Goal: Information Seeking & Learning: Learn about a topic

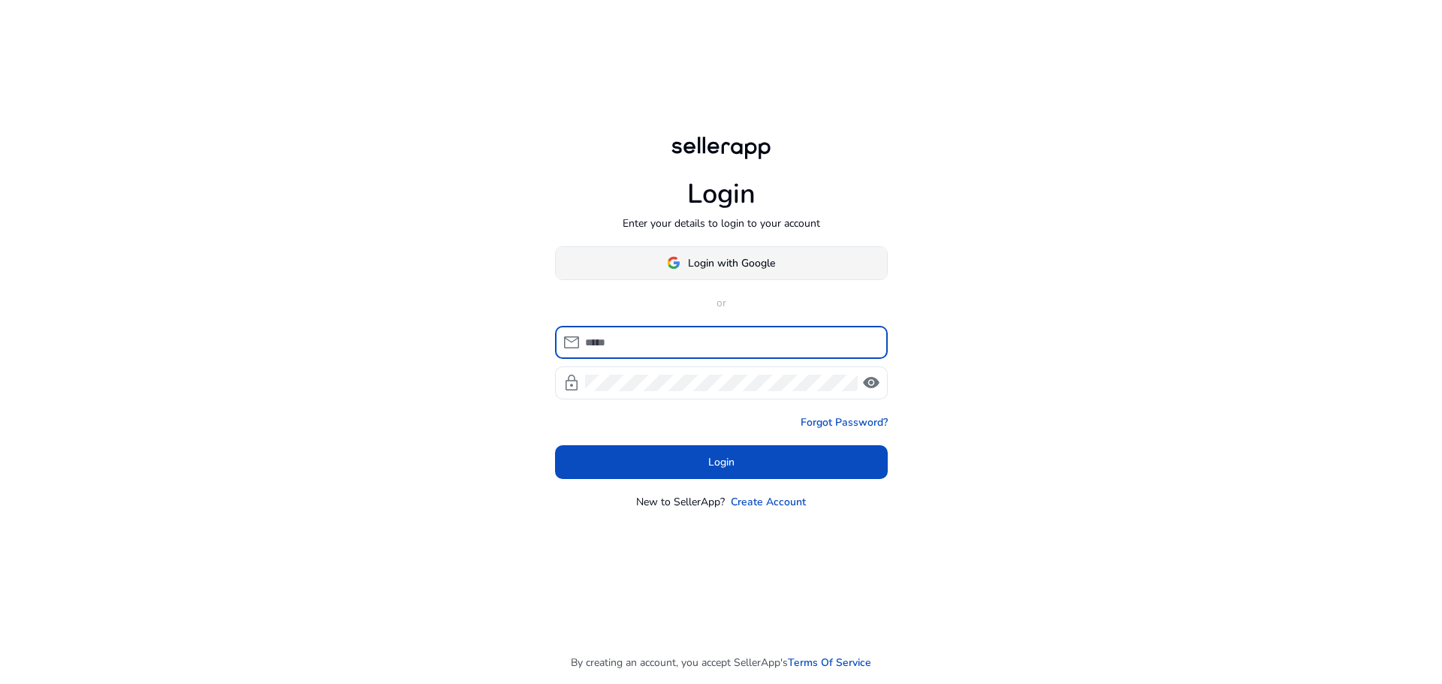
click at [751, 265] on span "Login with Google" at bounding box center [731, 263] width 87 height 16
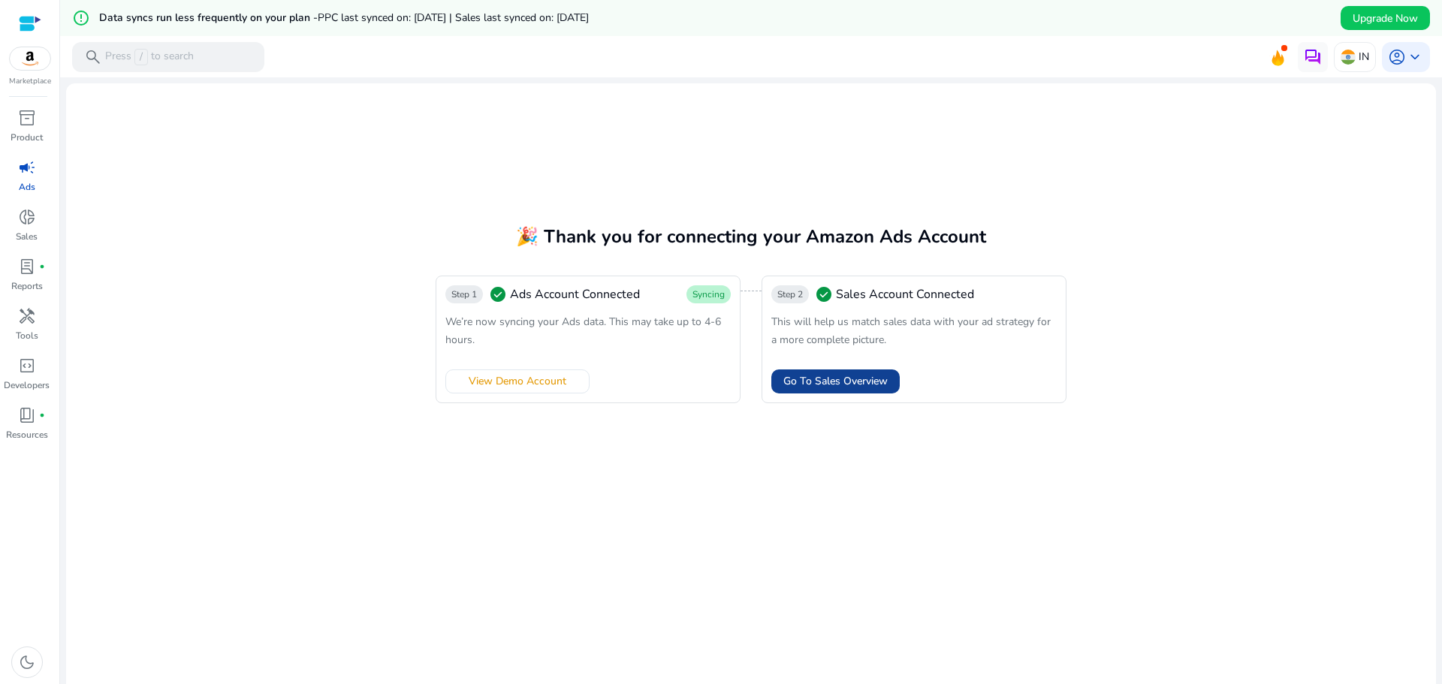
click at [824, 390] on span at bounding box center [835, 381] width 128 height 36
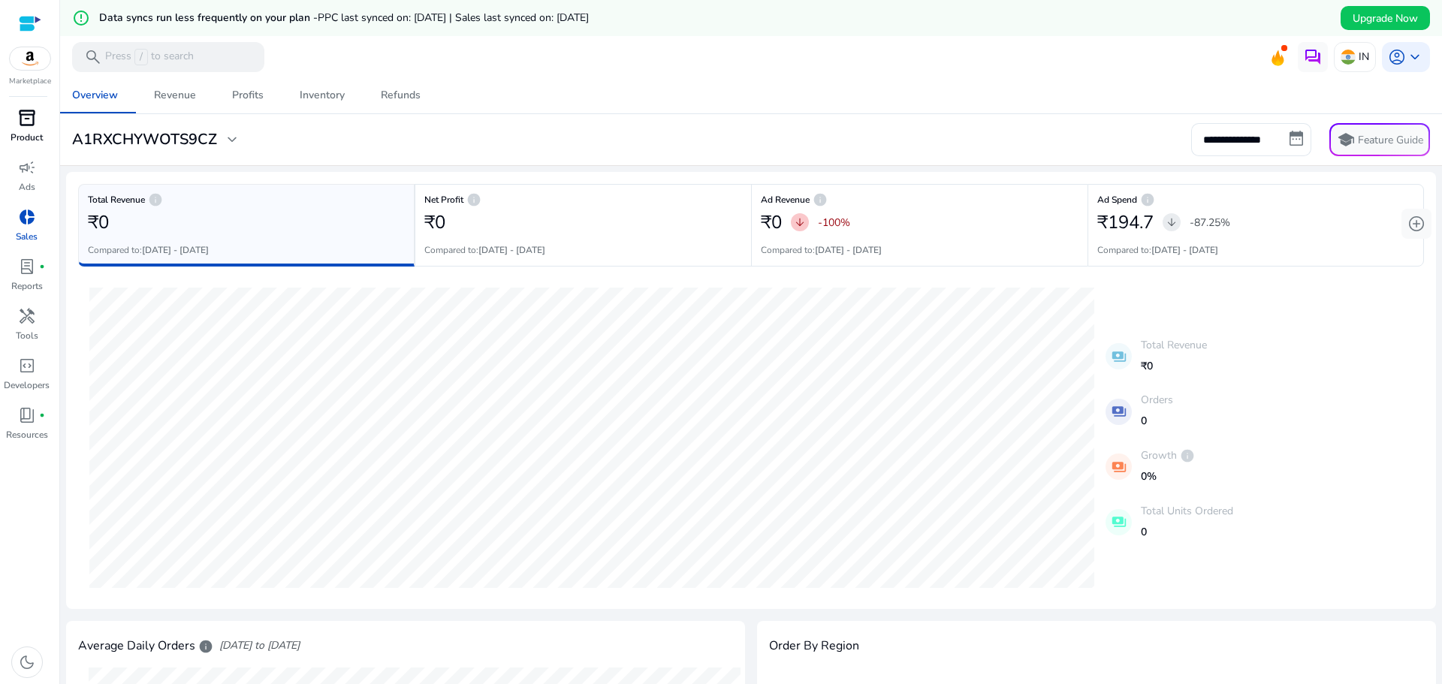
click at [33, 127] on span "inventory_2" at bounding box center [27, 118] width 18 height 18
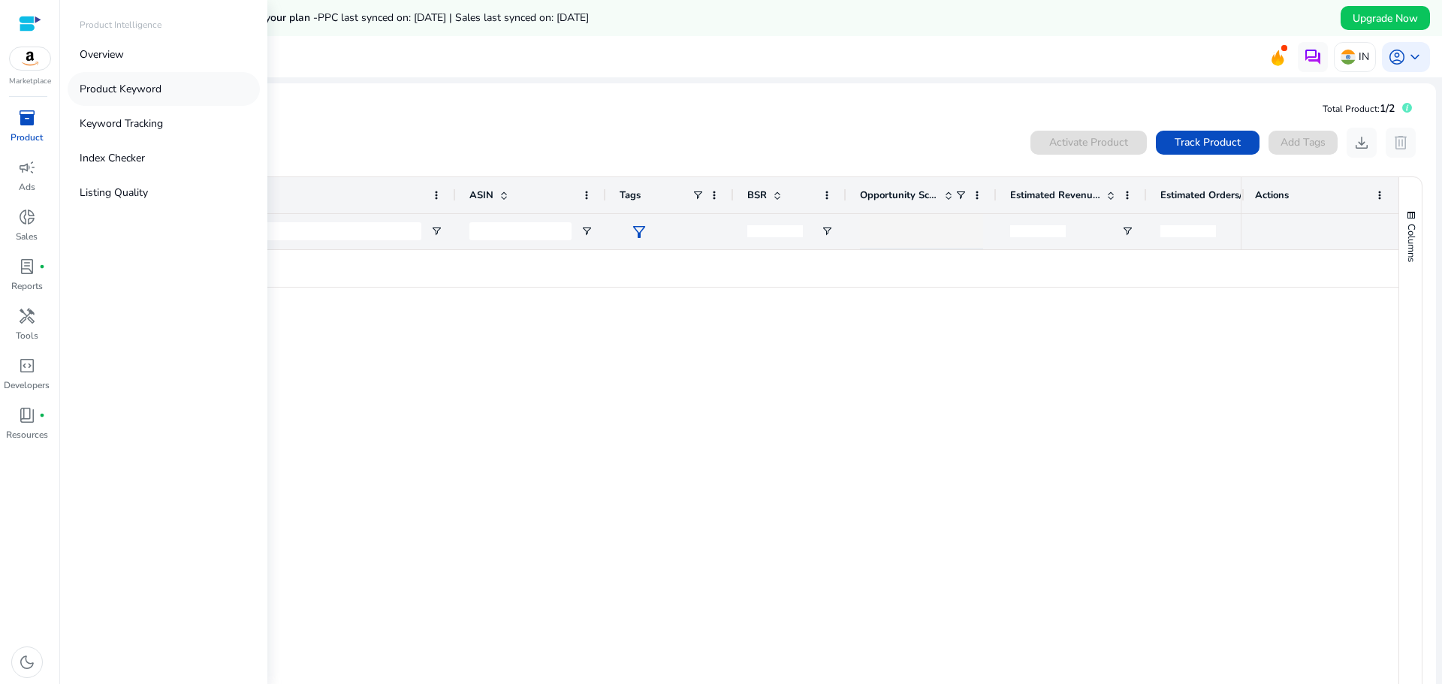
click at [148, 91] on p "Product Keyword" at bounding box center [121, 89] width 82 height 16
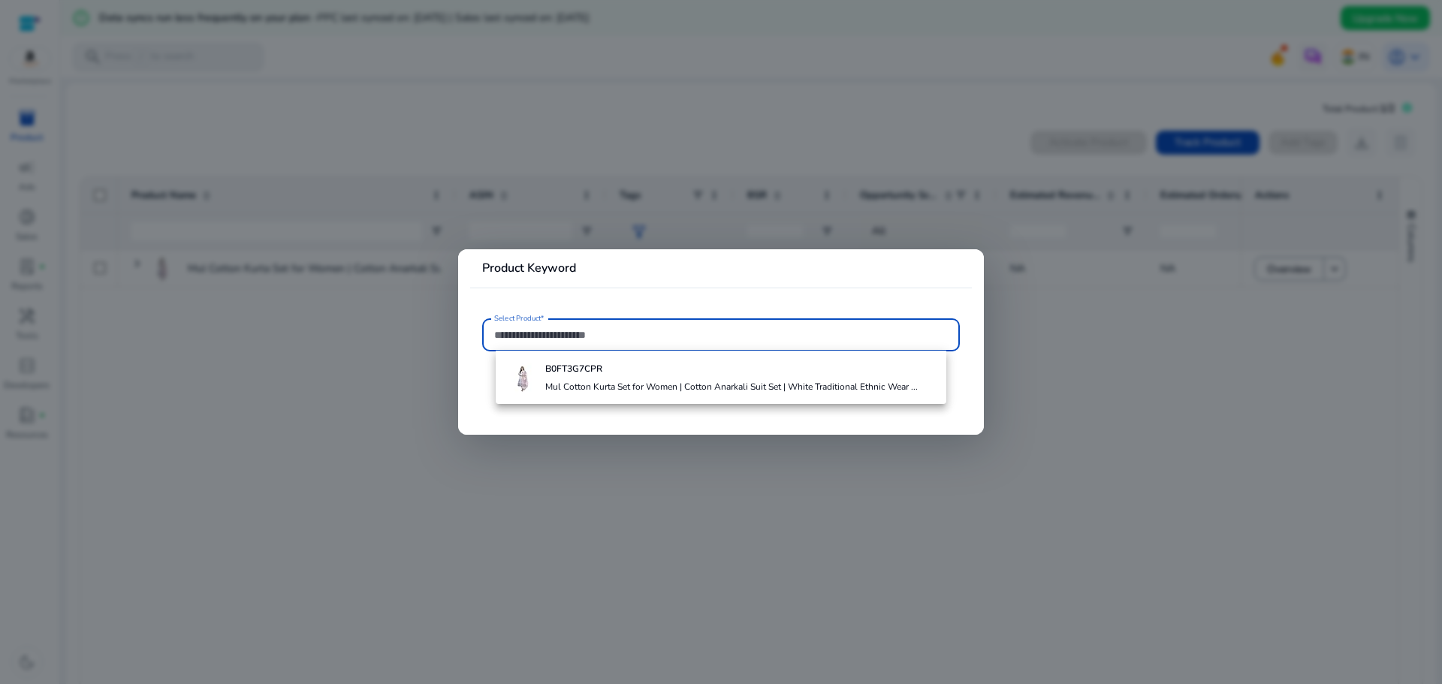
click at [622, 332] on input "Select Product*" at bounding box center [721, 335] width 454 height 17
click at [722, 333] on input "Select Product*" at bounding box center [721, 335] width 454 height 17
paste input "**********"
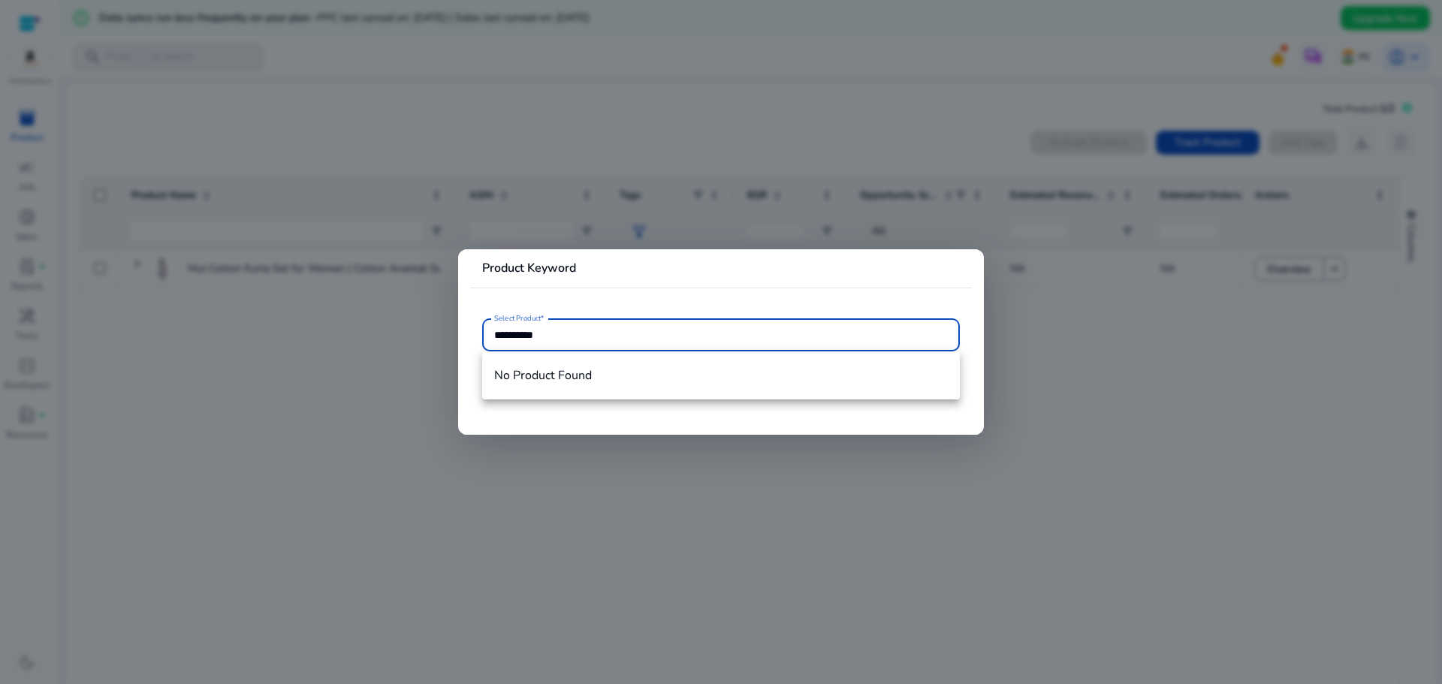
type input "**********"
click at [724, 336] on input "**********" at bounding box center [721, 335] width 454 height 17
drag, startPoint x: 603, startPoint y: 332, endPoint x: 478, endPoint y: 336, distance: 124.7
click at [481, 339] on mat-card-content "**********" at bounding box center [721, 342] width 502 height 48
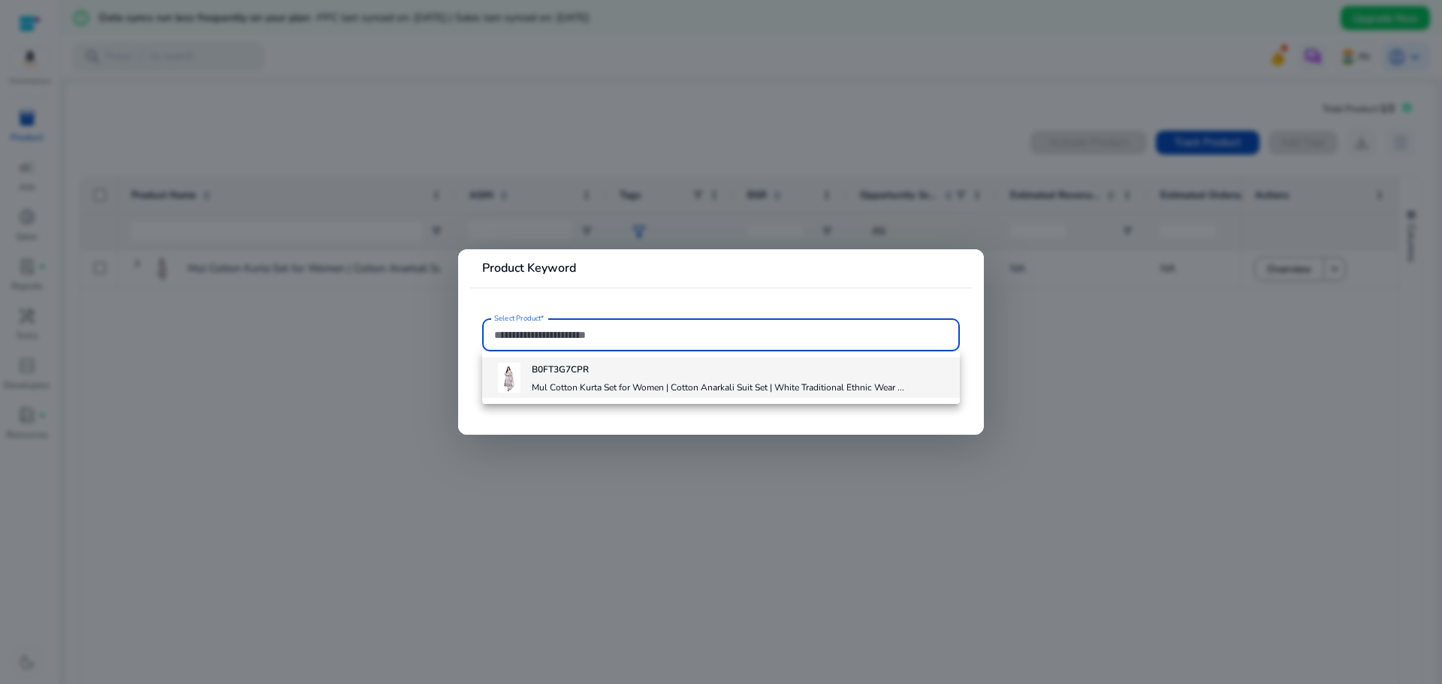
click at [584, 386] on h4 "Mul Cotton Kurta Set for Women | Cotton Anarkali Suit Set | White Traditional E…" at bounding box center [718, 387] width 372 height 12
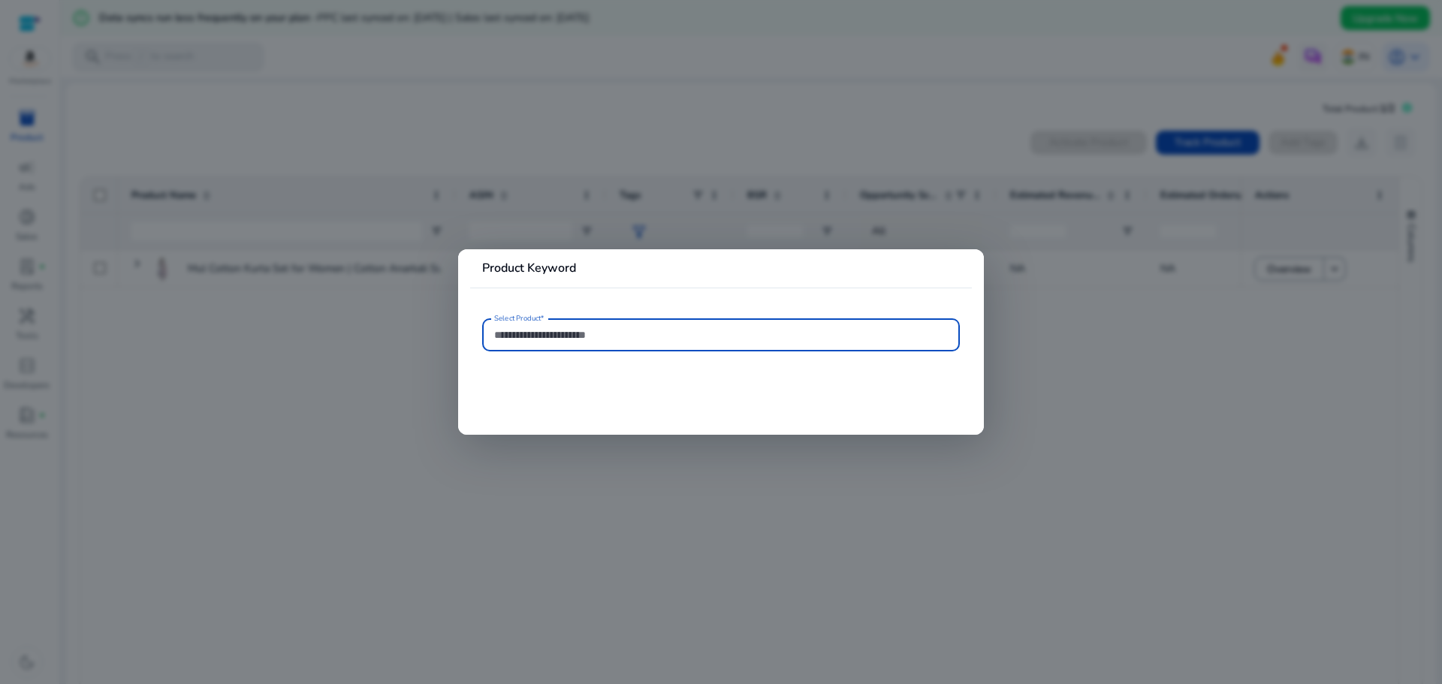
type input "**********"
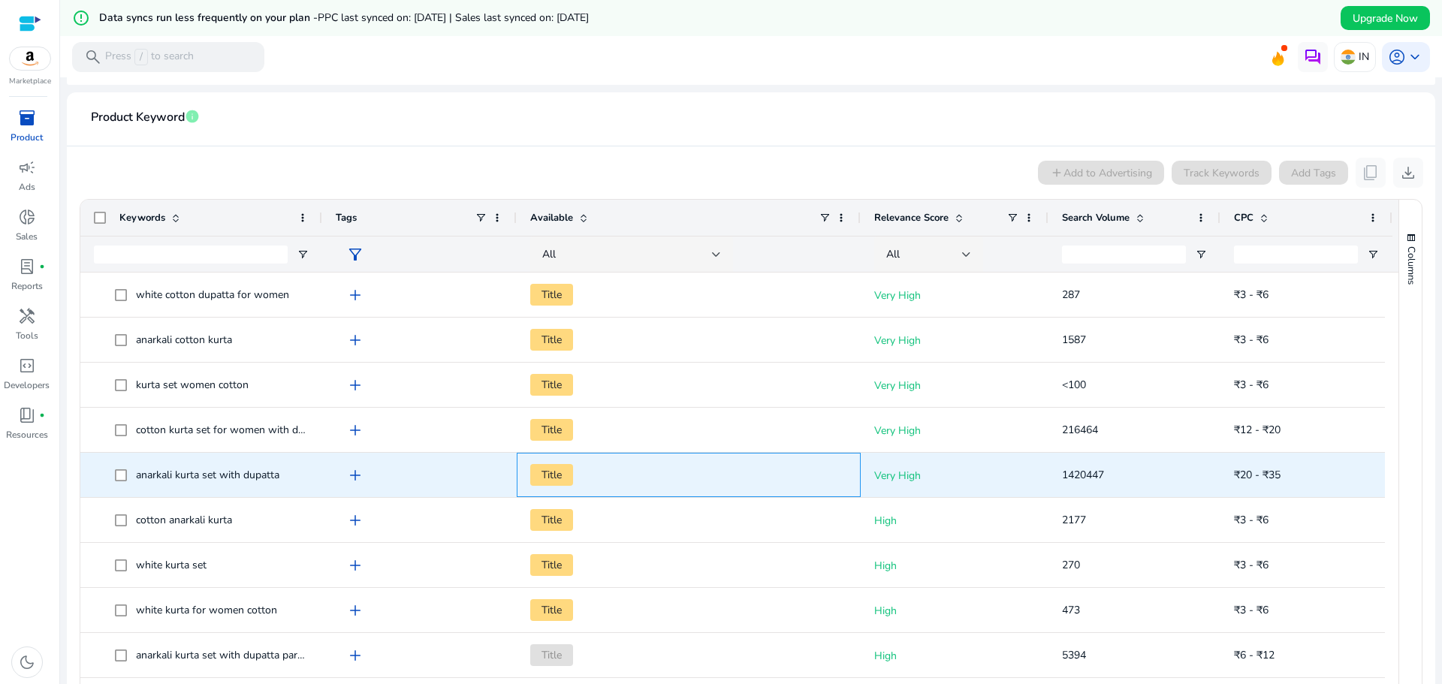
click at [562, 475] on span "Title" at bounding box center [551, 475] width 43 height 22
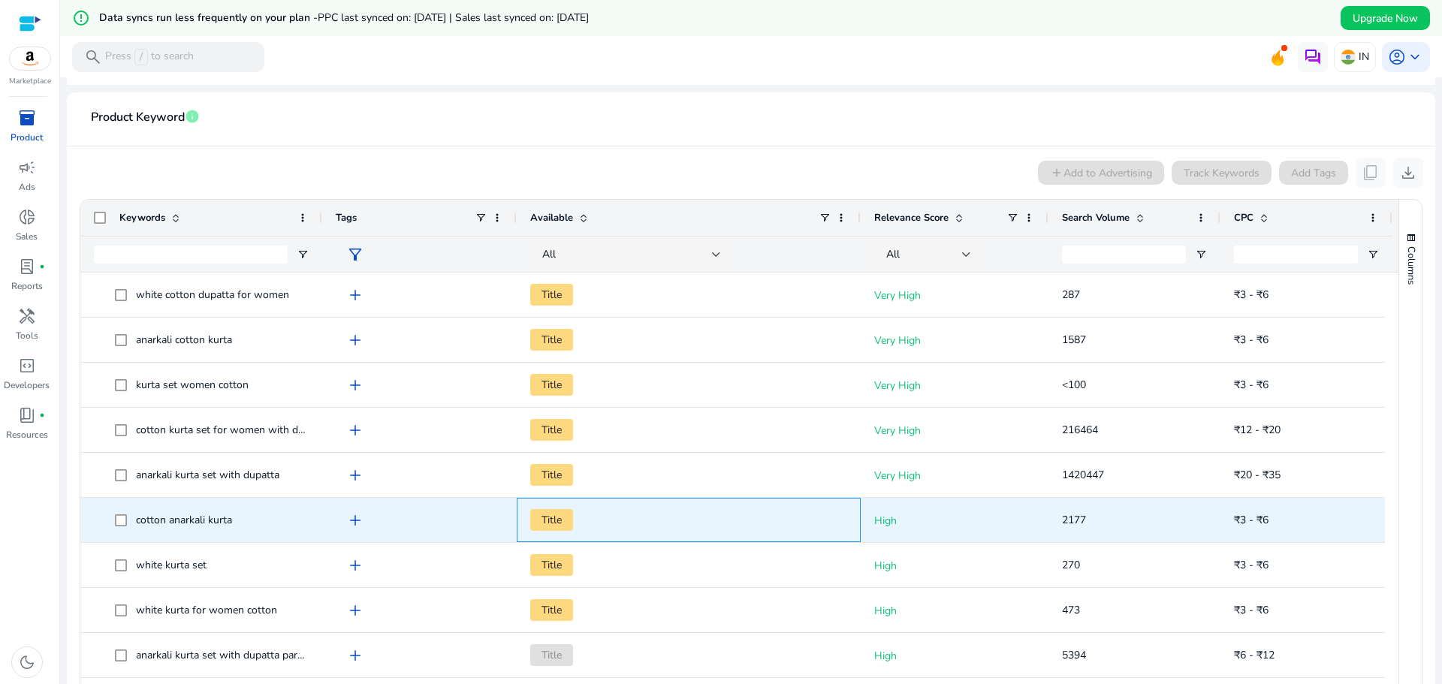
click at [619, 500] on div "Title" at bounding box center [688, 520] width 317 height 43
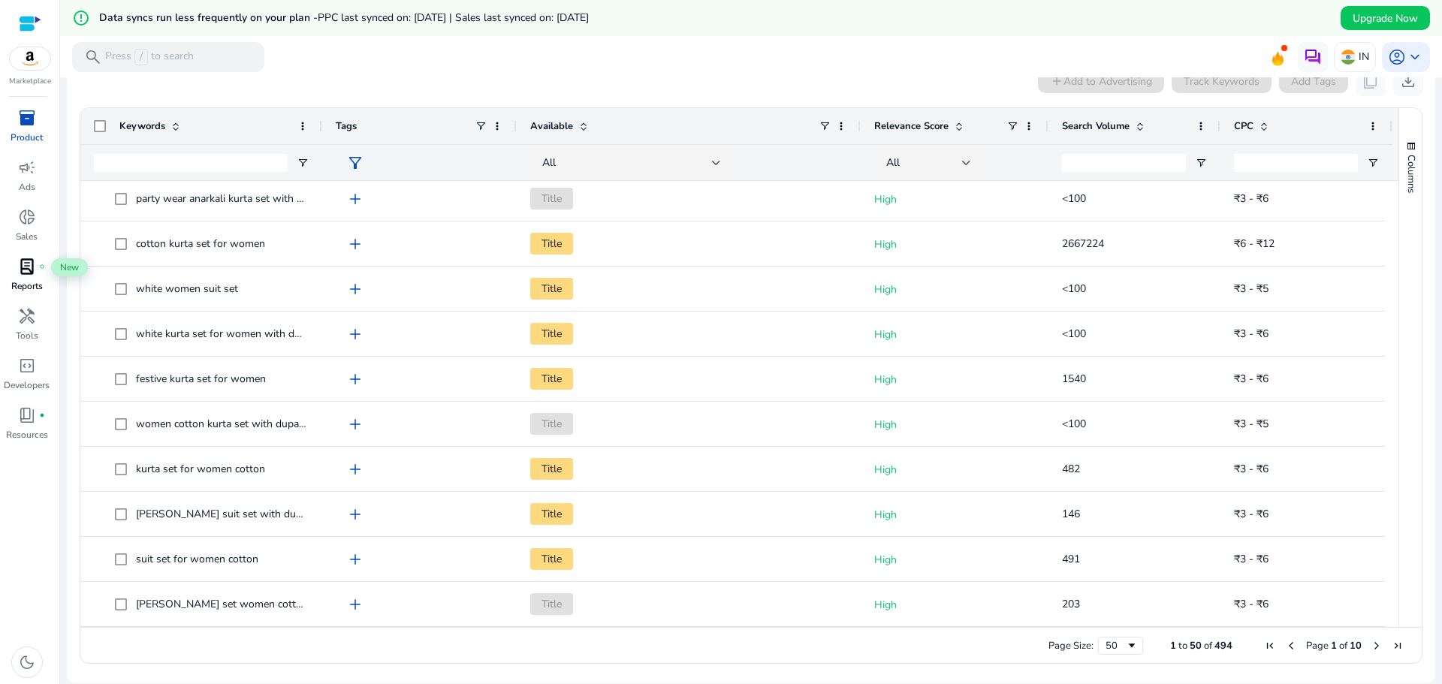
click at [25, 269] on span "lab_profile" at bounding box center [27, 267] width 18 height 18
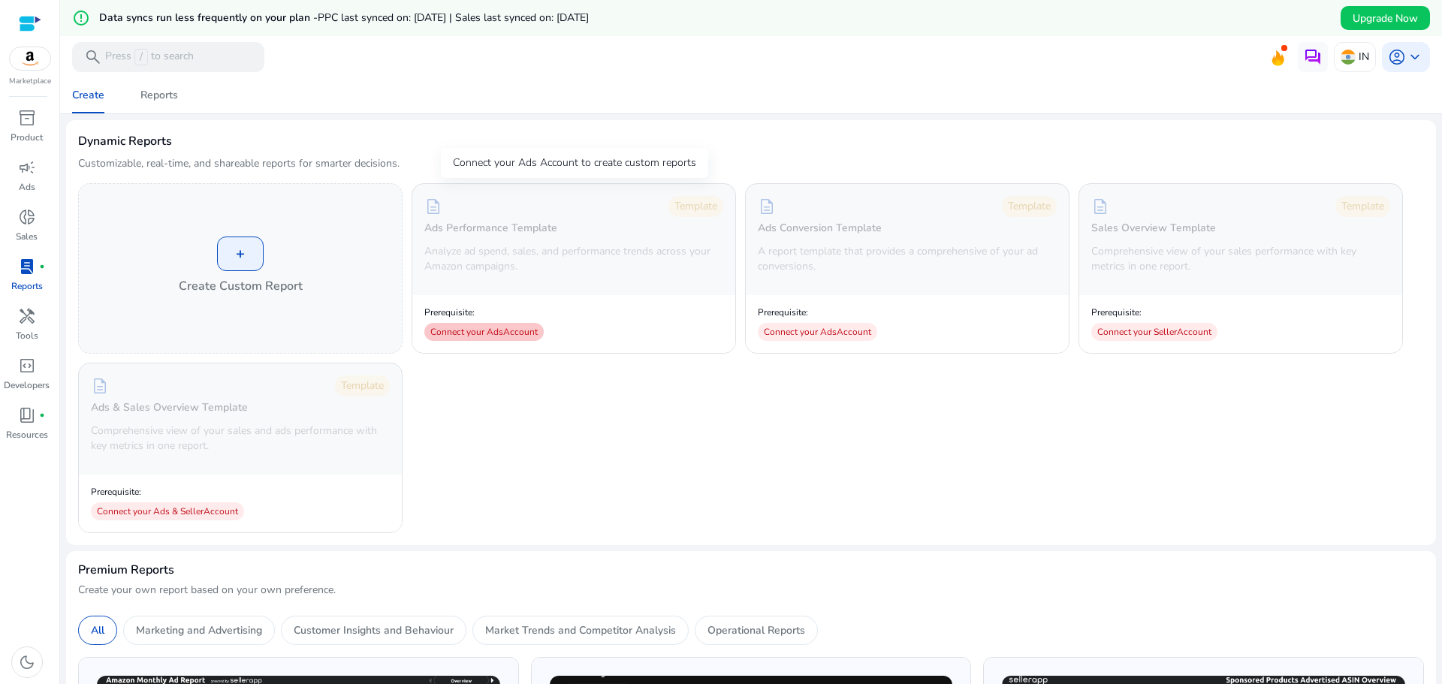
click at [503, 333] on div "Connect your Ads Account" at bounding box center [483, 332] width 119 height 18
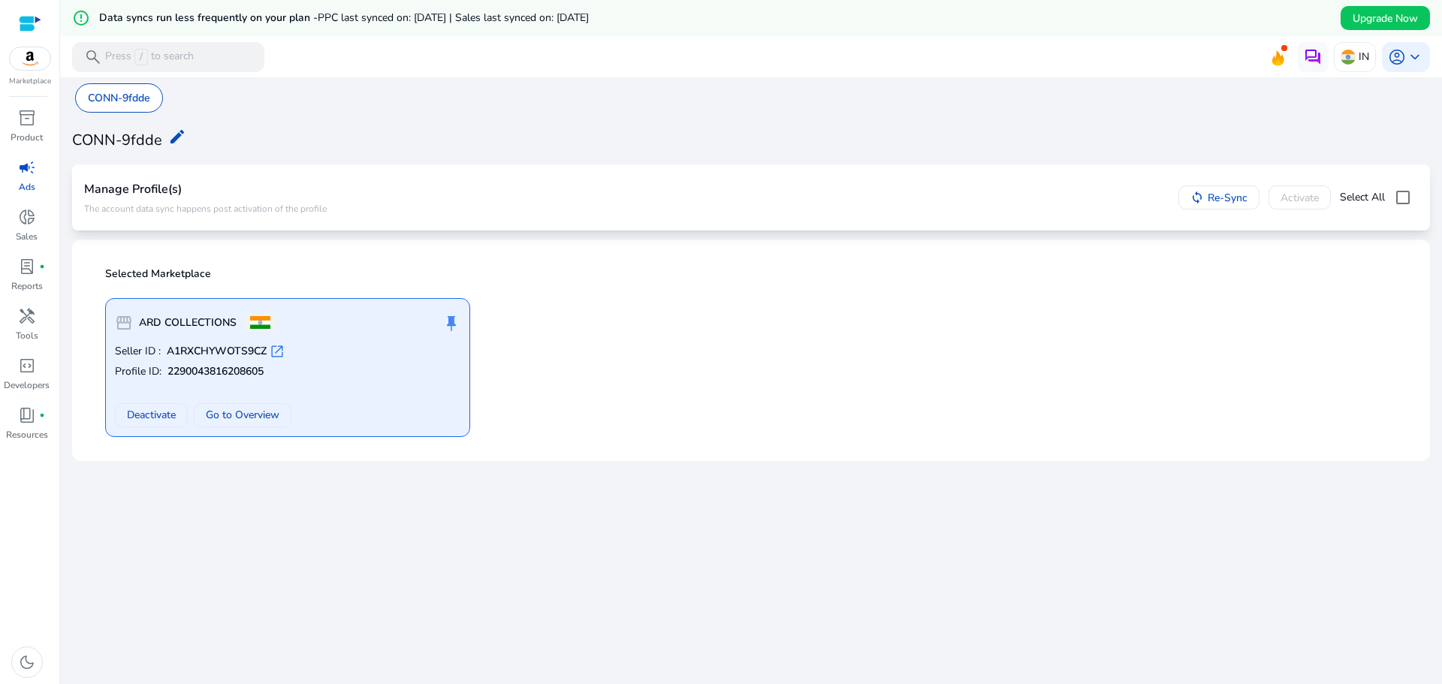
click at [403, 339] on div "storefront ARD COLLECTIONS push_pin Seller ID : A1RXCHYWOTS9CZ open_in_new Prof…" at bounding box center [287, 367] width 365 height 139
click at [1274, 59] on icon at bounding box center [1277, 58] width 13 height 16
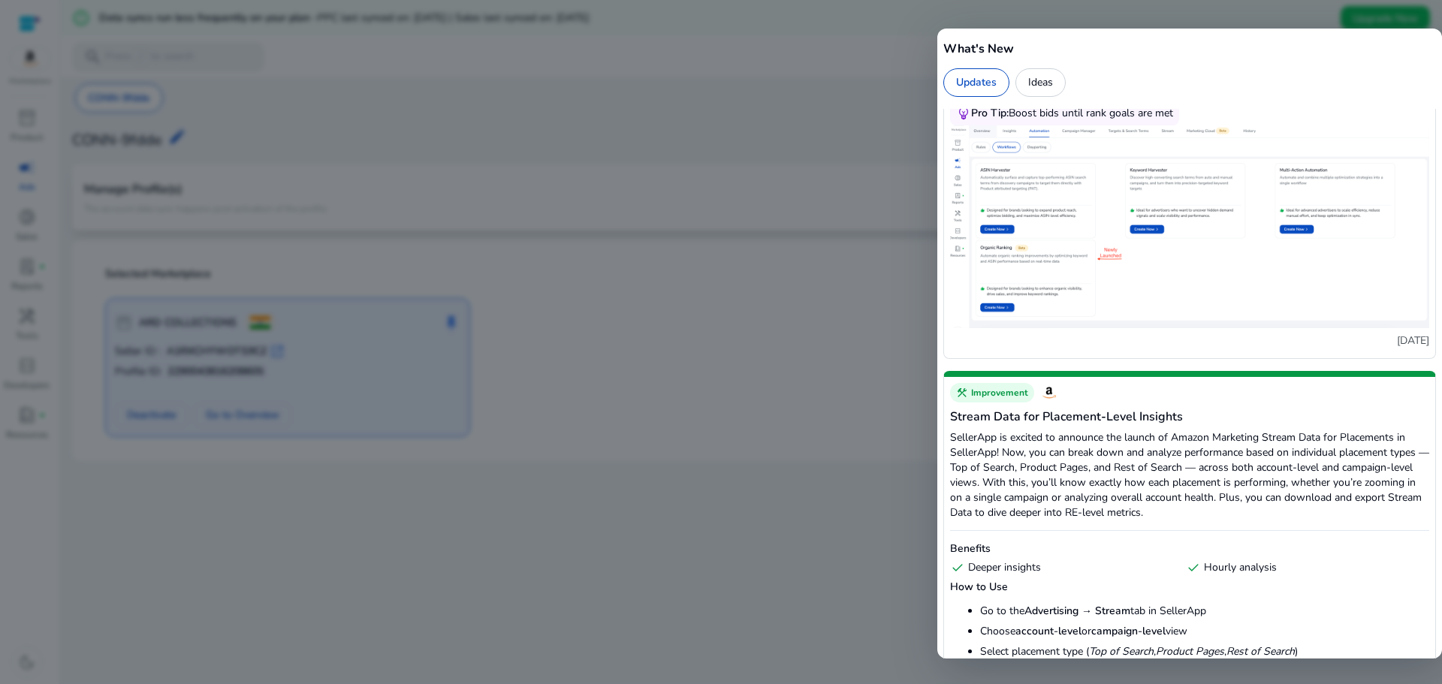
click at [1230, 15] on div at bounding box center [721, 342] width 1442 height 684
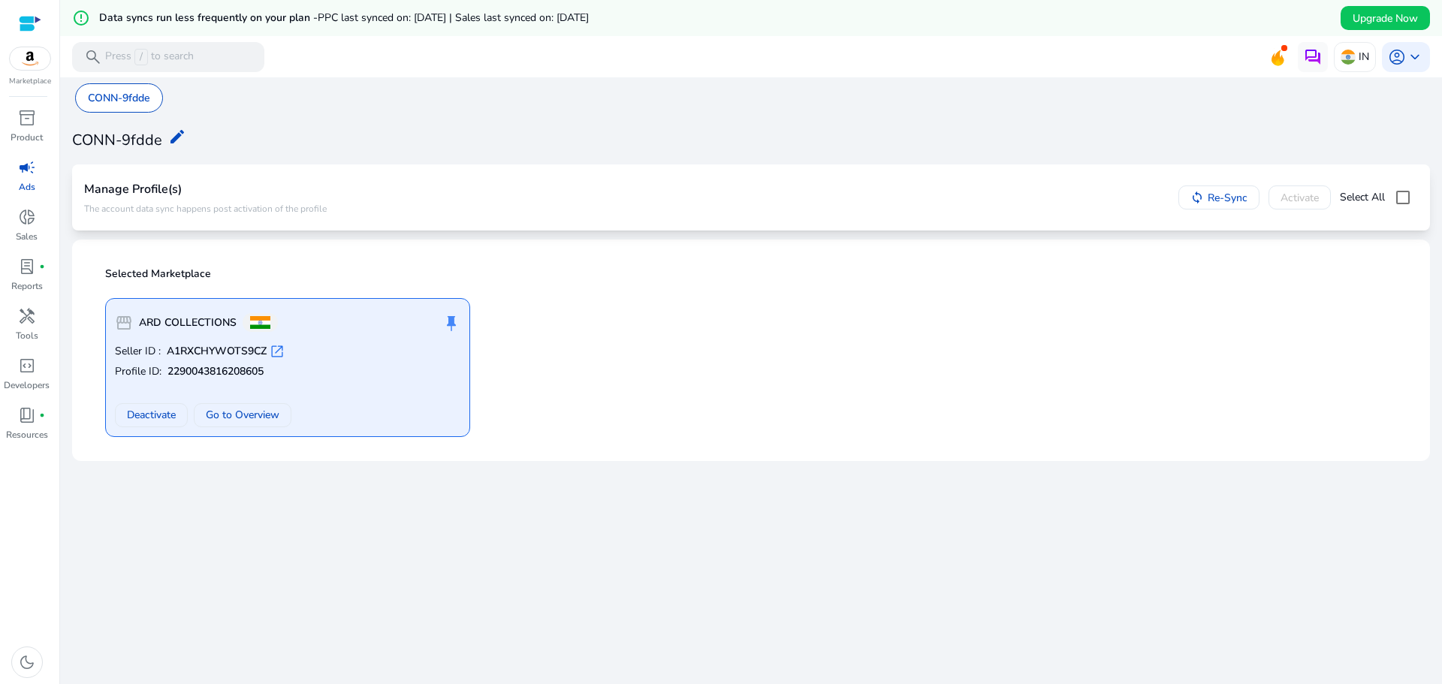
click at [36, 65] on img at bounding box center [30, 58] width 41 height 23
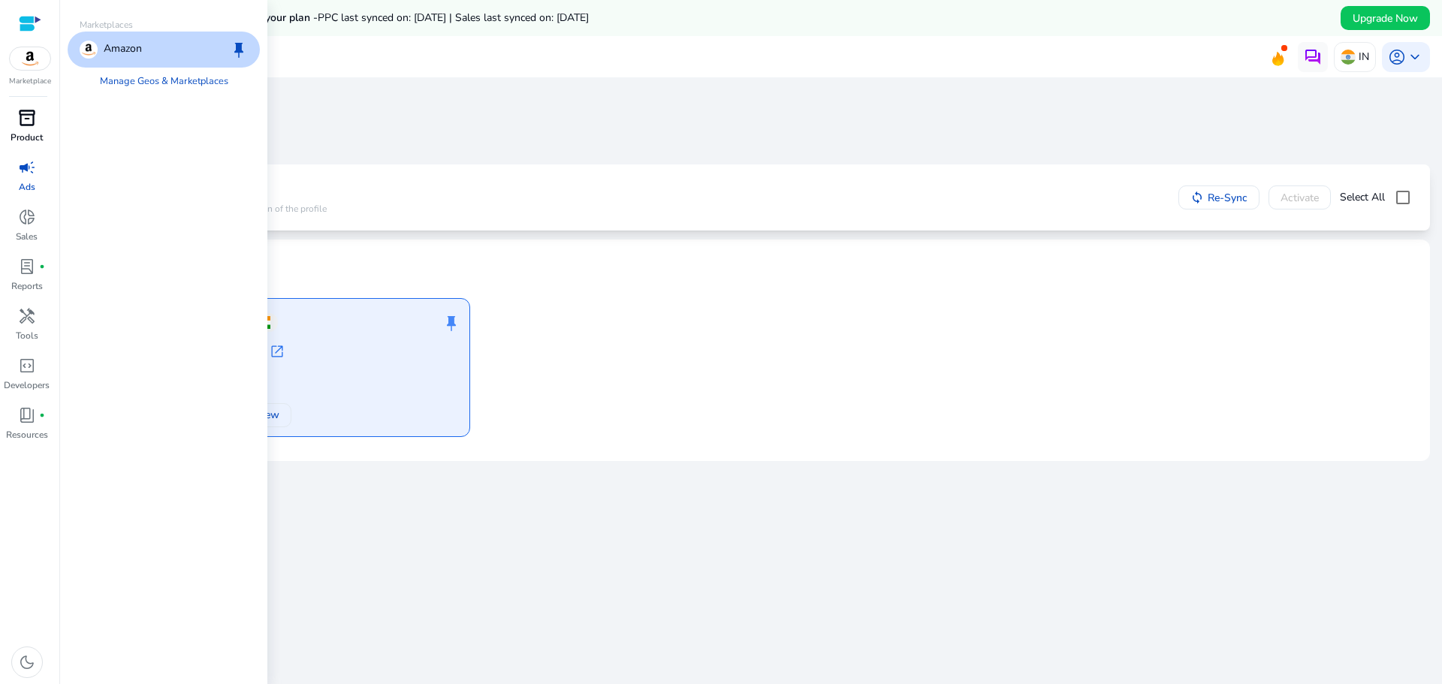
click at [28, 129] on div "inventory_2" at bounding box center [27, 118] width 42 height 24
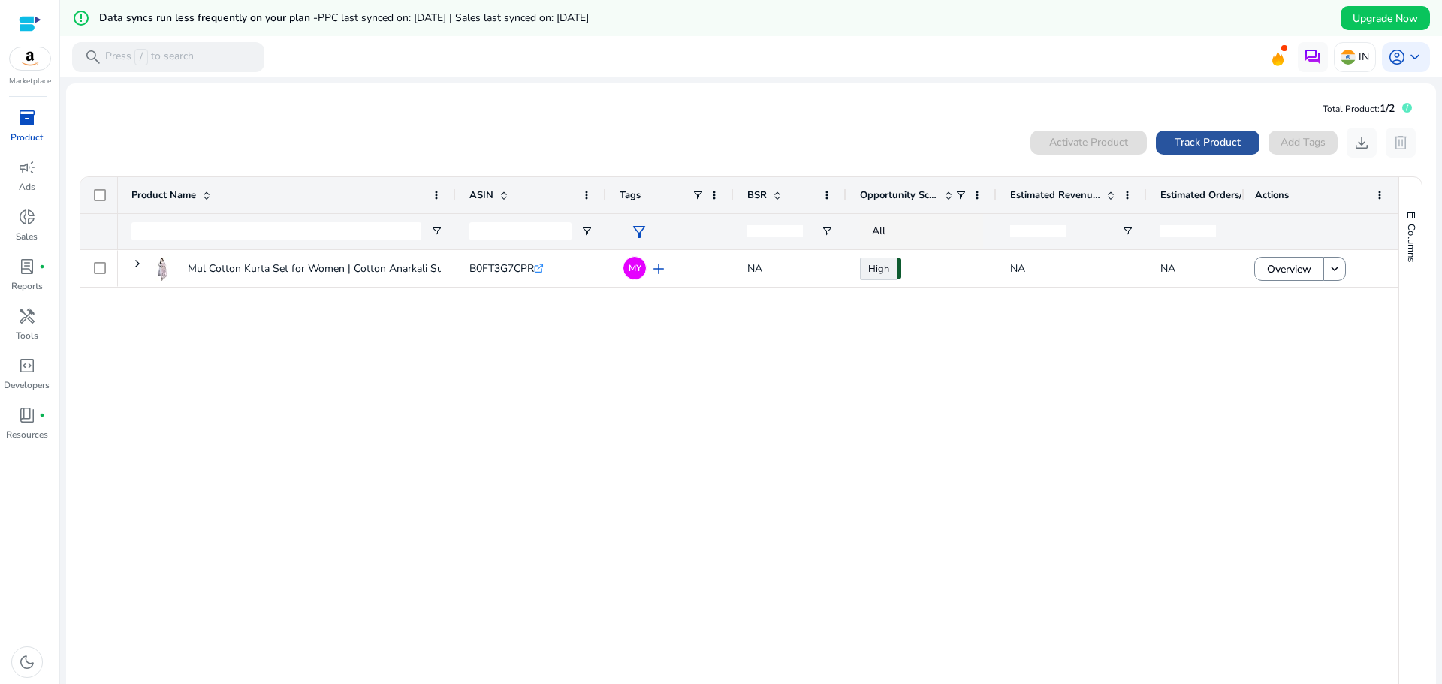
click at [1220, 148] on span "Track Product" at bounding box center [1208, 142] width 66 height 16
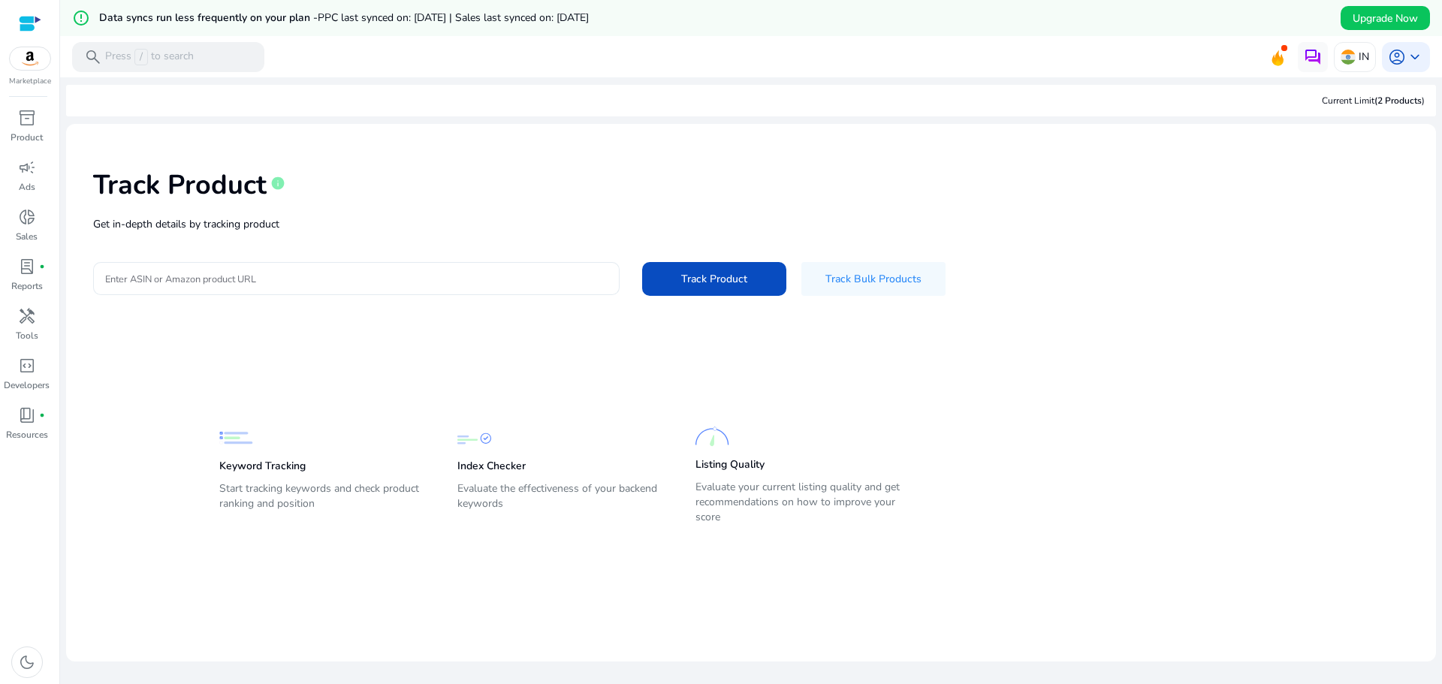
click at [348, 272] on input "Enter ASIN or Amazon product URL" at bounding box center [356, 278] width 502 height 17
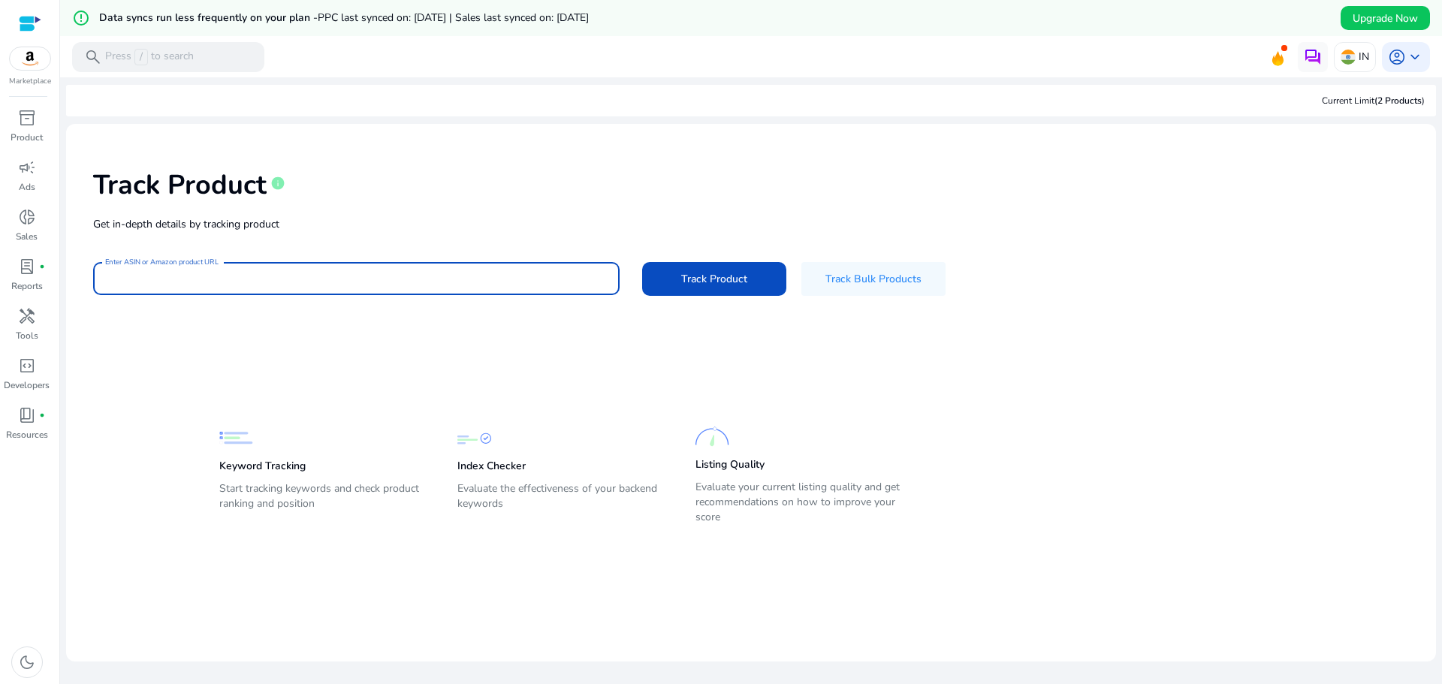
paste input "**********"
type input "**********"
click at [698, 273] on span "Track Product" at bounding box center [714, 279] width 66 height 16
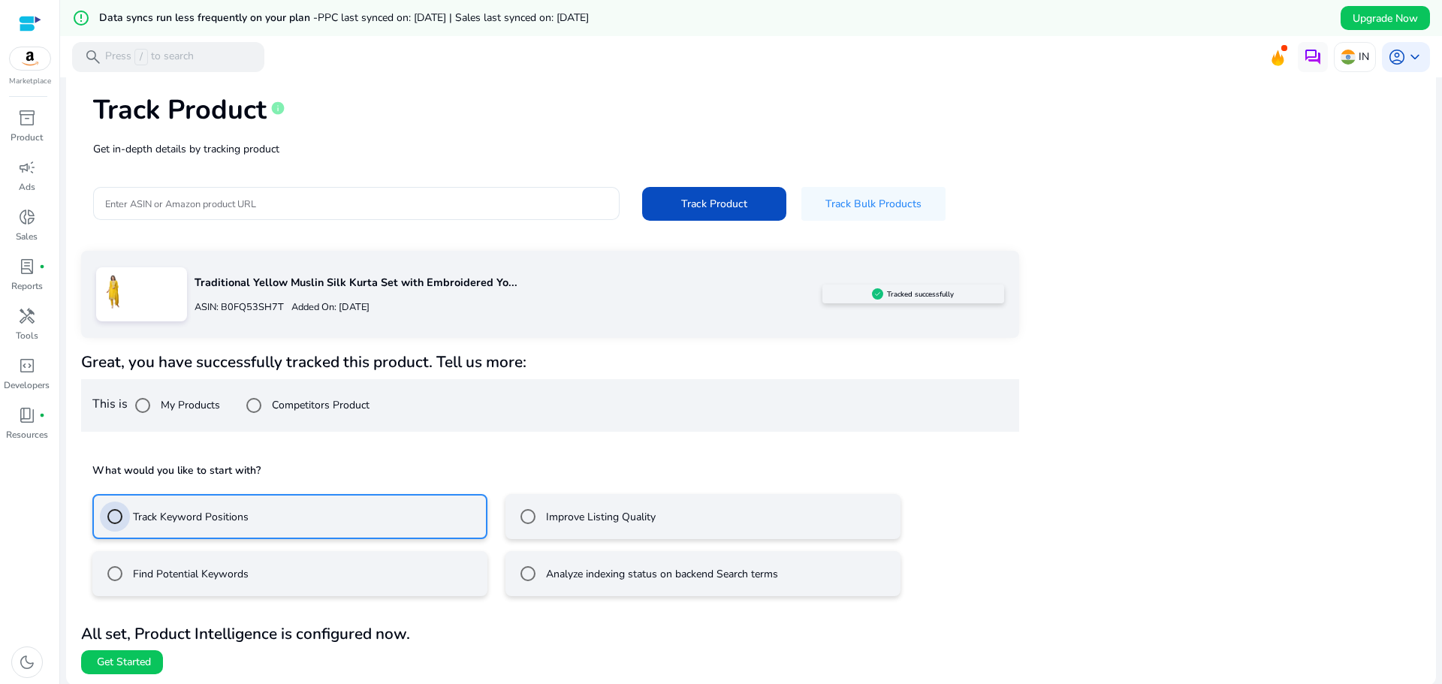
scroll to position [77, 0]
click at [145, 653] on span "Get Started" at bounding box center [124, 660] width 54 height 15
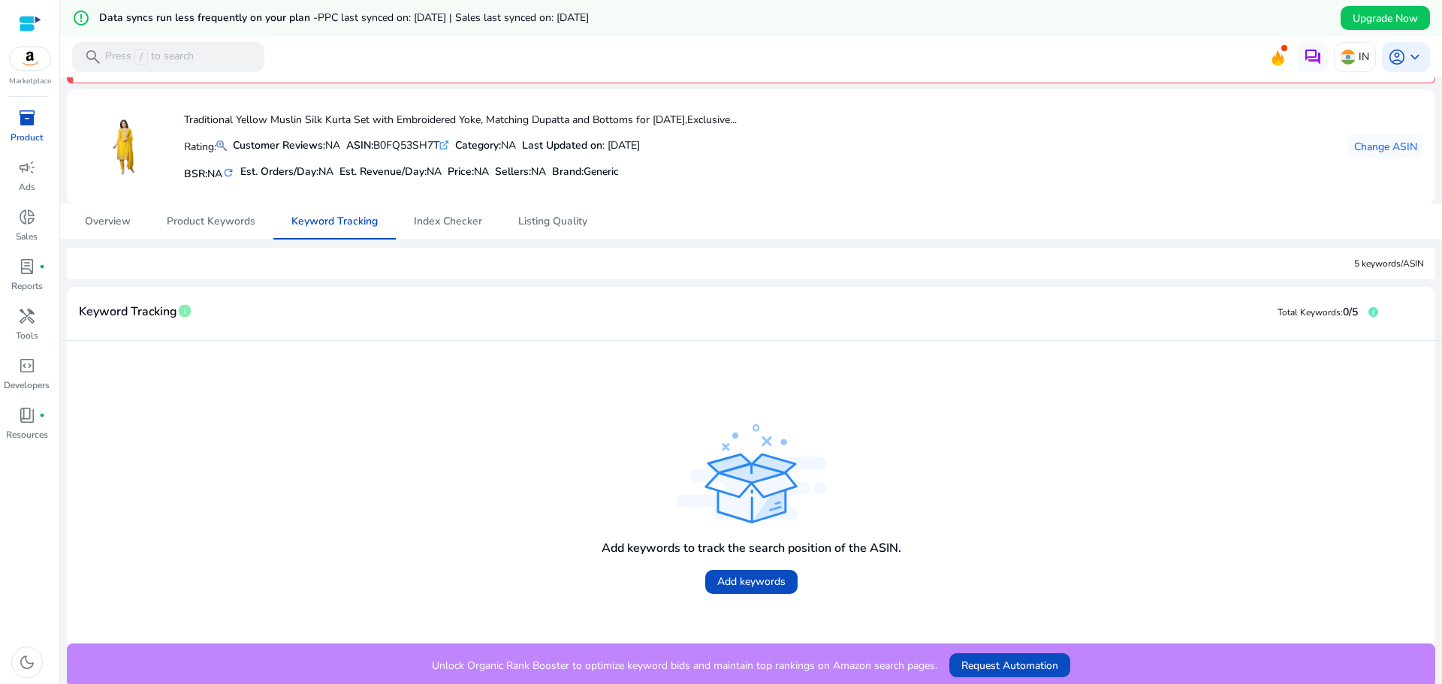
scroll to position [48, 0]
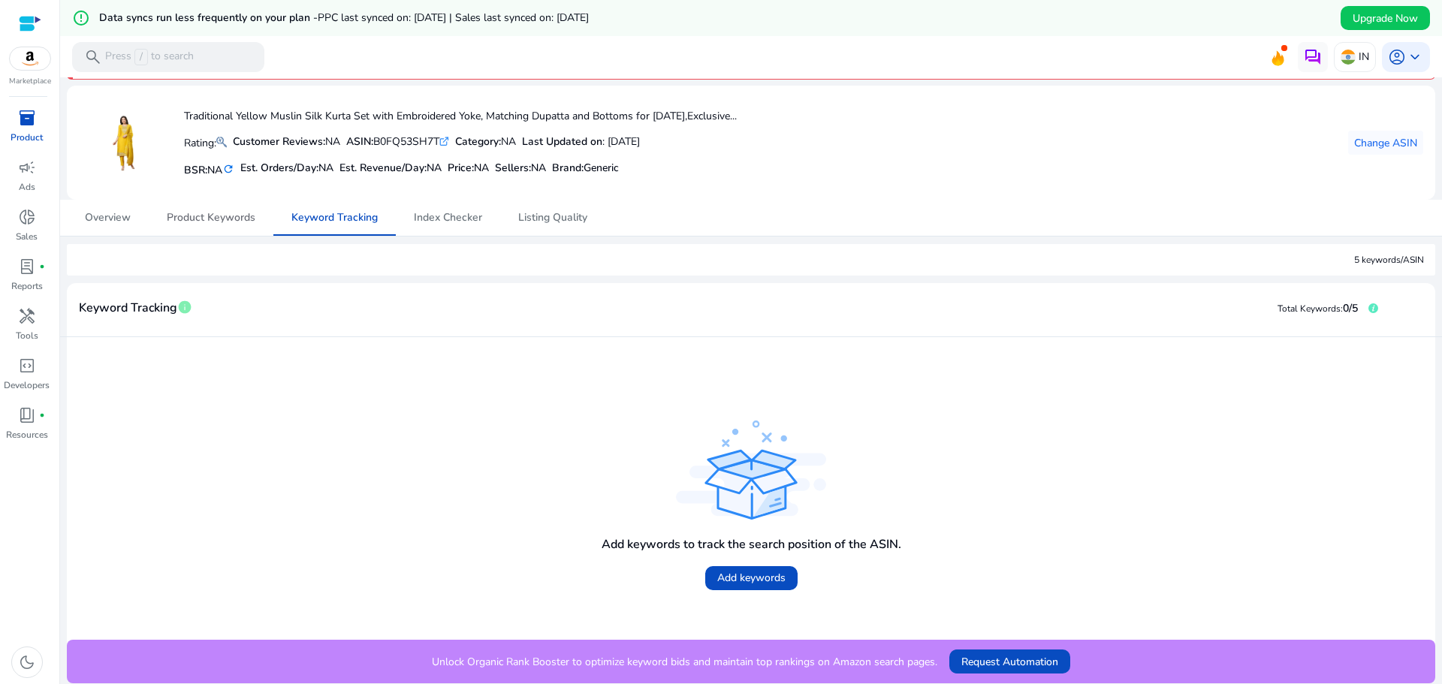
click at [232, 220] on span "Product Keywords" at bounding box center [211, 218] width 89 height 11
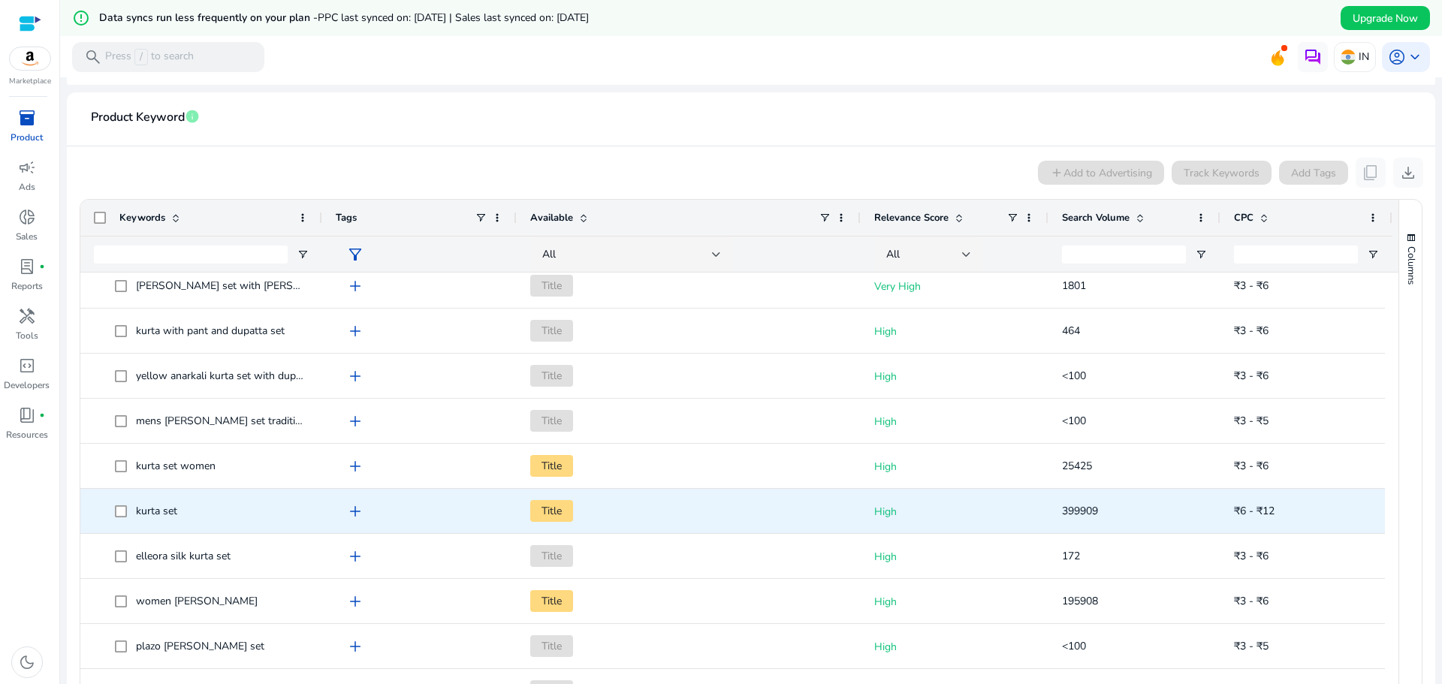
scroll to position [1126, 0]
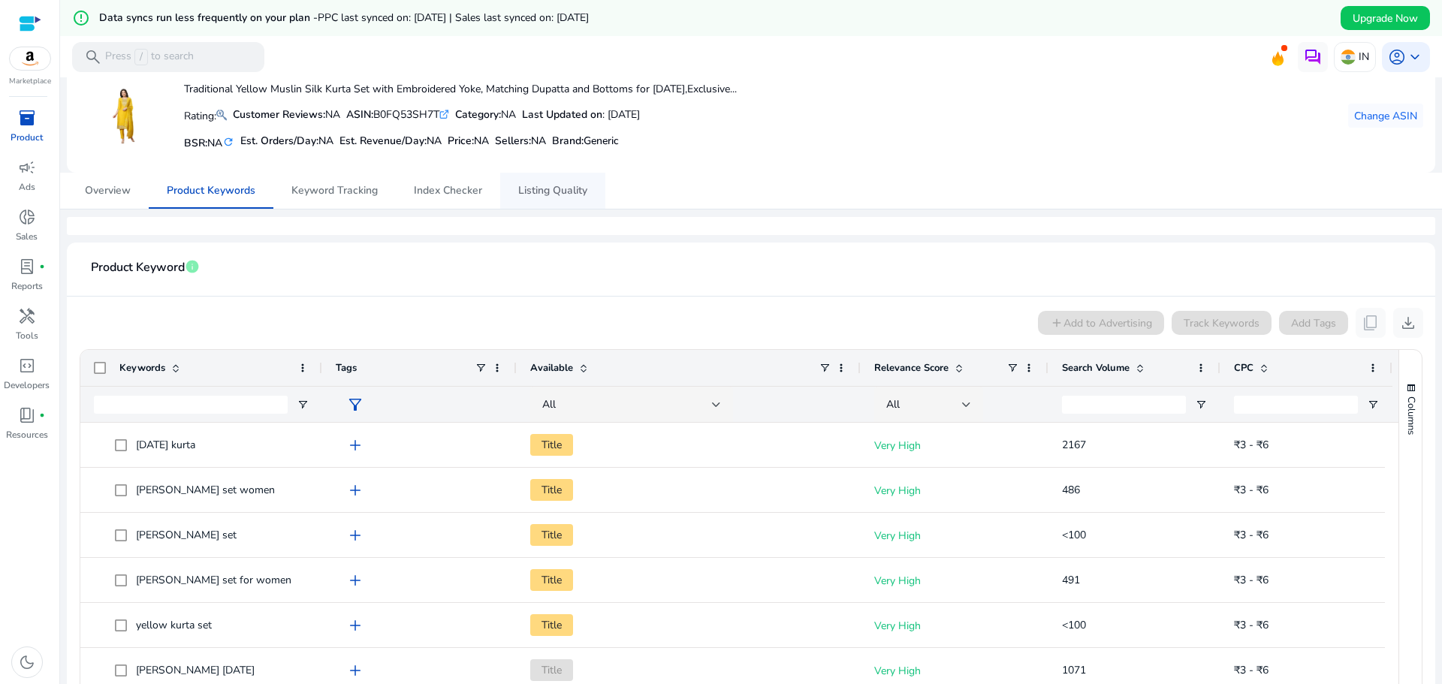
click at [552, 187] on span "Listing Quality" at bounding box center [552, 190] width 69 height 11
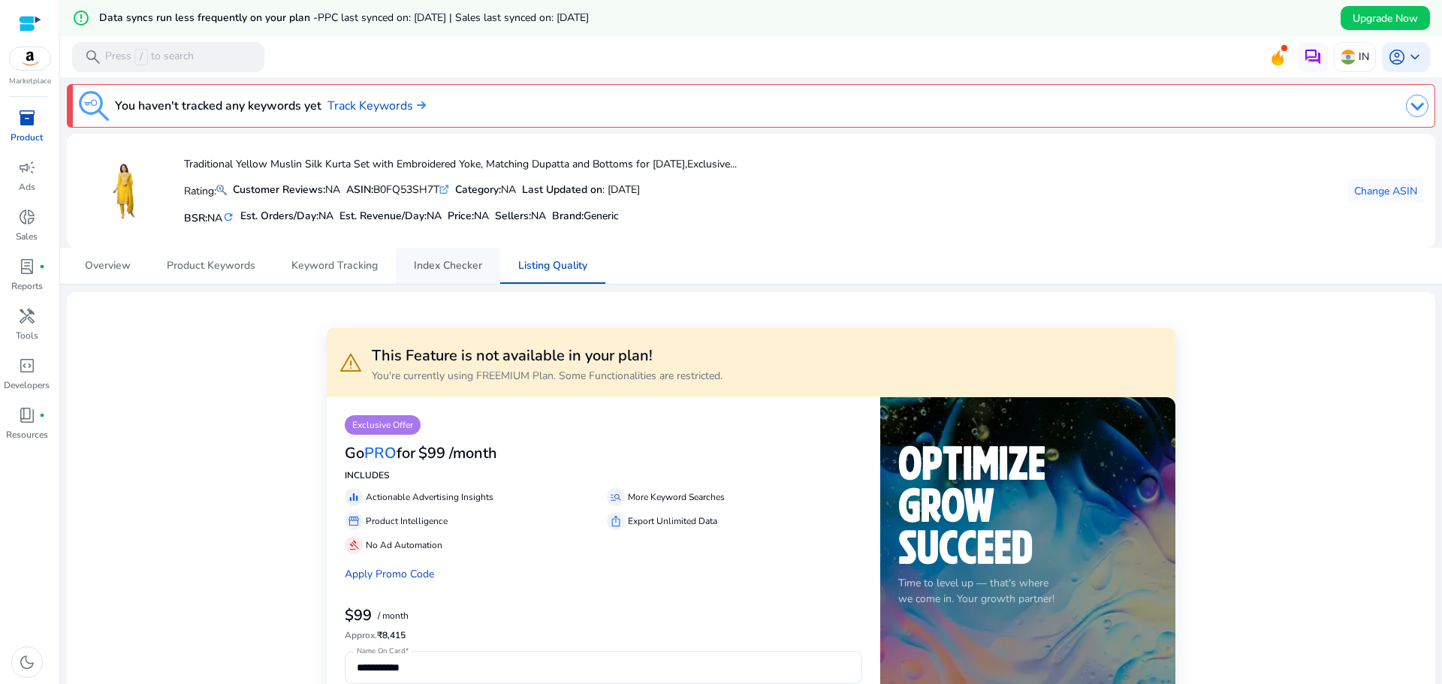
click at [454, 264] on span "Index Checker" at bounding box center [448, 266] width 68 height 11
click at [356, 271] on span "Keyword Tracking" at bounding box center [334, 266] width 86 height 11
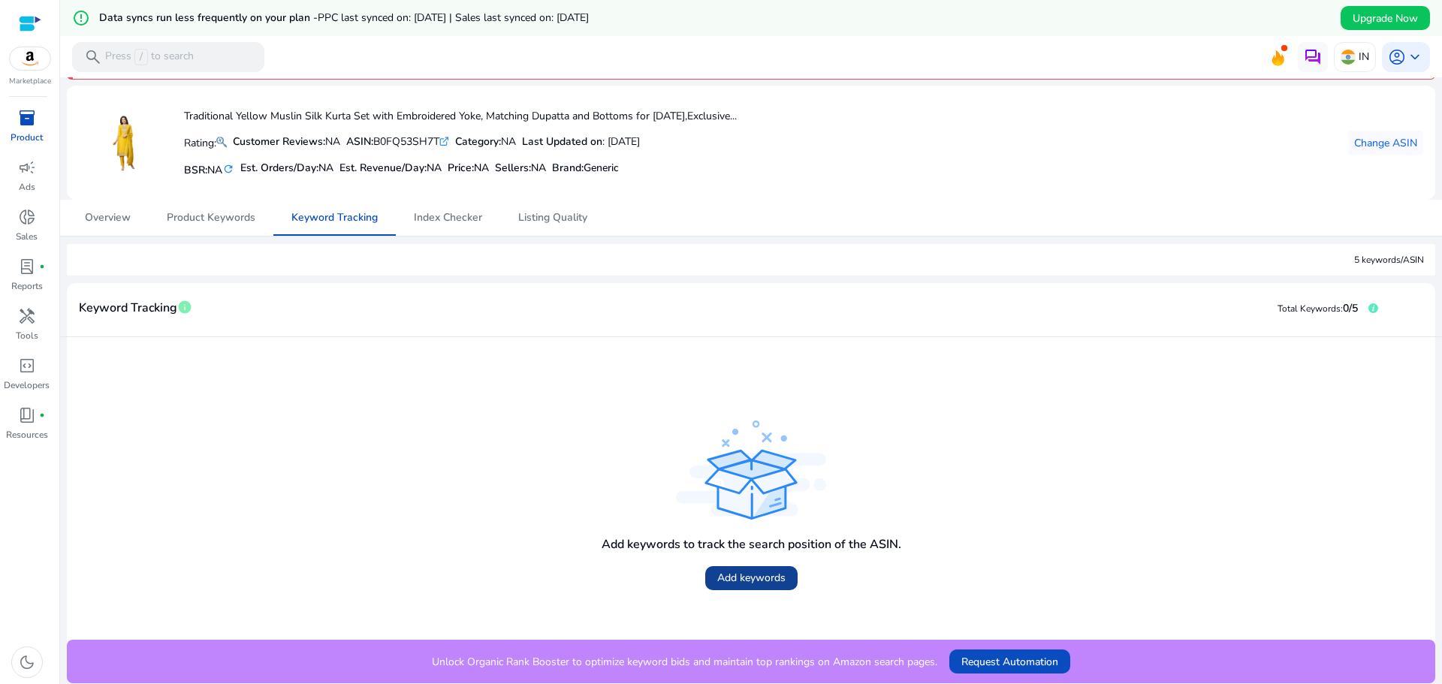
click at [728, 583] on span "Add keywords" at bounding box center [751, 578] width 68 height 16
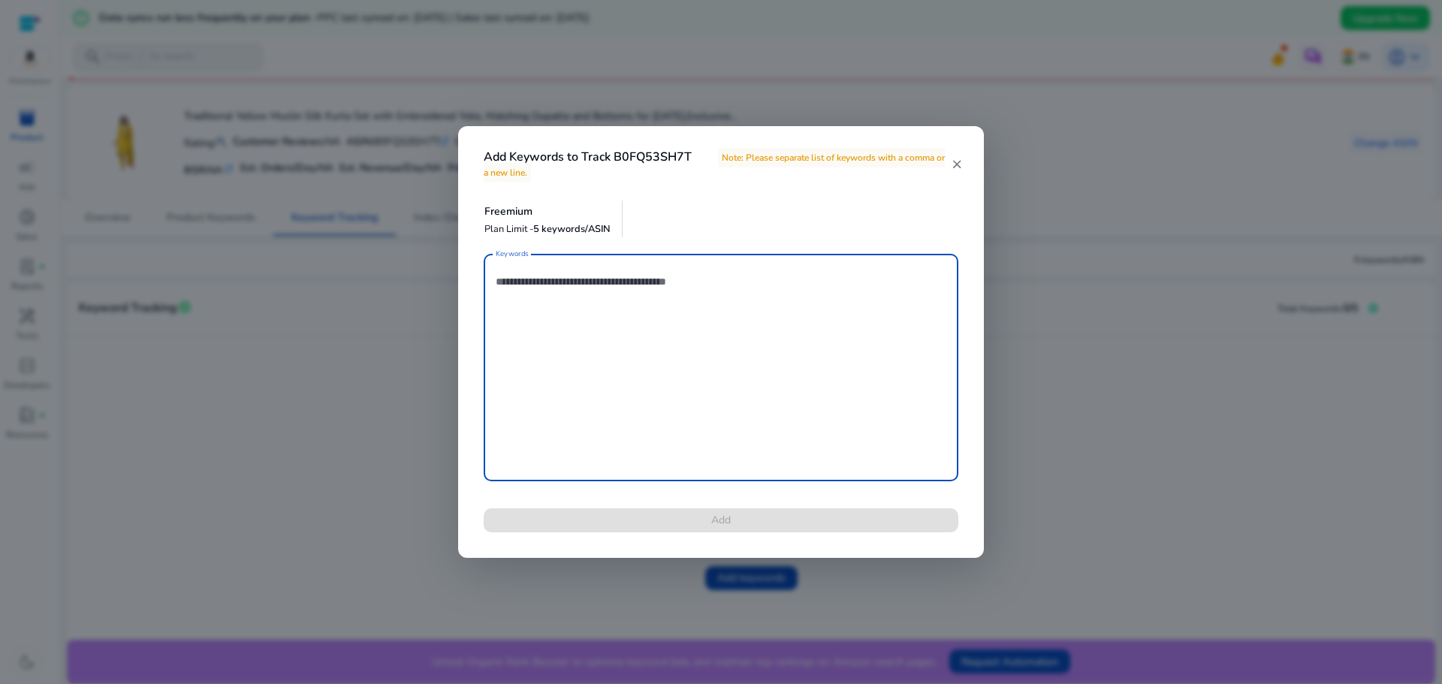
click at [953, 164] on mat-icon "close" at bounding box center [957, 165] width 12 height 14
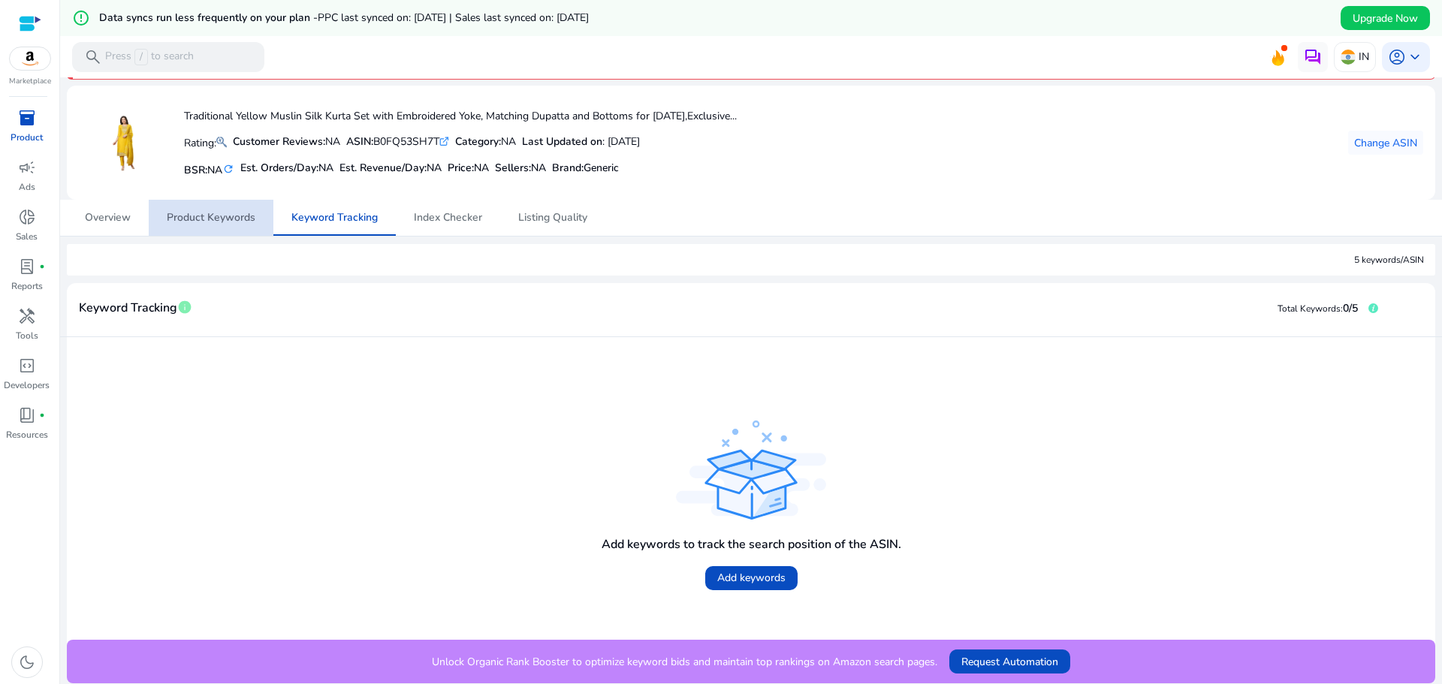
click at [235, 219] on span "Product Keywords" at bounding box center [211, 218] width 89 height 11
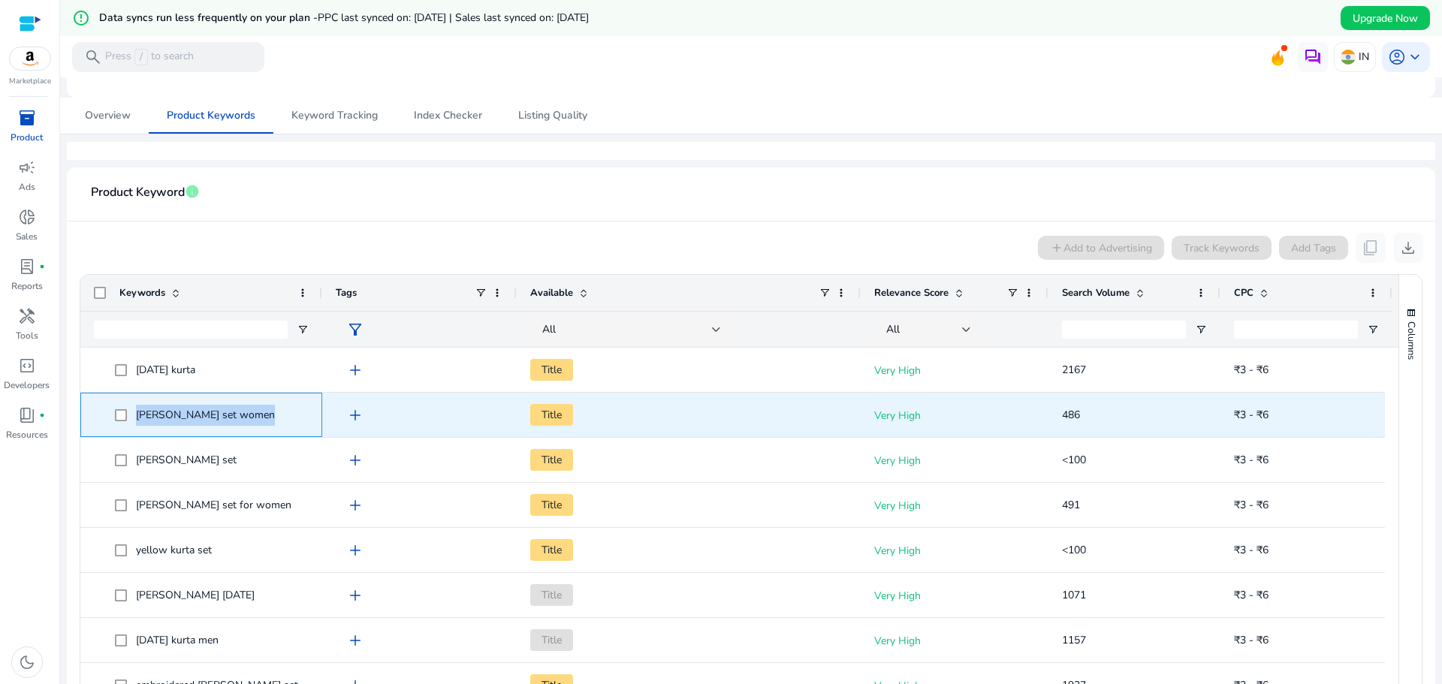
drag, startPoint x: 224, startPoint y: 414, endPoint x: 131, endPoint y: 417, distance: 92.4
click at [131, 417] on span "kurta dupatta set women" at bounding box center [212, 415] width 194 height 31
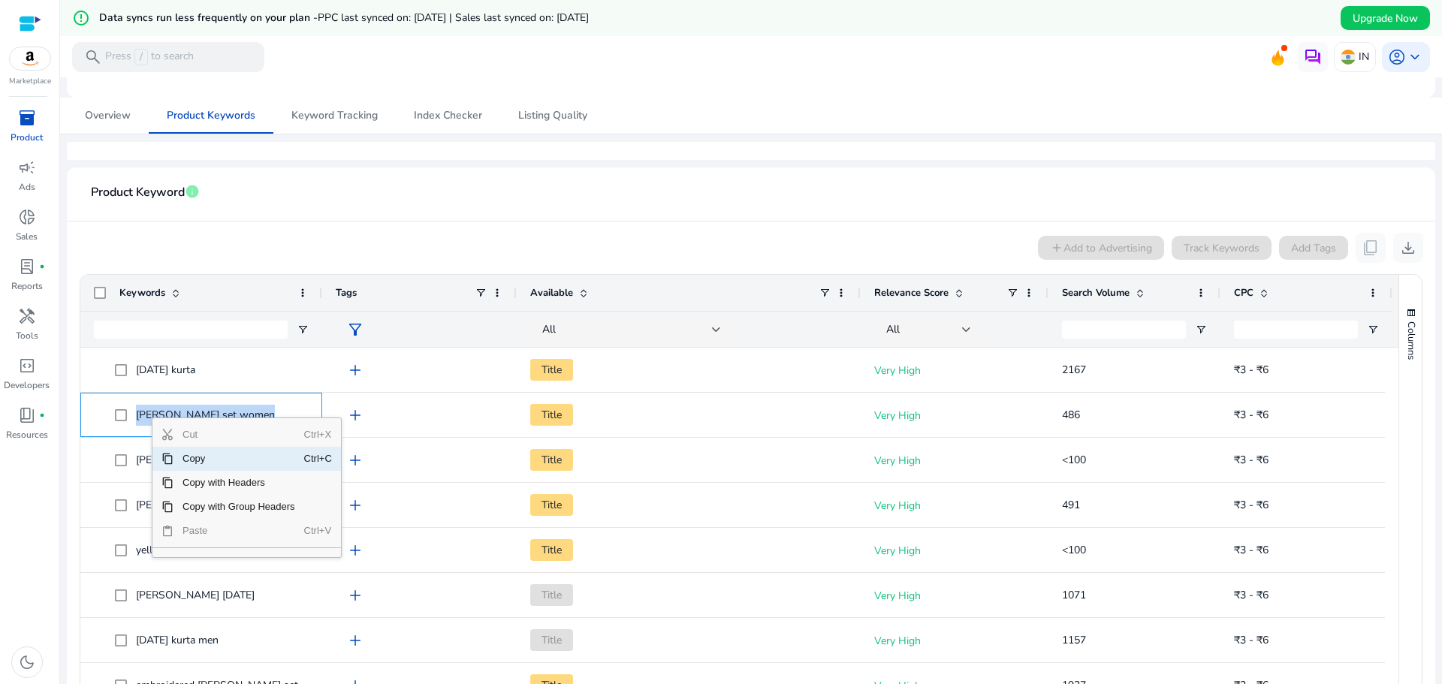
click at [206, 457] on span "Copy" at bounding box center [238, 459] width 131 height 24
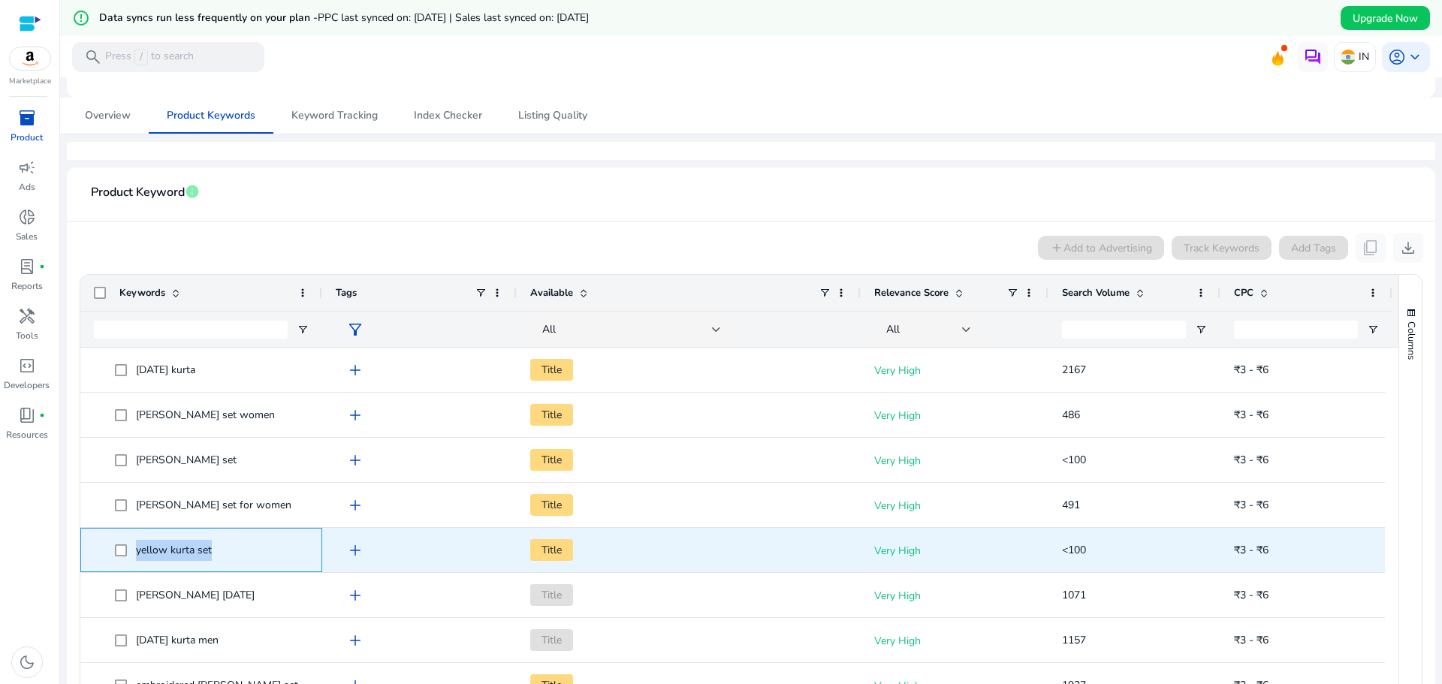
drag, startPoint x: 237, startPoint y: 553, endPoint x: 136, endPoint y: 554, distance: 101.4
click at [136, 554] on span "yellow kurta set" at bounding box center [212, 550] width 194 height 31
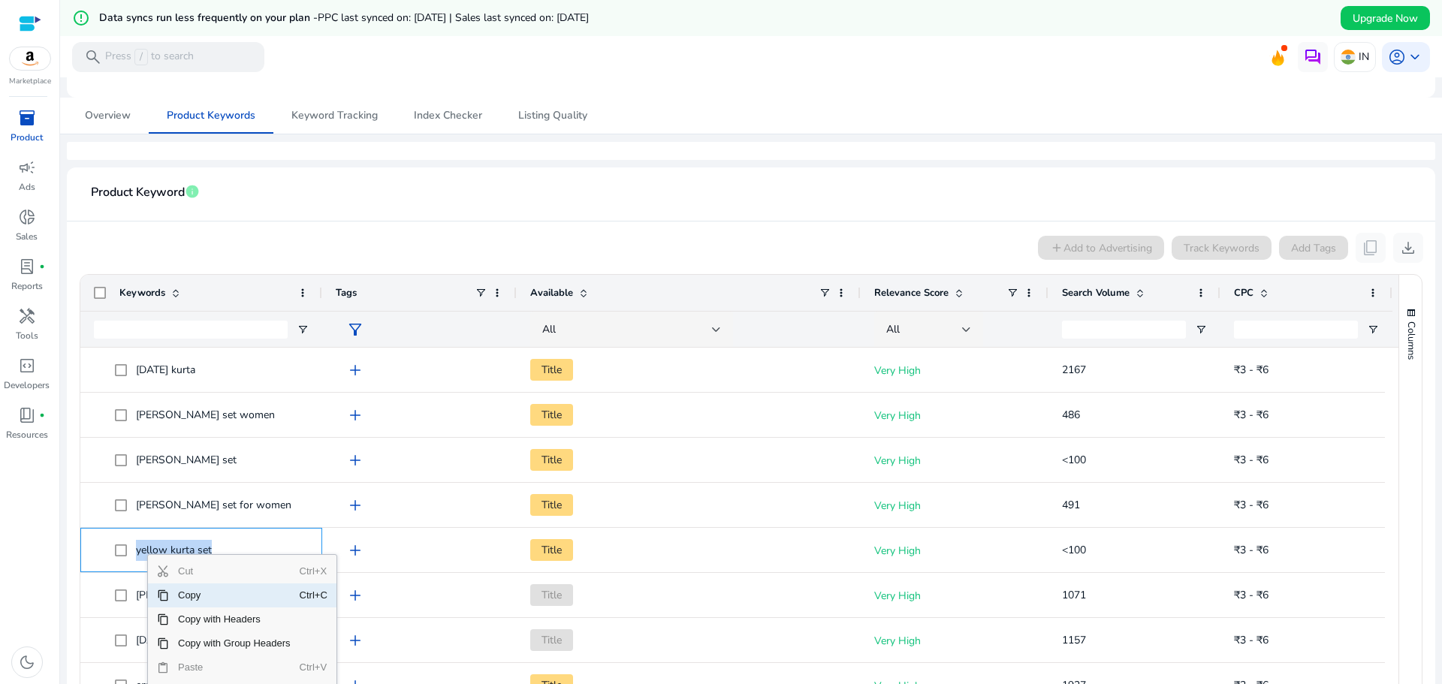
click at [188, 600] on span "Copy" at bounding box center [234, 595] width 131 height 24
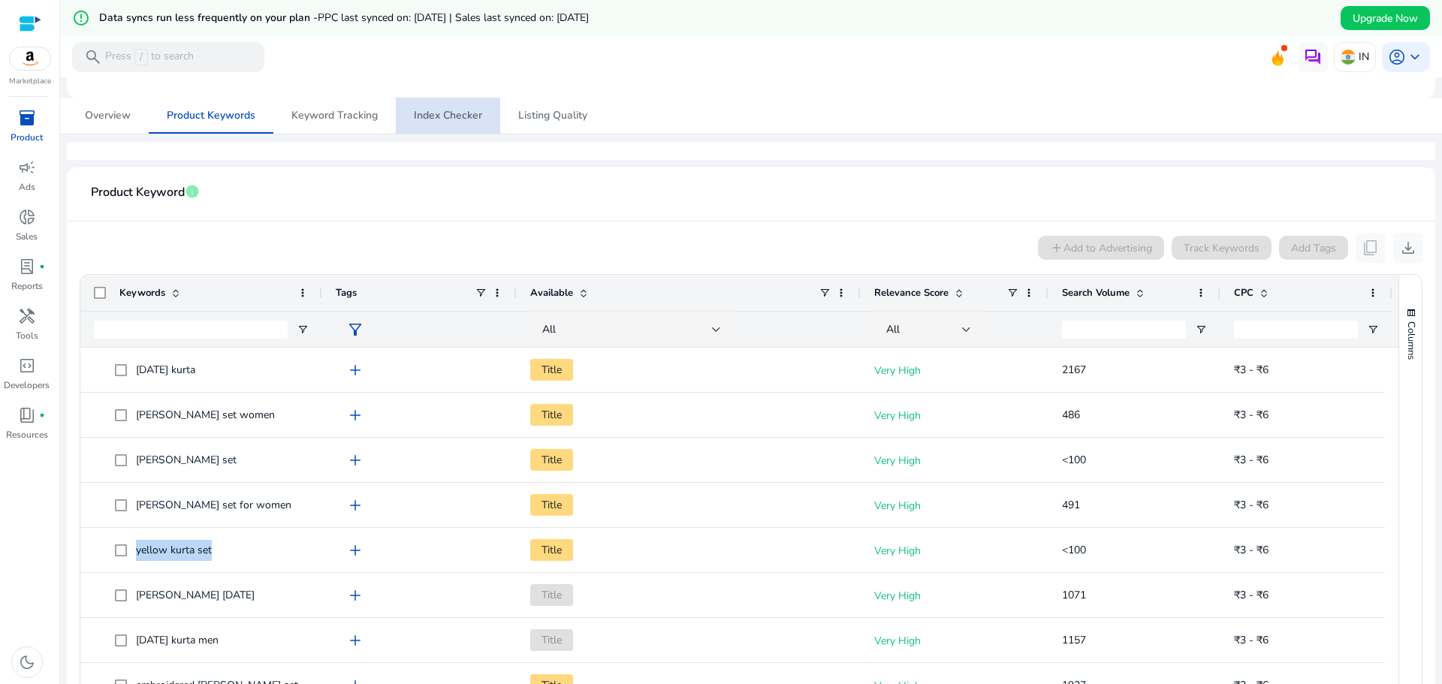
click at [434, 119] on span "Index Checker" at bounding box center [448, 115] width 68 height 11
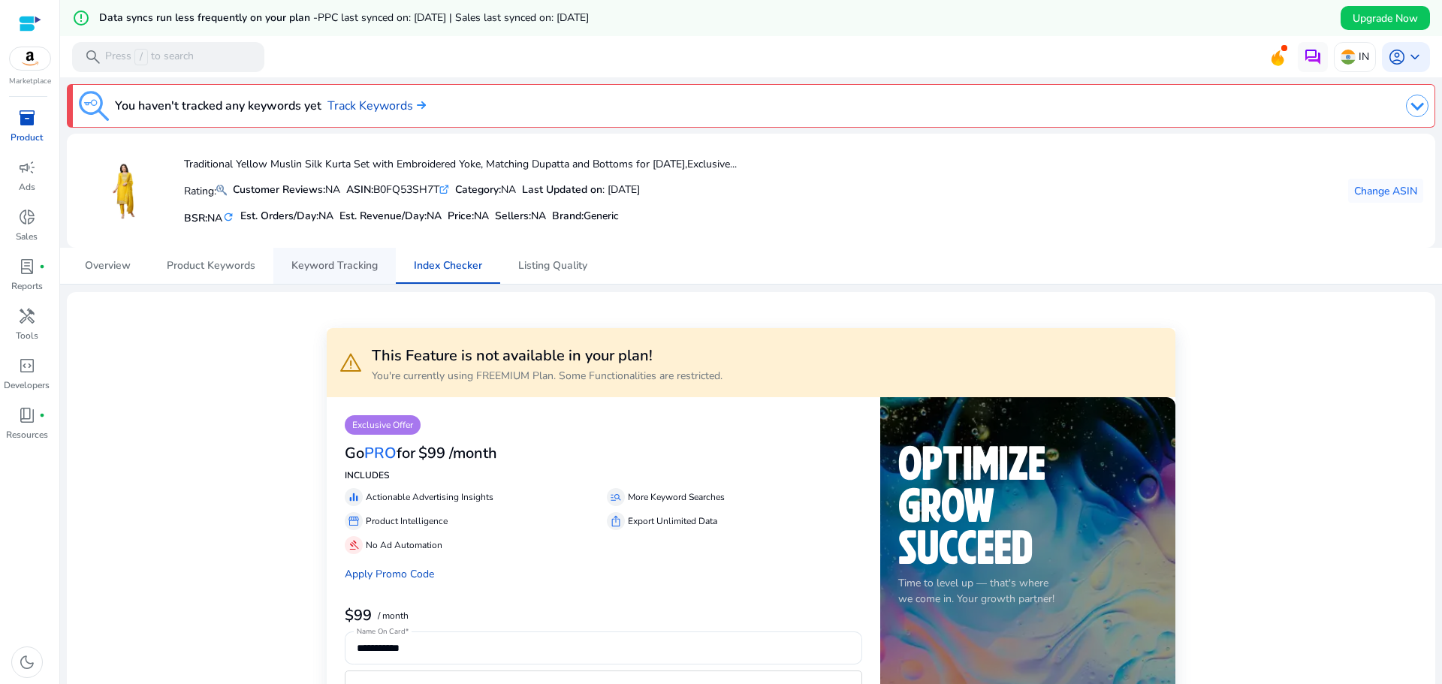
click at [355, 271] on span "Keyword Tracking" at bounding box center [334, 266] width 86 height 11
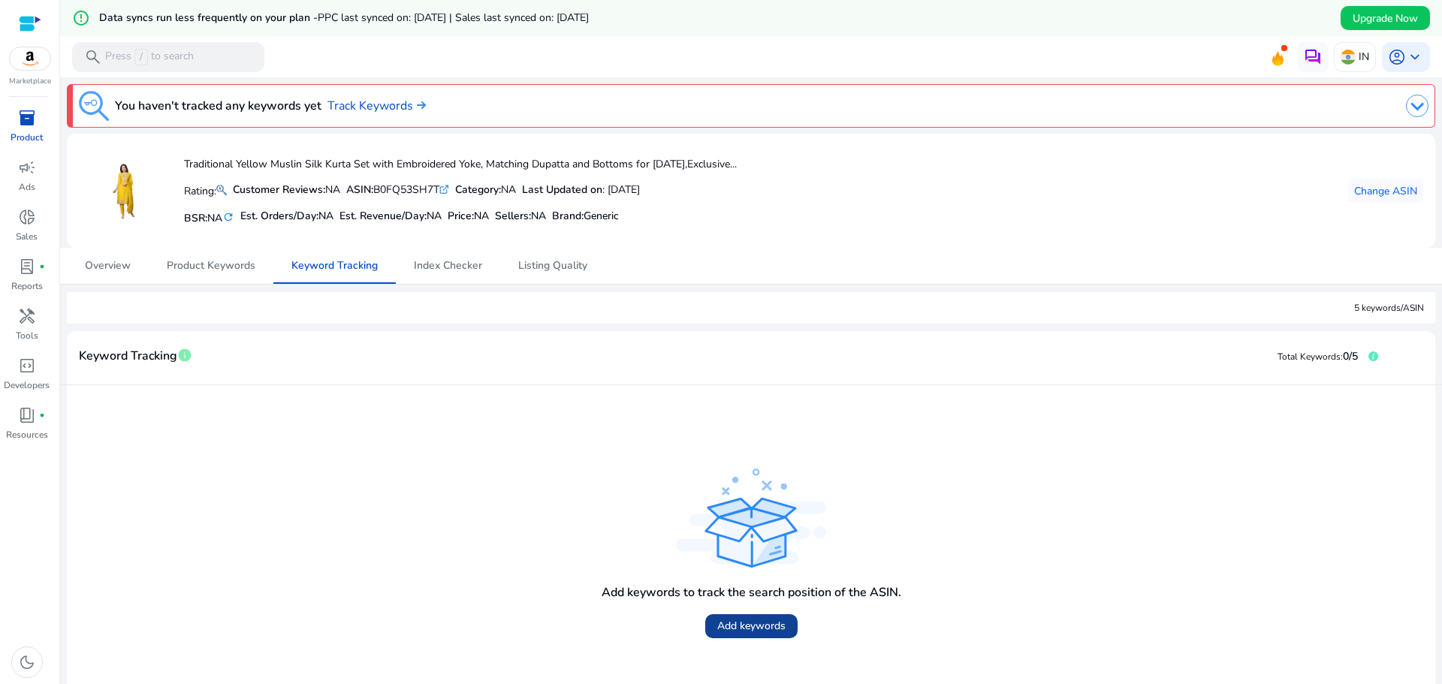
click at [760, 620] on span "Add keywords" at bounding box center [751, 626] width 68 height 16
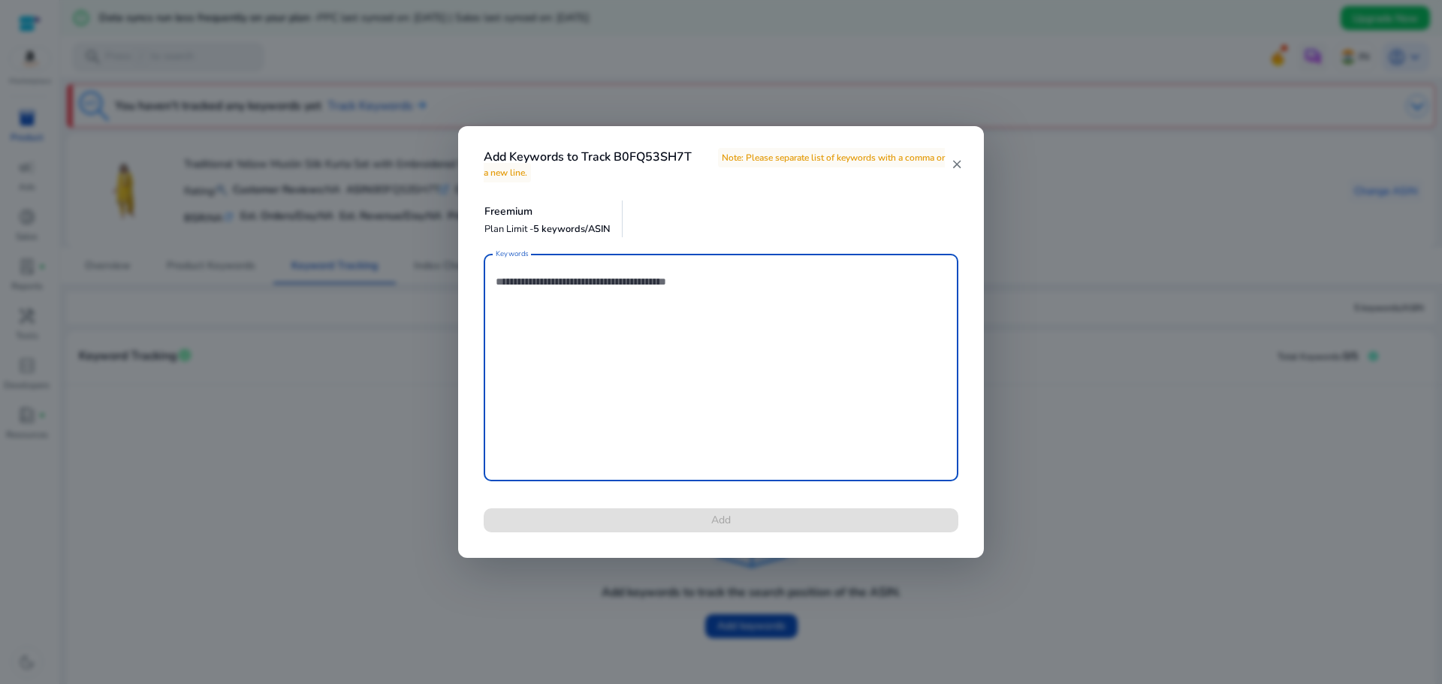
click at [590, 303] on textarea "Keywords" at bounding box center [721, 367] width 451 height 213
paste textarea "**********"
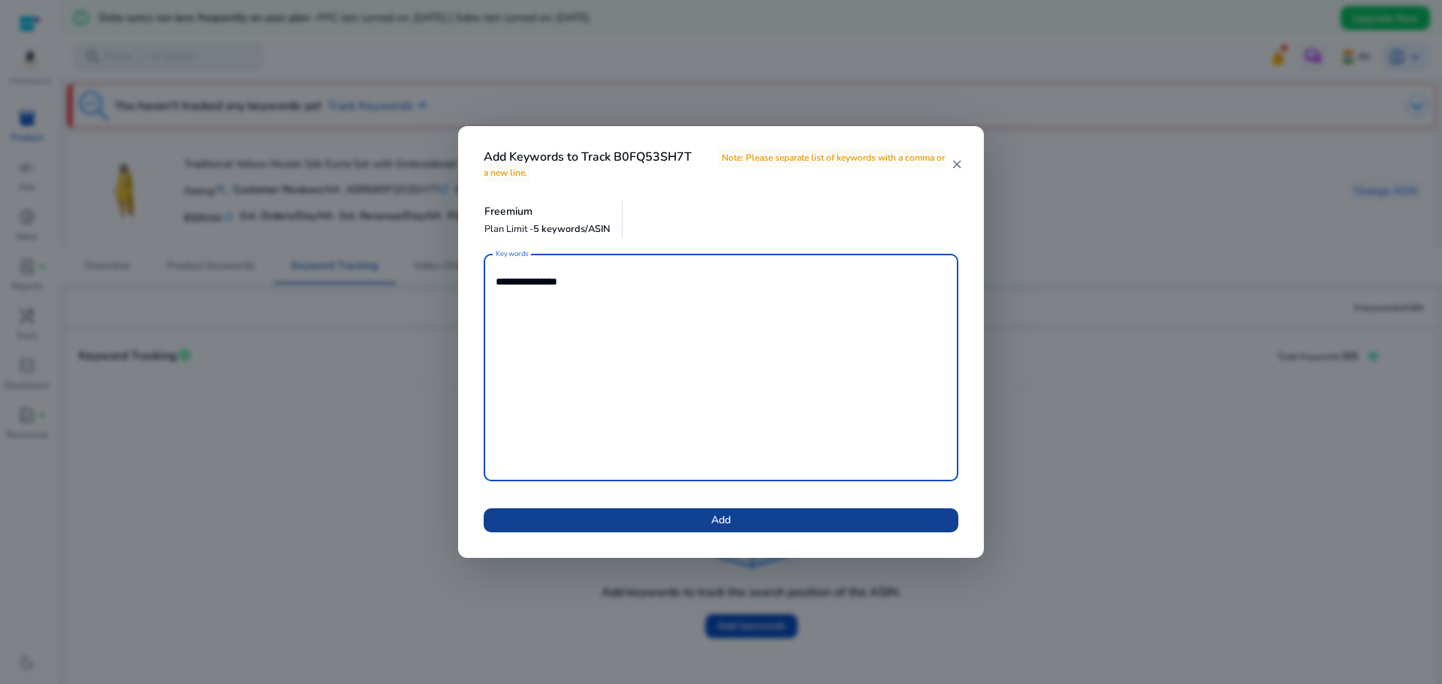
type textarea "**********"
click at [713, 517] on span "Add" at bounding box center [721, 520] width 20 height 16
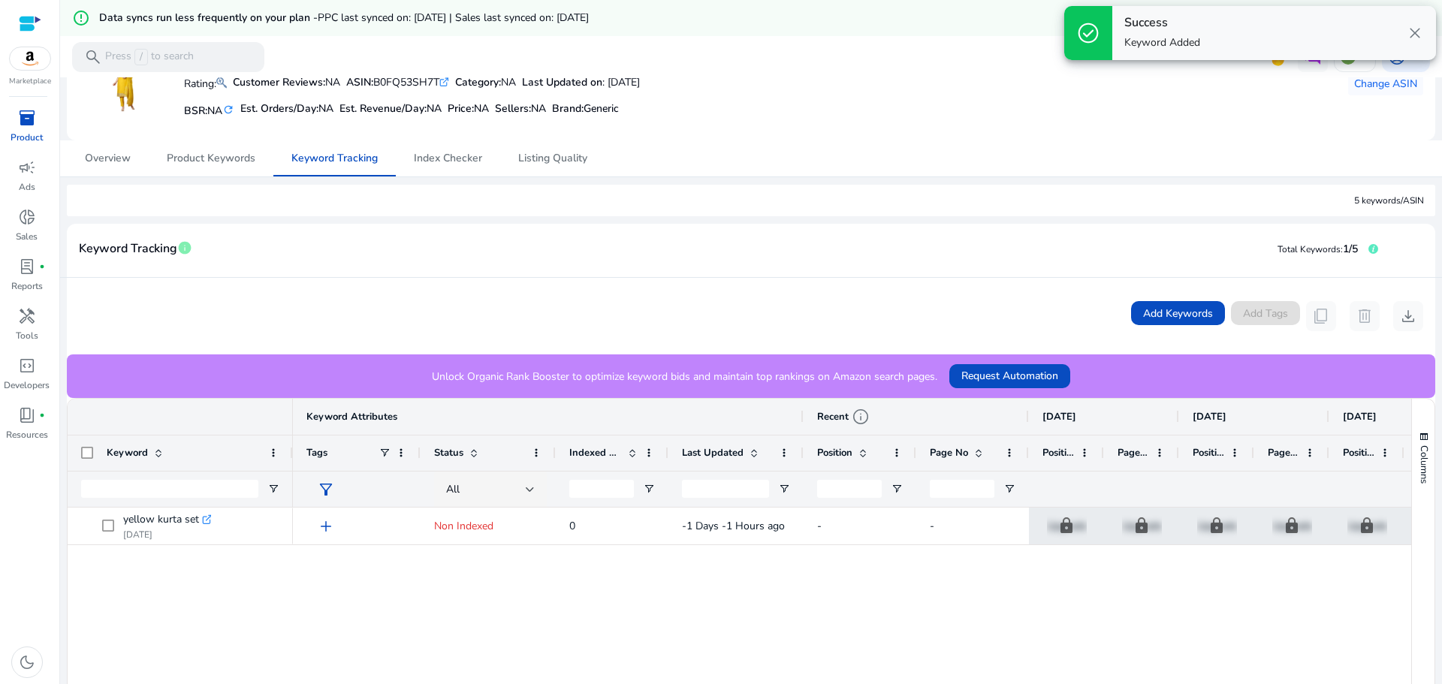
scroll to position [150, 0]
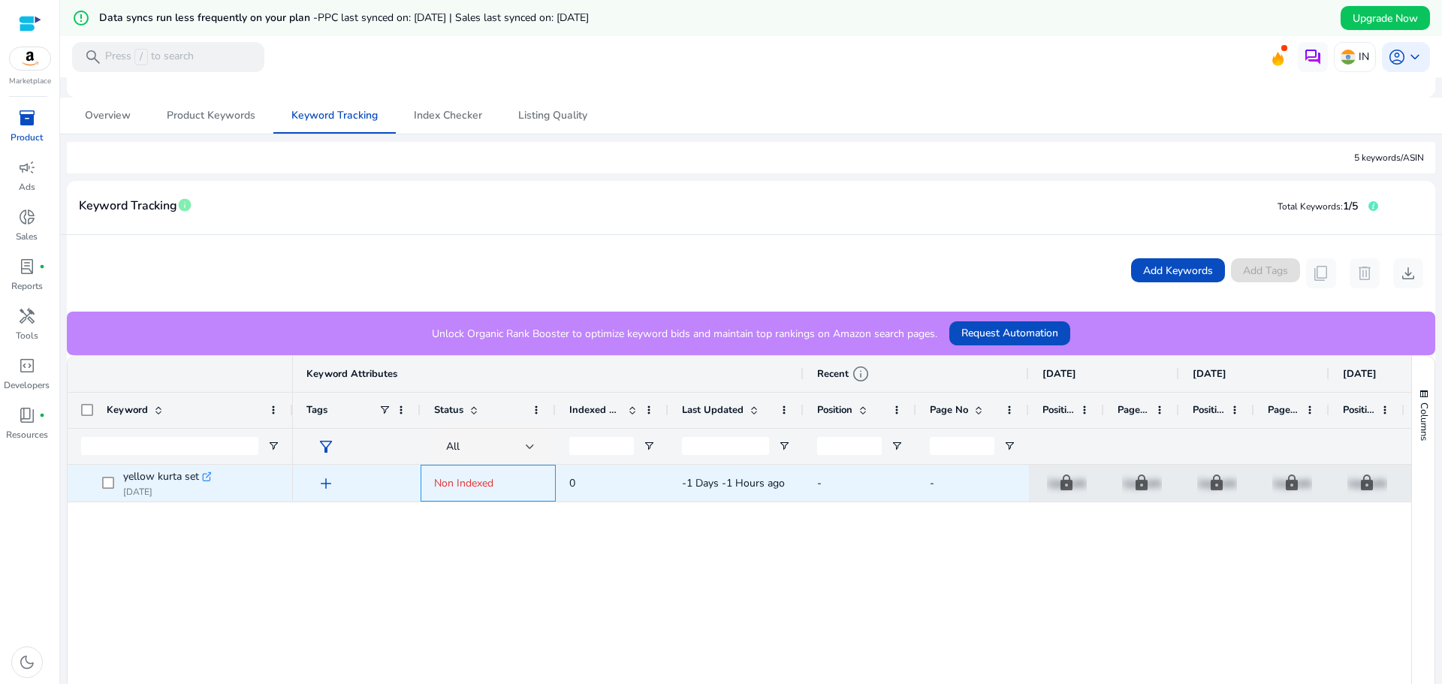
click at [459, 486] on span "Non Indexed" at bounding box center [463, 483] width 59 height 14
click at [325, 488] on span "add" at bounding box center [326, 484] width 18 height 18
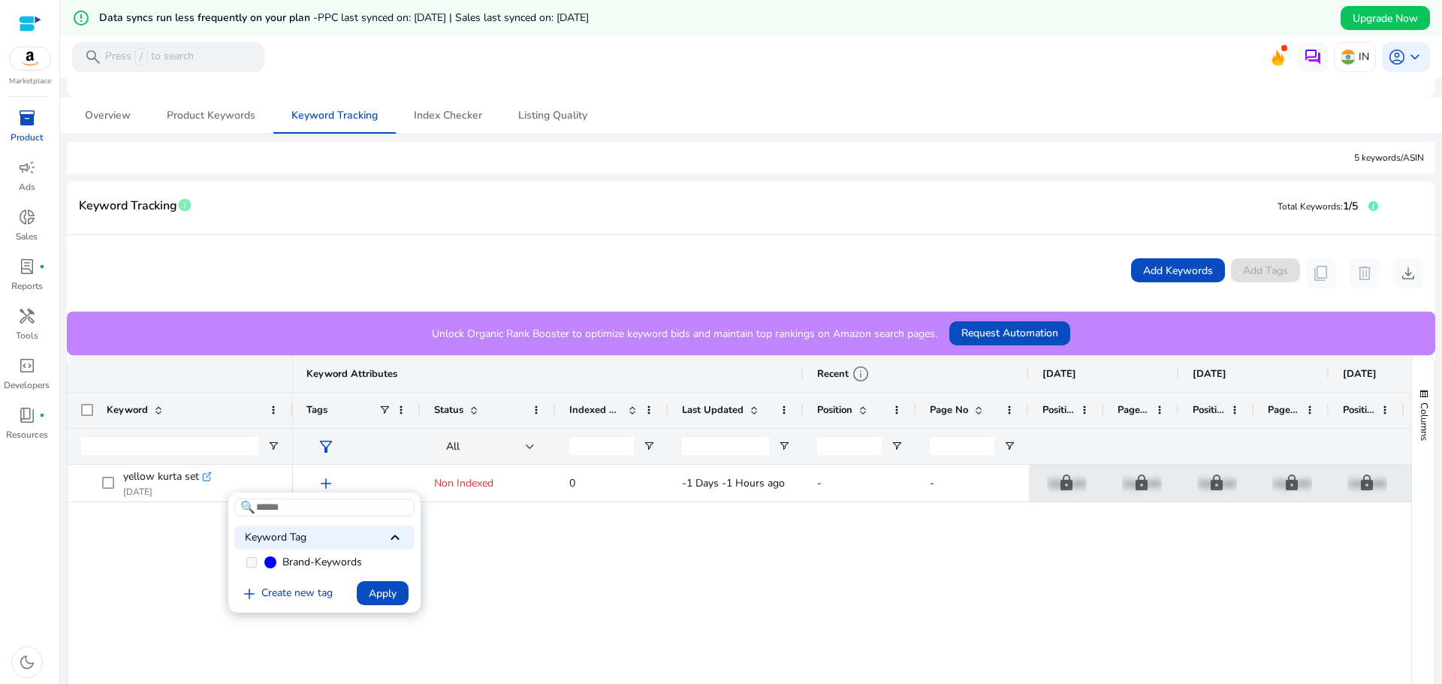
click at [292, 596] on link "add Create new tag" at bounding box center [286, 594] width 104 height 18
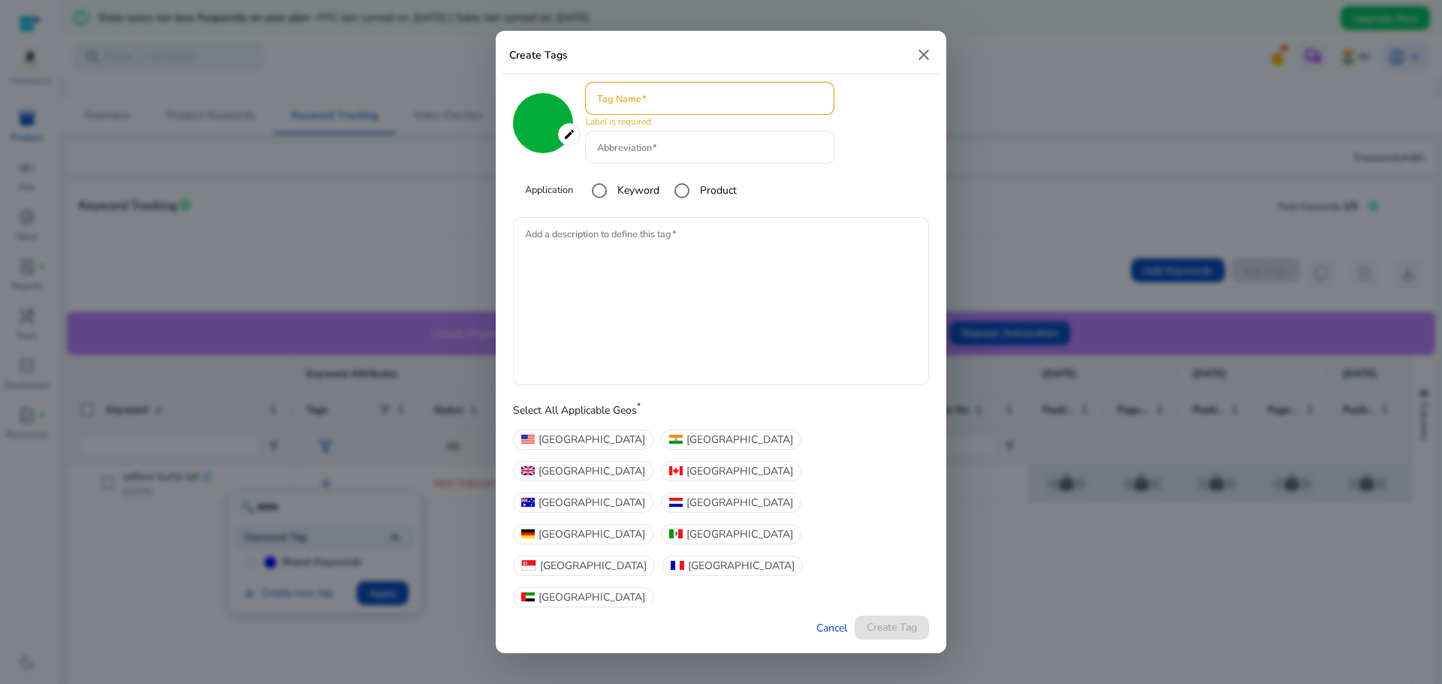
click at [686, 448] on span "[GEOGRAPHIC_DATA]" at bounding box center [739, 440] width 107 height 16
click at [926, 64] on mat-icon "close" at bounding box center [924, 55] width 18 height 18
type input "*******"
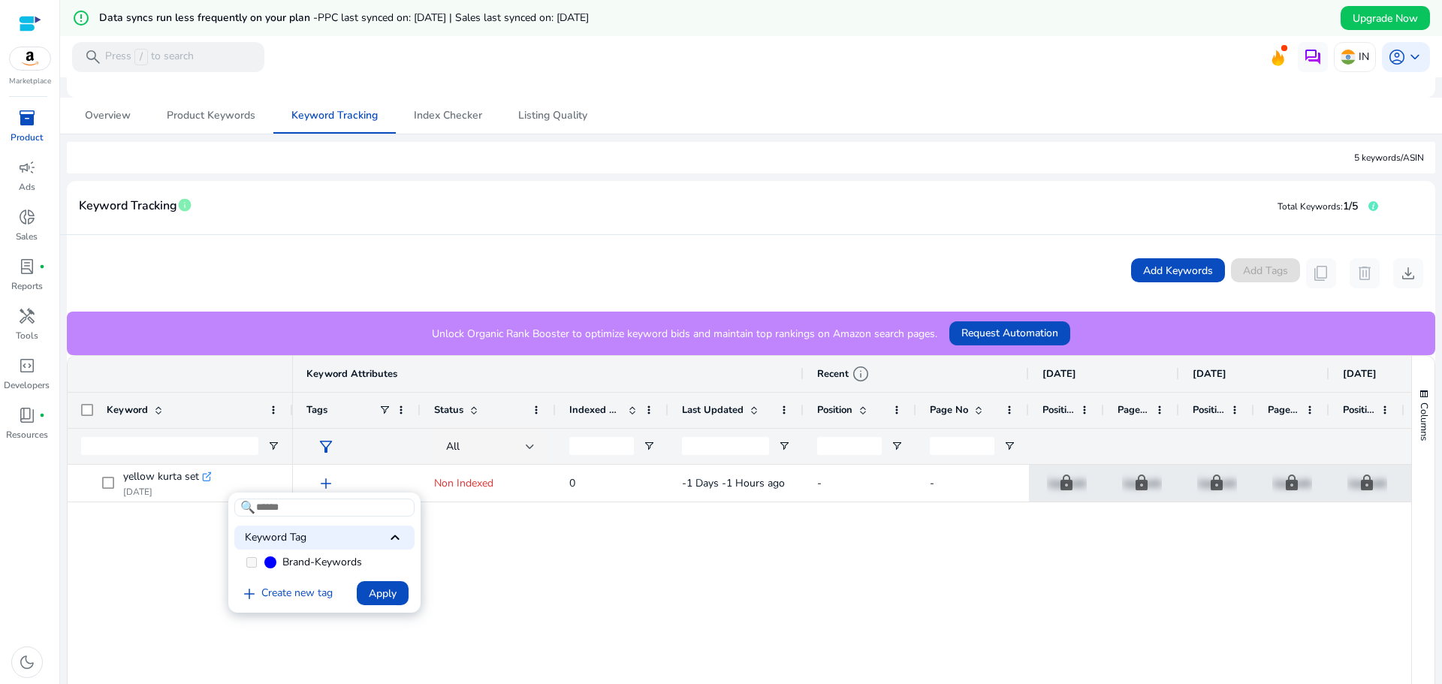
click at [201, 121] on div at bounding box center [721, 342] width 1442 height 684
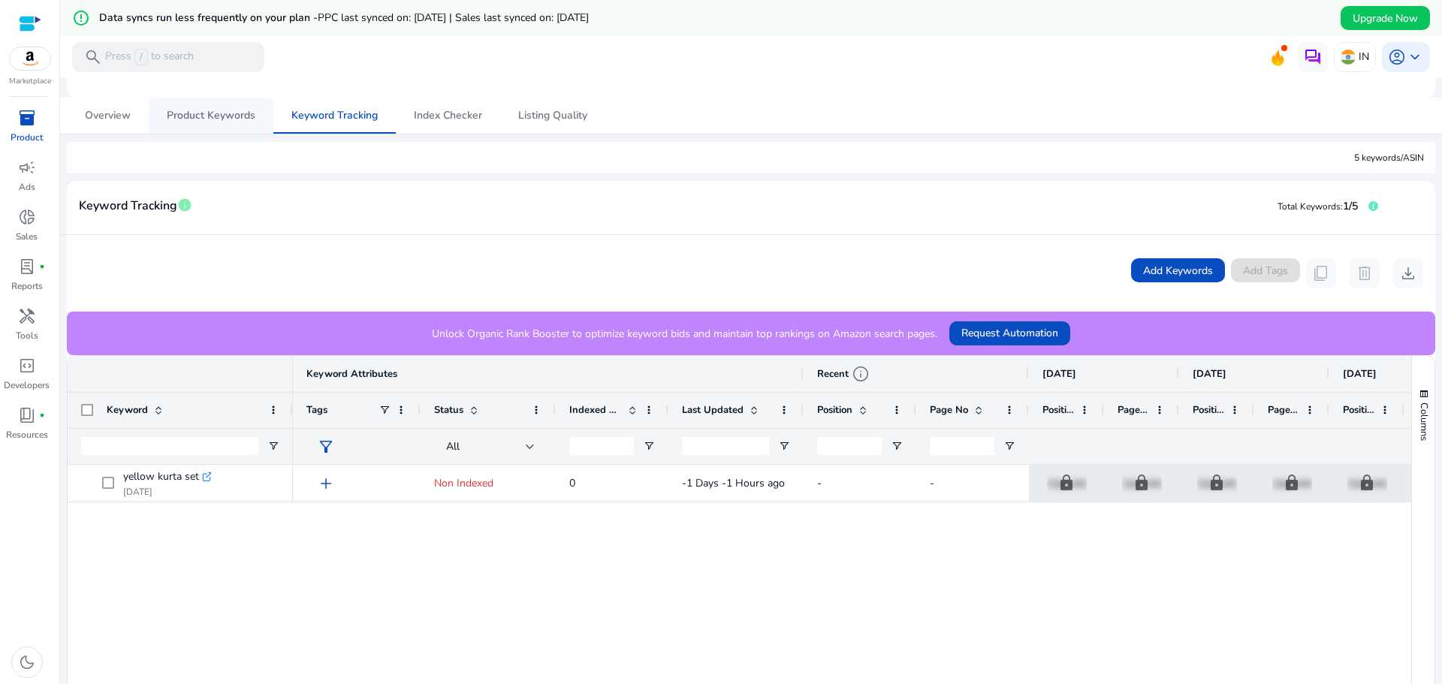
click at [216, 118] on span "Product Keywords" at bounding box center [211, 115] width 89 height 11
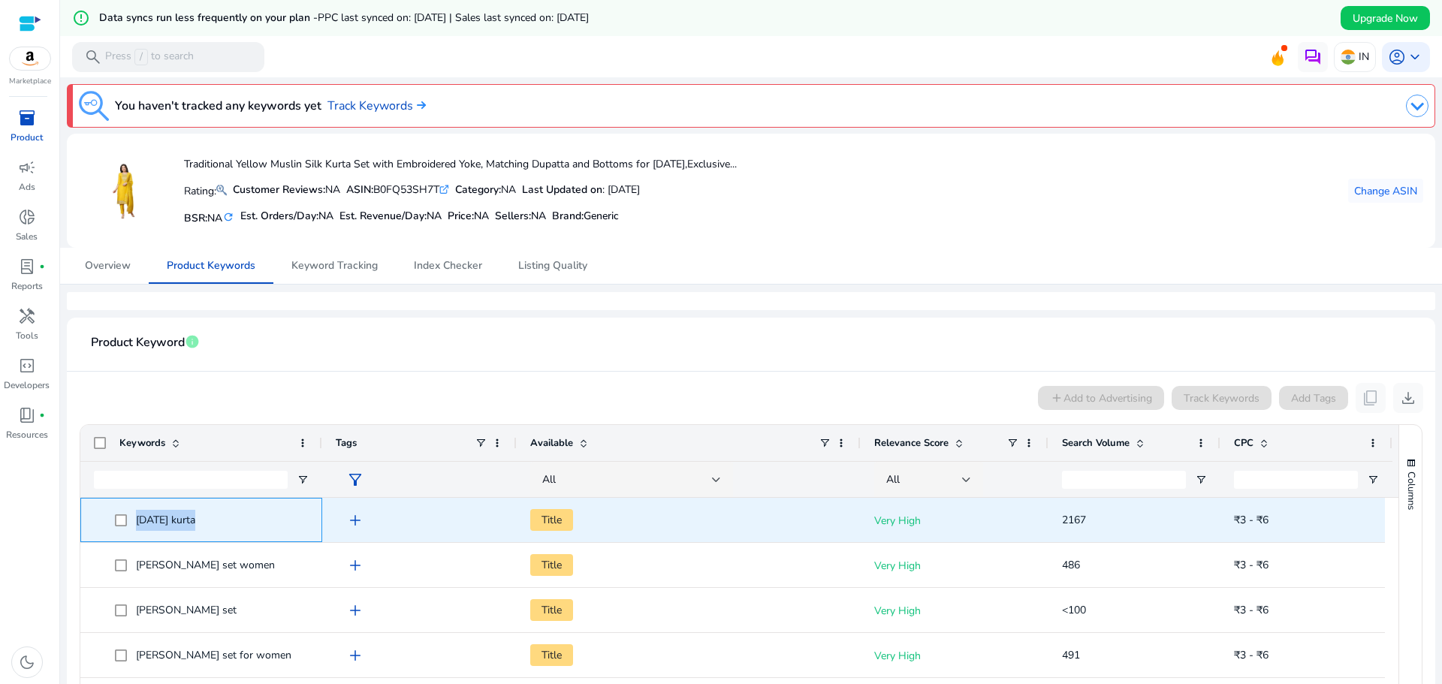
drag, startPoint x: 218, startPoint y: 523, endPoint x: 134, endPoint y: 523, distance: 83.4
click at [134, 523] on span "diwali kurta" at bounding box center [212, 520] width 194 height 31
copy span "diwali kurta"
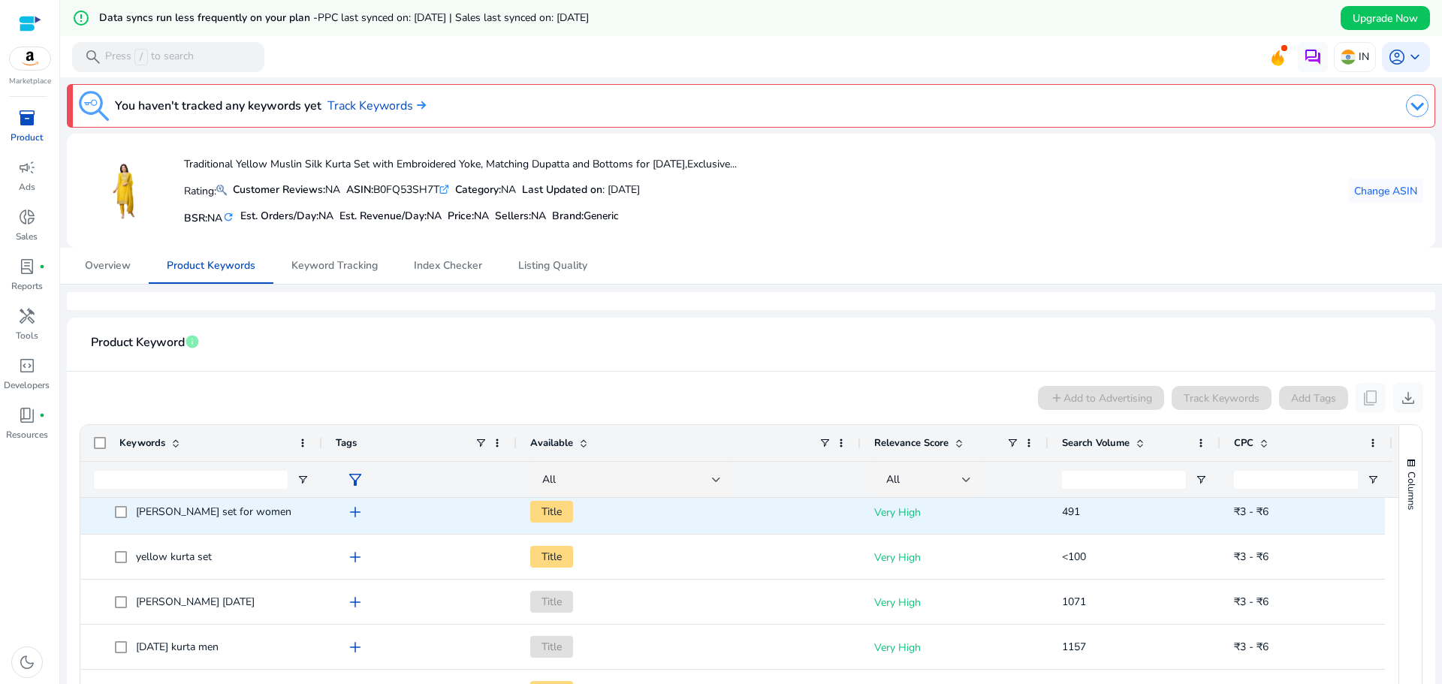
scroll to position [150, 0]
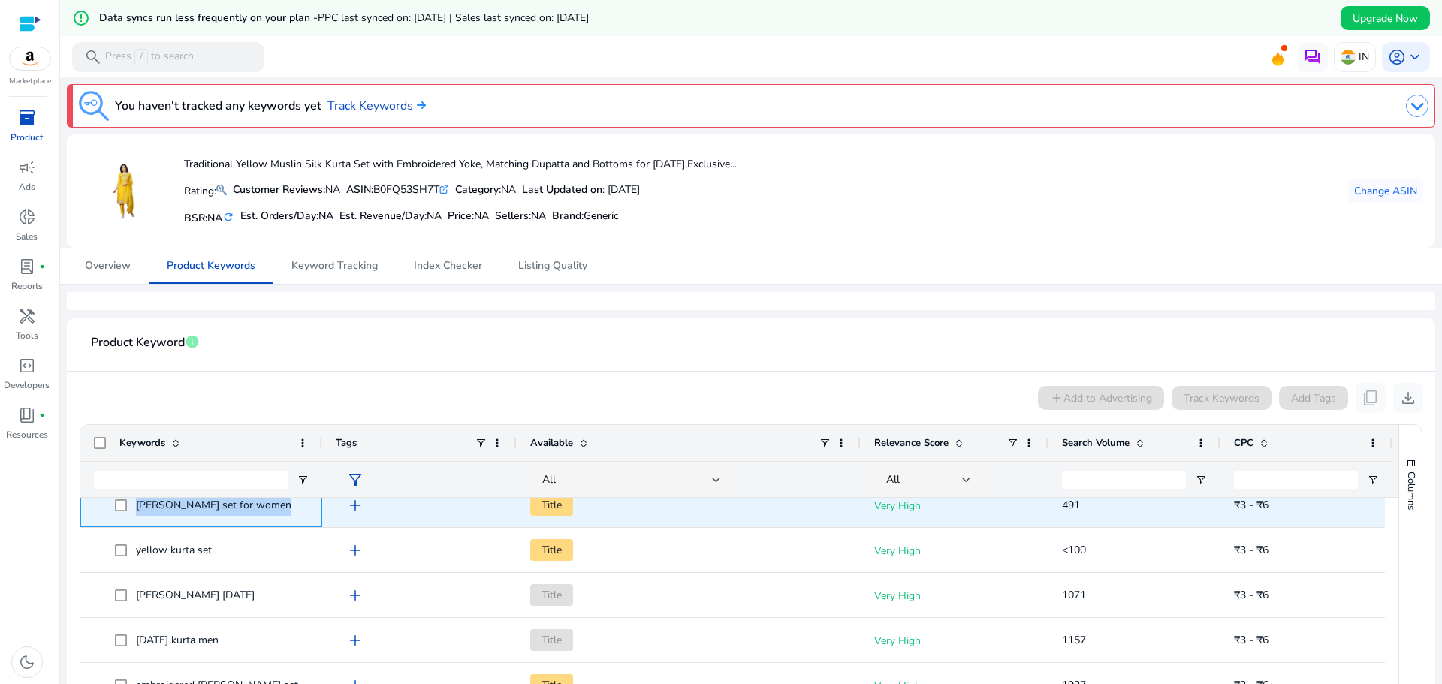
drag, startPoint x: 273, startPoint y: 510, endPoint x: 137, endPoint y: 506, distance: 136.0
click at [137, 506] on span "muslin kurta set for women" at bounding box center [212, 505] width 194 height 31
copy span "muslin kurta set for women"
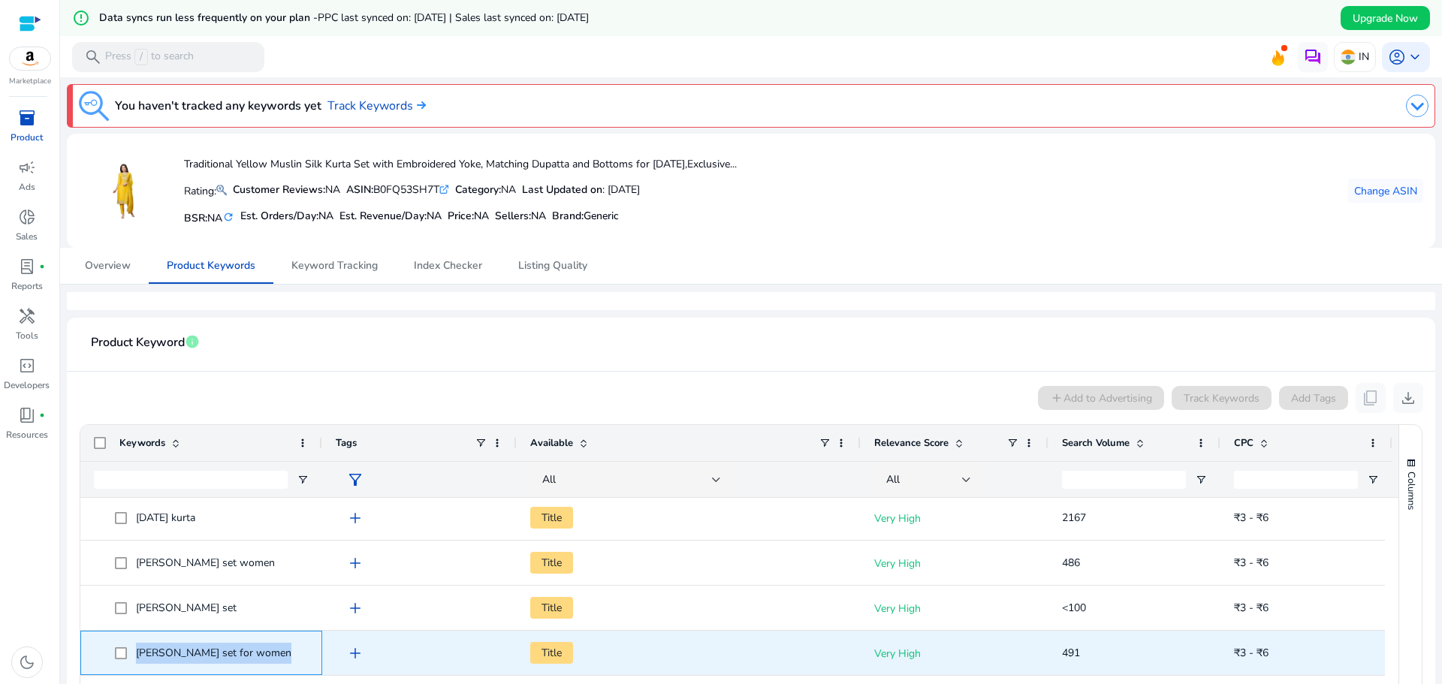
scroll to position [0, 0]
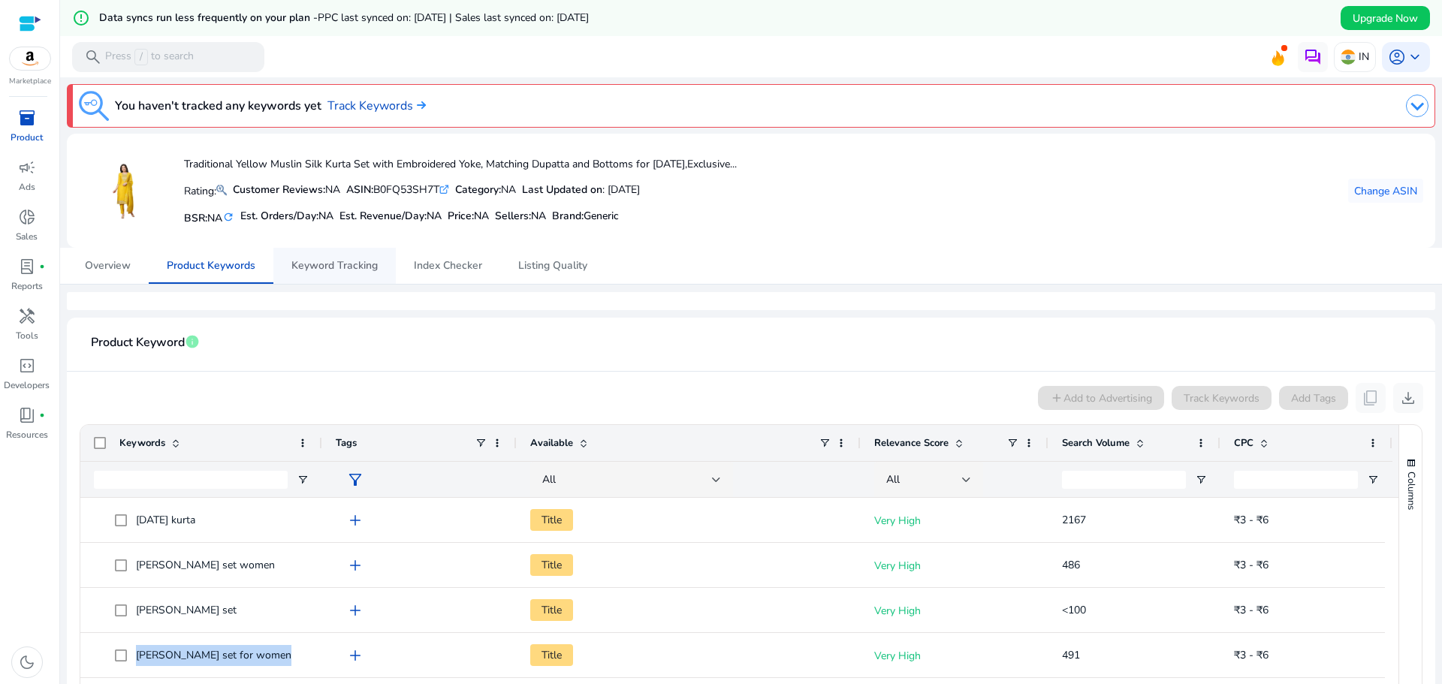
click at [353, 271] on span "Keyword Tracking" at bounding box center [334, 266] width 86 height 11
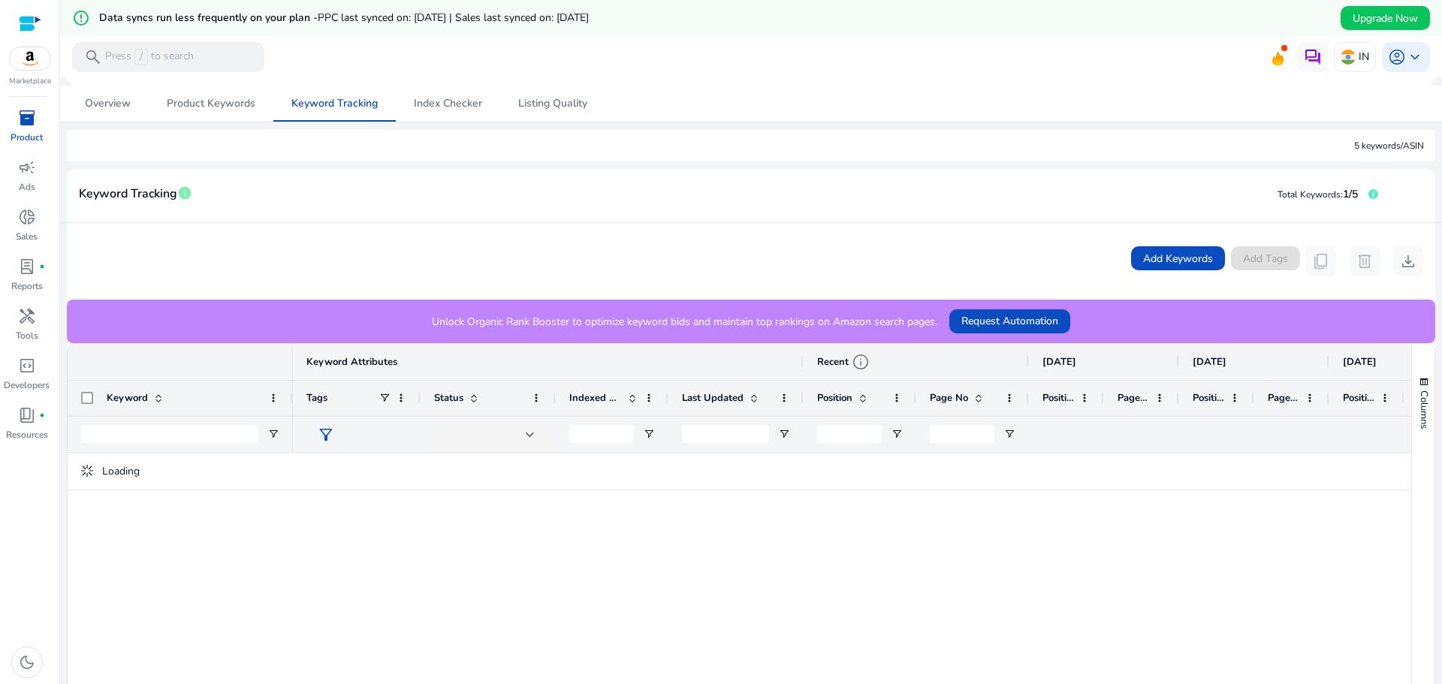
scroll to position [225, 0]
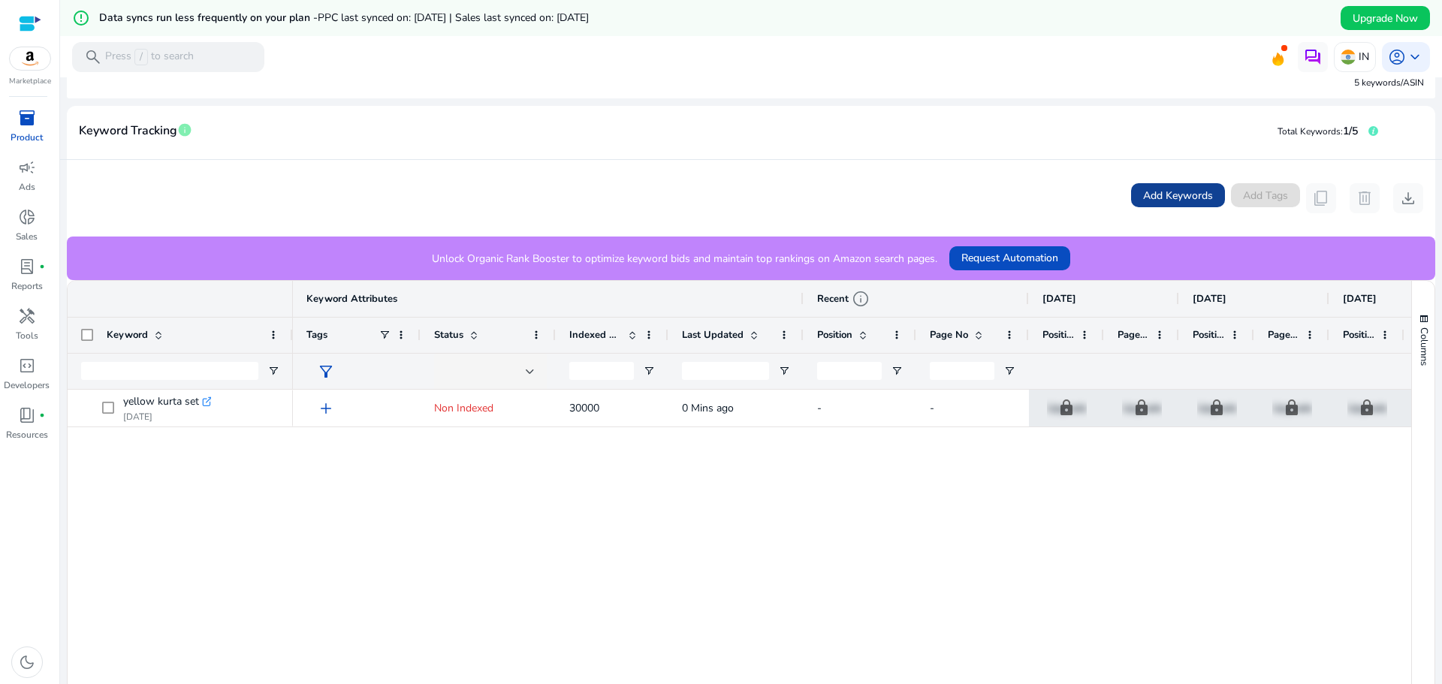
click at [1165, 206] on span at bounding box center [1178, 195] width 94 height 36
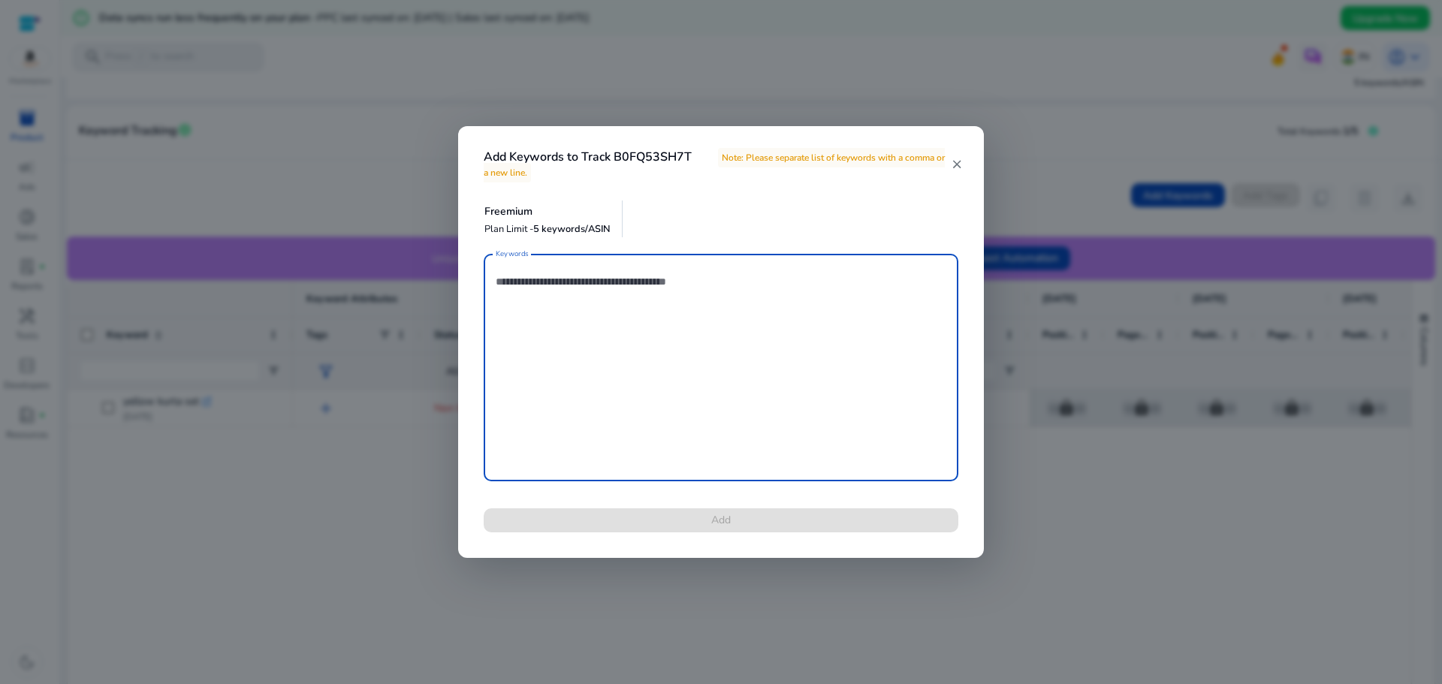
paste textarea "**********"
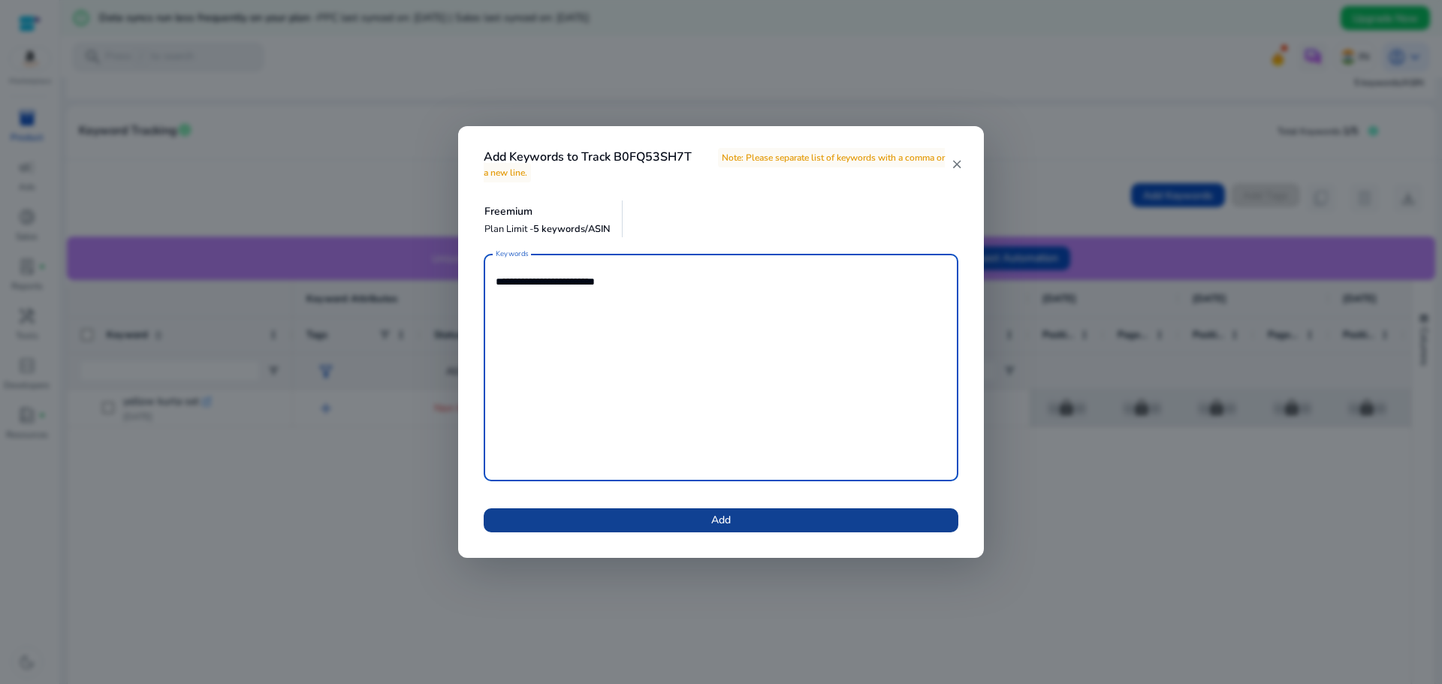
type textarea "**********"
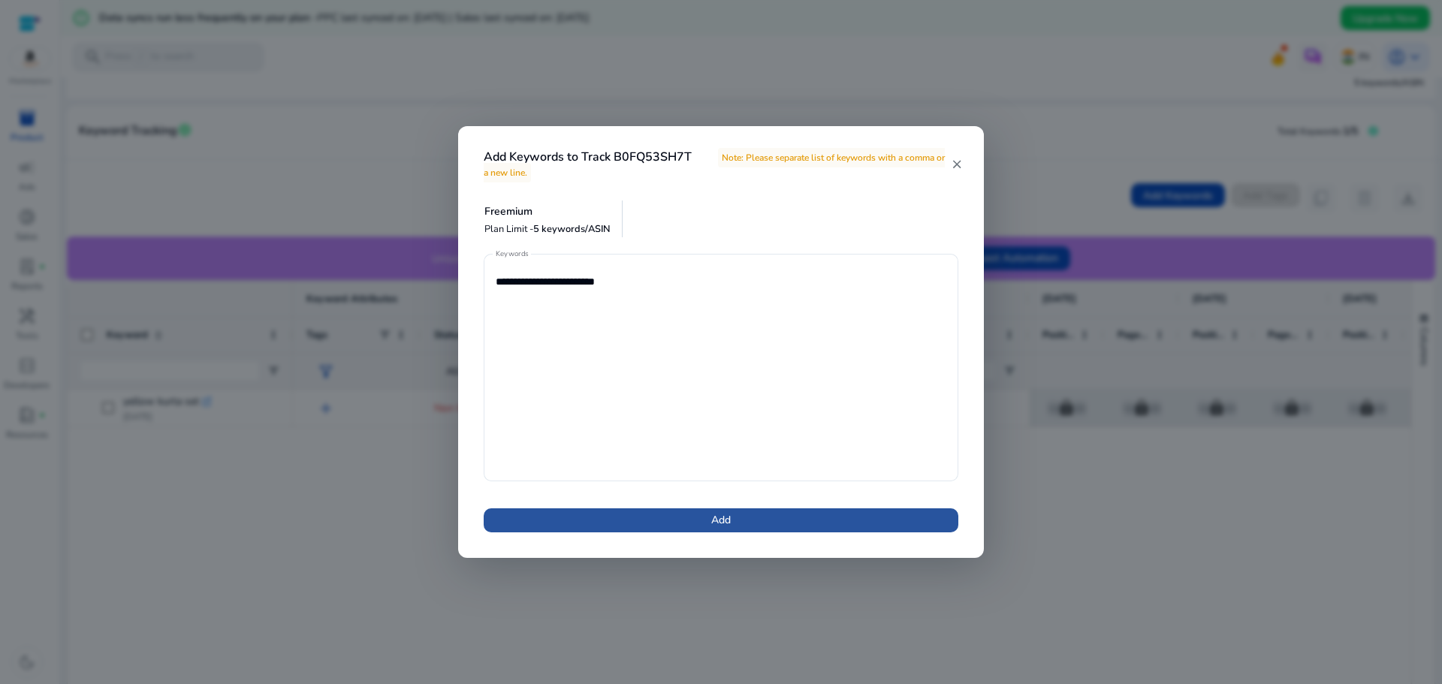
click at [718, 517] on span "Add" at bounding box center [721, 520] width 20 height 16
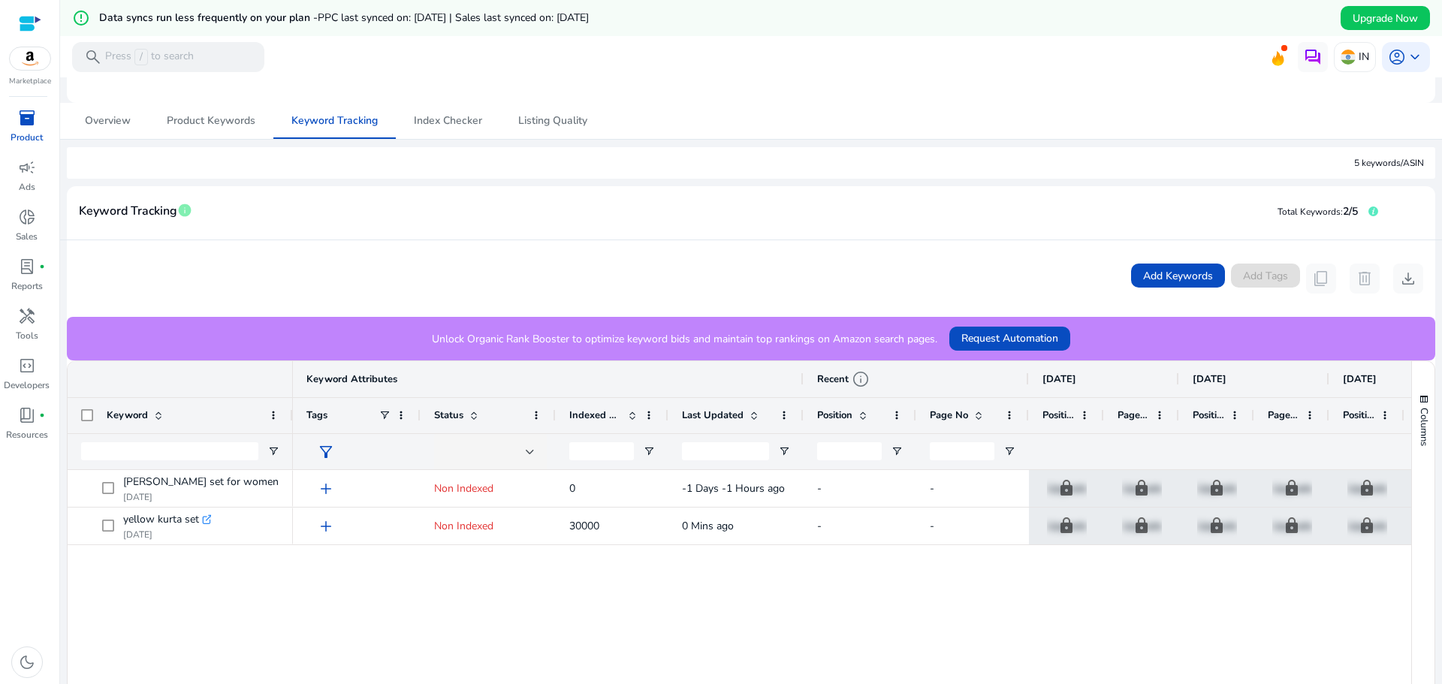
scroll to position [150, 0]
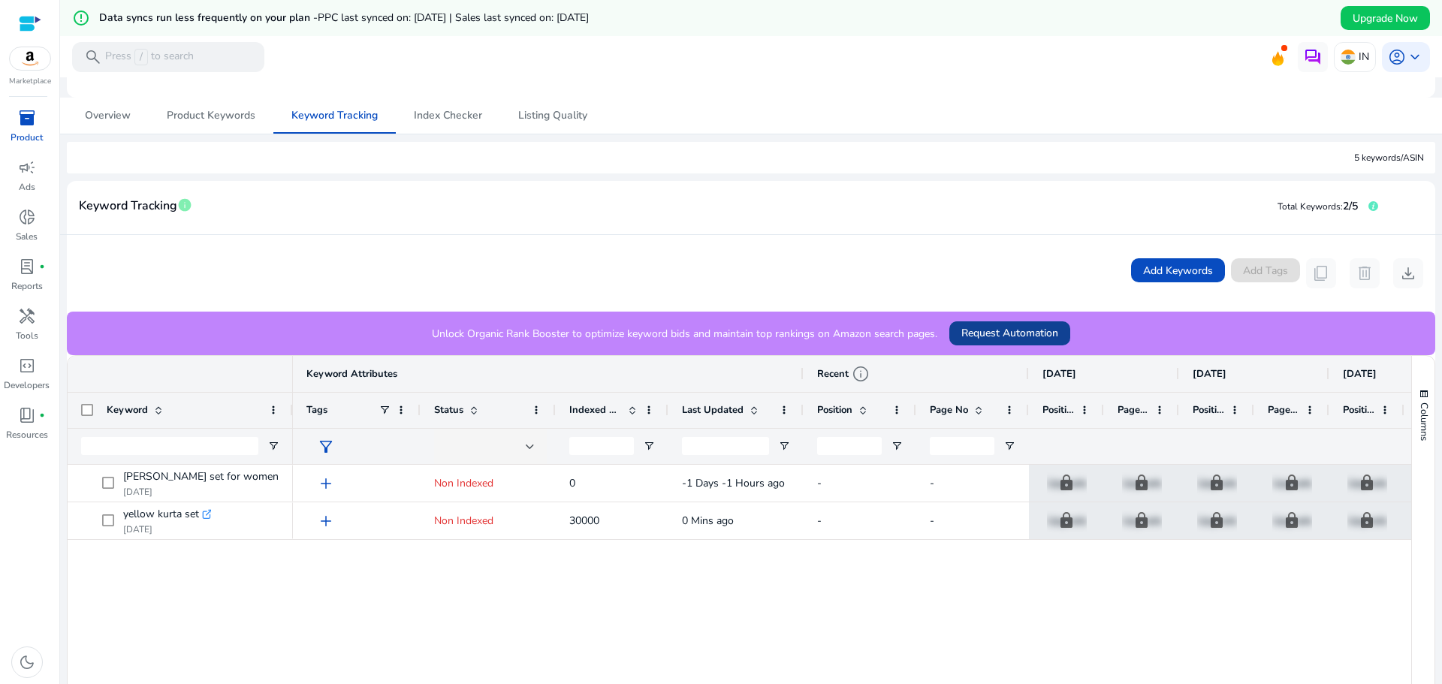
drag, startPoint x: 670, startPoint y: 340, endPoint x: 957, endPoint y: 340, distance: 286.9
click at [945, 342] on div "Unlock Organic Rank Booster to optimize keyword bids and maintain top rankings …" at bounding box center [751, 334] width 1368 height 44
click at [1003, 333] on span "Request Automation" at bounding box center [1009, 333] width 97 height 16
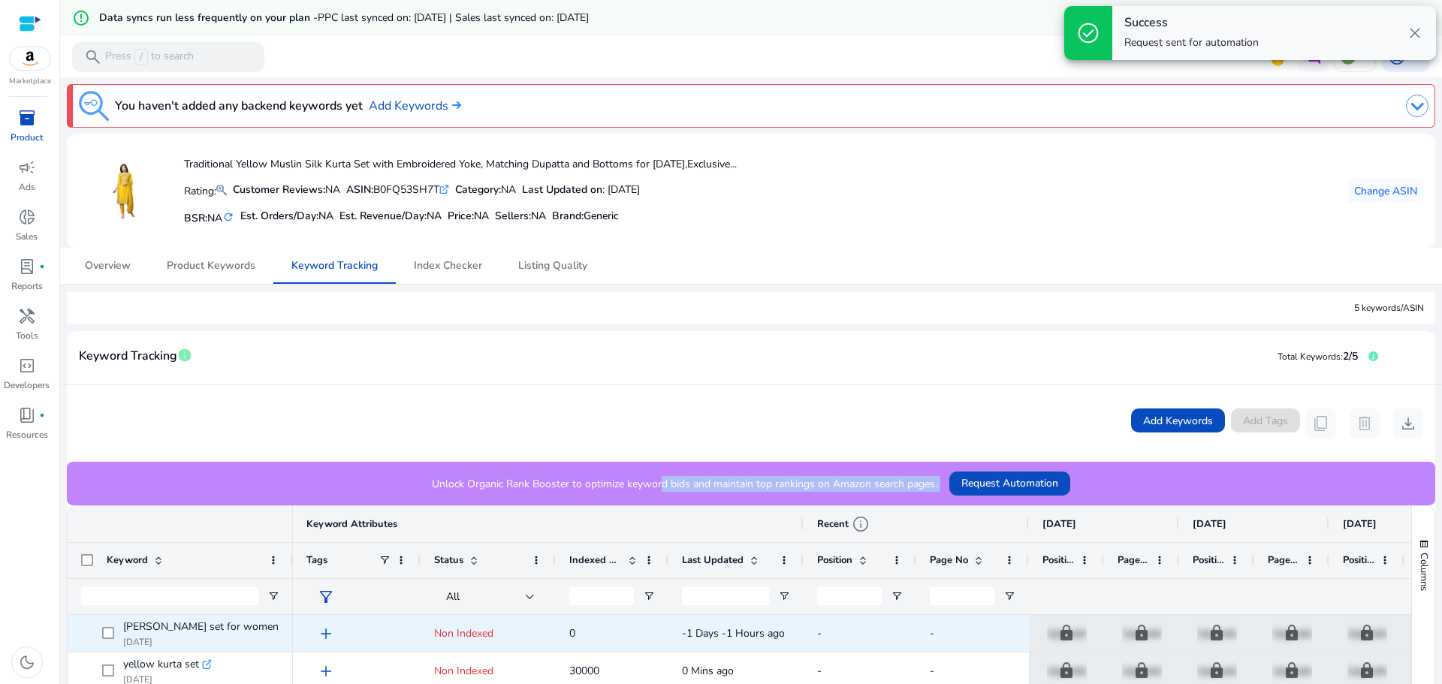
scroll to position [150, 0]
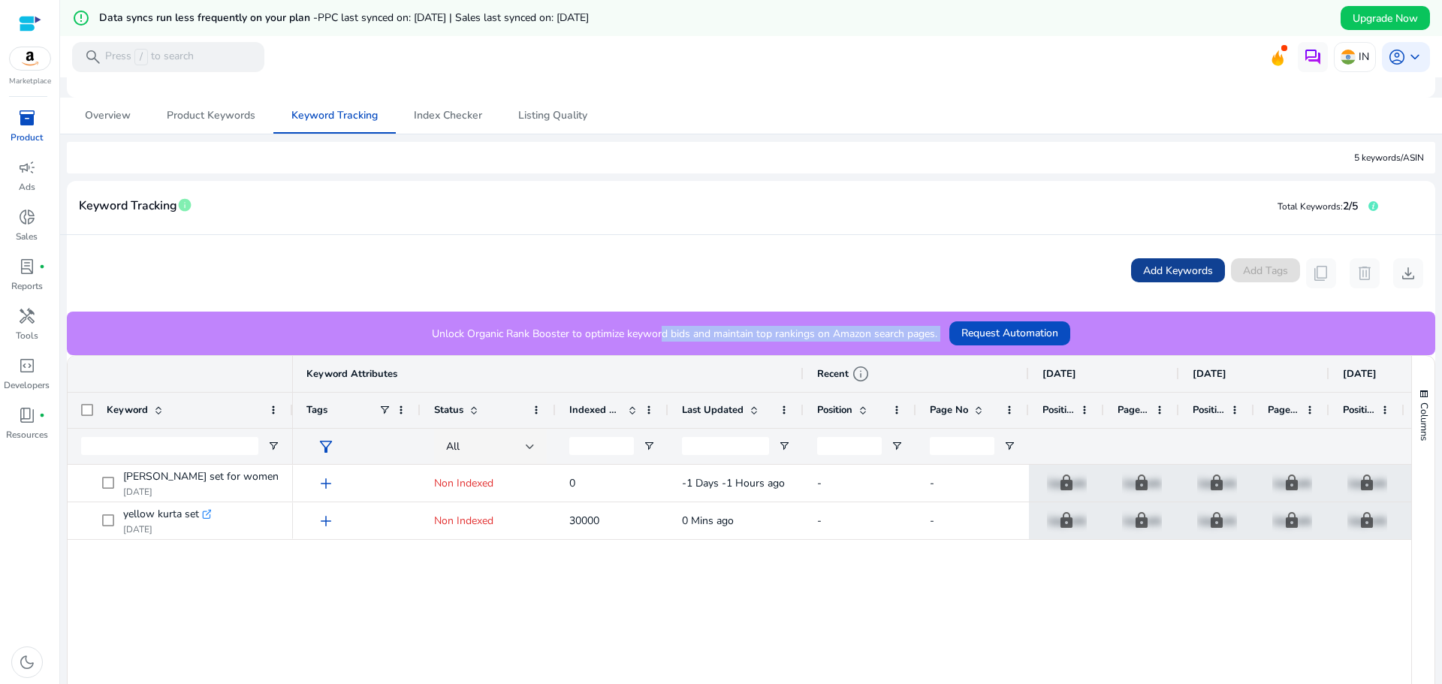
click at [1186, 277] on span "Add Keywords" at bounding box center [1178, 271] width 70 height 16
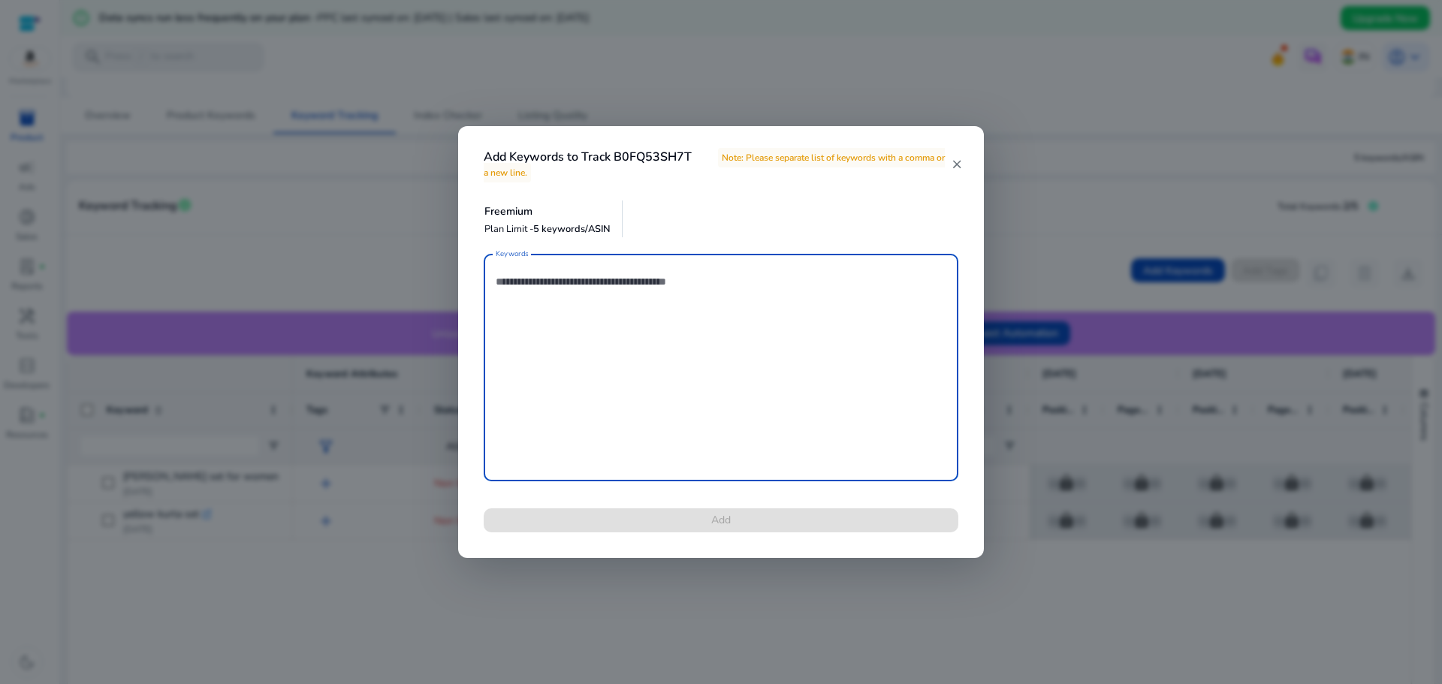
paste textarea "**********"
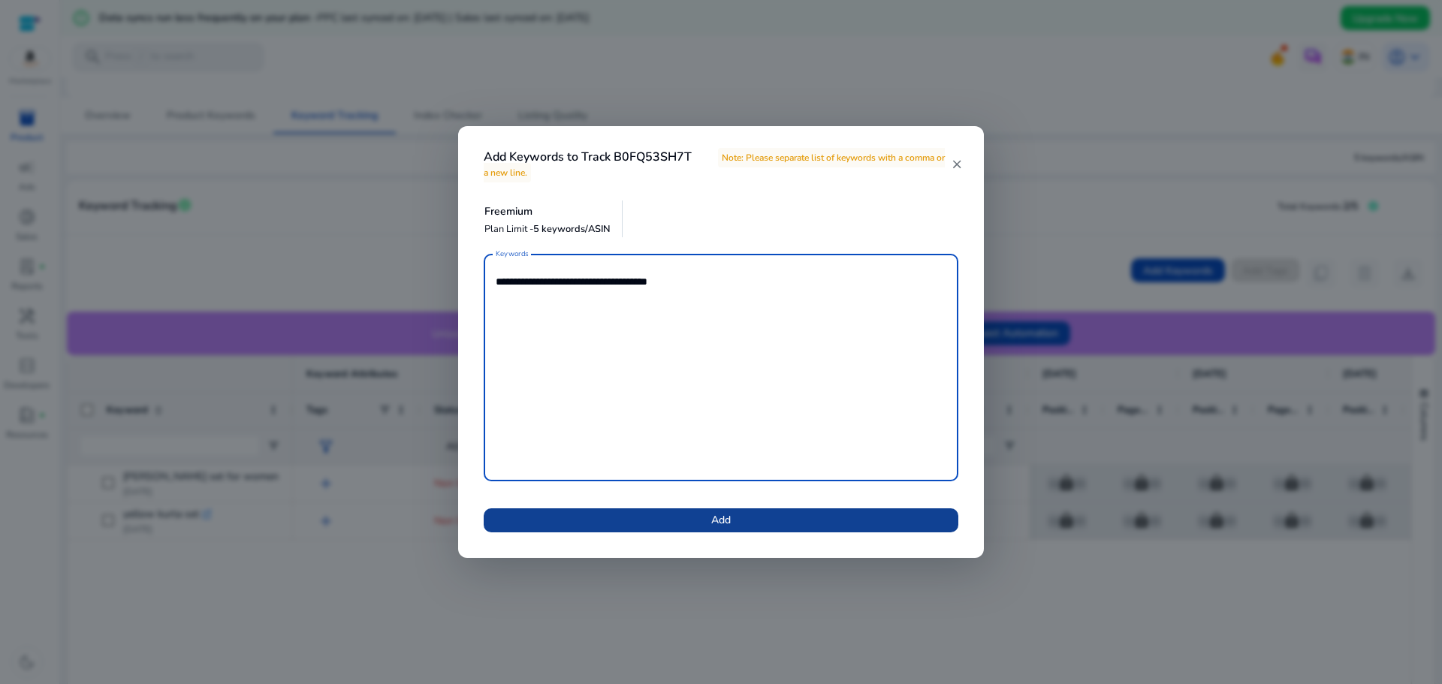
type textarea "**********"
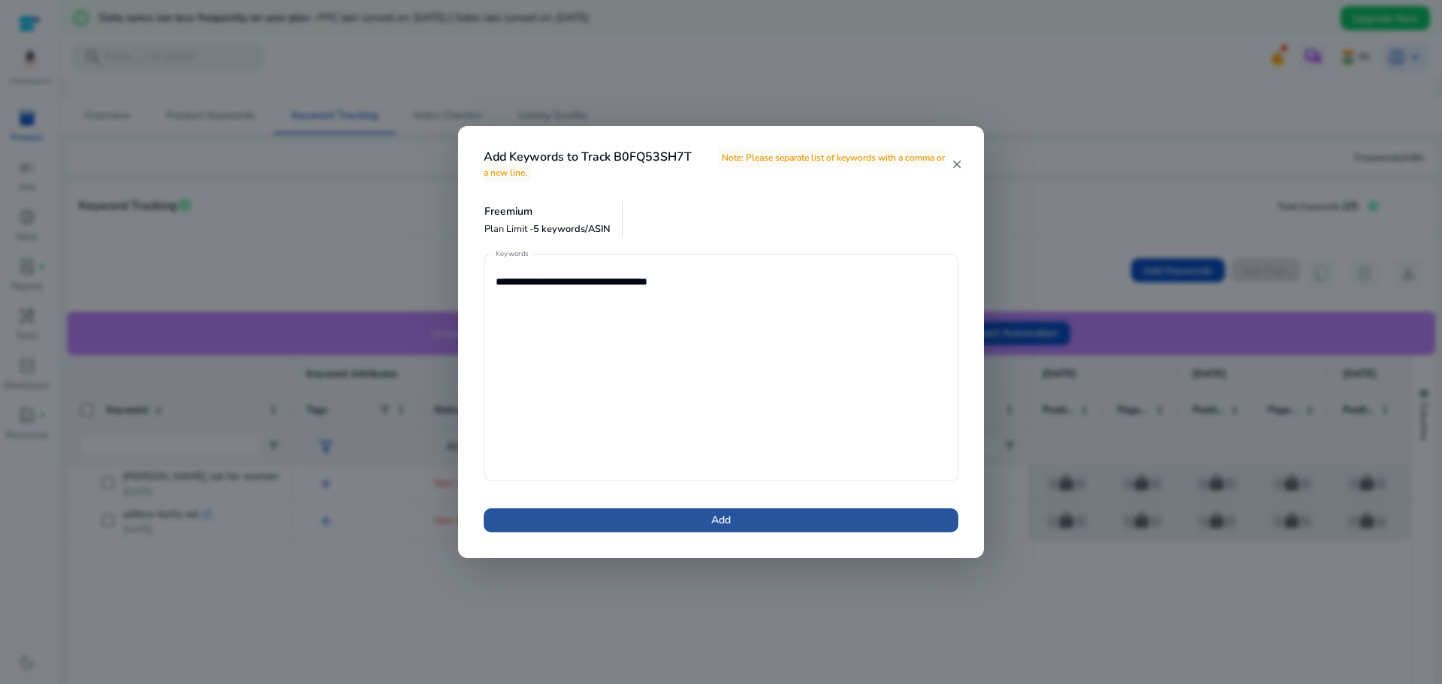
click at [668, 521] on span at bounding box center [721, 520] width 475 height 36
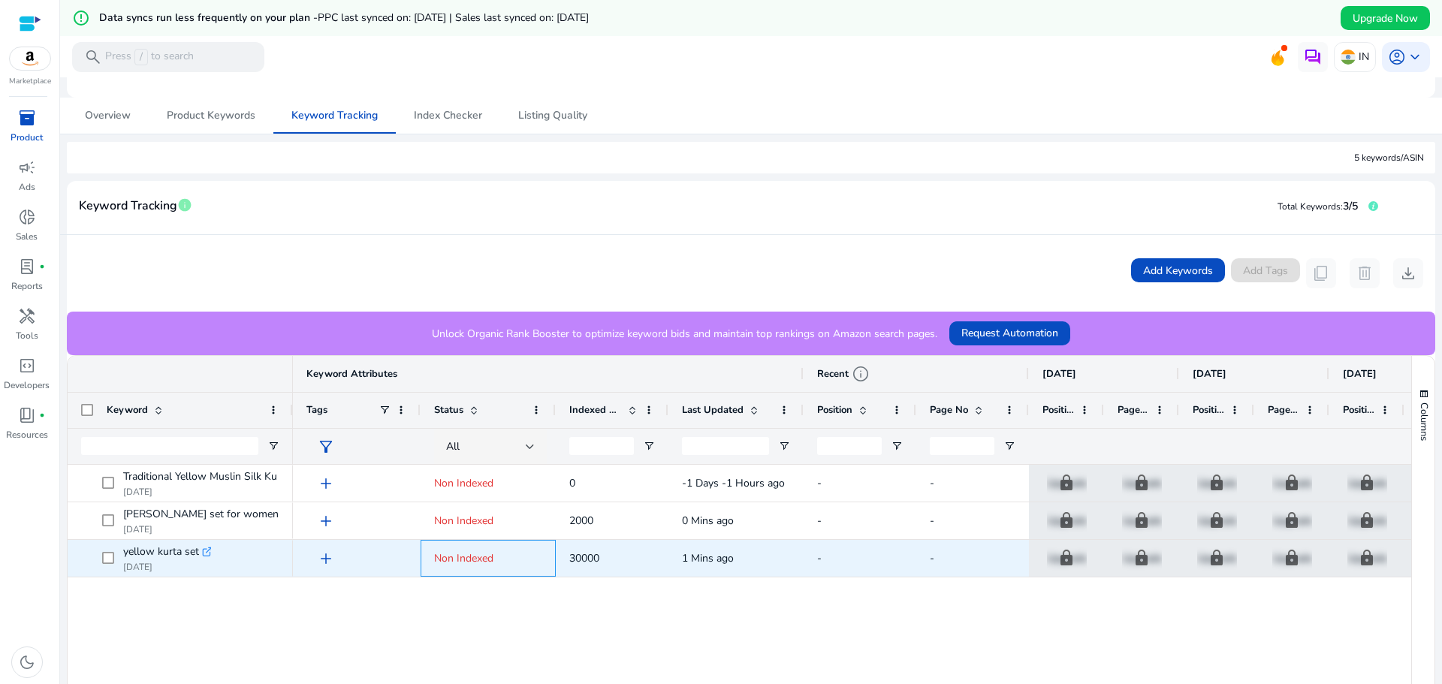
click at [478, 560] on span "Non Indexed" at bounding box center [463, 558] width 59 height 14
drag, startPoint x: 505, startPoint y: 563, endPoint x: 430, endPoint y: 563, distance: 74.3
click at [430, 563] on div "Non Indexed" at bounding box center [488, 558] width 135 height 37
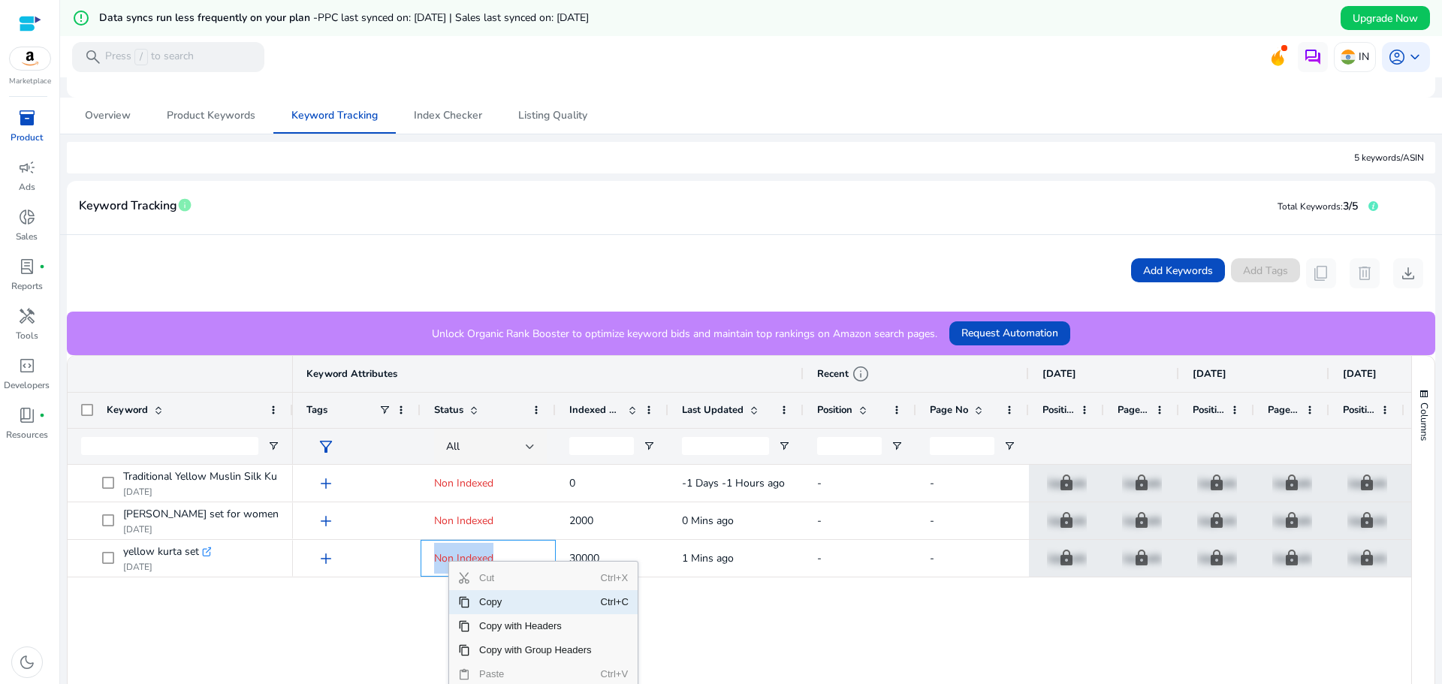
click at [502, 602] on span "Copy" at bounding box center [535, 602] width 131 height 24
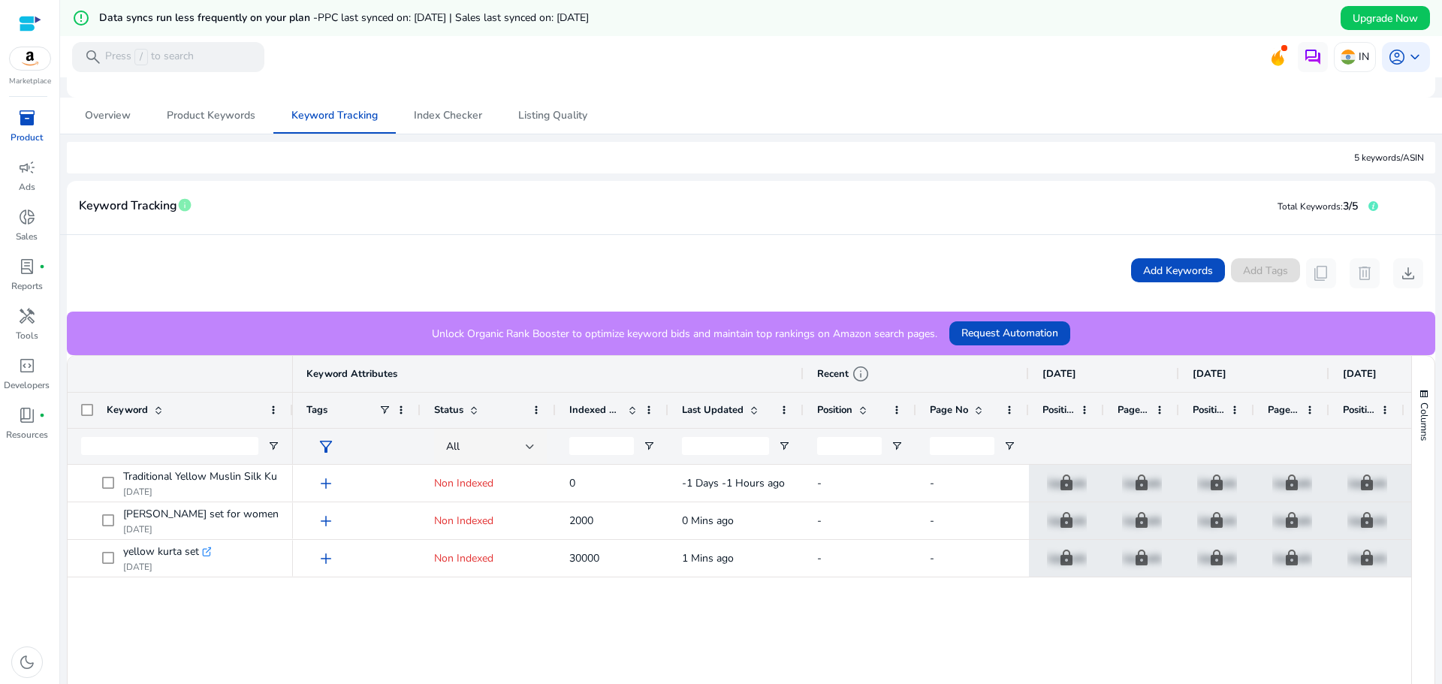
click at [649, 585] on div "add Non Indexed 0 -1 Days -1 Hours ago - - lock Upgrade lock Upgrade lock Upgra…" at bounding box center [852, 671] width 1118 height 412
click at [1143, 265] on span "Add Keywords" at bounding box center [1178, 271] width 70 height 16
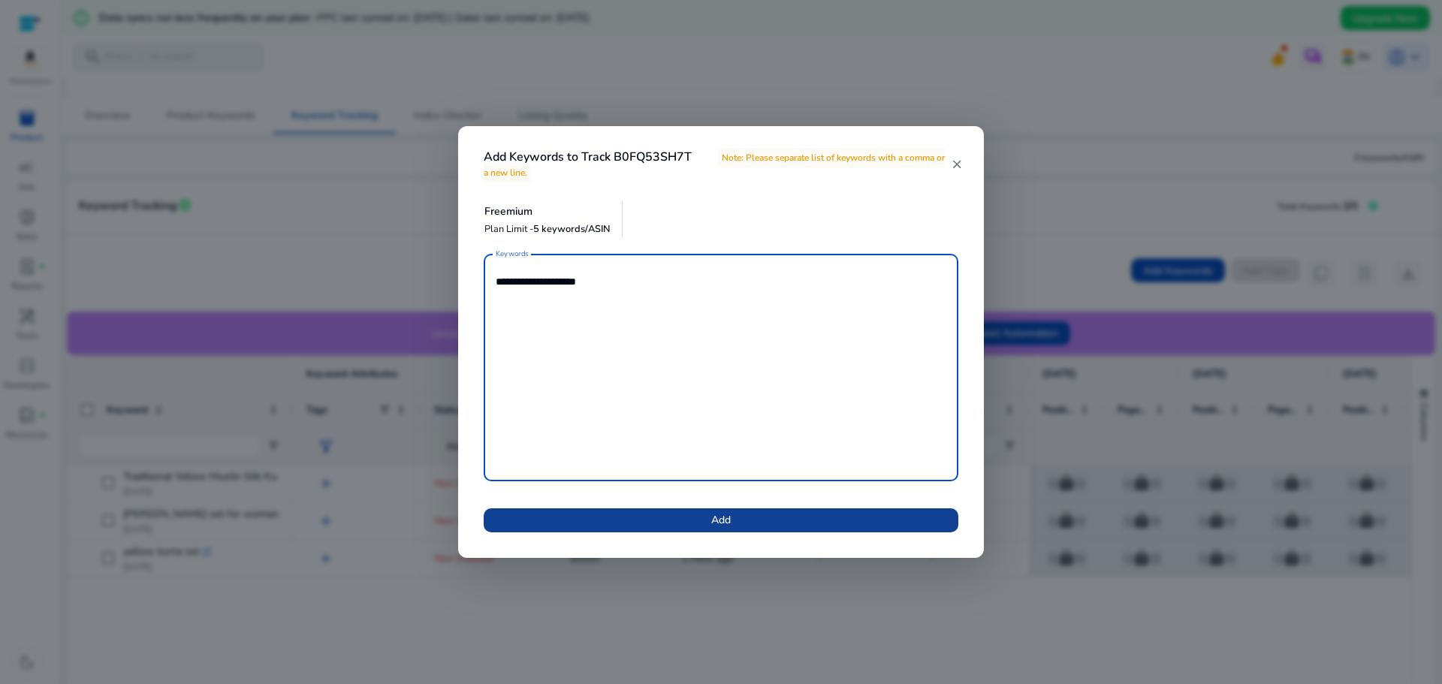
type textarea "**********"
click at [706, 521] on span at bounding box center [721, 520] width 475 height 36
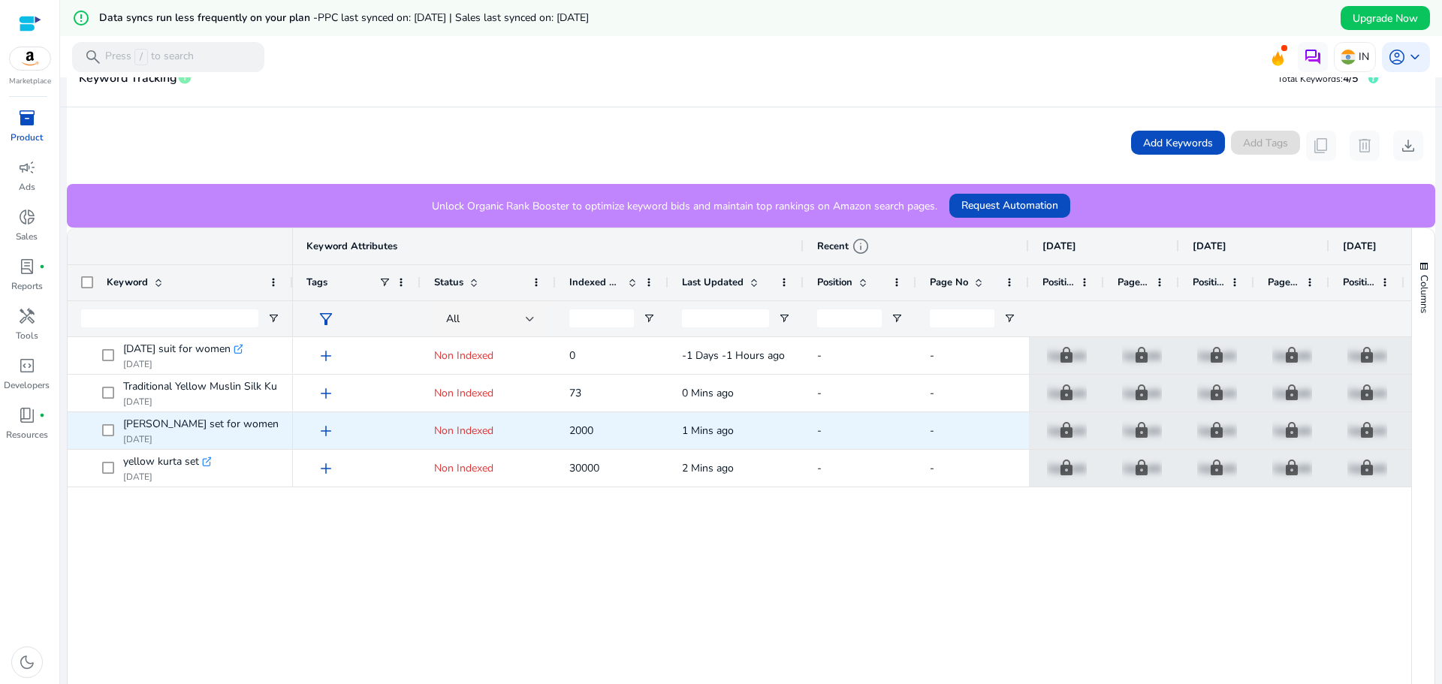
scroll to position [300, 0]
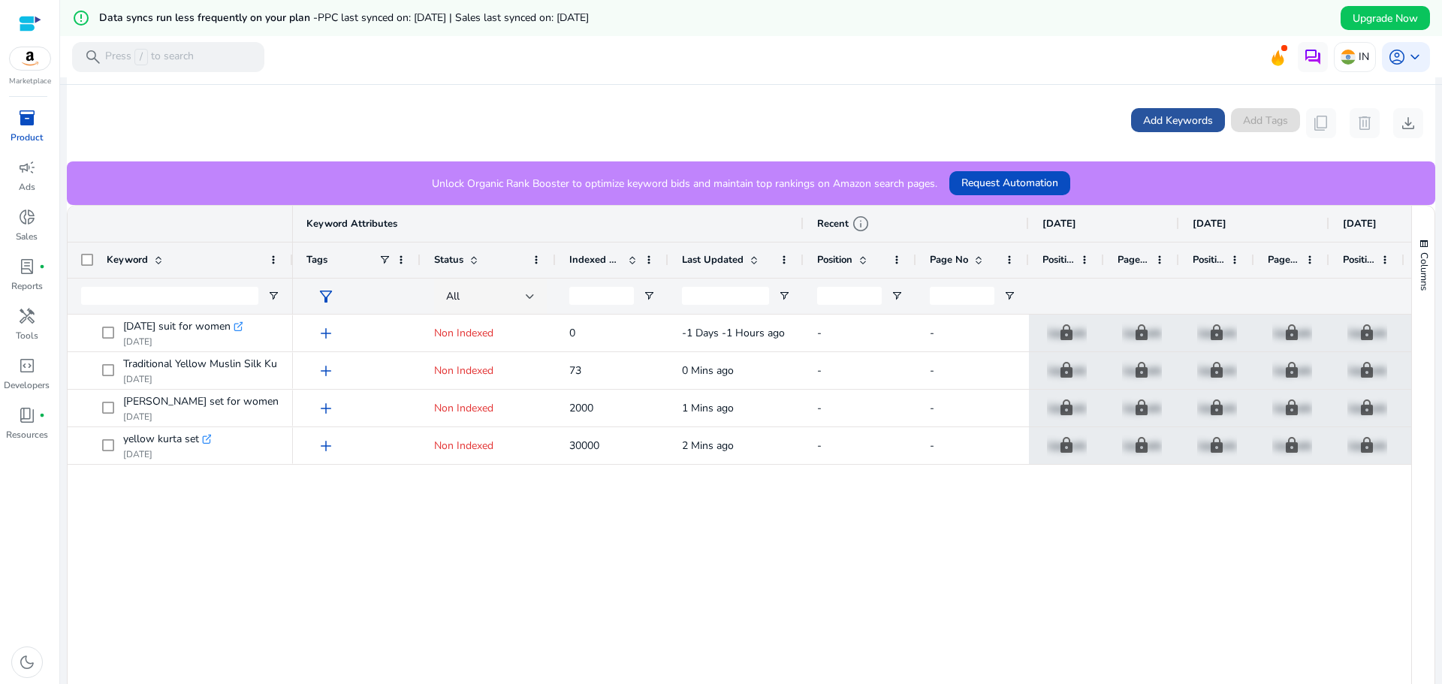
click at [1153, 128] on span at bounding box center [1178, 120] width 94 height 36
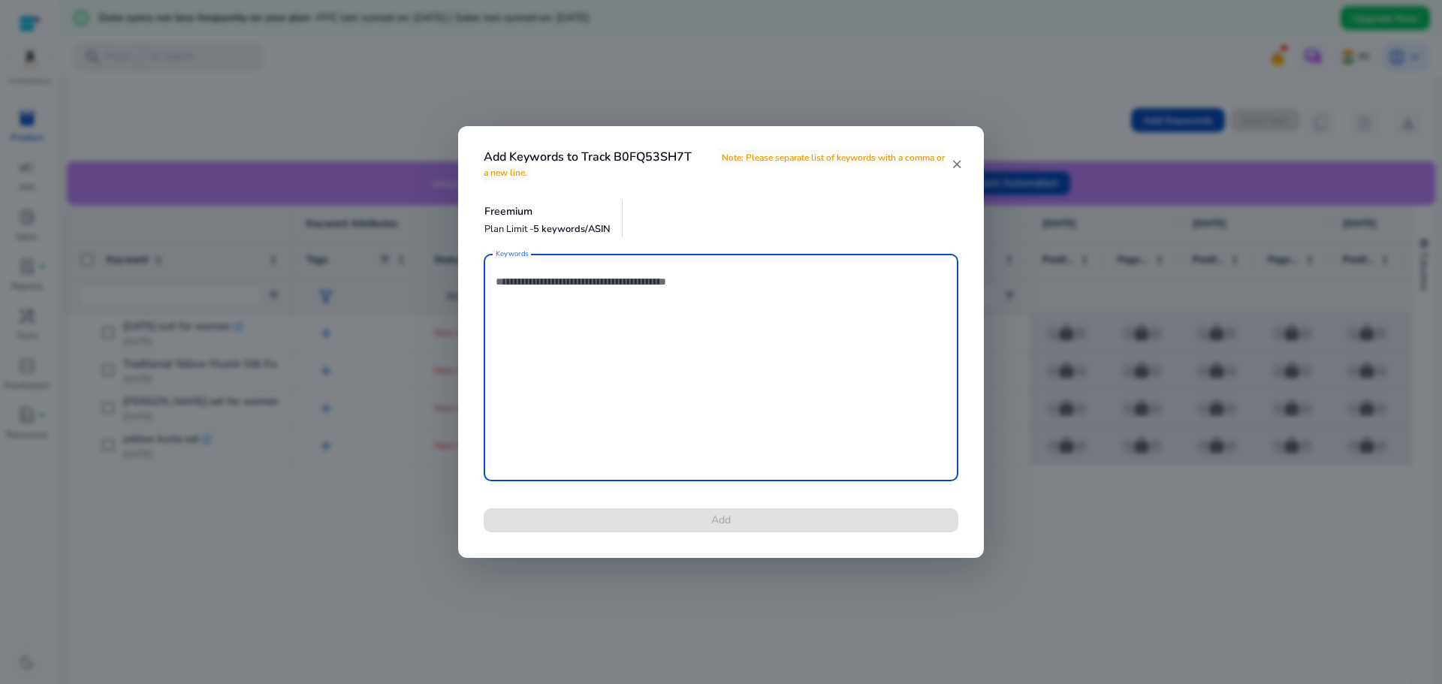
click at [685, 280] on textarea "Keywords" at bounding box center [721, 367] width 451 height 213
paste textarea "**********"
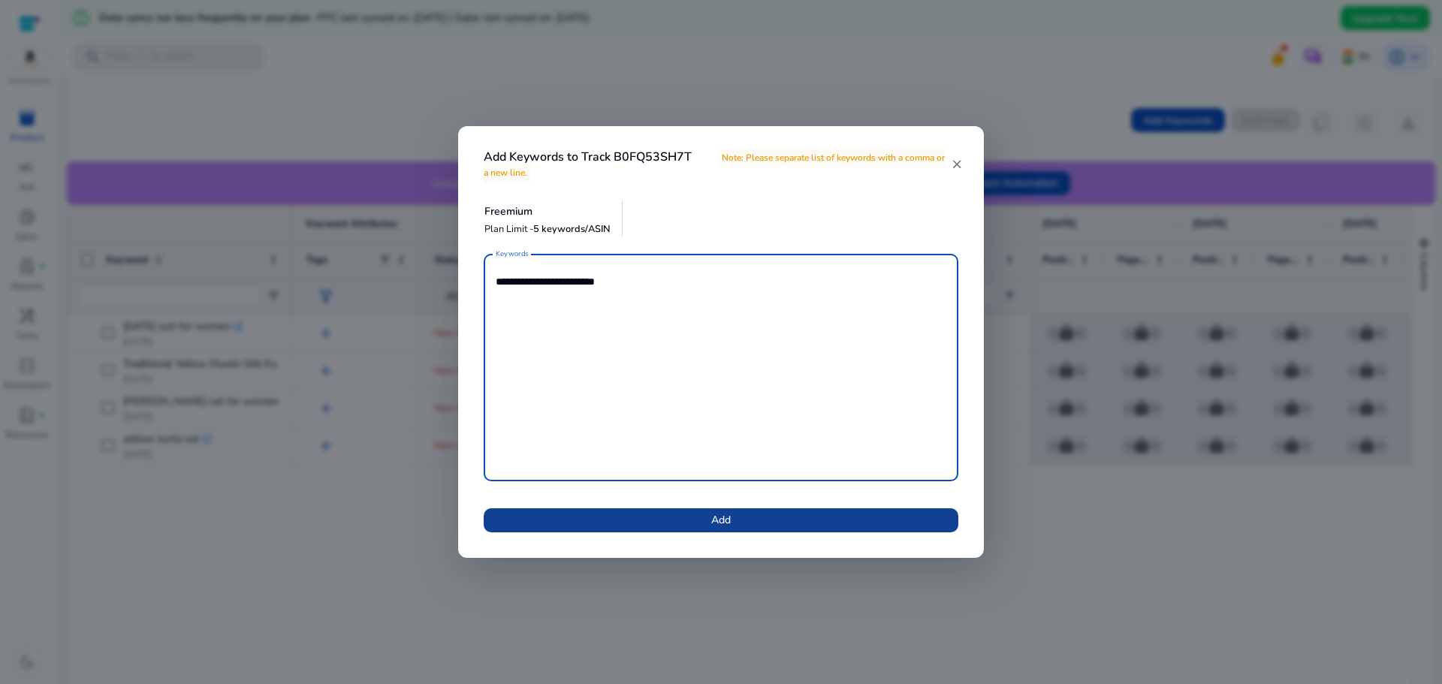
type textarea "**********"
click at [730, 520] on span "Add" at bounding box center [721, 520] width 20 height 16
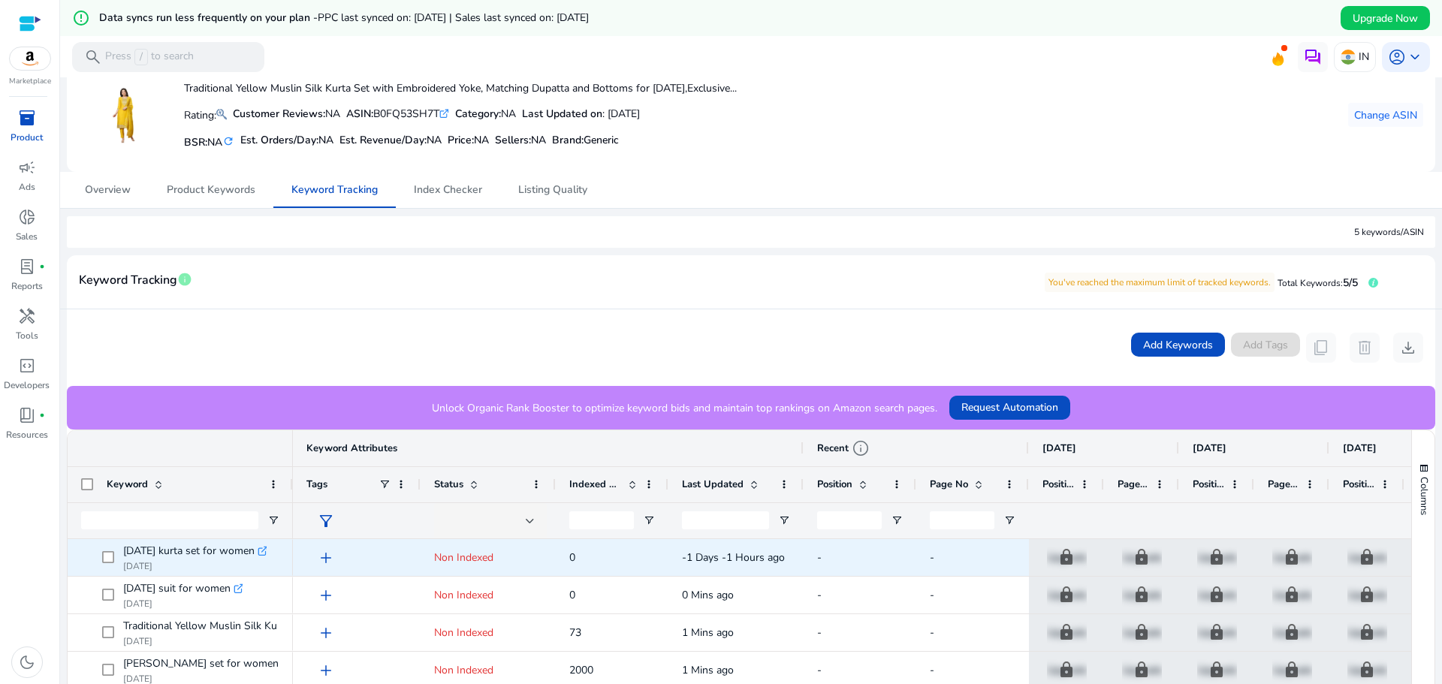
scroll to position [75, 0]
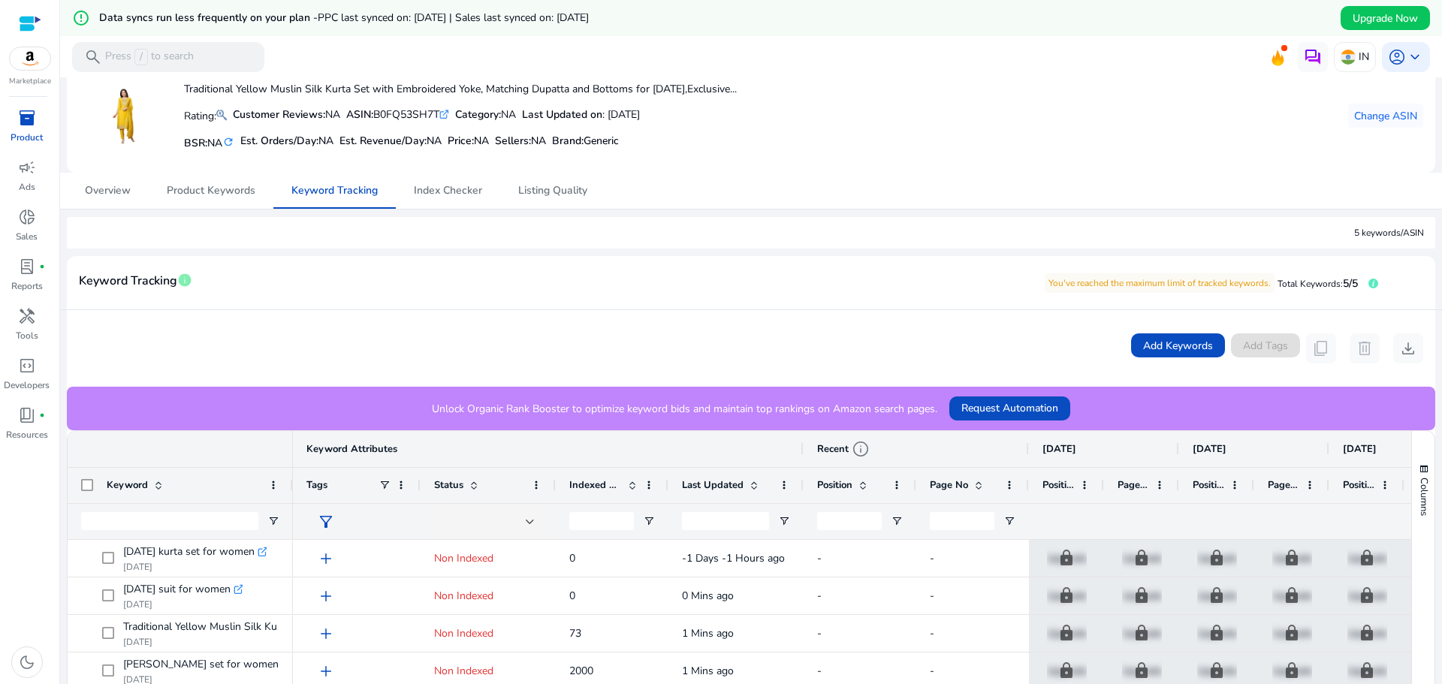
click at [27, 125] on span "inventory_2" at bounding box center [27, 118] width 18 height 18
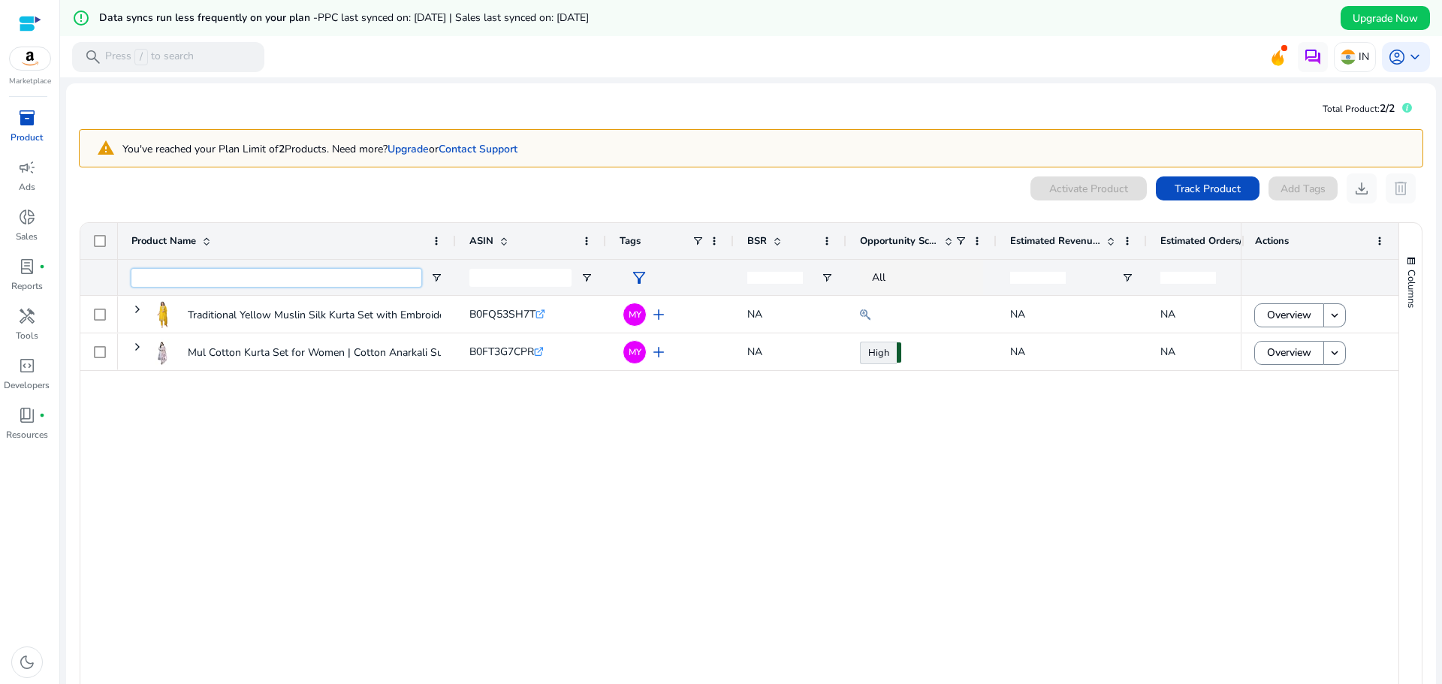
click at [358, 278] on input "Product Name Filter Input" at bounding box center [276, 278] width 290 height 18
paste input "**********"
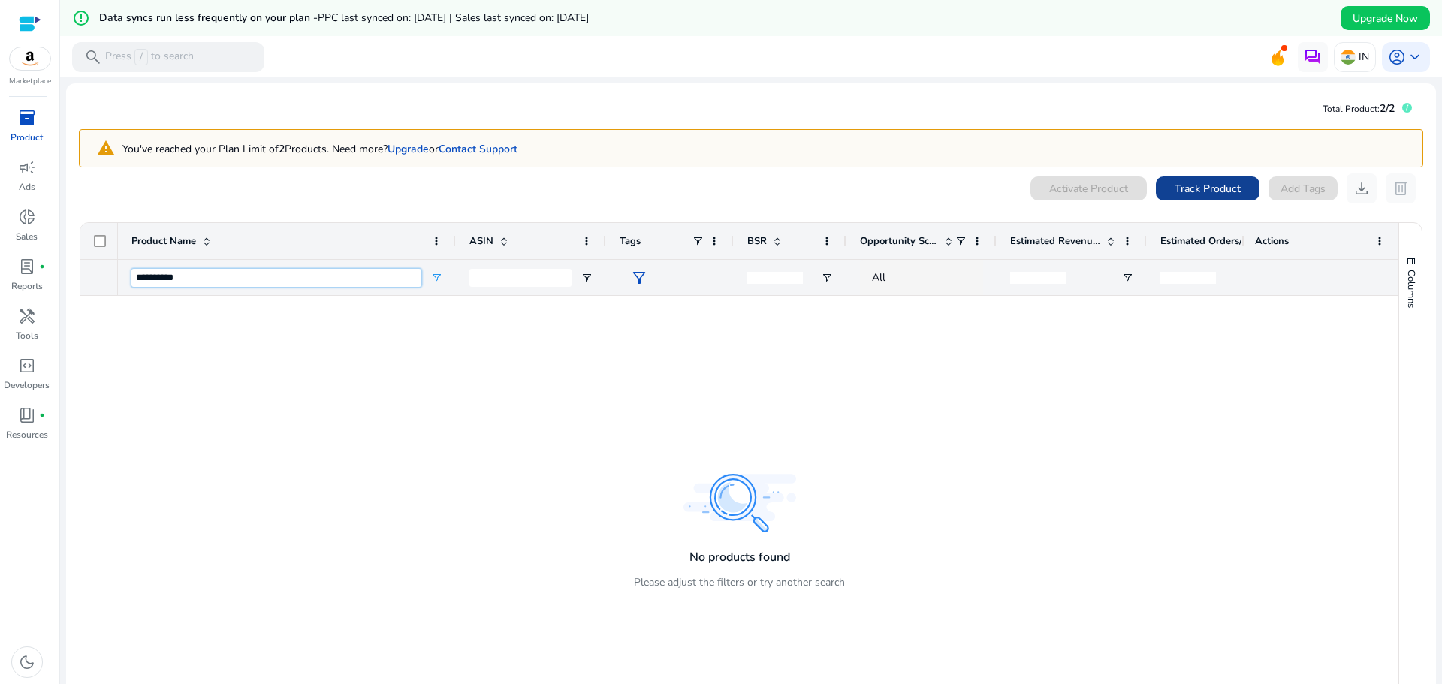
type input "**********"
click at [1202, 188] on span "Track Product" at bounding box center [1208, 189] width 66 height 16
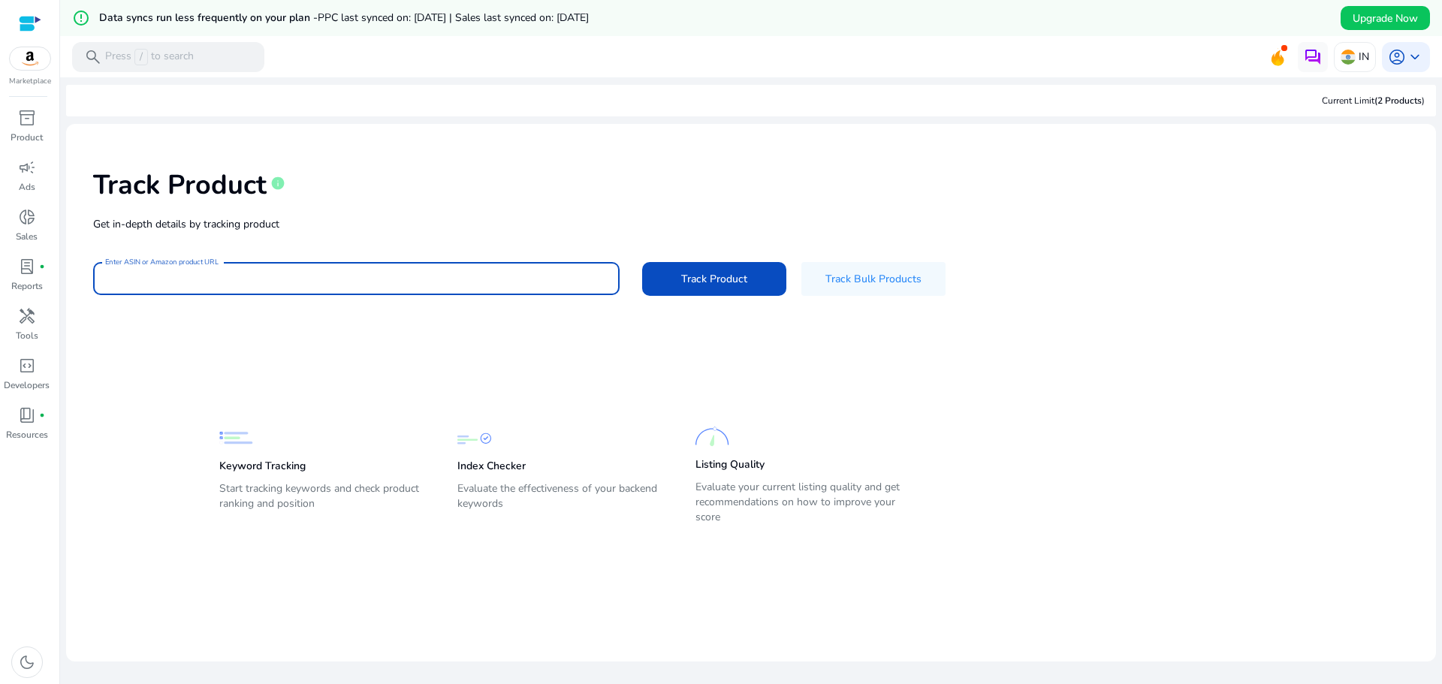
click at [491, 279] on input "Enter ASIN or Amazon product URL" at bounding box center [356, 278] width 502 height 17
paste input "**********"
type input "**********"
click at [692, 285] on span "Track Product" at bounding box center [714, 279] width 66 height 16
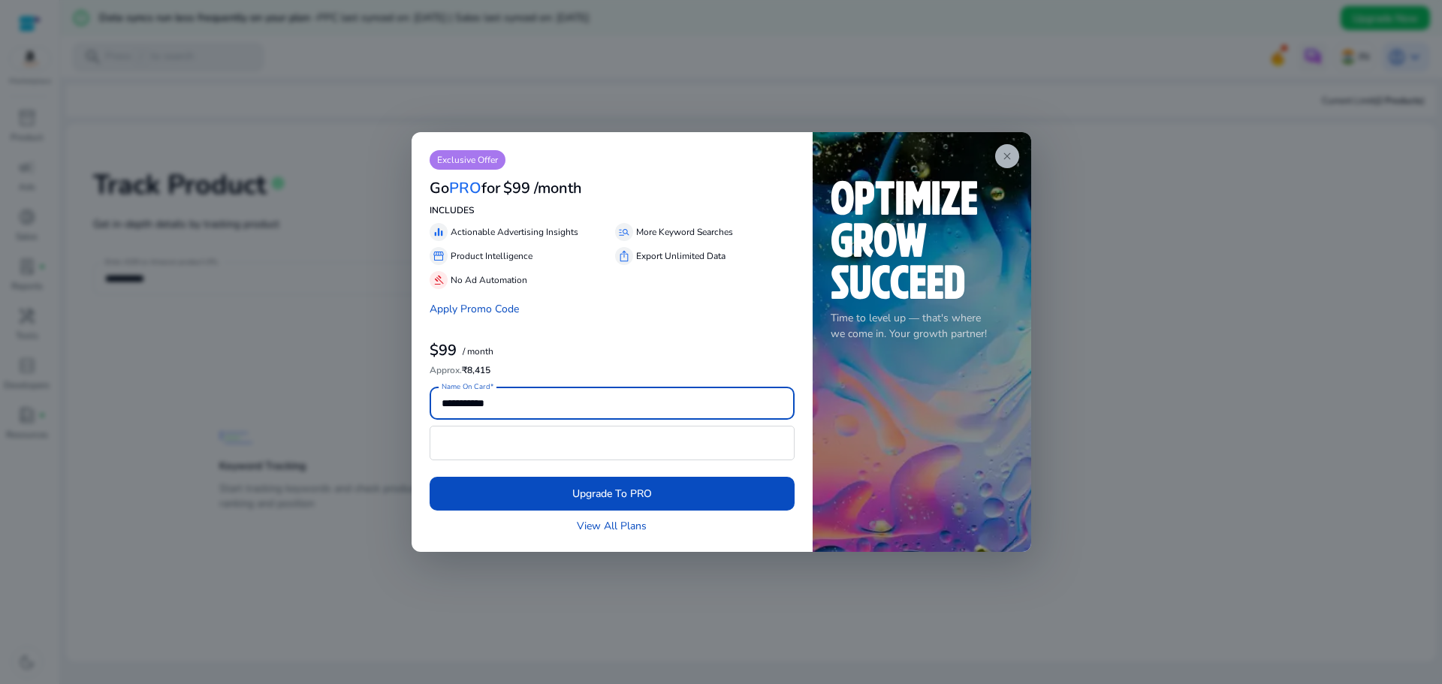
click at [1007, 154] on span "close" at bounding box center [1007, 156] width 12 height 12
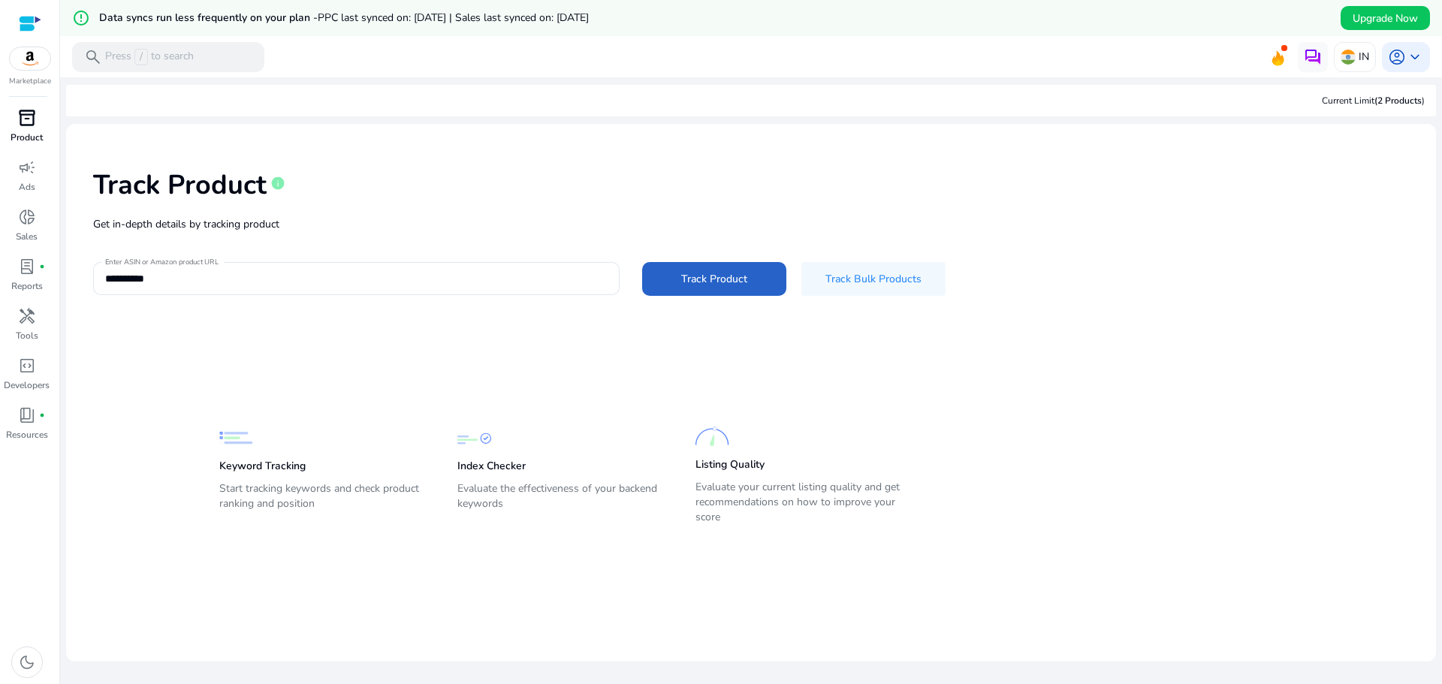
click at [32, 137] on p "Product" at bounding box center [27, 138] width 32 height 14
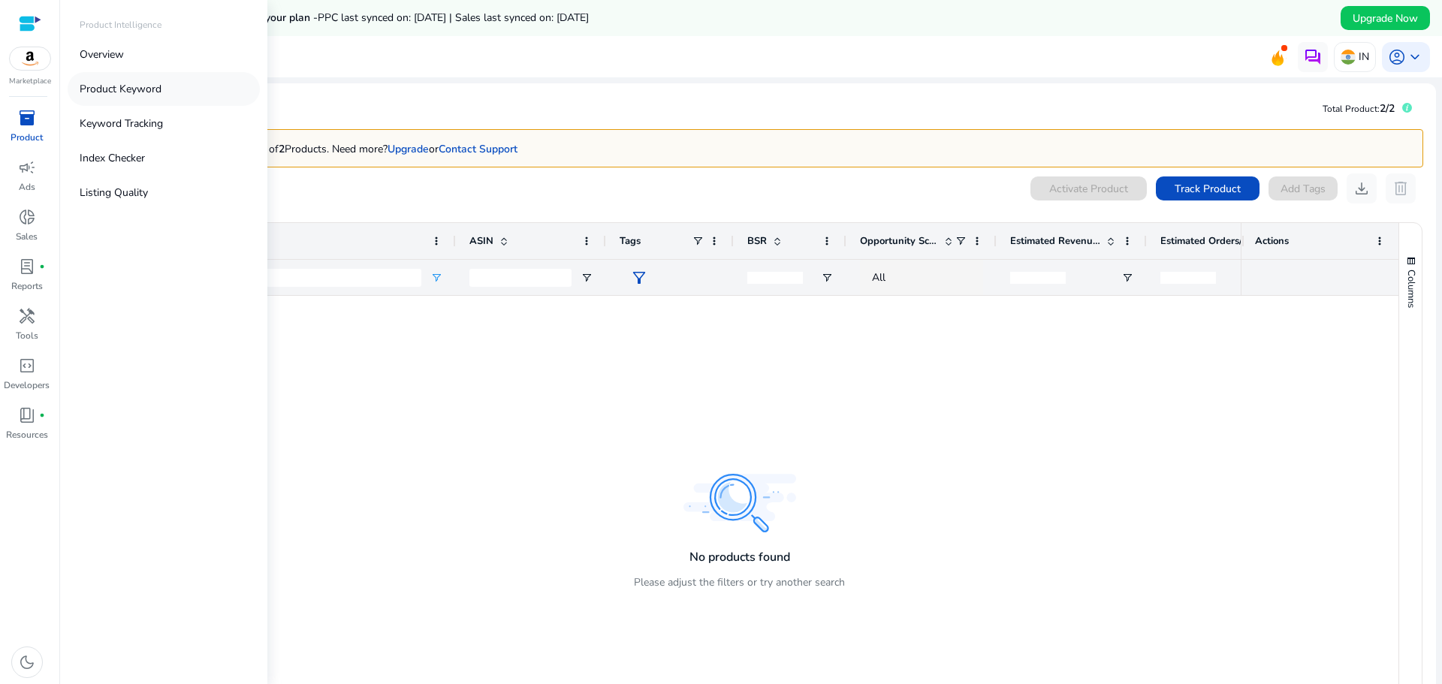
click at [176, 85] on link "Product Keyword" at bounding box center [164, 89] width 192 height 34
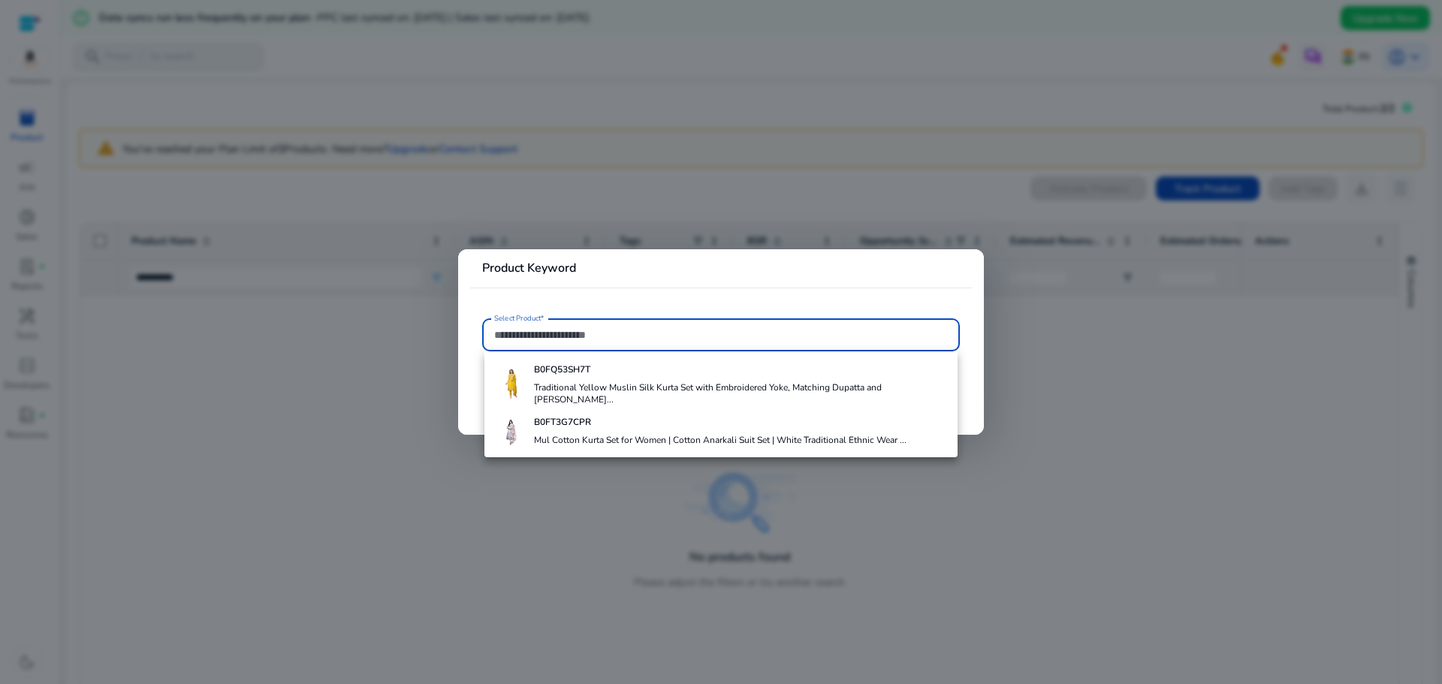
click at [556, 336] on input "Select Product*" at bounding box center [721, 335] width 454 height 17
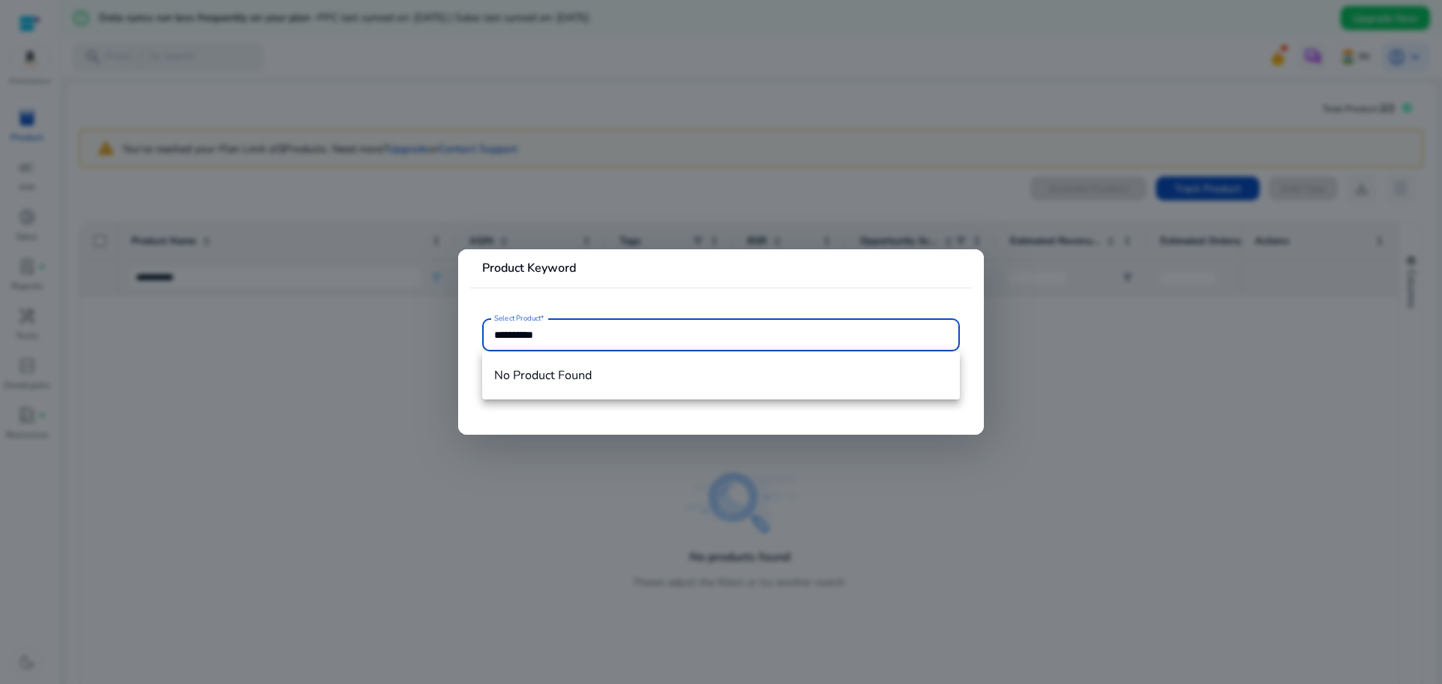
type input "**********"
click at [659, 188] on div at bounding box center [721, 342] width 1442 height 684
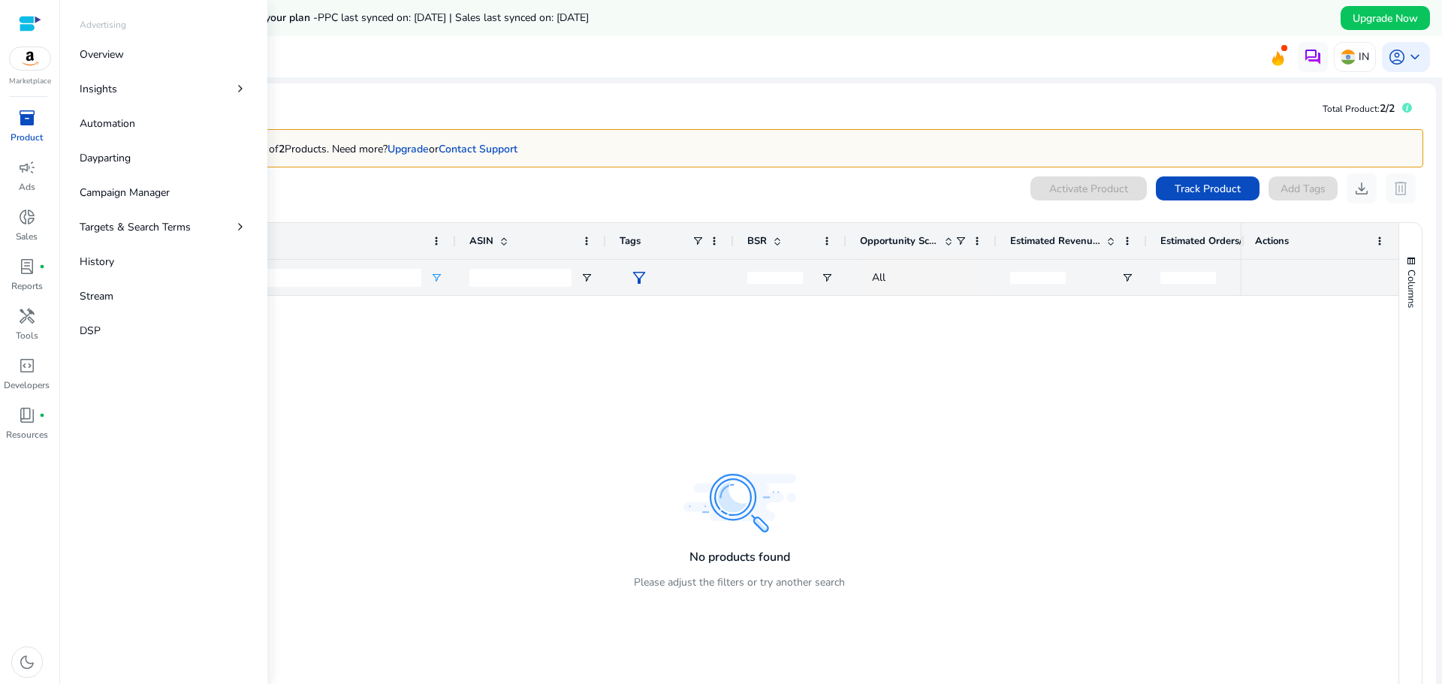
click at [19, 133] on p "Product" at bounding box center [27, 138] width 32 height 14
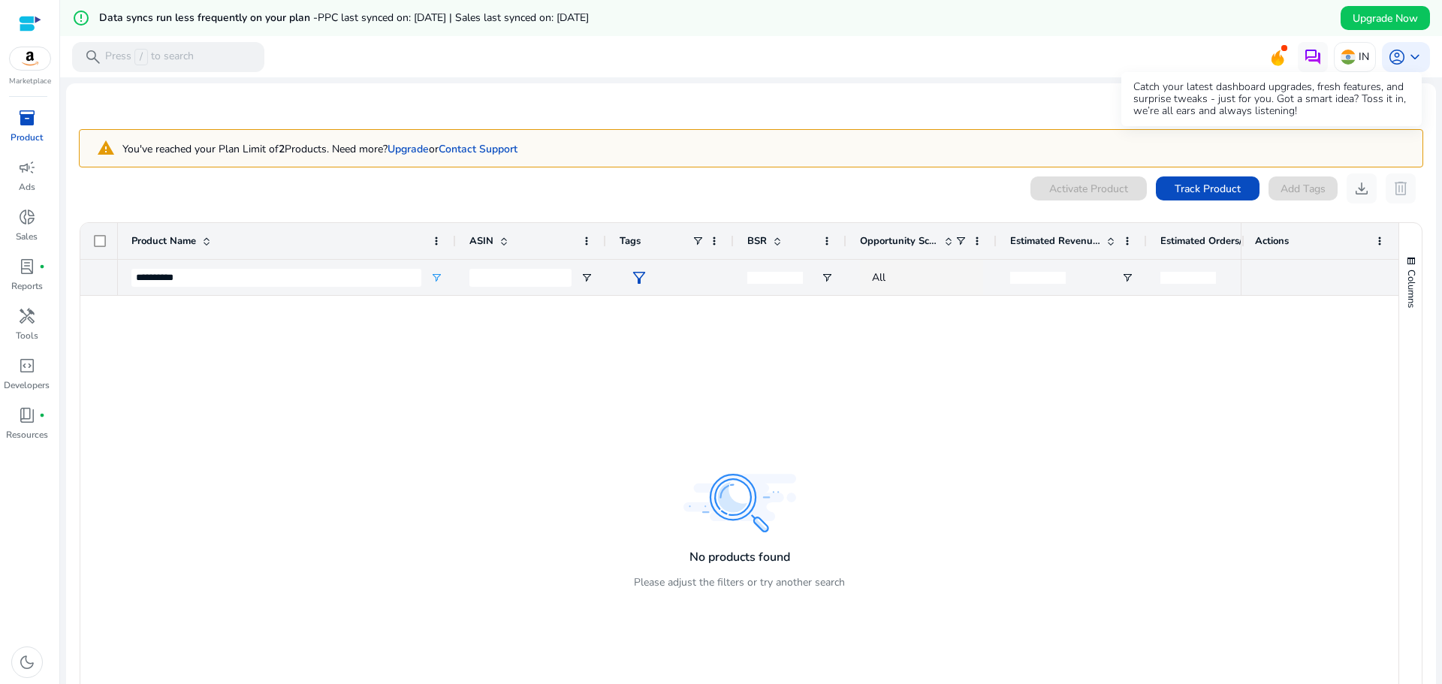
click at [1271, 59] on icon at bounding box center [1277, 58] width 13 height 16
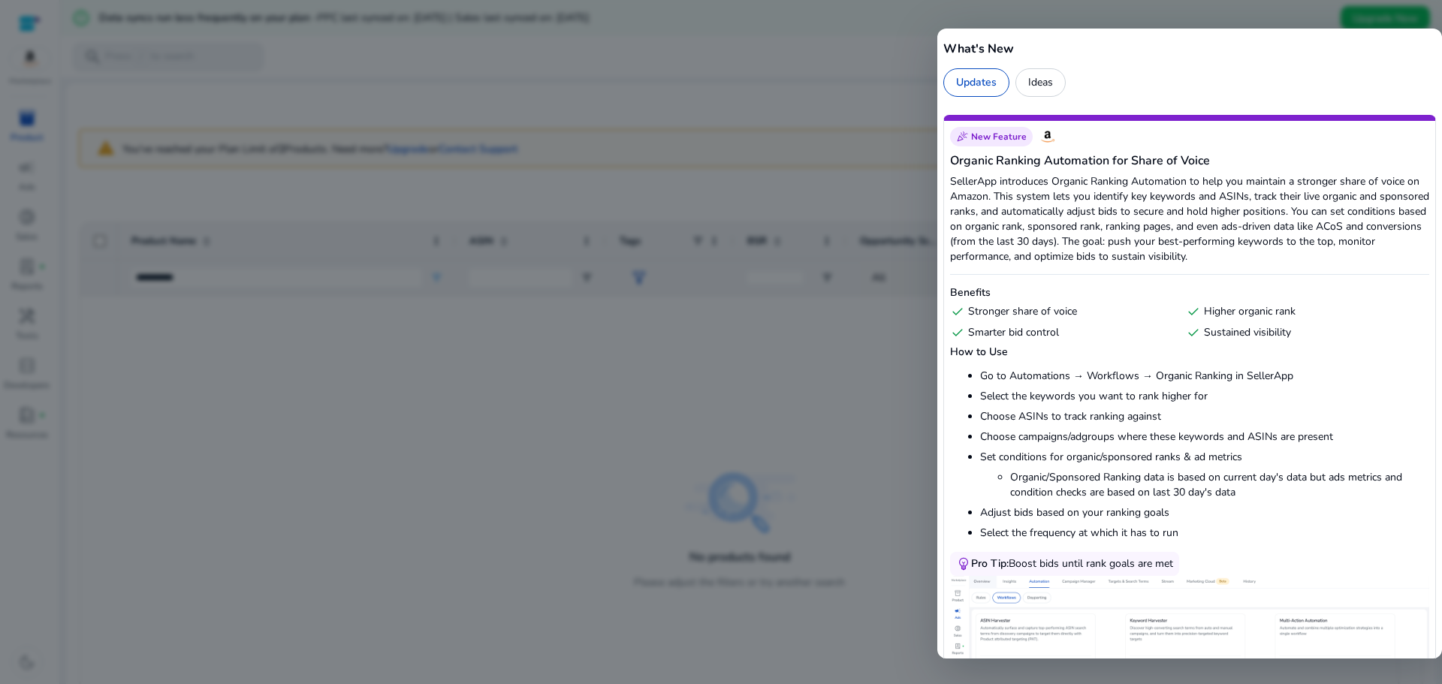
click at [1191, 29] on div "What's New Updates Ideas" at bounding box center [1189, 63] width 505 height 68
click at [1060, 20] on div at bounding box center [721, 342] width 1442 height 684
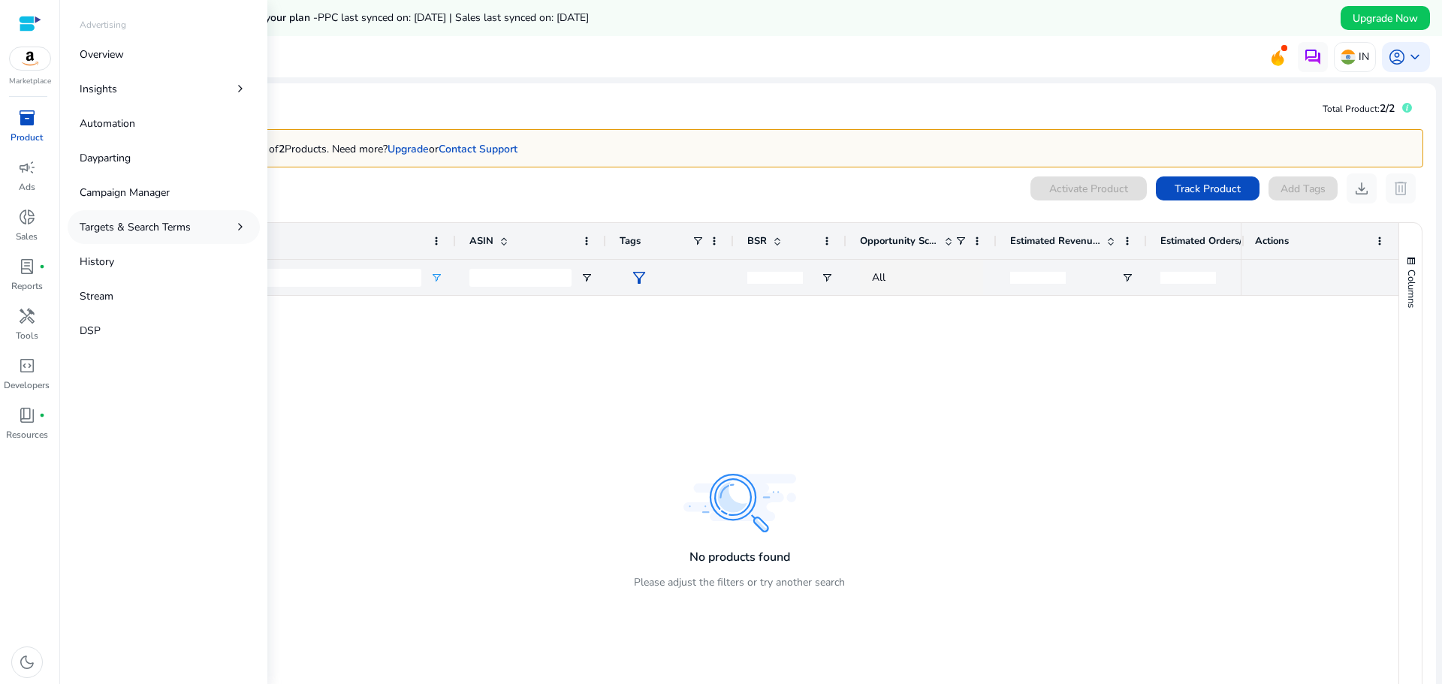
click at [164, 228] on p "Targets & Search Terms" at bounding box center [135, 227] width 111 height 16
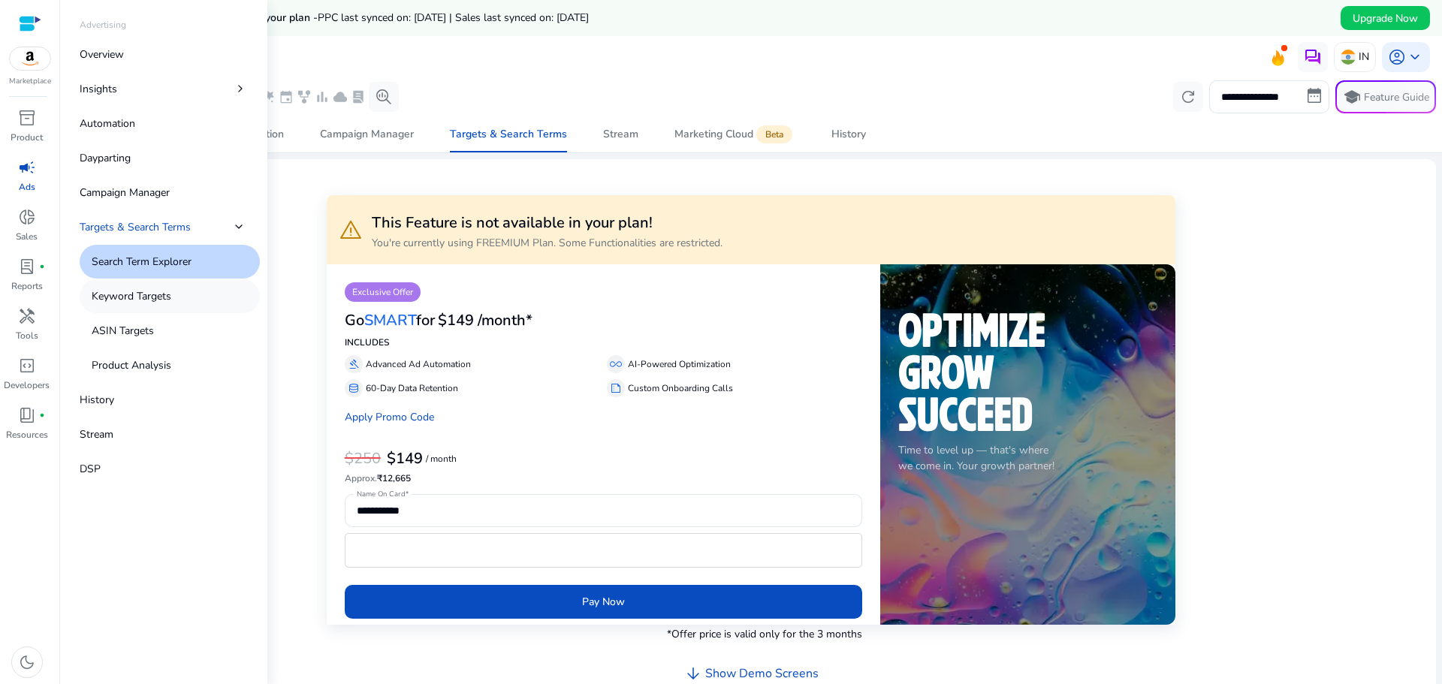
click at [152, 303] on p "Keyword Targets" at bounding box center [132, 296] width 80 height 16
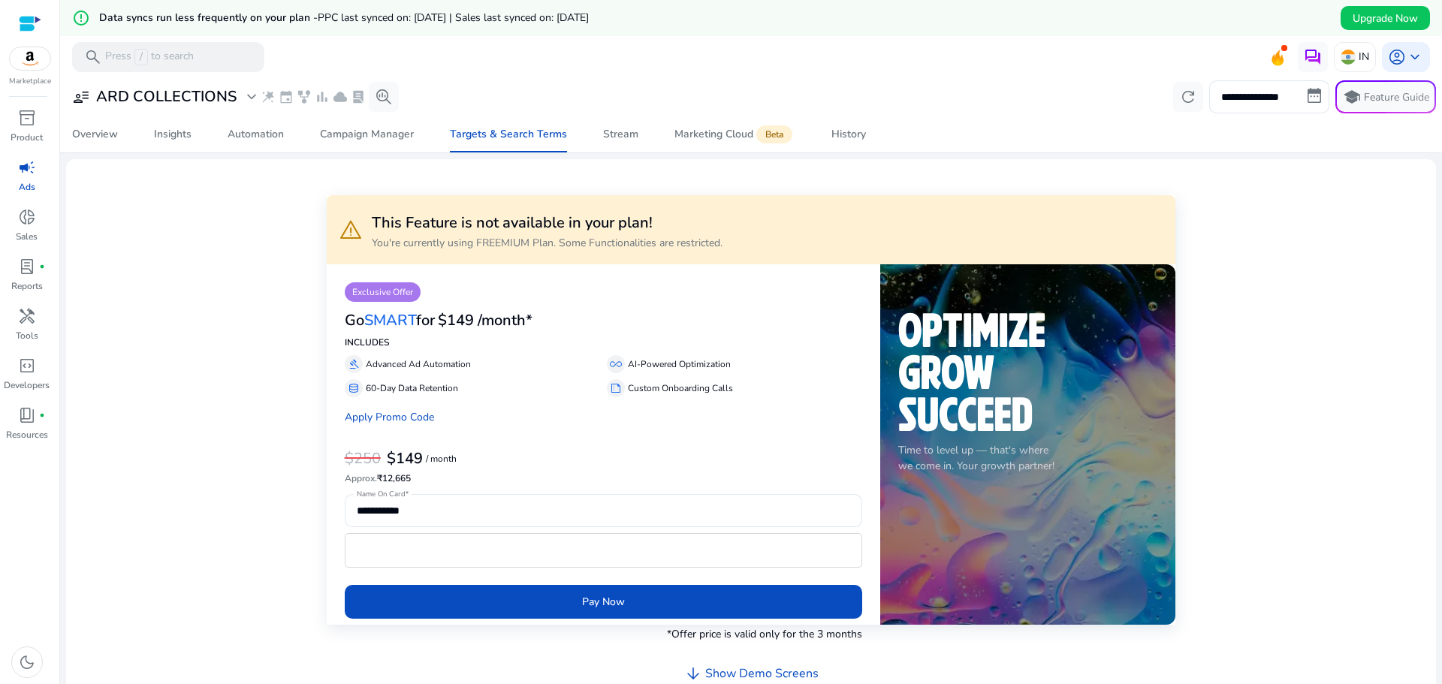
click at [33, 66] on img at bounding box center [30, 58] width 41 height 23
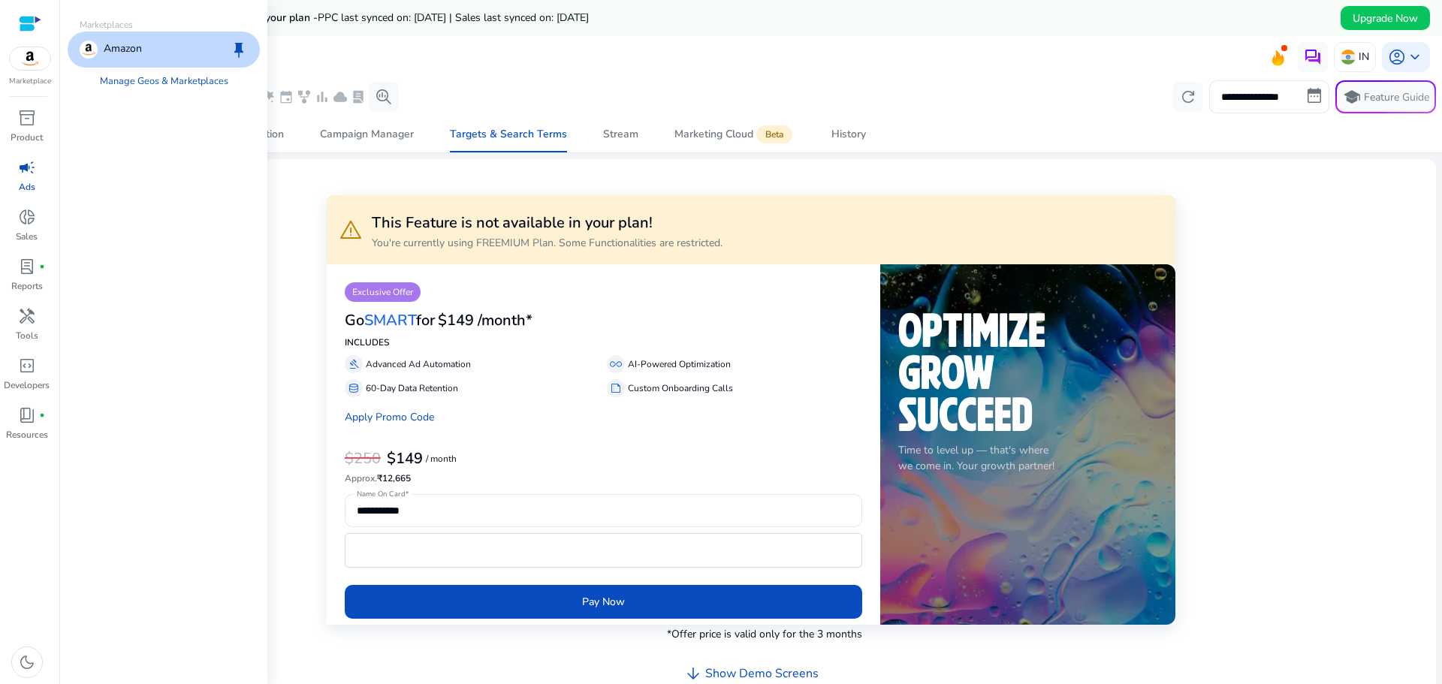
click at [196, 47] on div "Amazon keep" at bounding box center [164, 50] width 192 height 36
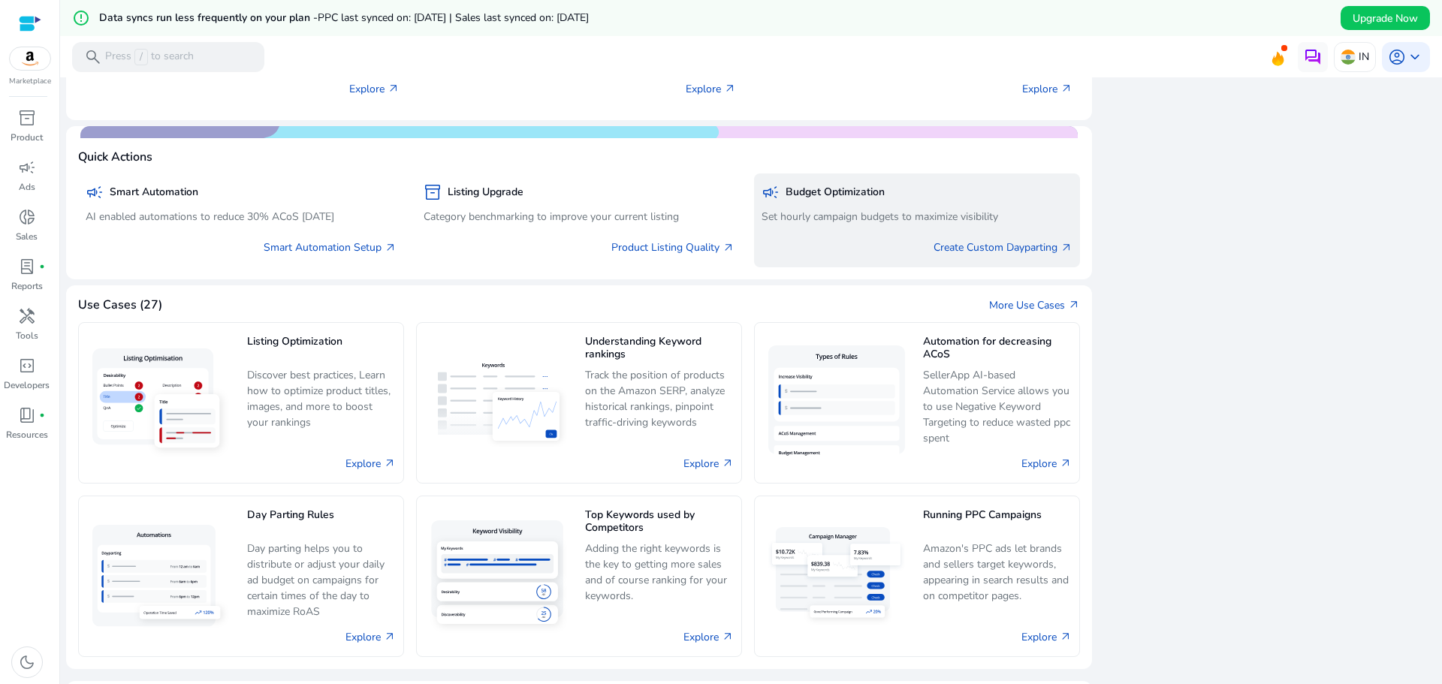
scroll to position [826, 0]
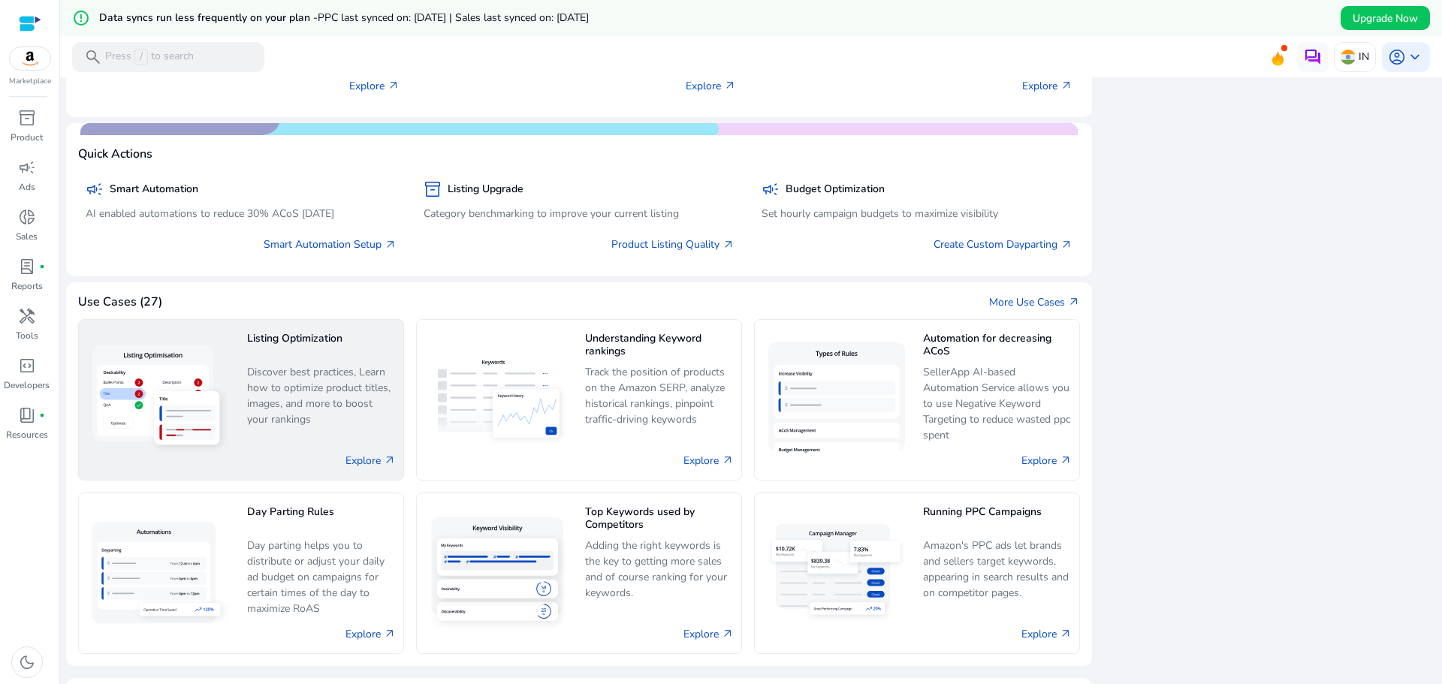
click at [277, 363] on div "Listing Optimization Discover best practices, Learn how to optimize product tit…" at bounding box center [321, 379] width 149 height 105
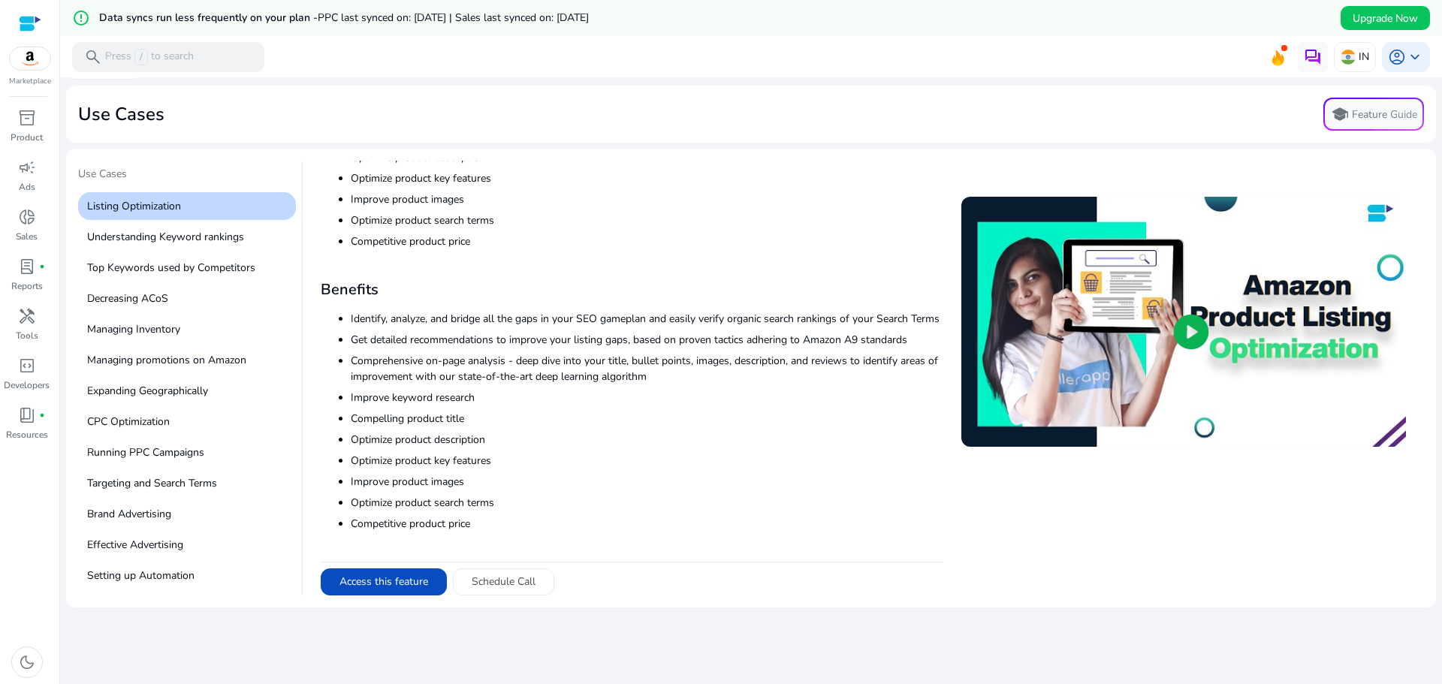
scroll to position [75, 0]
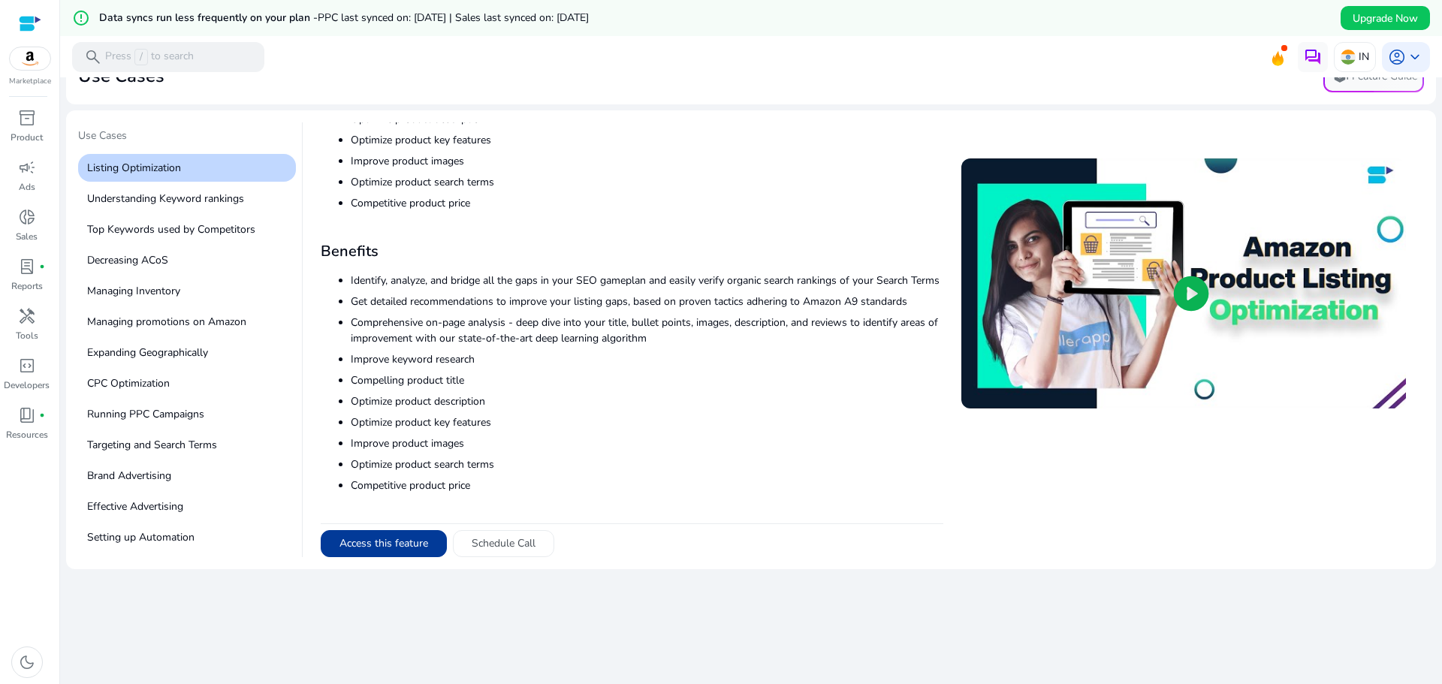
click at [420, 548] on button "Access this feature" at bounding box center [384, 543] width 126 height 27
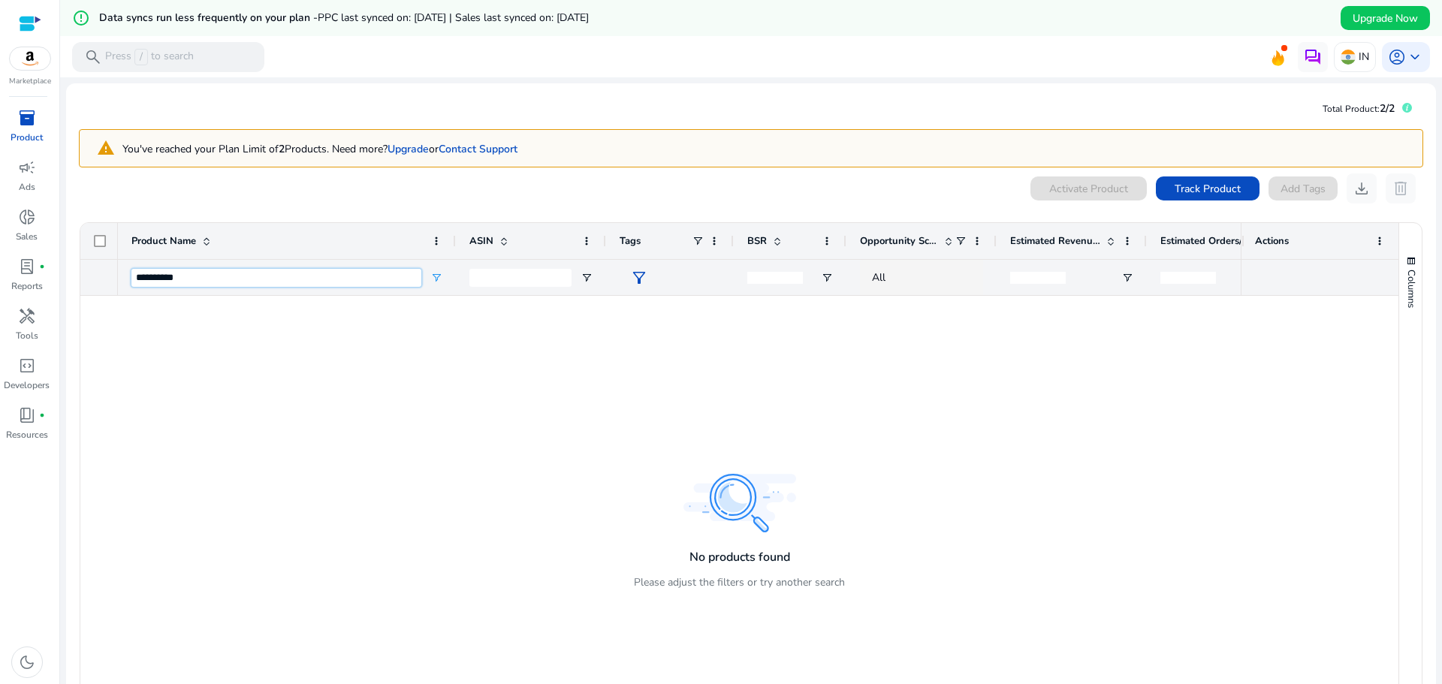
click at [249, 281] on input "**********" at bounding box center [276, 278] width 290 height 18
drag, startPoint x: 244, startPoint y: 280, endPoint x: 94, endPoint y: 292, distance: 150.7
click at [94, 292] on div "Product Name ASIN Tags" at bounding box center [739, 259] width 1318 height 73
type input "**********"
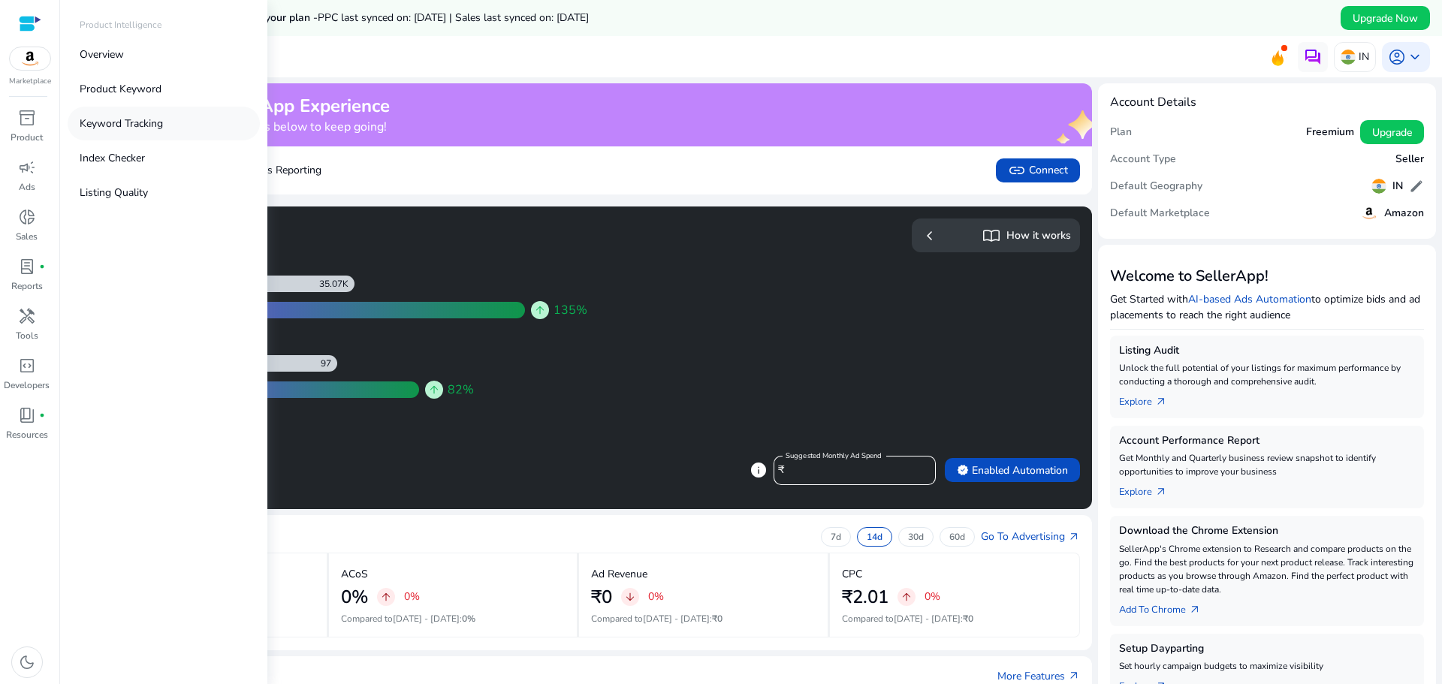
click at [157, 125] on p "Keyword Tracking" at bounding box center [121, 124] width 83 height 16
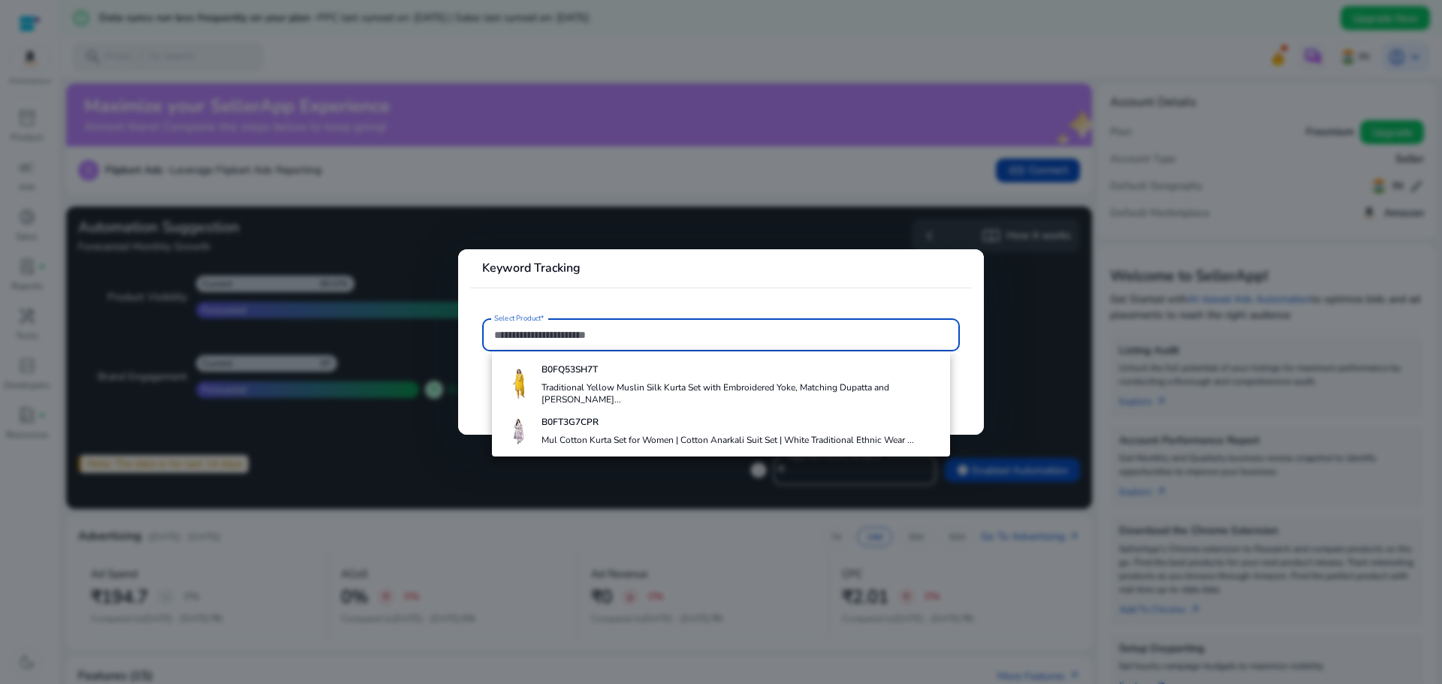
click at [588, 328] on input "Select Product*" at bounding box center [721, 335] width 454 height 17
paste input "**********"
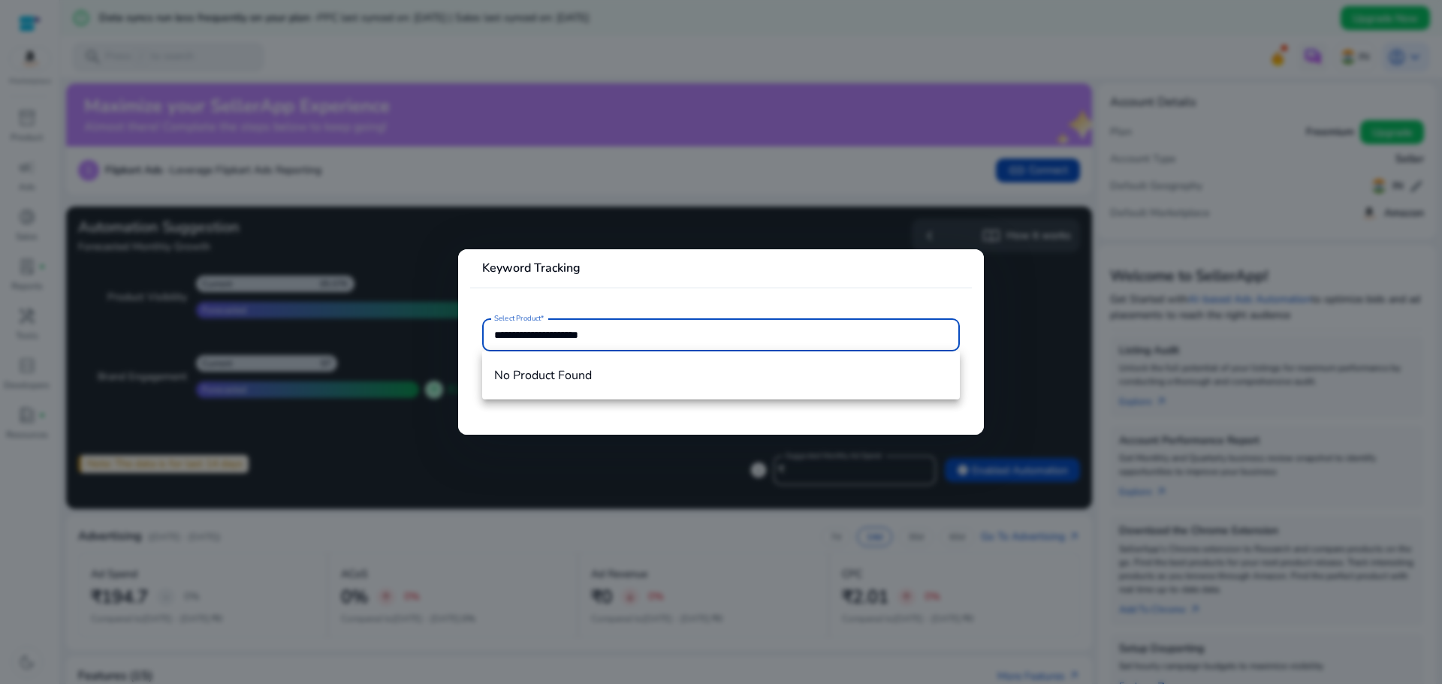
type input "**********"
click at [864, 111] on div at bounding box center [721, 342] width 1442 height 684
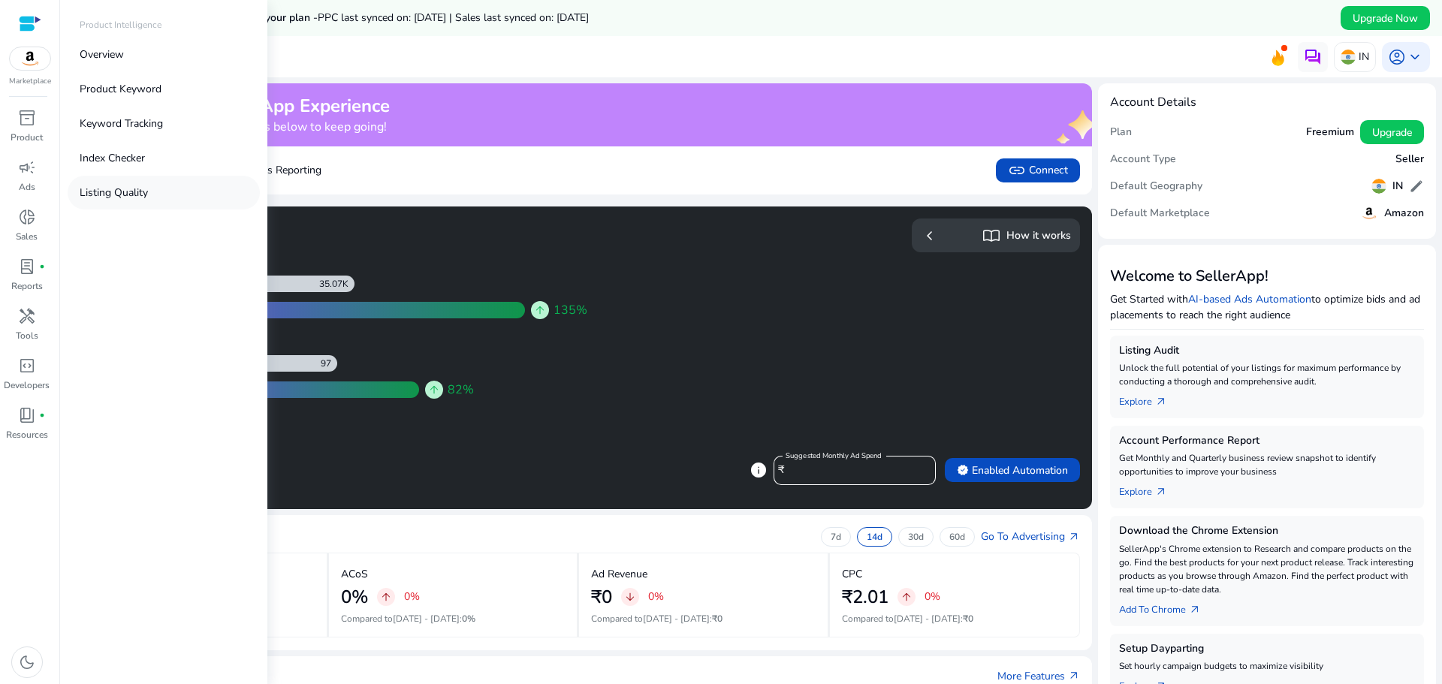
click at [142, 194] on p "Listing Quality" at bounding box center [114, 193] width 68 height 16
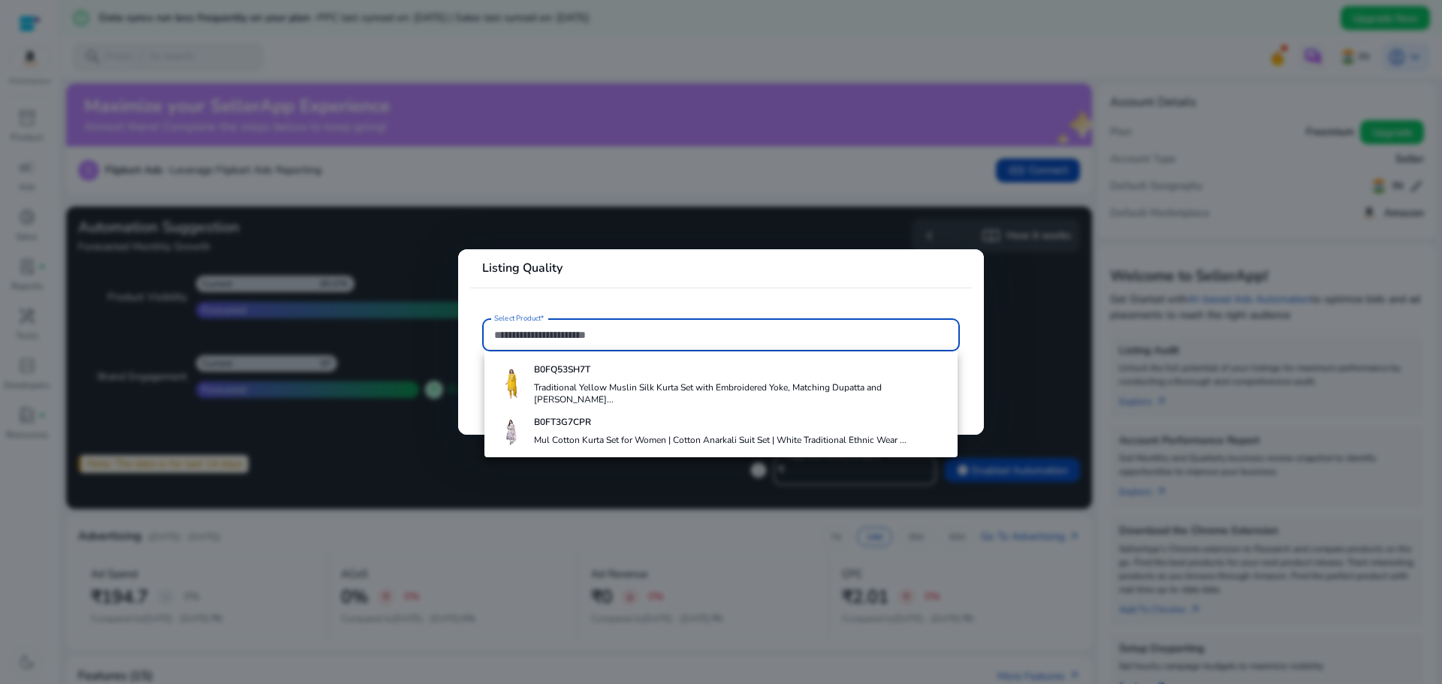
click at [619, 334] on input "Select Product*" at bounding box center [721, 335] width 454 height 17
paste input "**********"
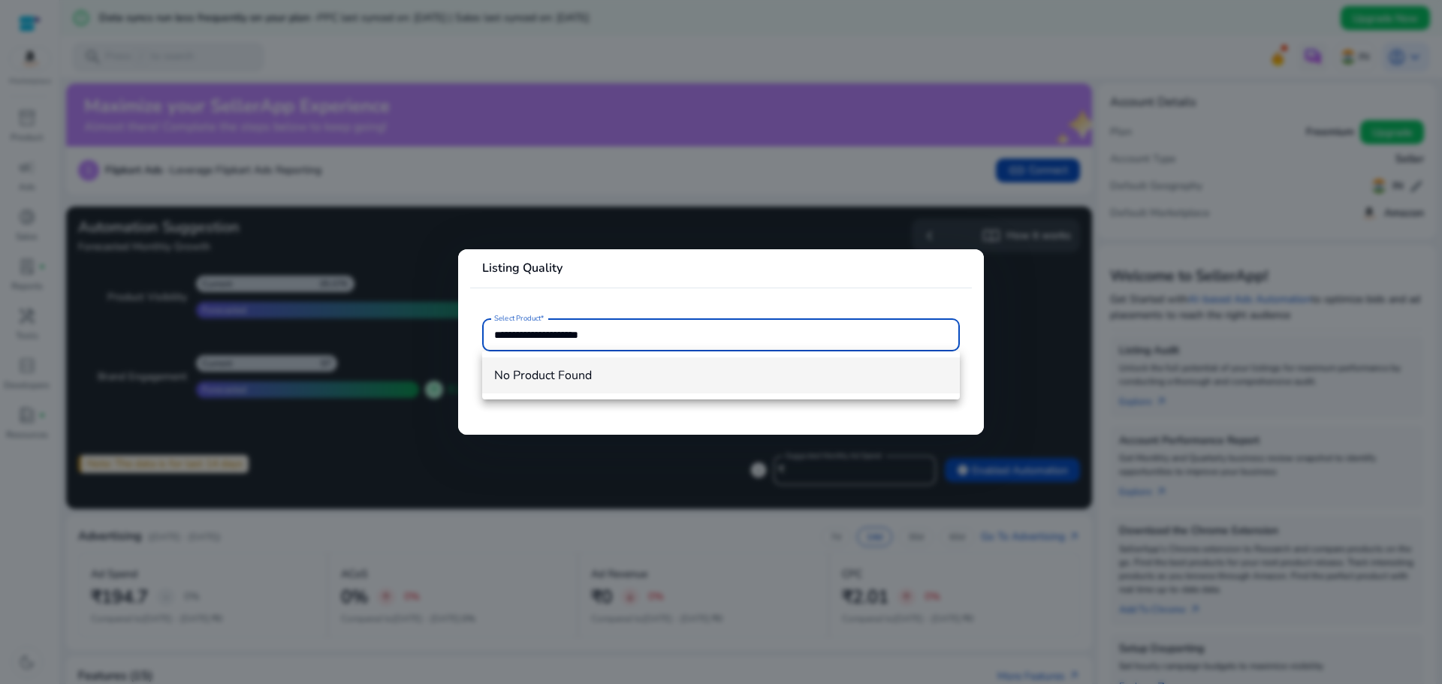
type input "**********"
click at [14, 125] on div at bounding box center [721, 342] width 1442 height 684
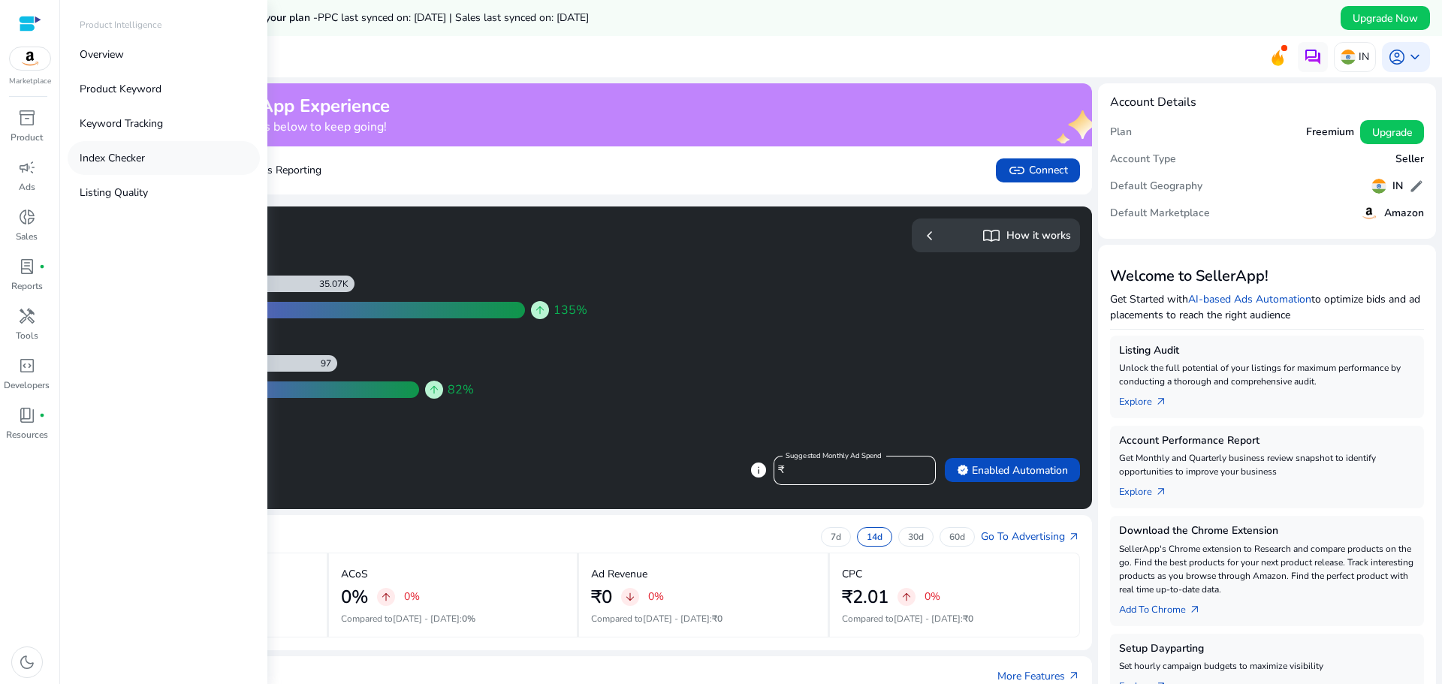
click at [129, 158] on p "Index Checker" at bounding box center [112, 158] width 65 height 16
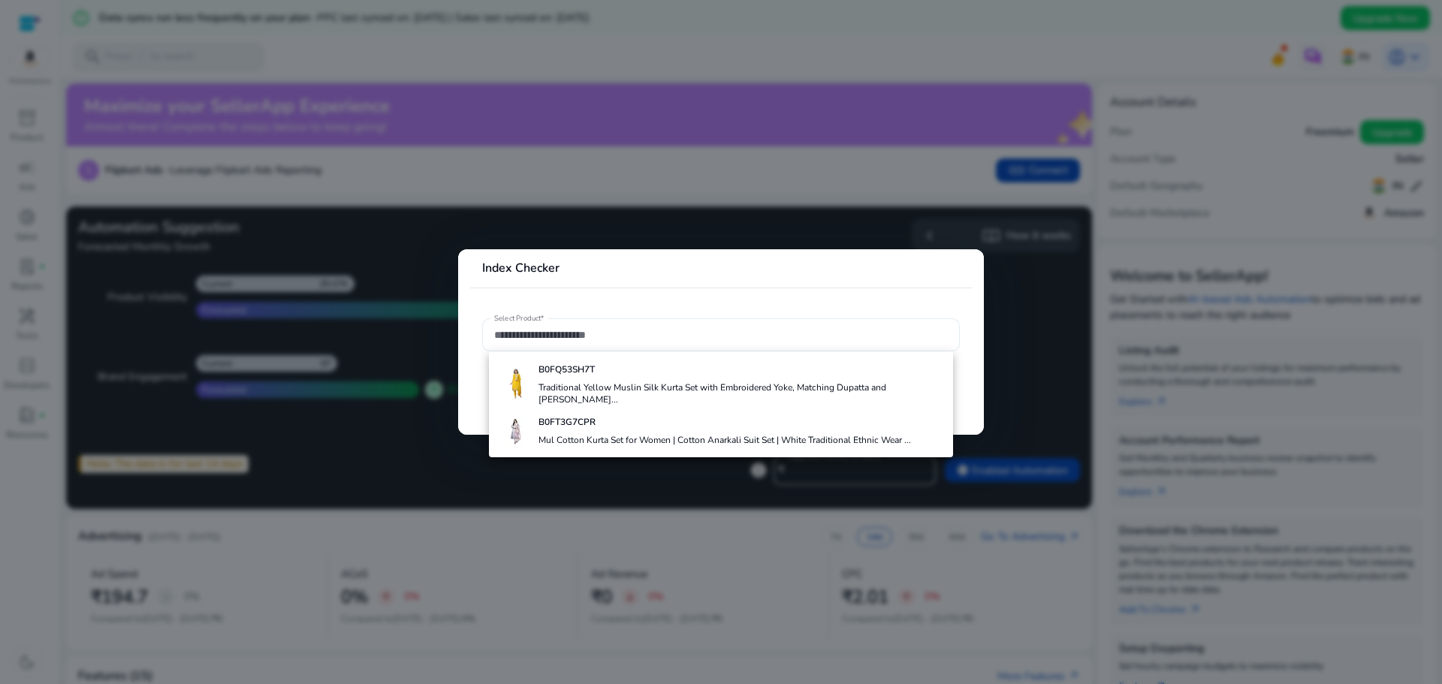
click at [556, 346] on div at bounding box center [721, 334] width 454 height 33
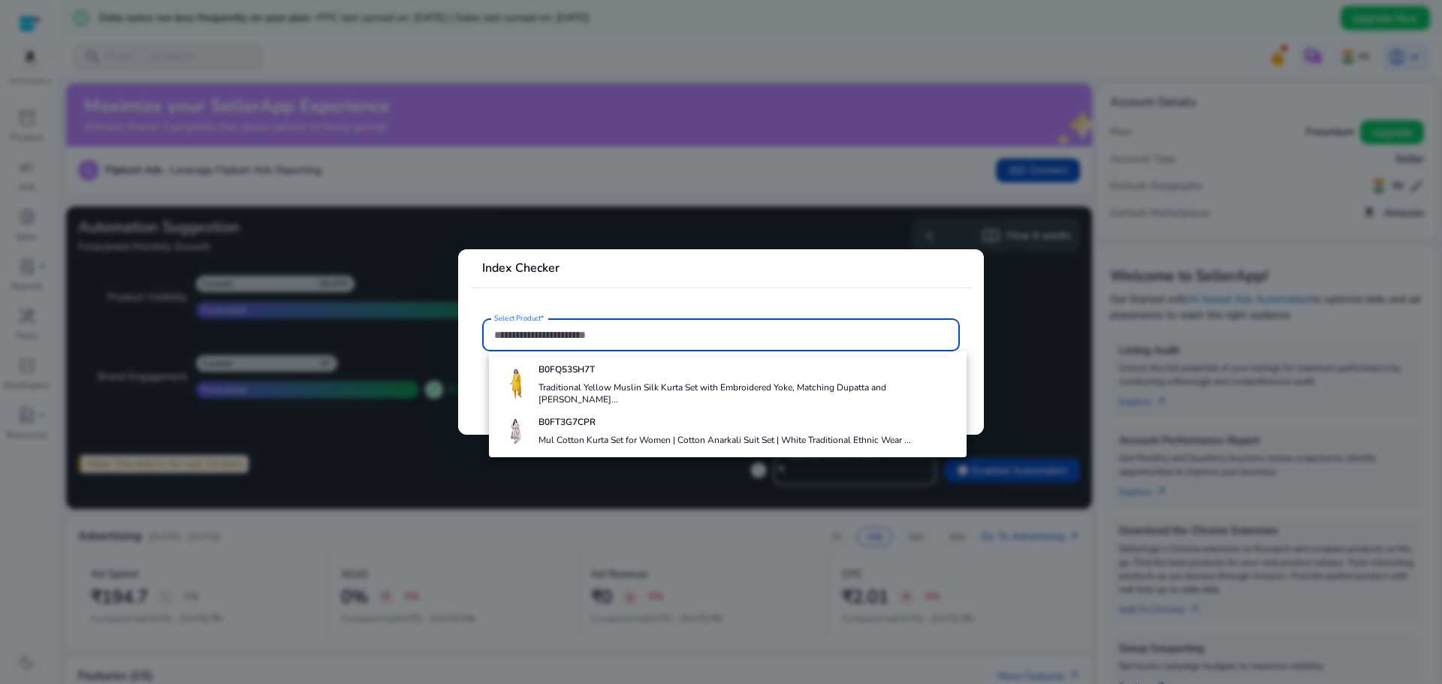
paste input "**********"
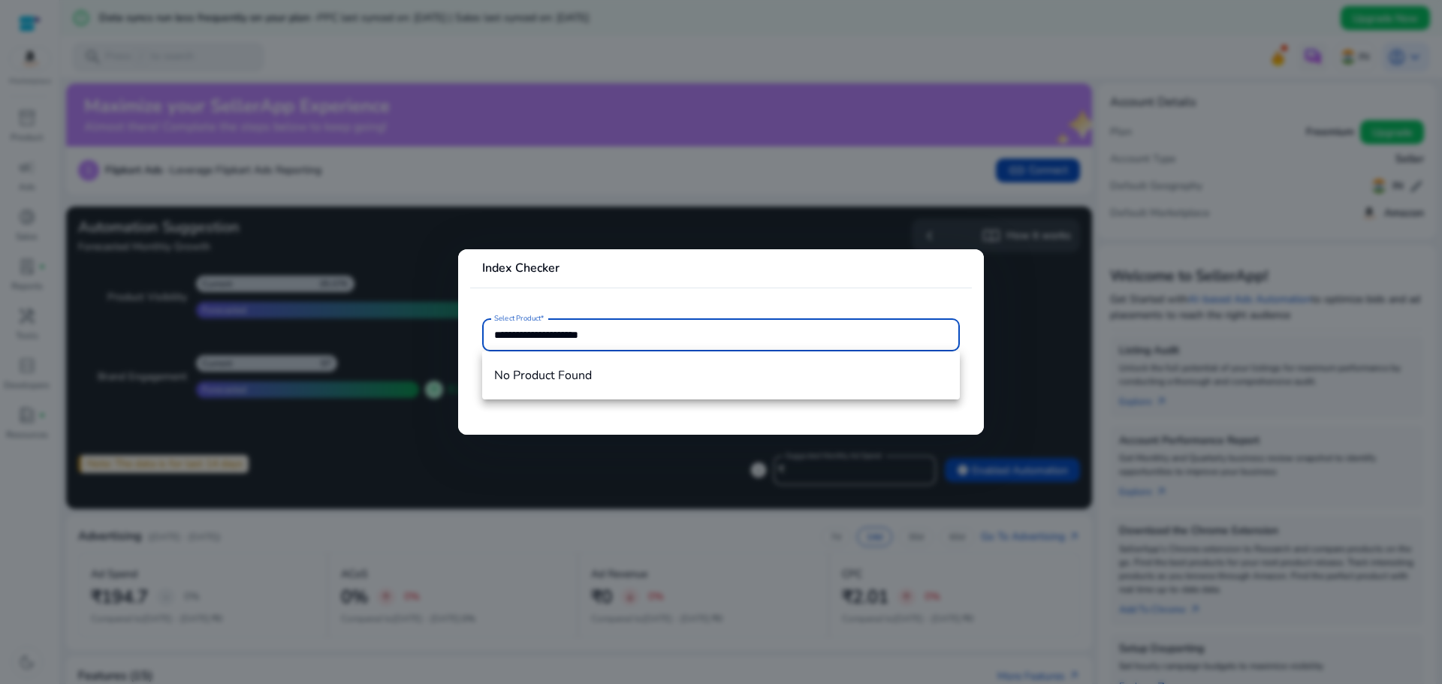
type input "**********"
click at [16, 125] on div at bounding box center [721, 342] width 1442 height 684
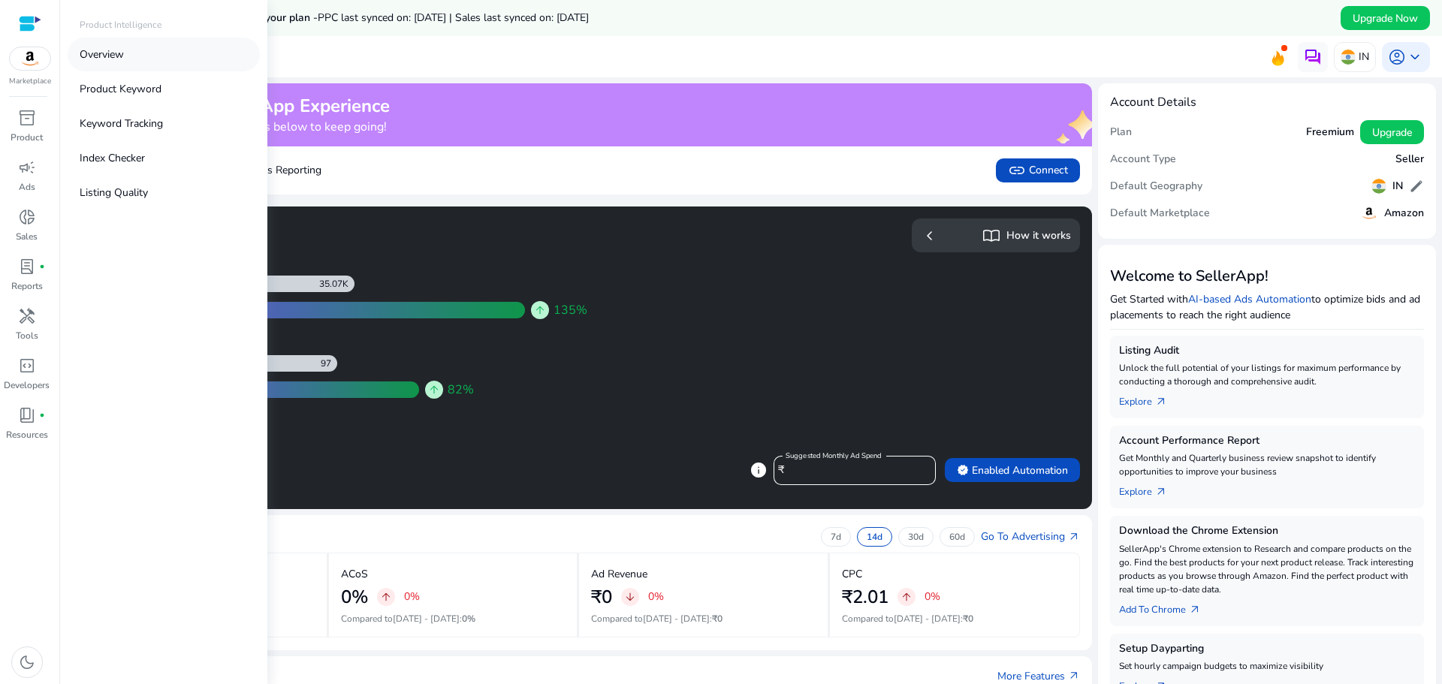
click at [143, 56] on link "Overview" at bounding box center [164, 55] width 192 height 34
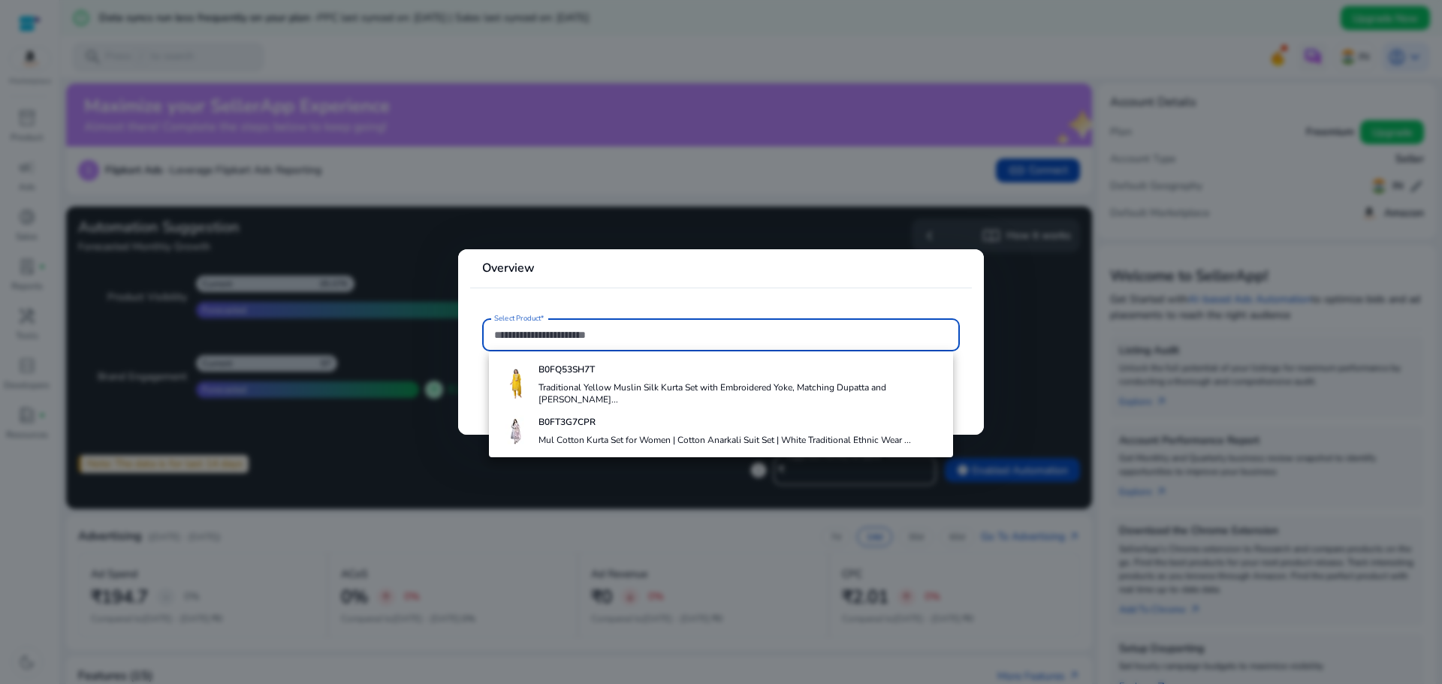
click at [596, 335] on input "Select Product*" at bounding box center [721, 335] width 454 height 17
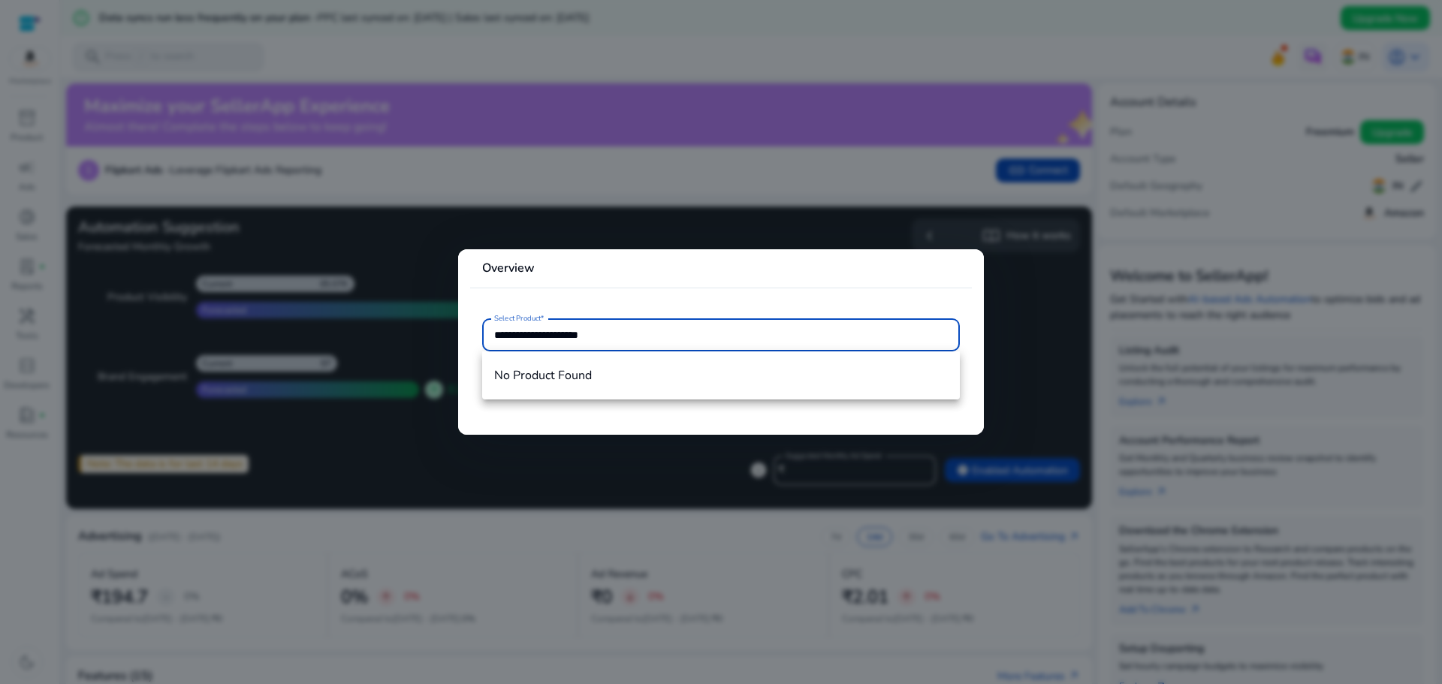
type input "**********"
drag, startPoint x: 723, startPoint y: 104, endPoint x: 719, endPoint y: 83, distance: 20.6
click at [723, 101] on div at bounding box center [721, 342] width 1442 height 684
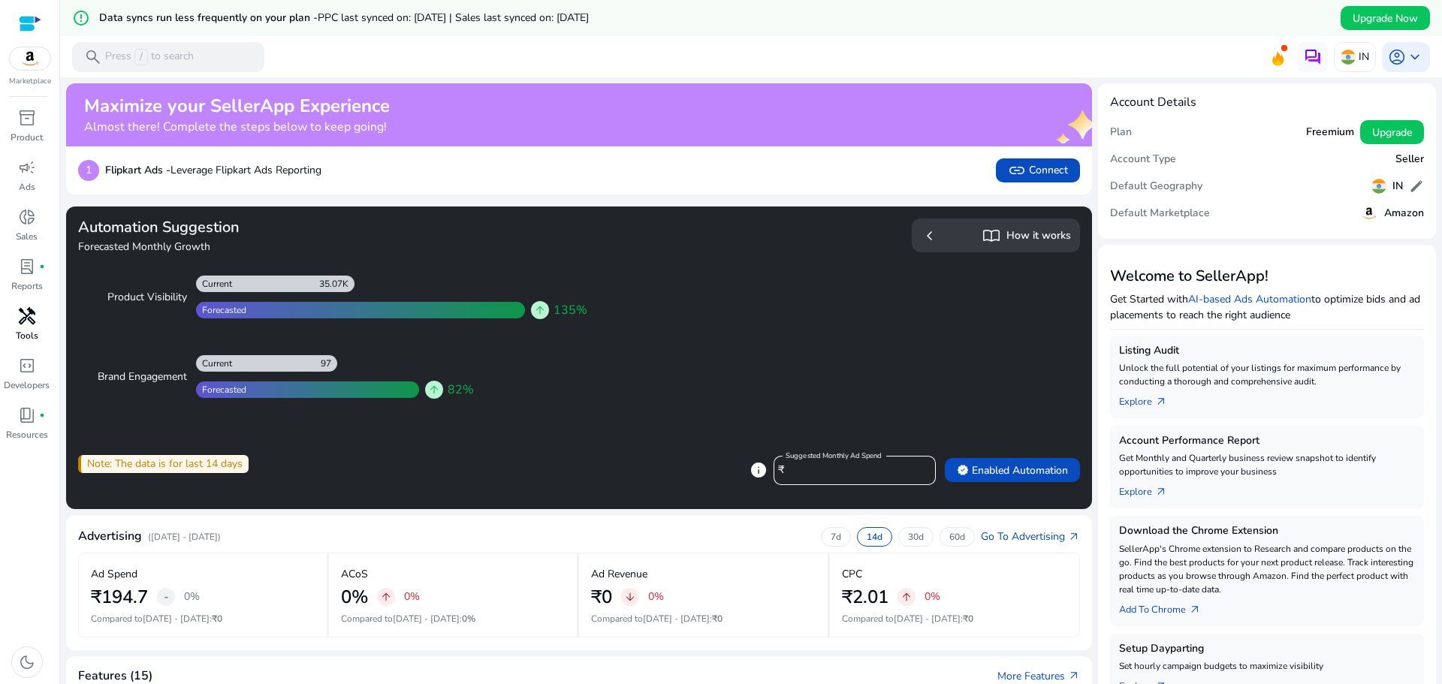
click at [26, 321] on span "handyman" at bounding box center [27, 316] width 18 height 18
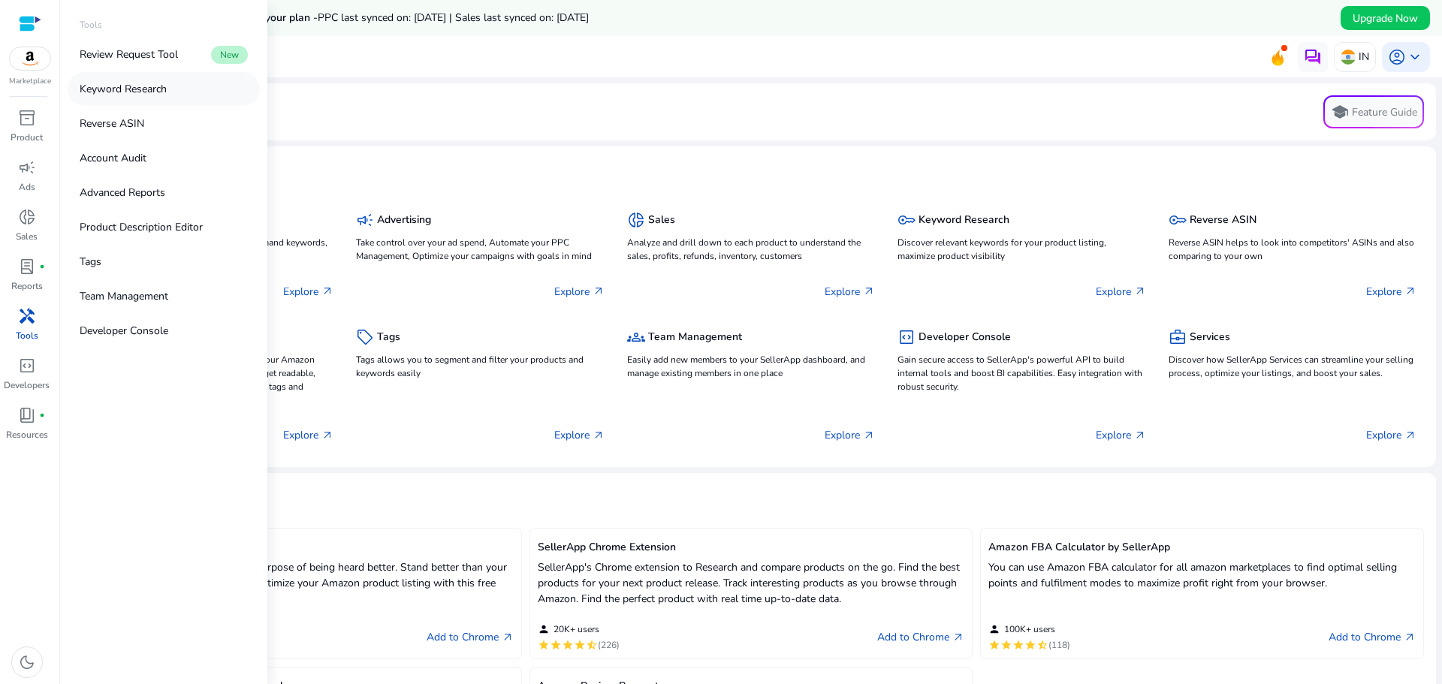
click at [152, 90] on p "Keyword Research" at bounding box center [123, 89] width 87 height 16
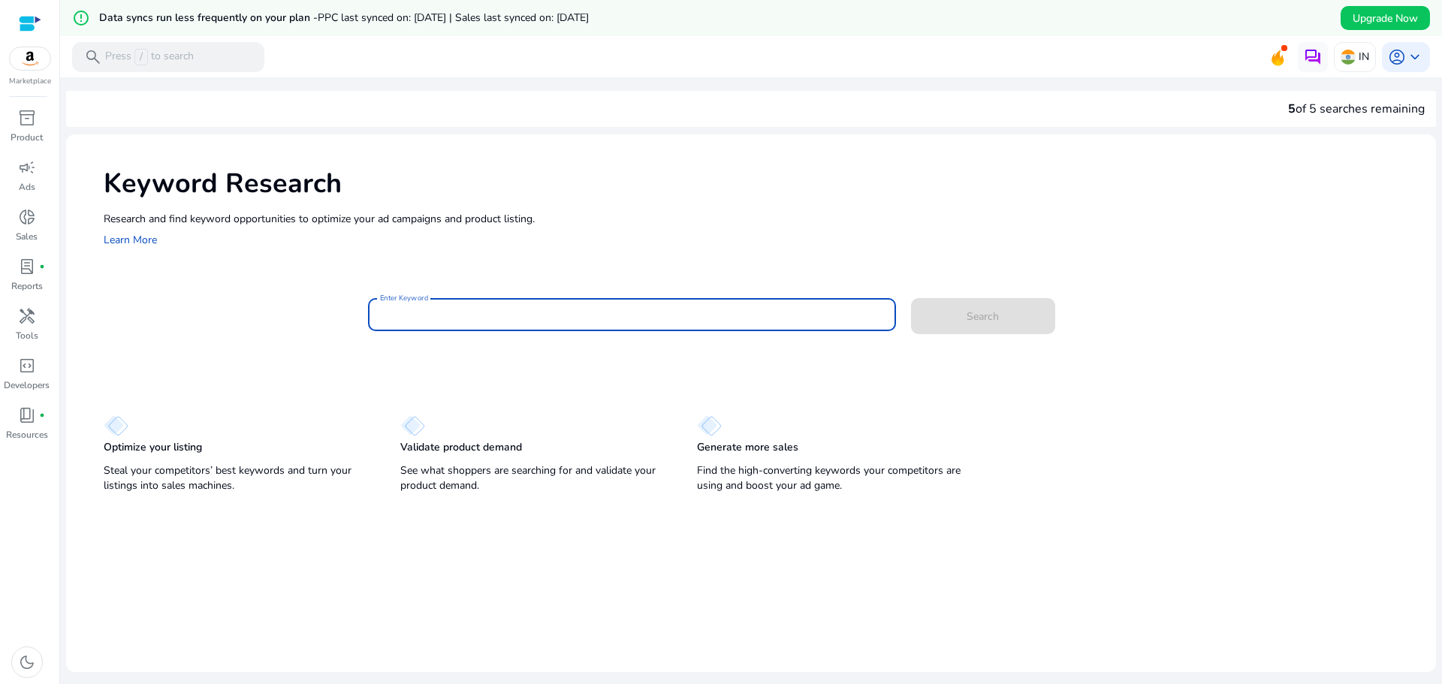
click at [545, 320] on input "Enter Keyword" at bounding box center [632, 314] width 504 height 17
paste input "**********"
type input "**********"
click at [961, 320] on span at bounding box center [983, 316] width 144 height 36
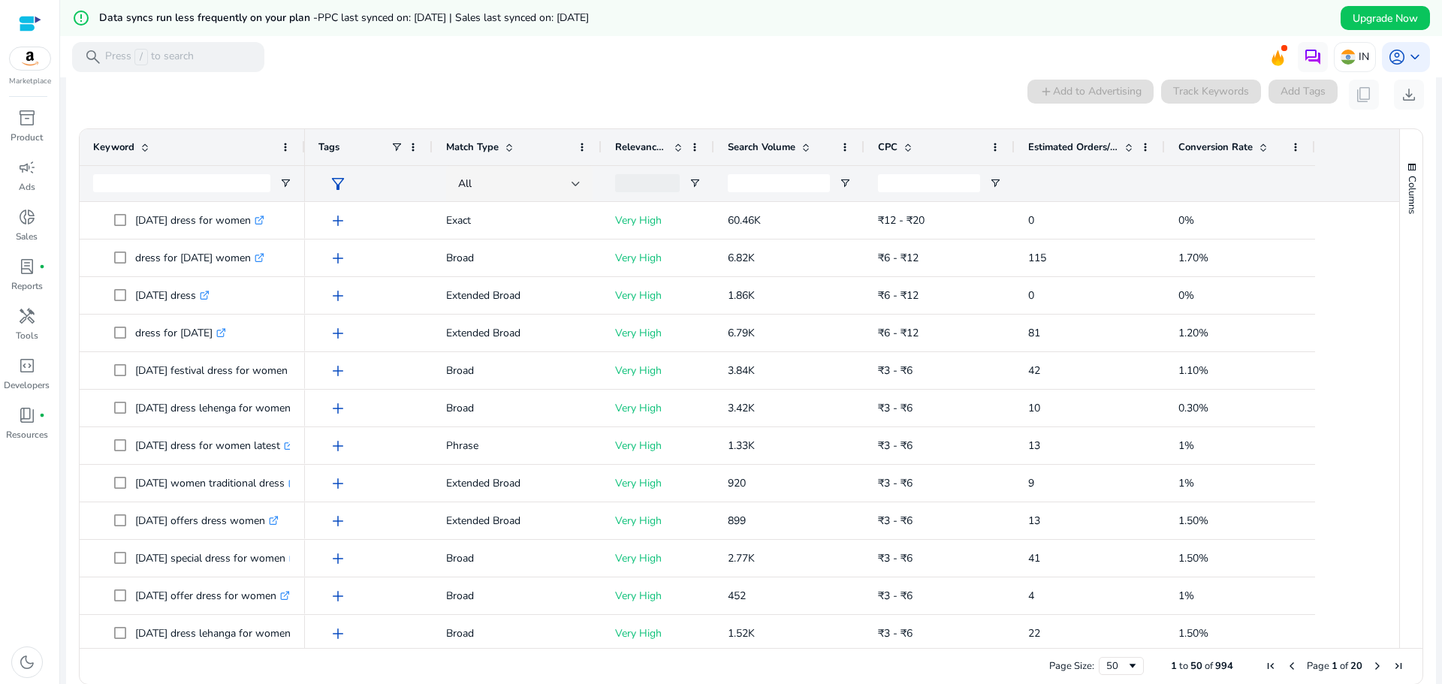
scroll to position [215, 0]
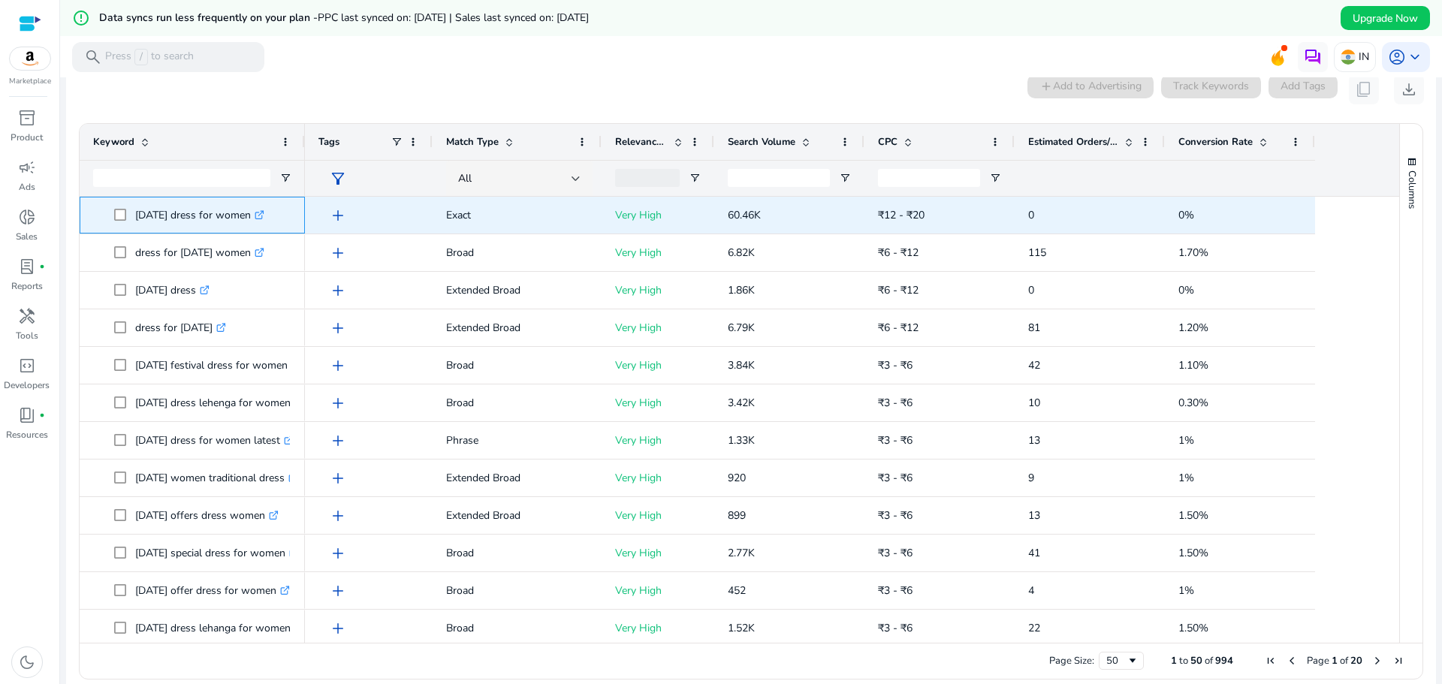
drag, startPoint x: 246, startPoint y: 218, endPoint x: 127, endPoint y: 220, distance: 119.4
click at [127, 220] on span "diwali dress for women .st0{fill:#2c8af8}" at bounding box center [202, 215] width 177 height 31
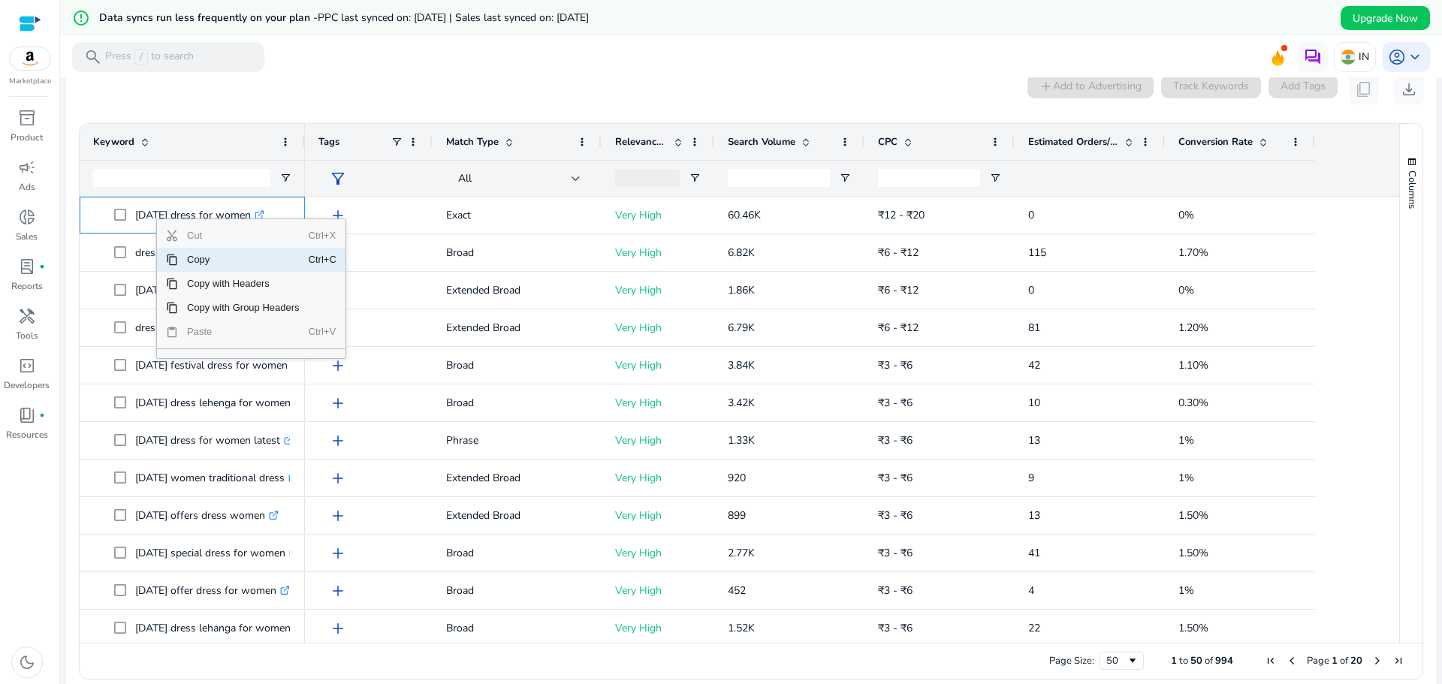
click at [190, 261] on span "Copy" at bounding box center [243, 260] width 131 height 24
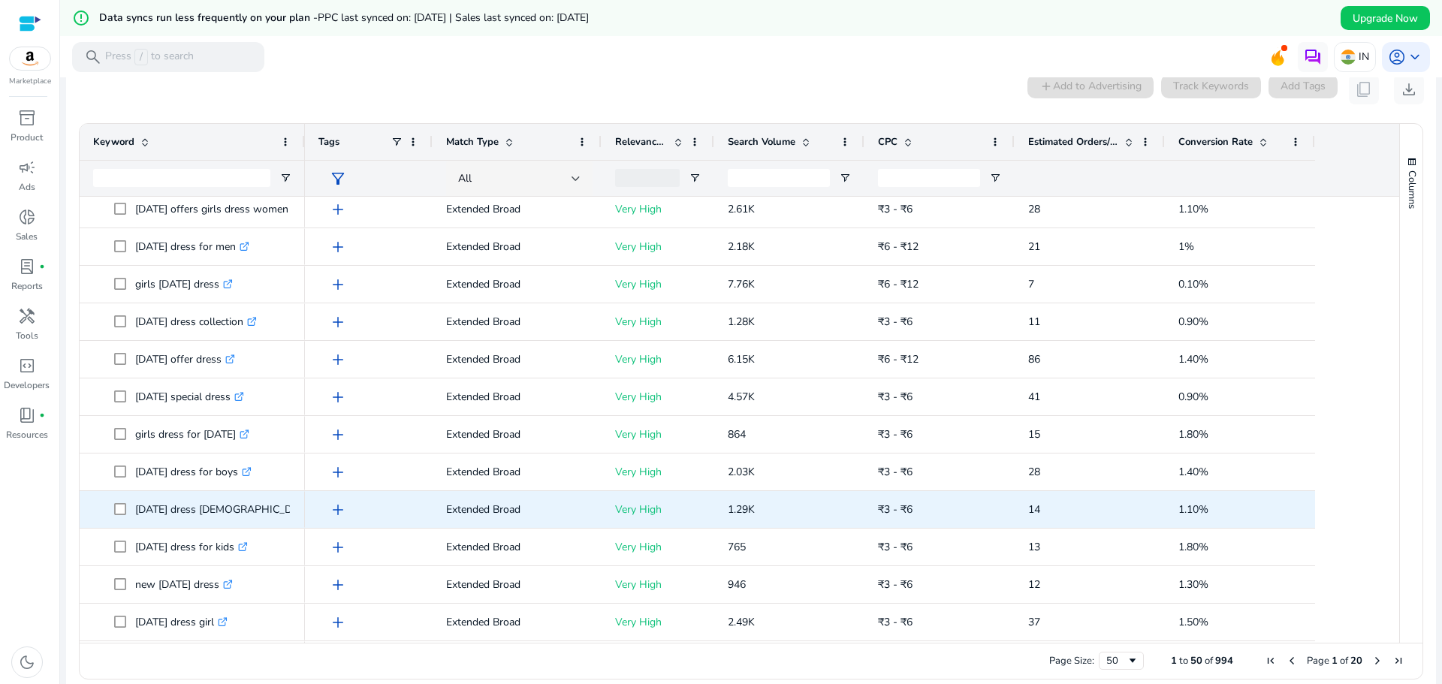
scroll to position [0, 0]
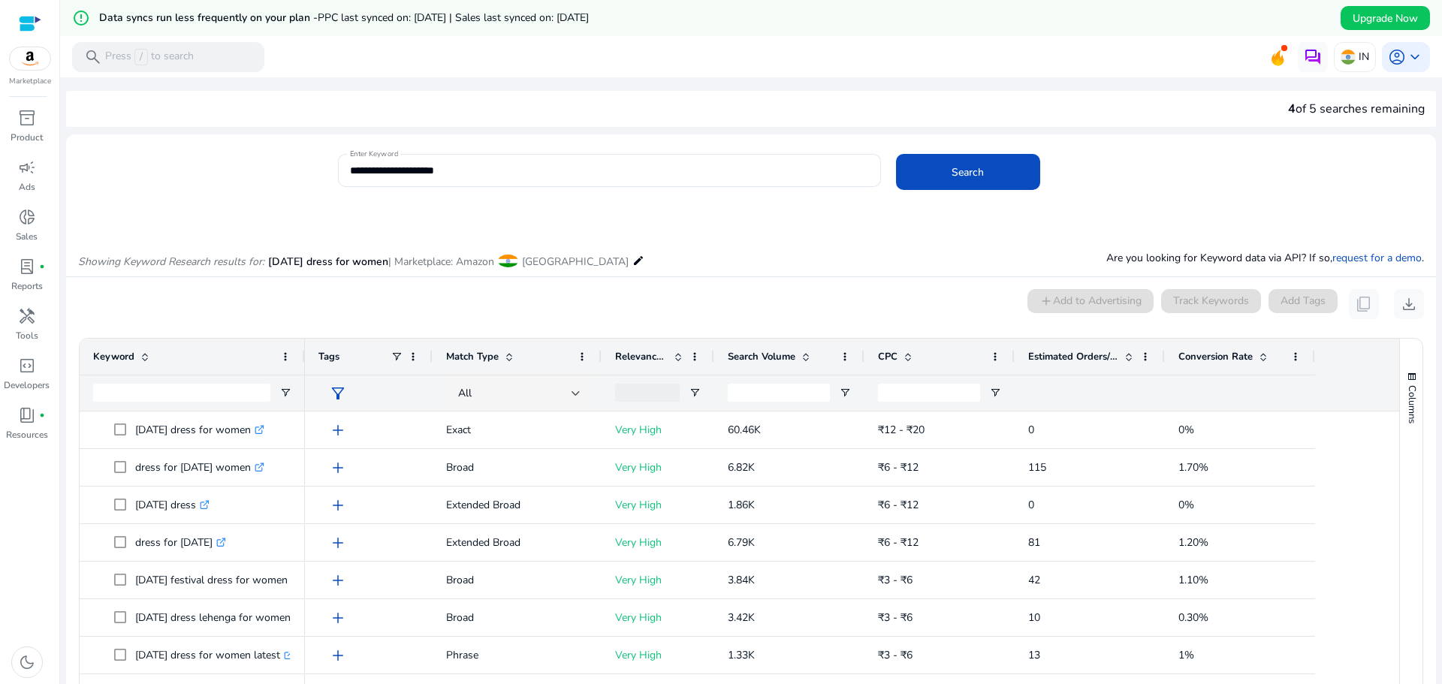
click at [686, 243] on div "Showing Keyword Research results for: diwali dress for women | Marketplace: Ama…" at bounding box center [751, 246] width 1370 height 62
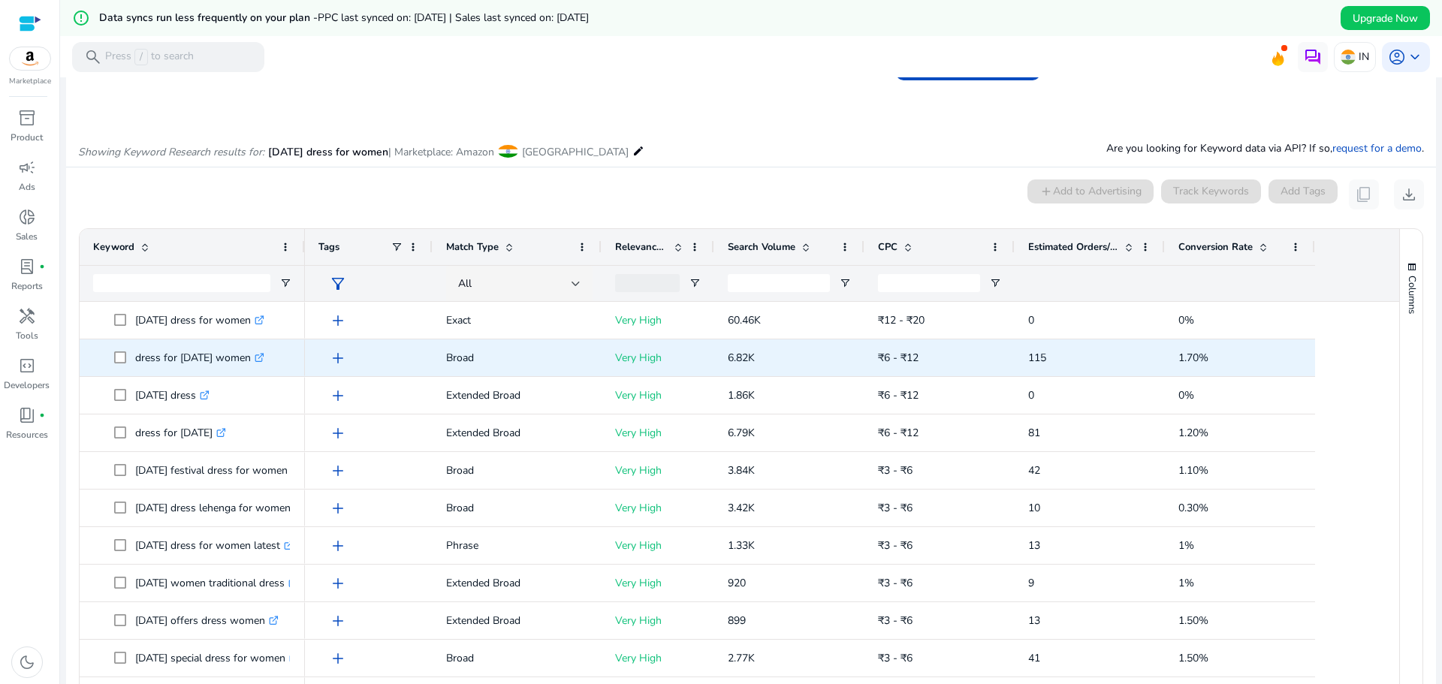
scroll to position [75, 0]
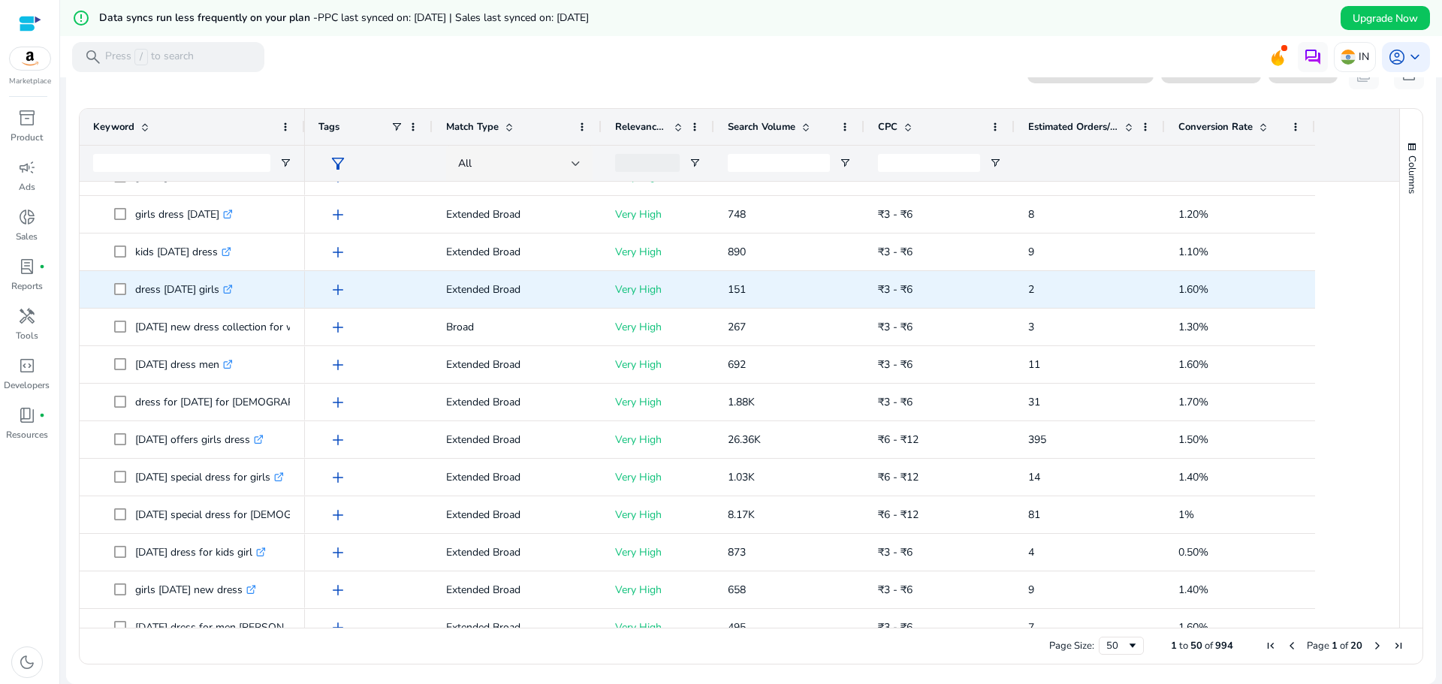
scroll to position [1131, 0]
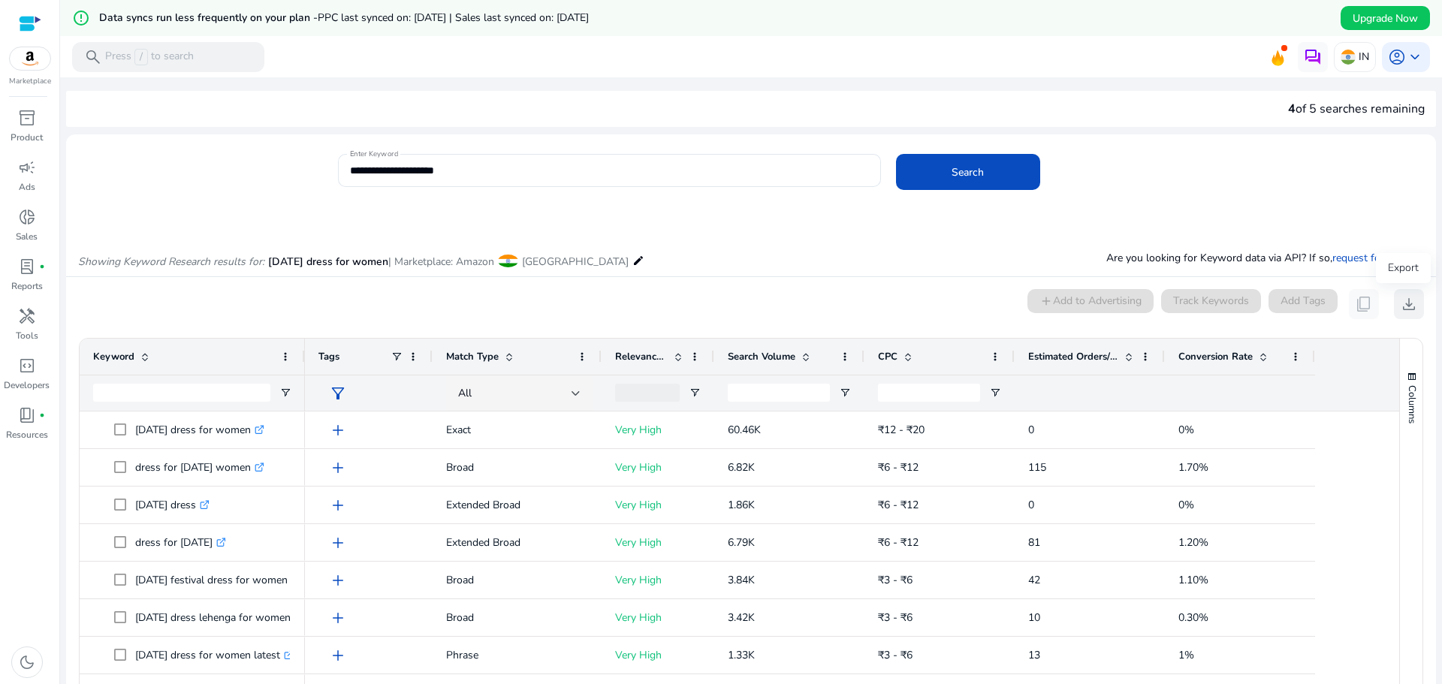
click at [1403, 302] on span "download" at bounding box center [1409, 304] width 18 height 18
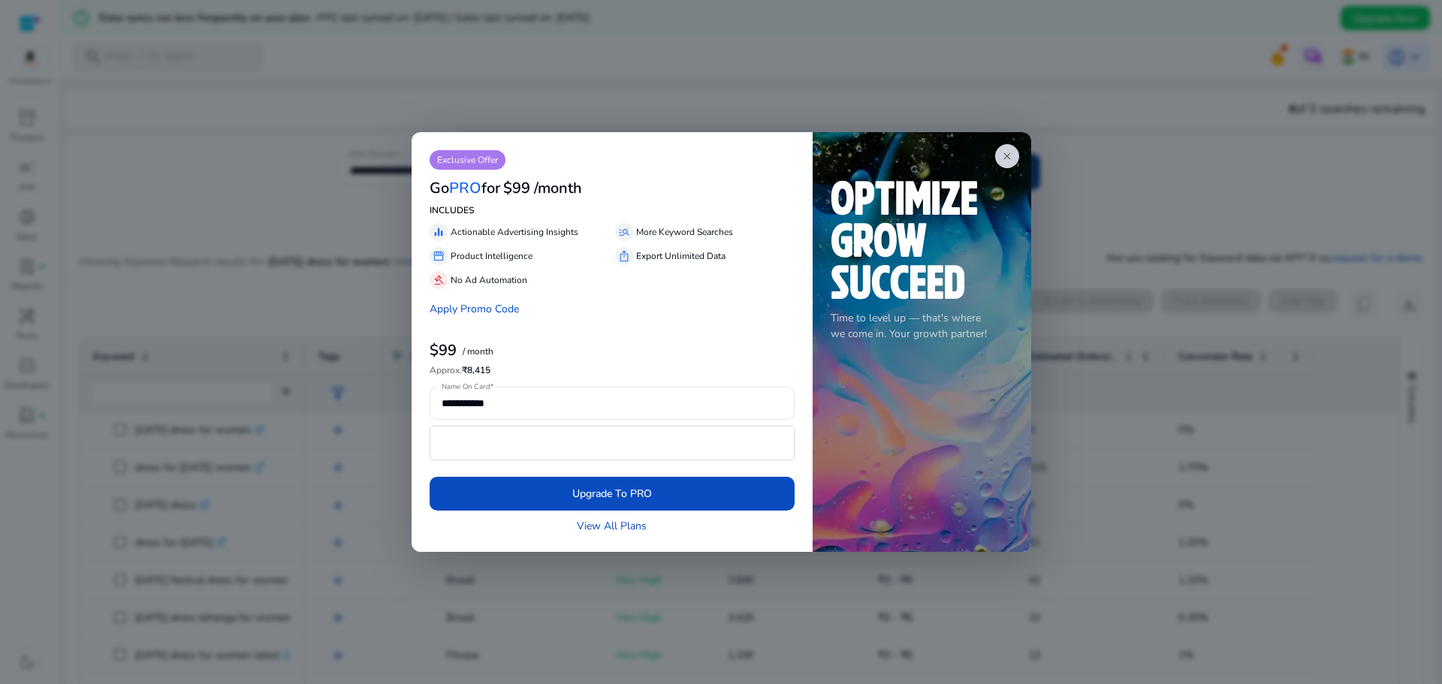
click at [1006, 160] on span "close" at bounding box center [1007, 156] width 12 height 12
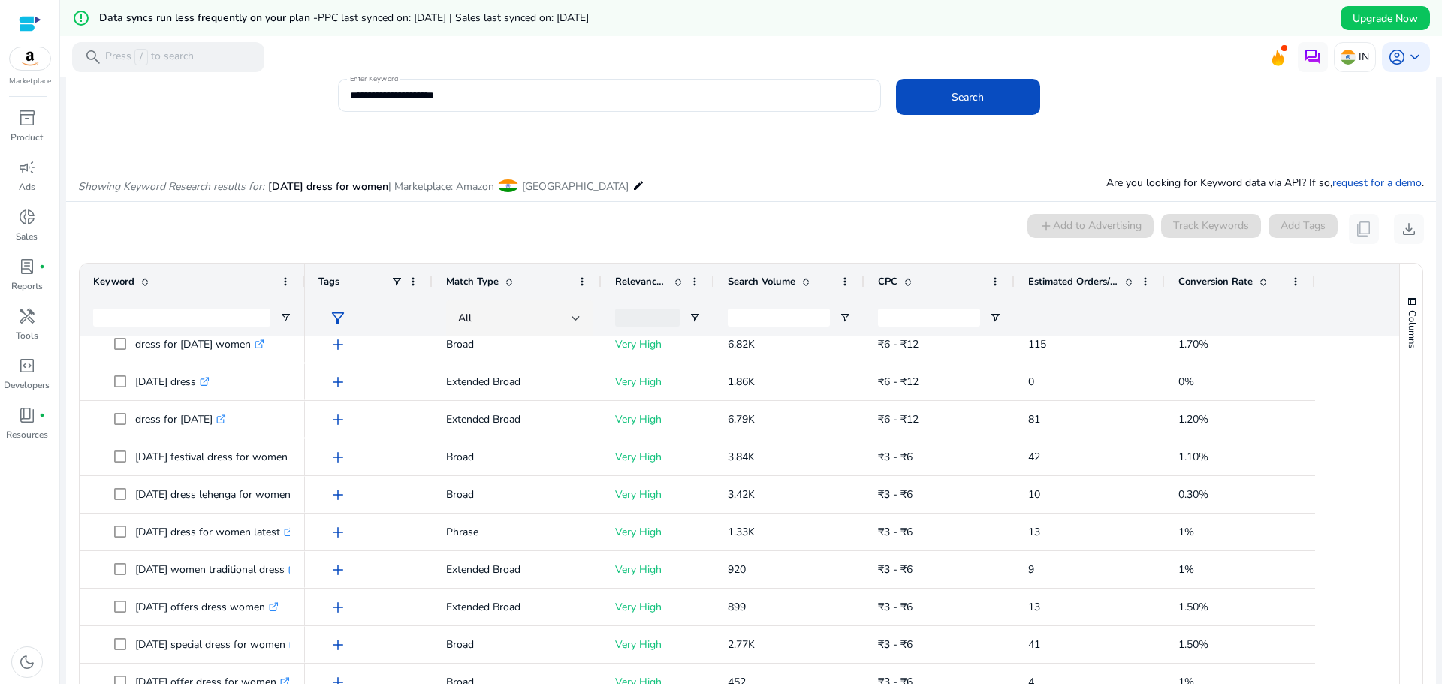
scroll to position [75, 0]
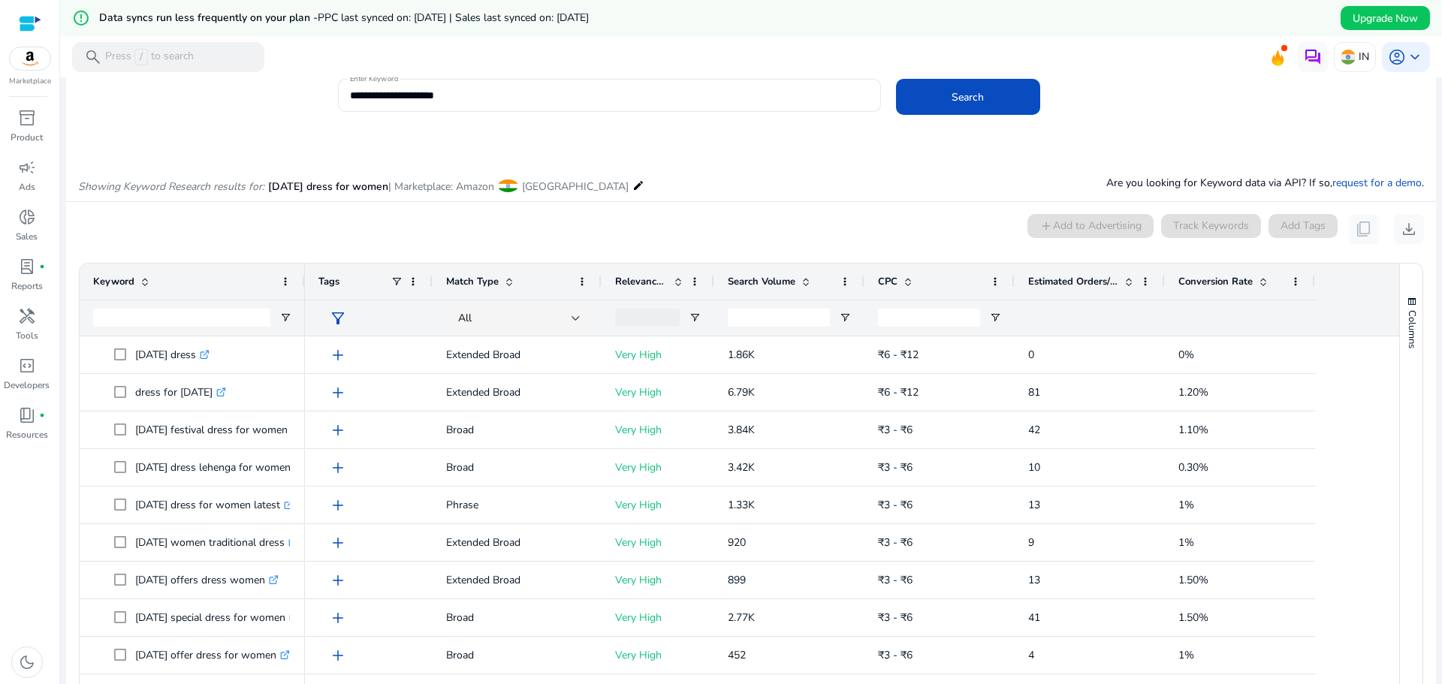
click at [1359, 229] on app-icon-holder "content_copy" at bounding box center [1364, 229] width 30 height 30
click at [214, 283] on div "Keyword" at bounding box center [184, 281] width 182 height 29
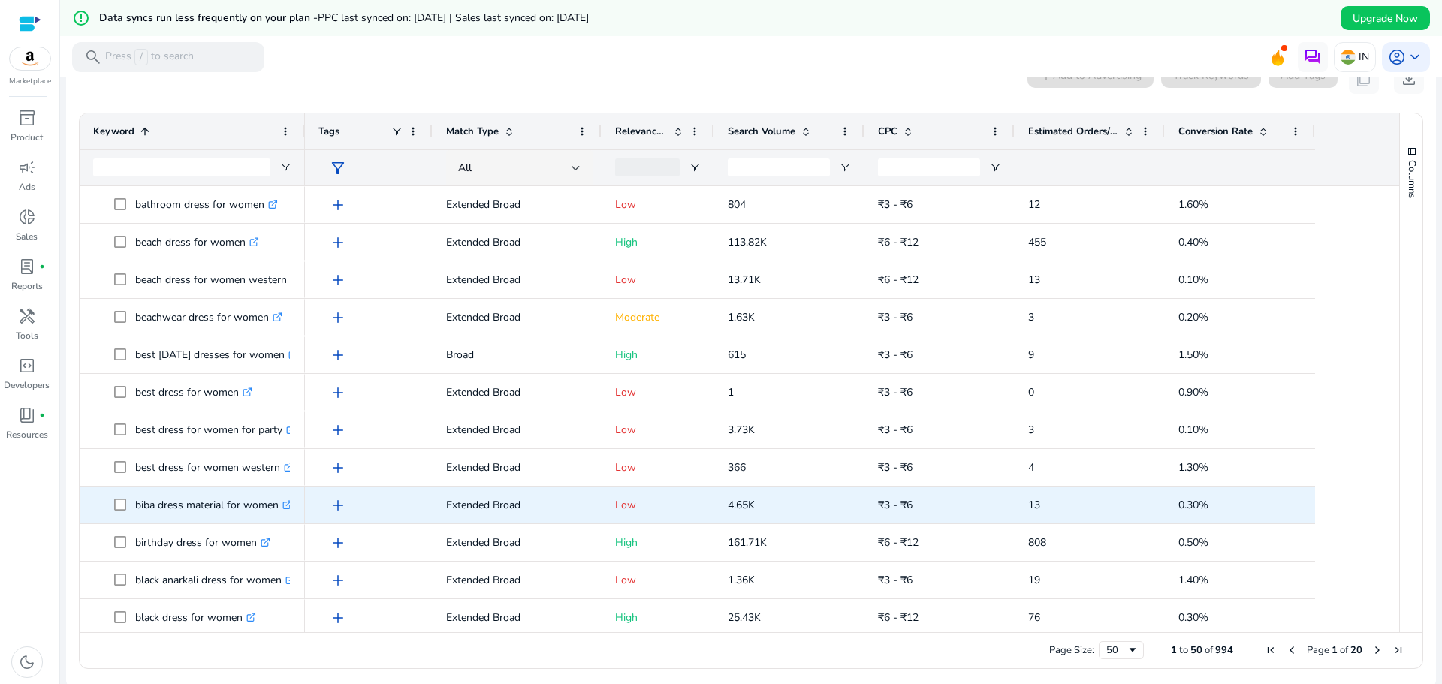
scroll to position [826, 0]
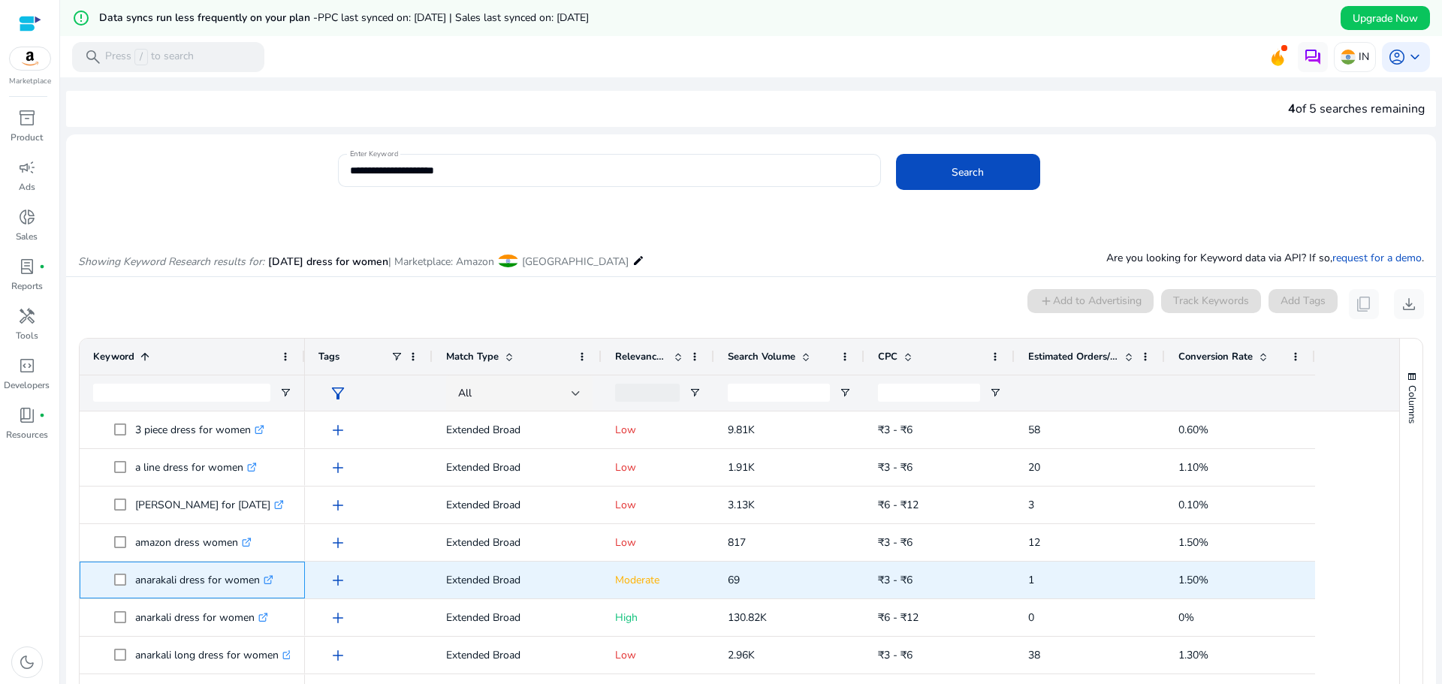
drag, startPoint x: 261, startPoint y: 583, endPoint x: 137, endPoint y: 584, distance: 123.2
click at [137, 584] on p "anarakali dress for women .st0{fill:#2c8af8}" at bounding box center [204, 580] width 138 height 31
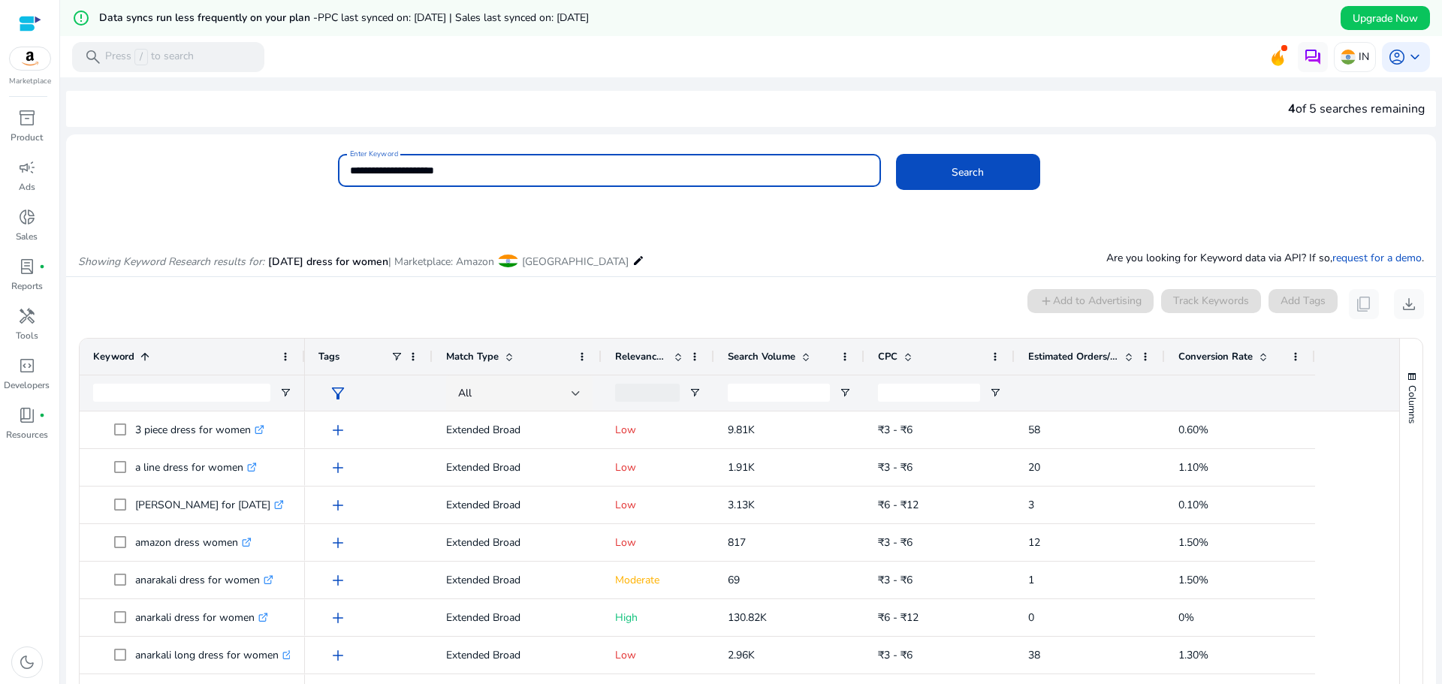
click at [502, 173] on input "**********" at bounding box center [609, 170] width 519 height 17
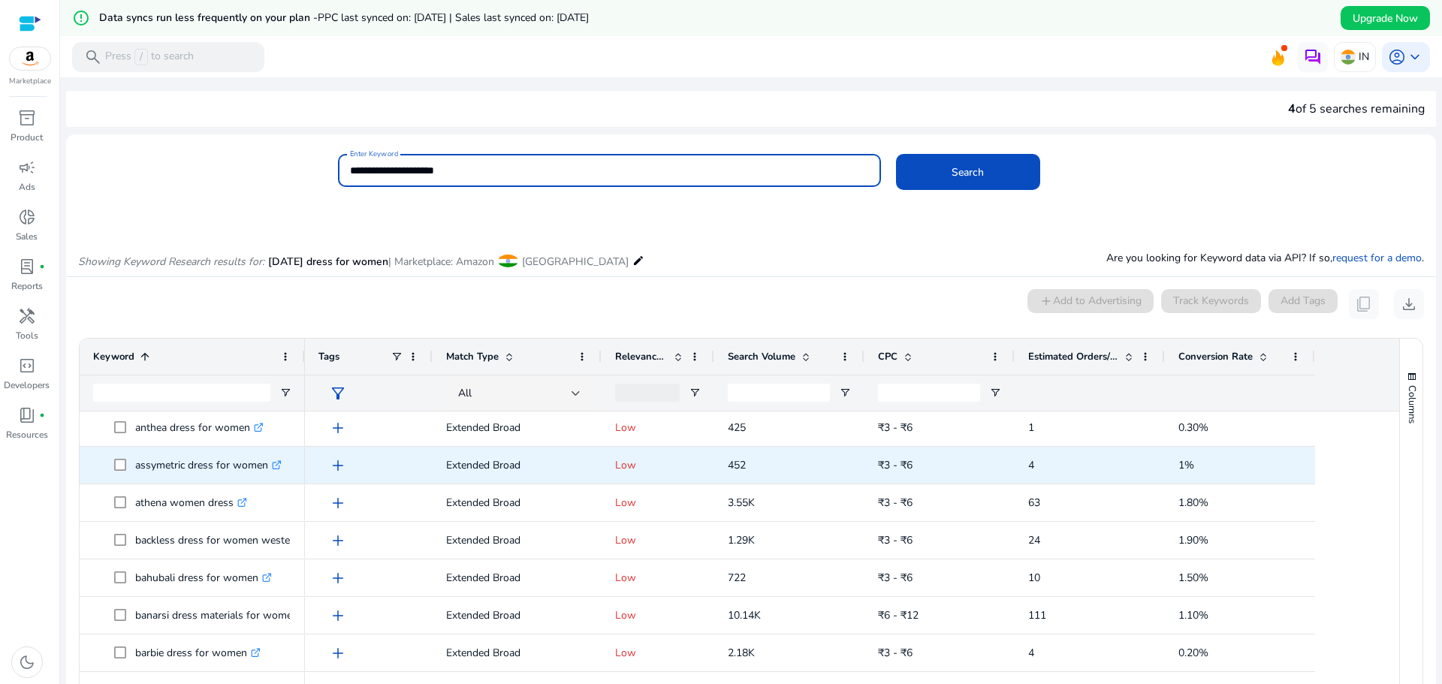
scroll to position [518, 0]
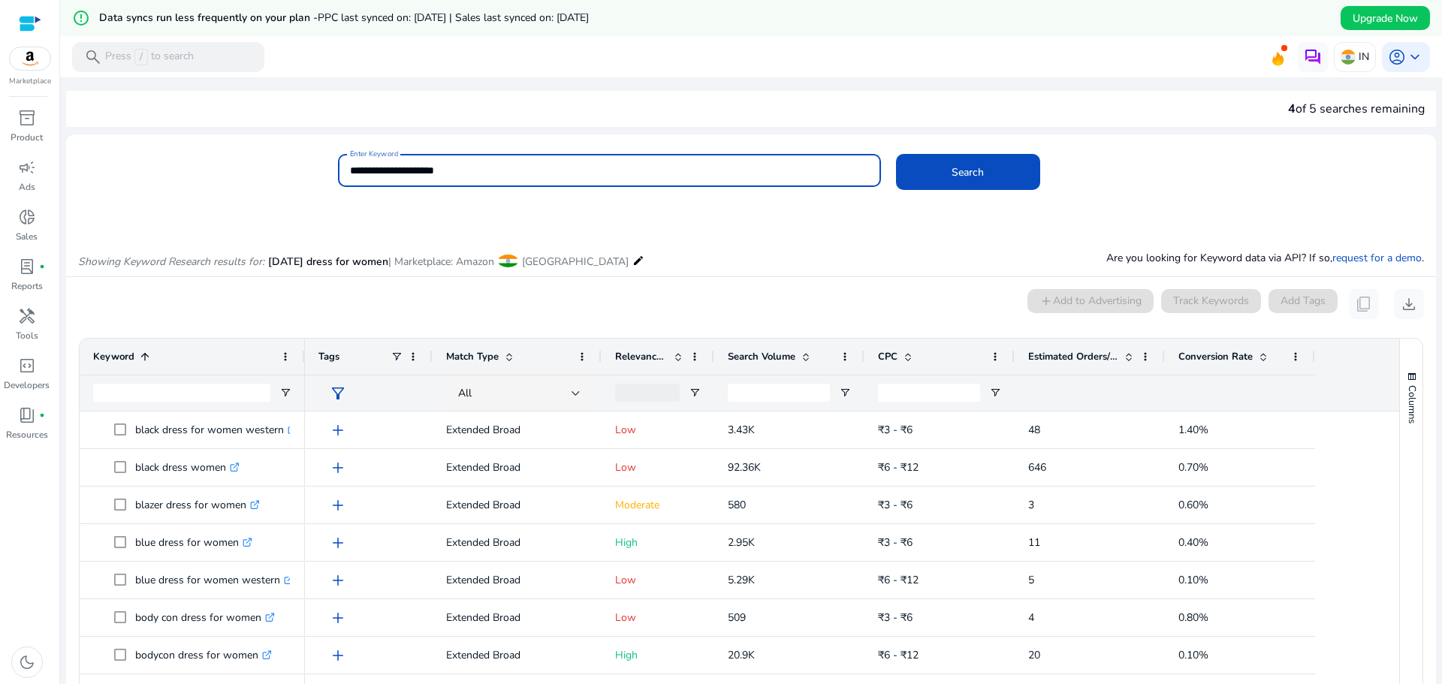
drag, startPoint x: 481, startPoint y: 167, endPoint x: 312, endPoint y: 188, distance: 170.2
click at [321, 164] on div "**********" at bounding box center [745, 178] width 1358 height 49
type input "**********"
click at [957, 185] on span at bounding box center [968, 172] width 144 height 36
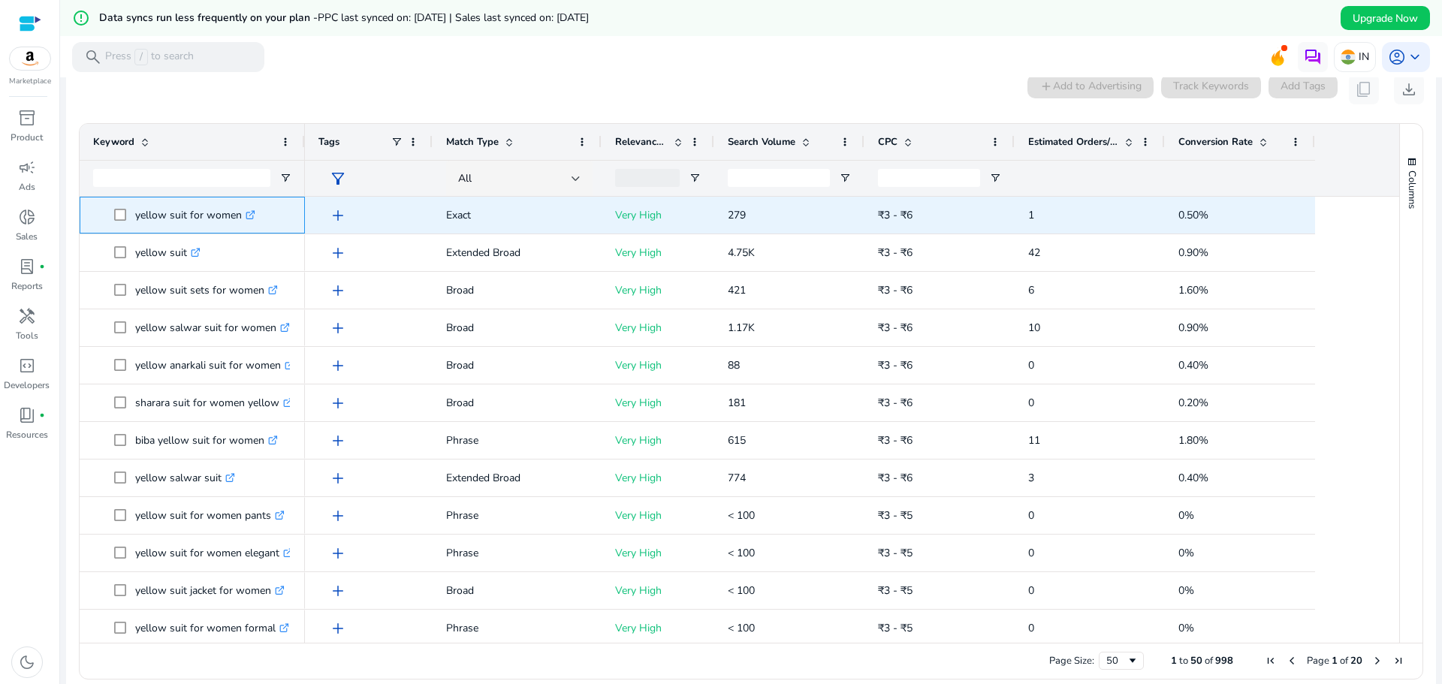
drag, startPoint x: 241, startPoint y: 219, endPoint x: 137, endPoint y: 228, distance: 104.8
click at [137, 228] on p "yellow suit for women .st0{fill:#2c8af8}" at bounding box center [195, 215] width 120 height 31
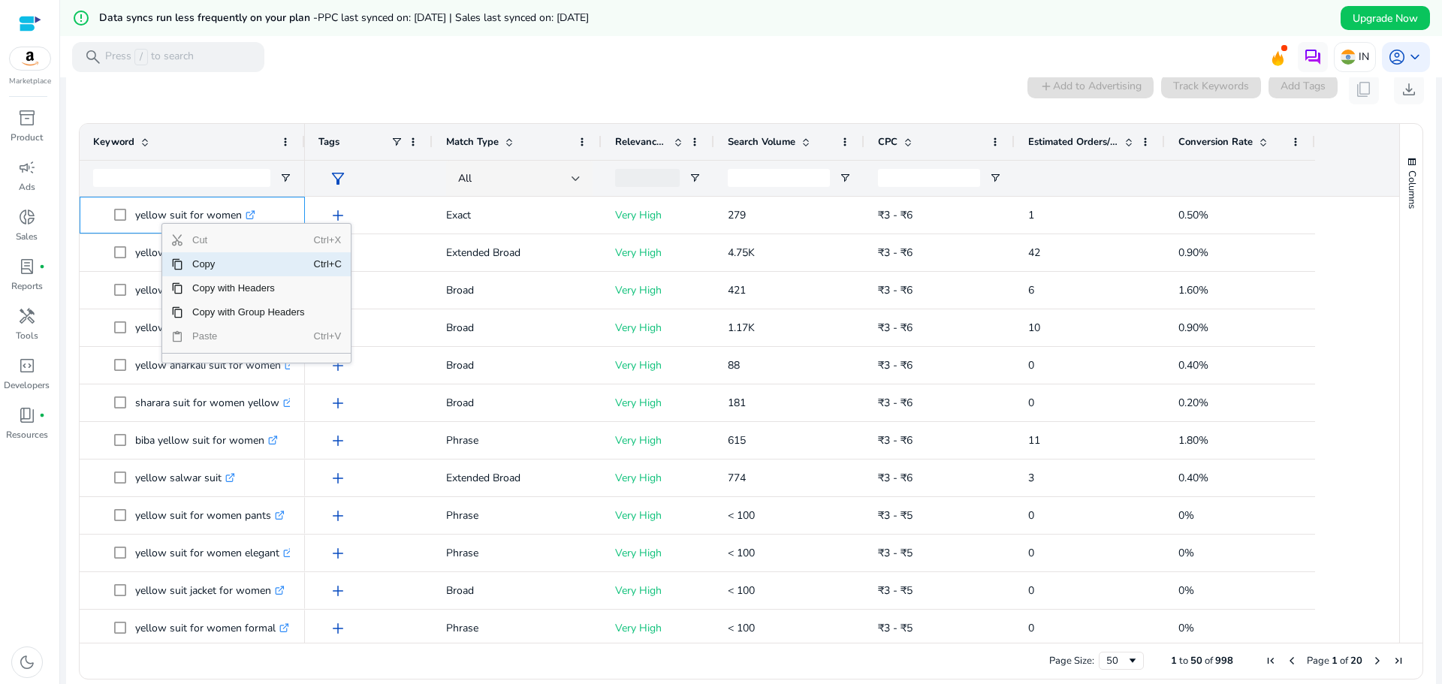
click at [225, 263] on span "Copy" at bounding box center [248, 264] width 131 height 24
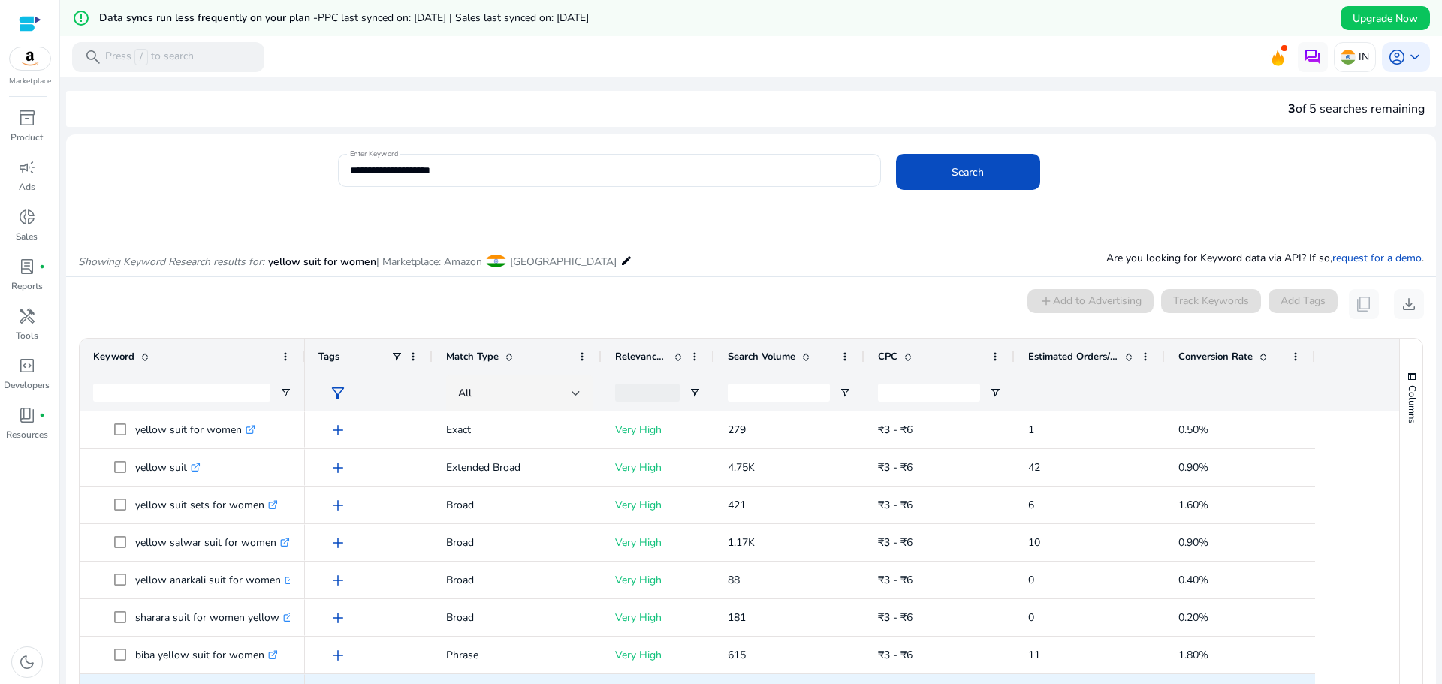
scroll to position [215, 0]
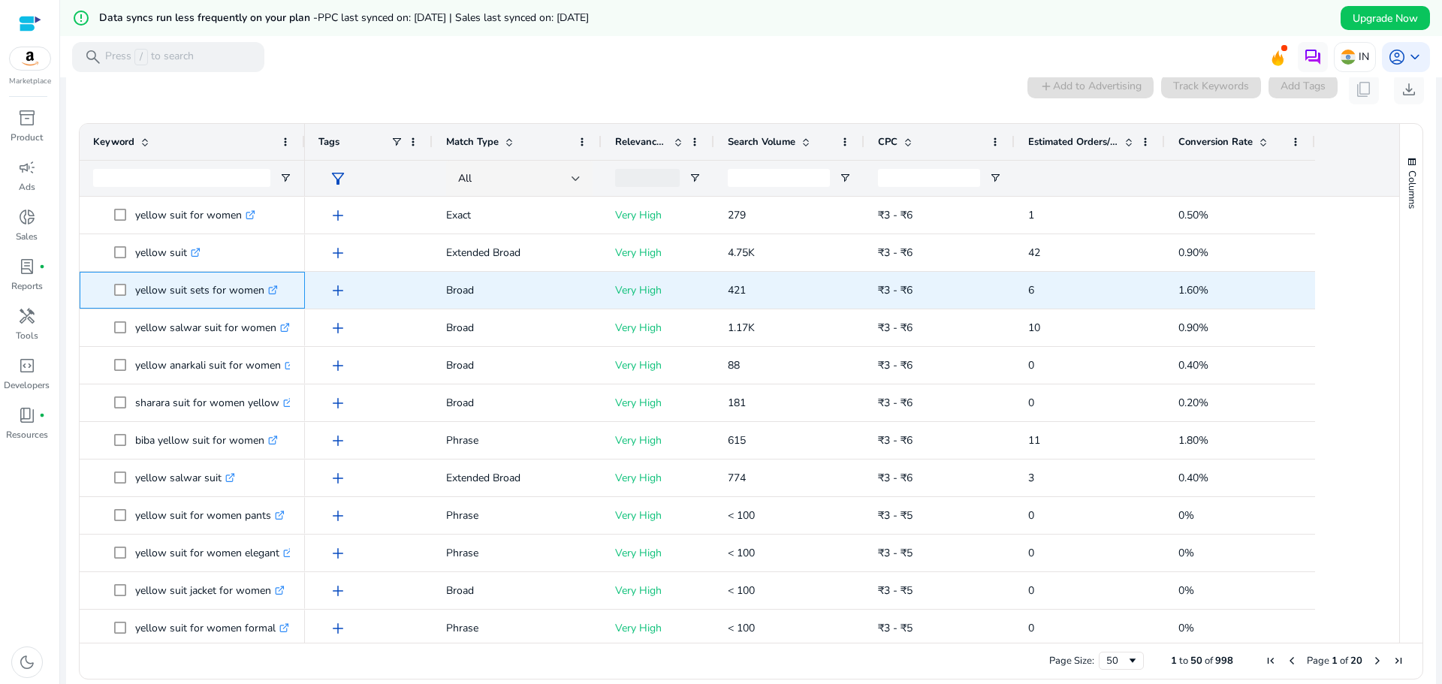
drag, startPoint x: 261, startPoint y: 292, endPoint x: 155, endPoint y: 296, distance: 105.2
click at [131, 293] on span "yellow suit sets for women .st0{fill:#2c8af8}" at bounding box center [202, 290] width 177 height 31
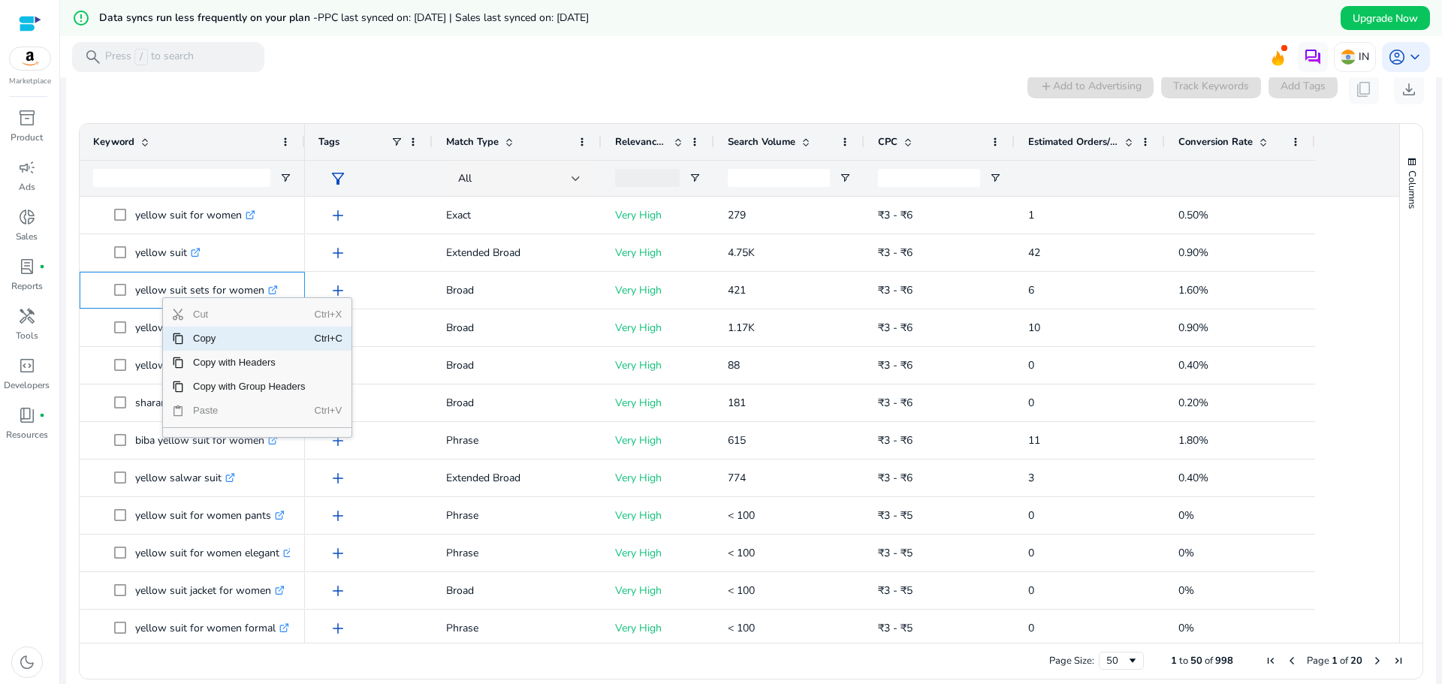
click at [201, 338] on span "Copy" at bounding box center [249, 339] width 131 height 24
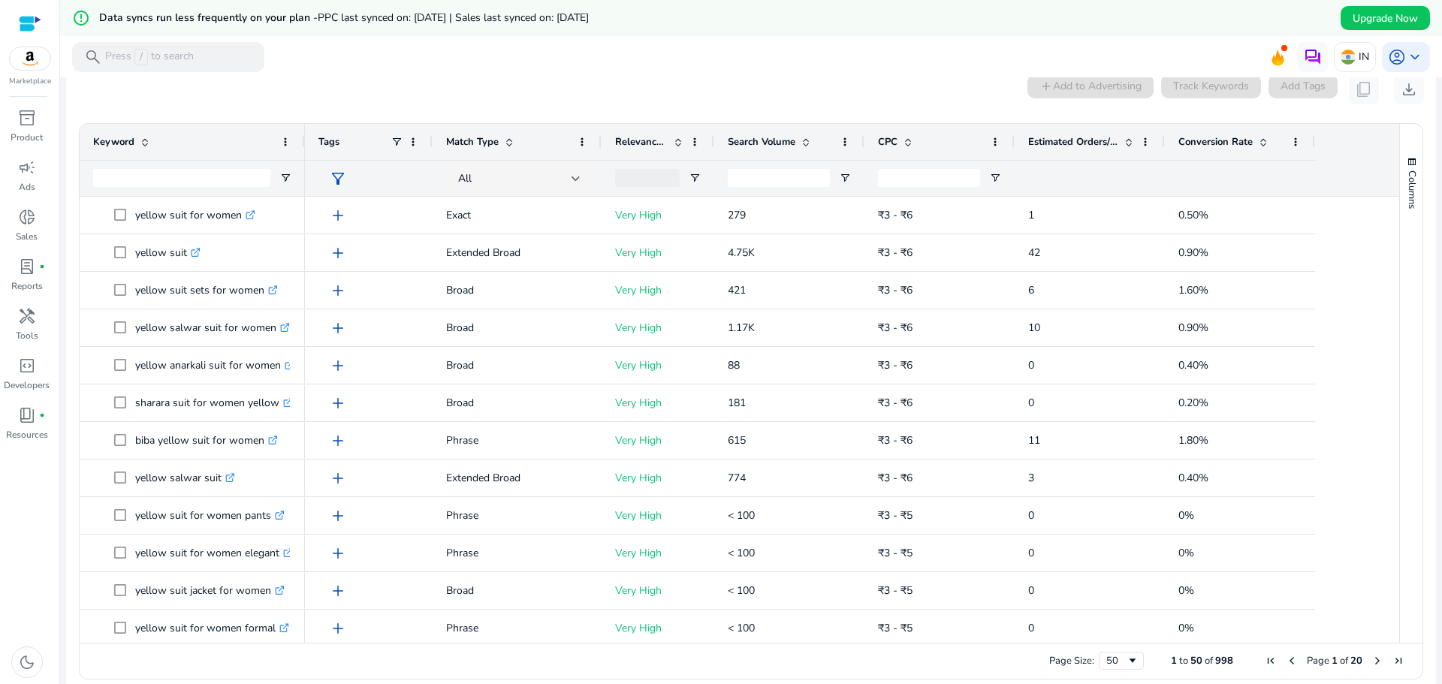
click at [661, 86] on div "0 keyword(s) selected add Add to Advertising Track Keywords Add Tags content_co…" at bounding box center [751, 89] width 1346 height 30
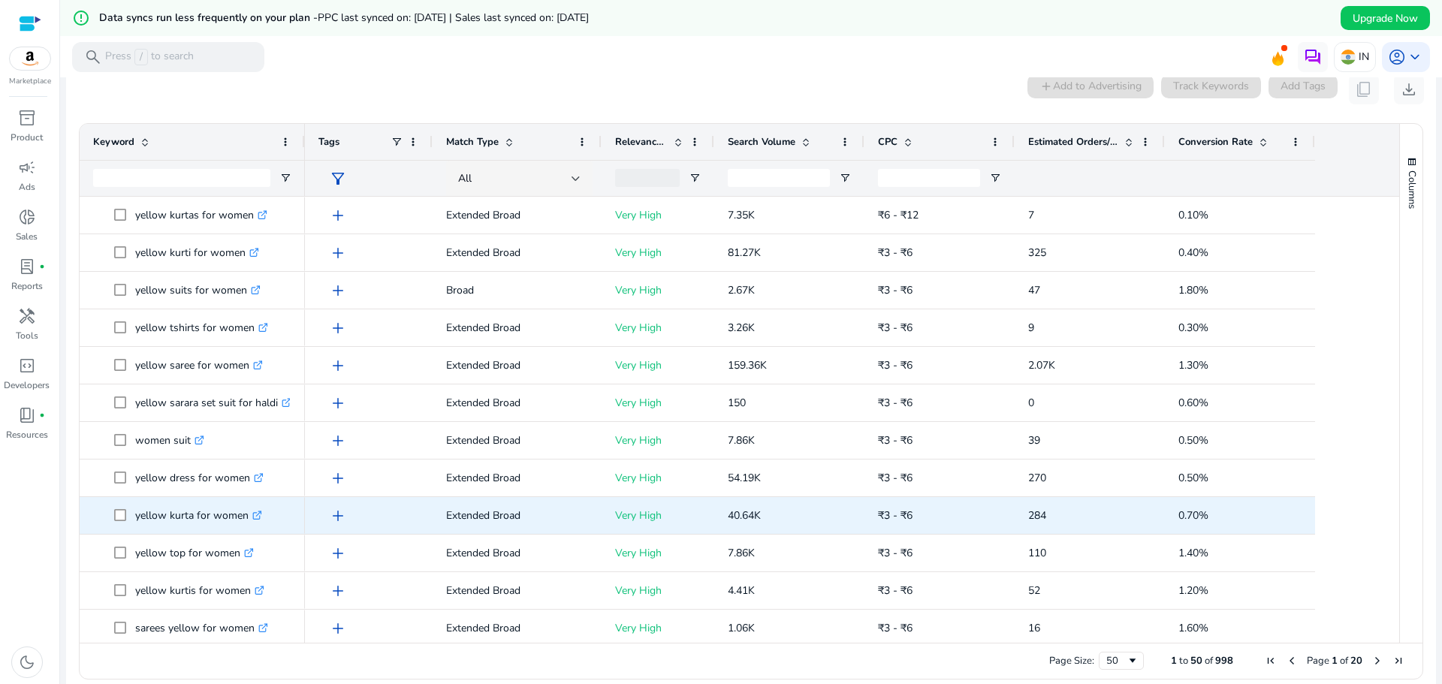
scroll to position [0, 0]
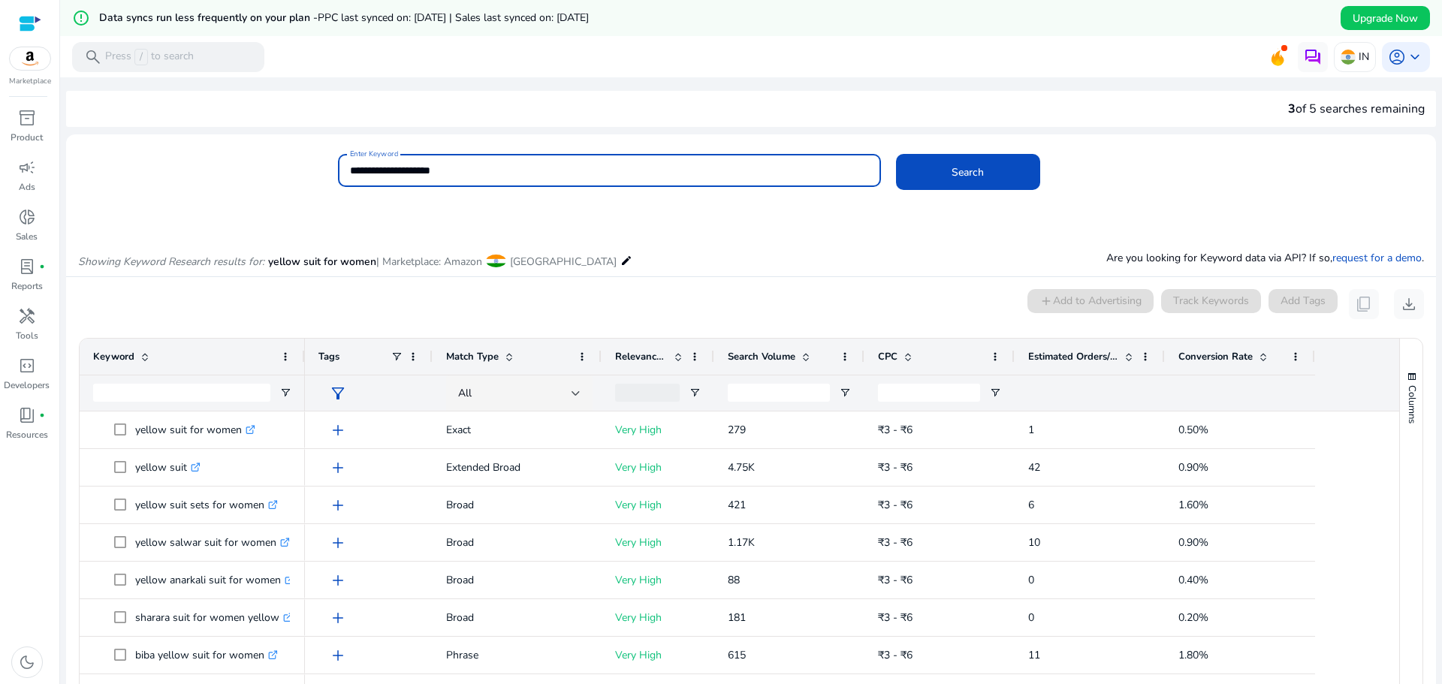
drag, startPoint x: 460, startPoint y: 173, endPoint x: 342, endPoint y: 178, distance: 118.0
click at [339, 173] on div "**********" at bounding box center [609, 170] width 543 height 33
type input "**********"
click at [935, 190] on div "**********" at bounding box center [881, 178] width 1086 height 49
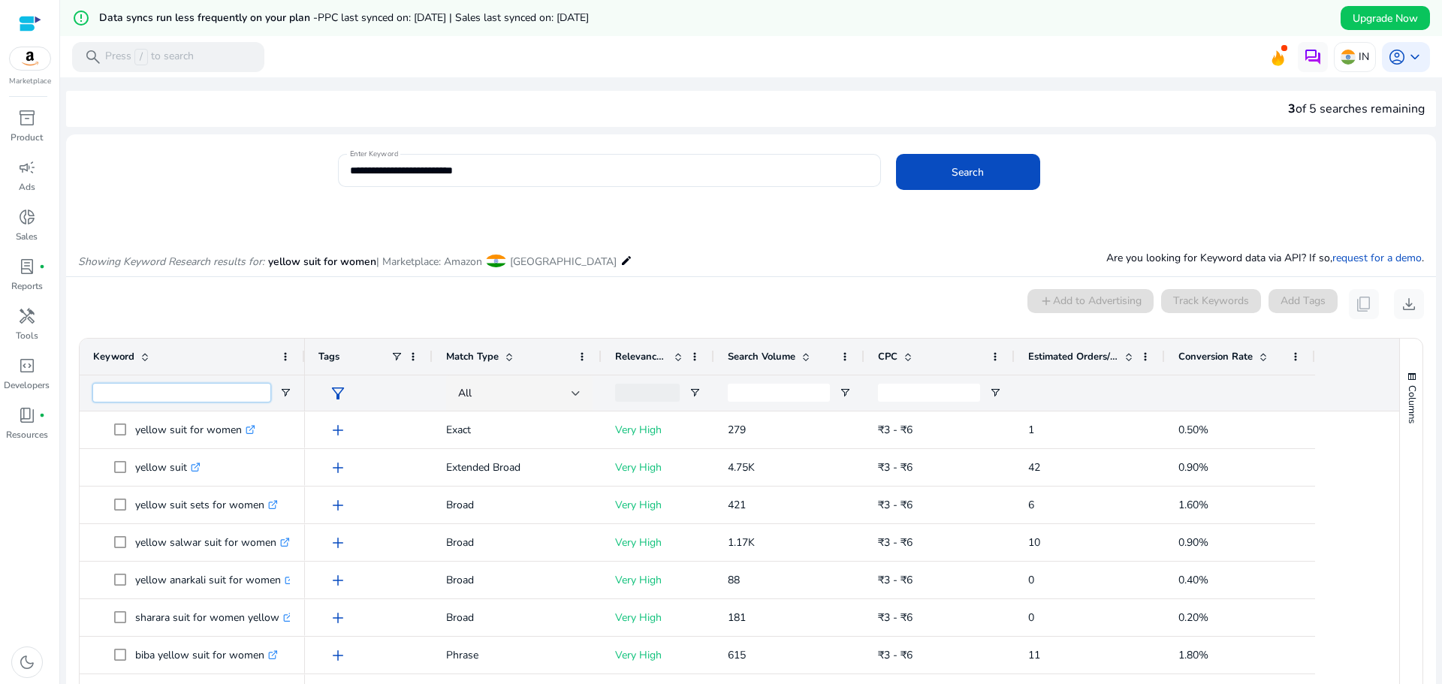
click at [270, 395] on input "Keyword Filter Input" at bounding box center [181, 393] width 177 height 18
click at [279, 393] on span "Open Filter Menu" at bounding box center [285, 393] width 12 height 12
click at [991, 176] on span at bounding box center [968, 172] width 144 height 36
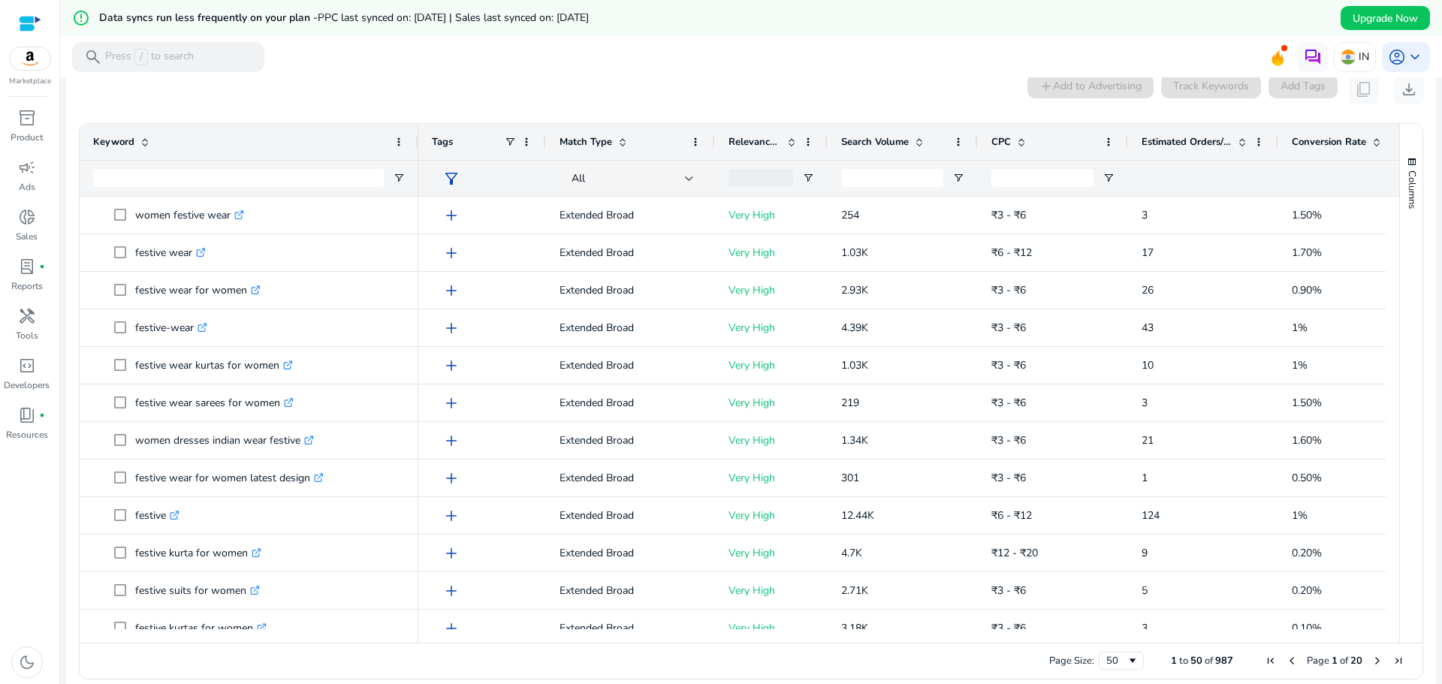
drag, startPoint x: 302, startPoint y: 134, endPoint x: 415, endPoint y: 134, distance: 113.4
click at [415, 134] on div at bounding box center [418, 142] width 6 height 36
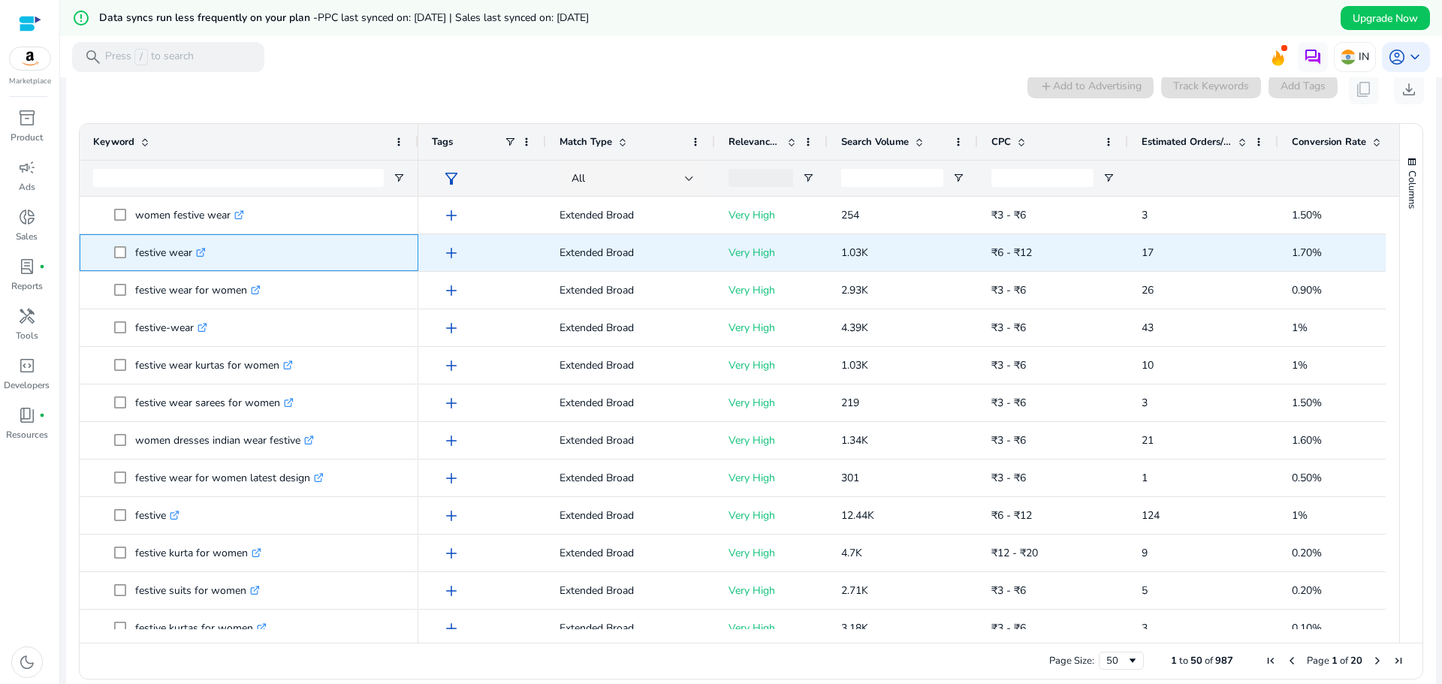
click at [125, 254] on span "festive wear .st0{fill:#2c8af8}" at bounding box center [259, 252] width 291 height 31
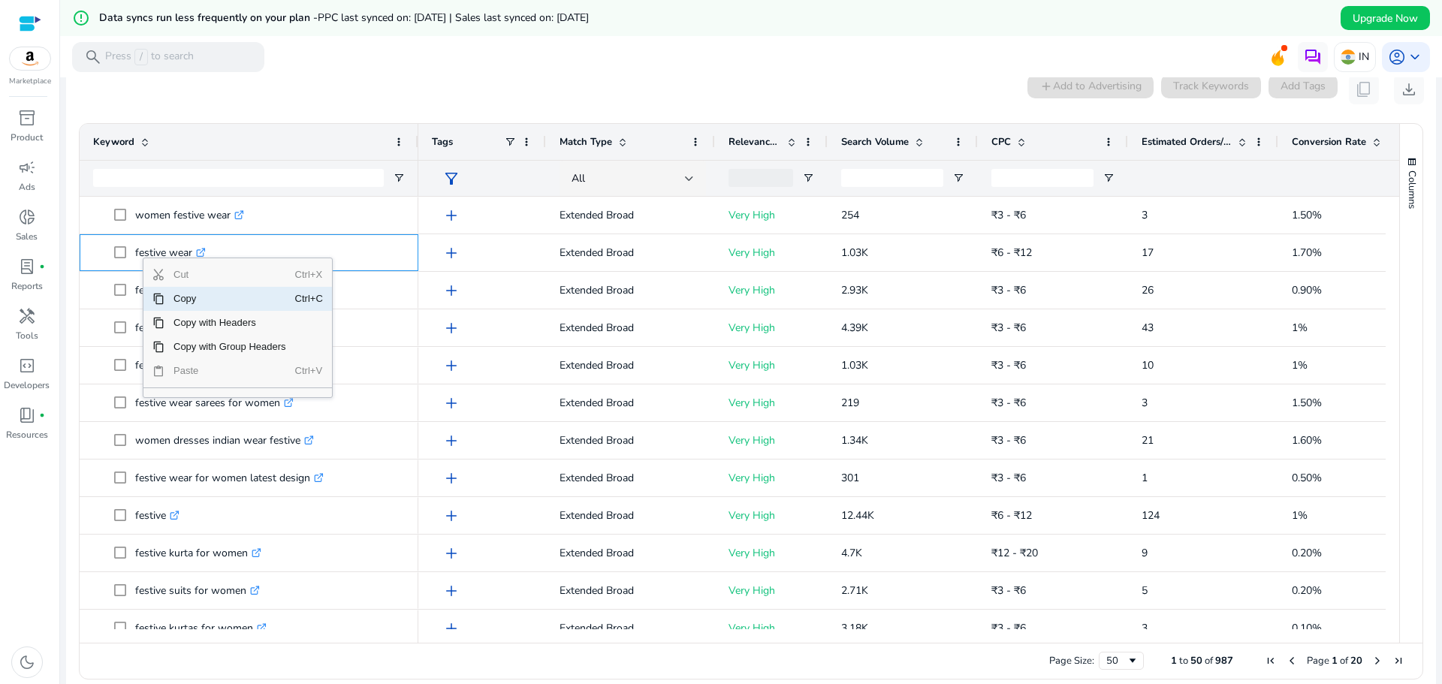
click at [182, 297] on span "Copy" at bounding box center [229, 299] width 131 height 24
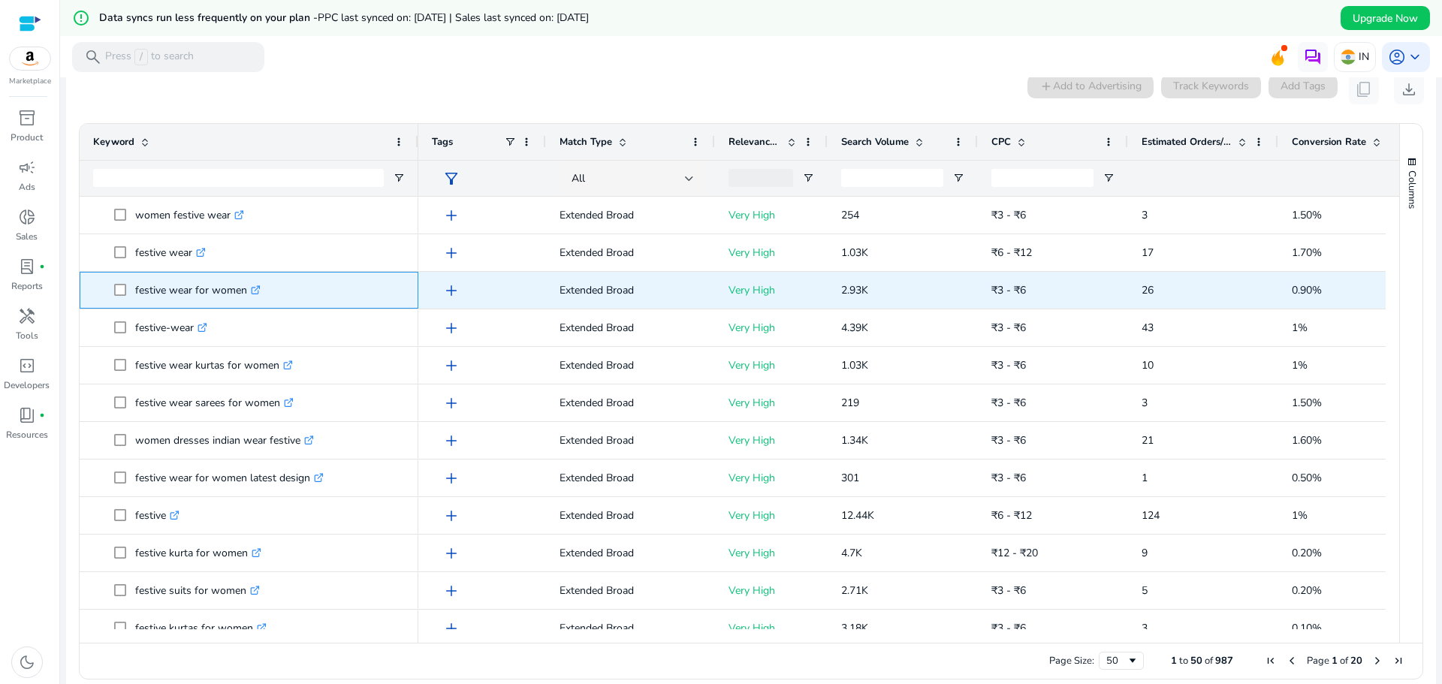
drag, startPoint x: 246, startPoint y: 291, endPoint x: 133, endPoint y: 291, distance: 113.4
click at [133, 291] on span "festive wear for women .st0{fill:#2c8af8}" at bounding box center [259, 290] width 291 height 31
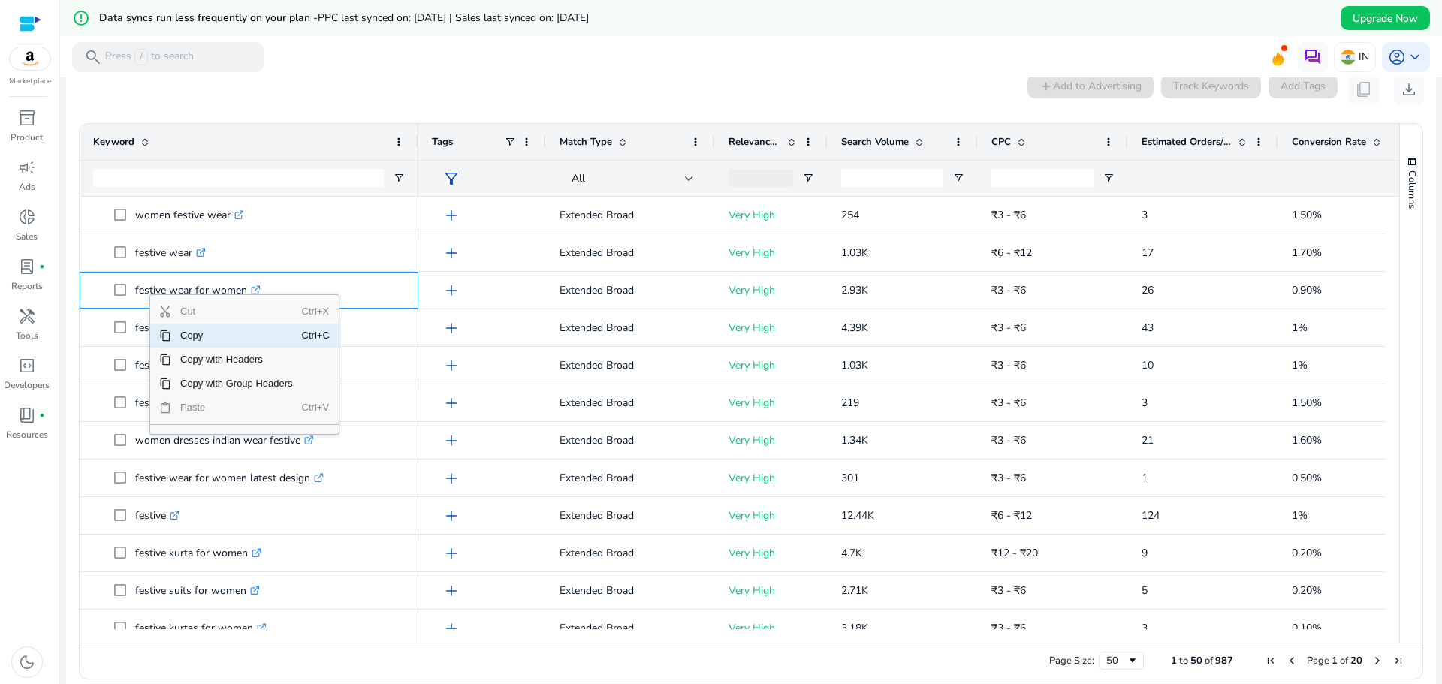
click at [177, 331] on span "Copy" at bounding box center [236, 336] width 131 height 24
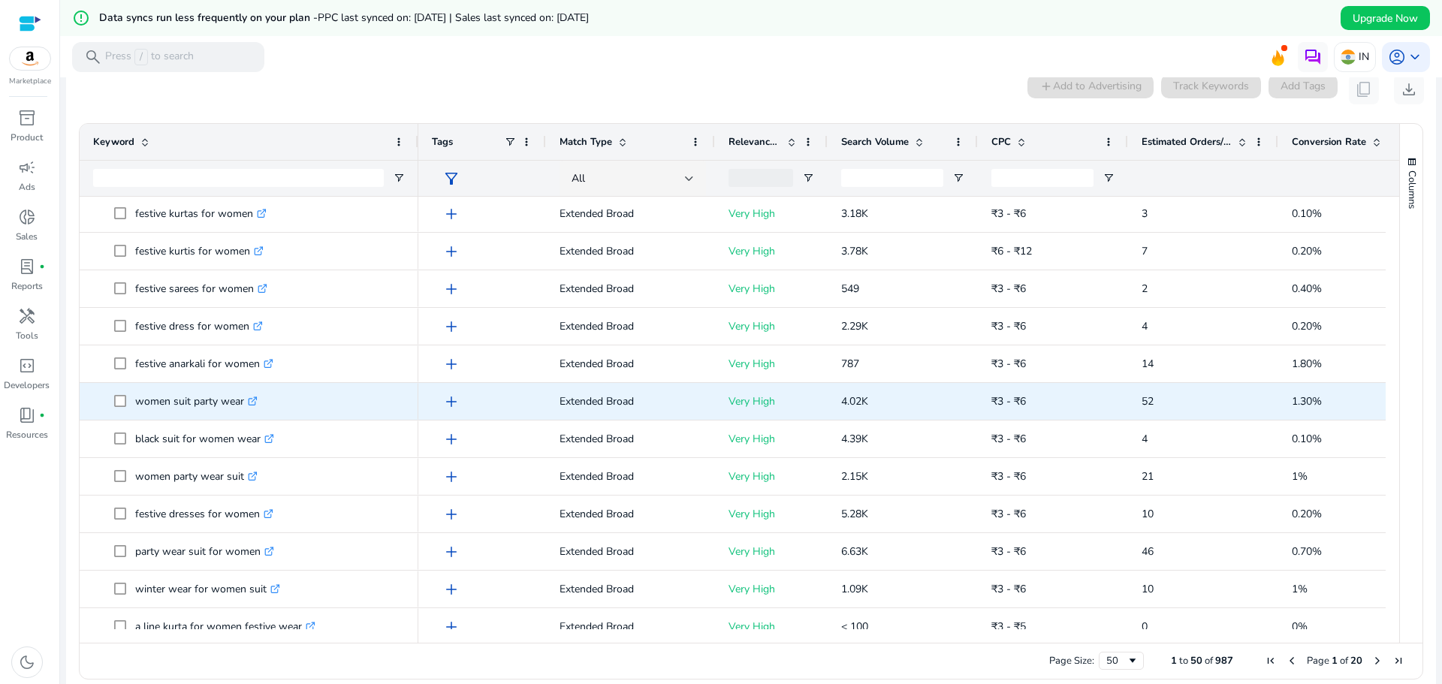
scroll to position [451, 0]
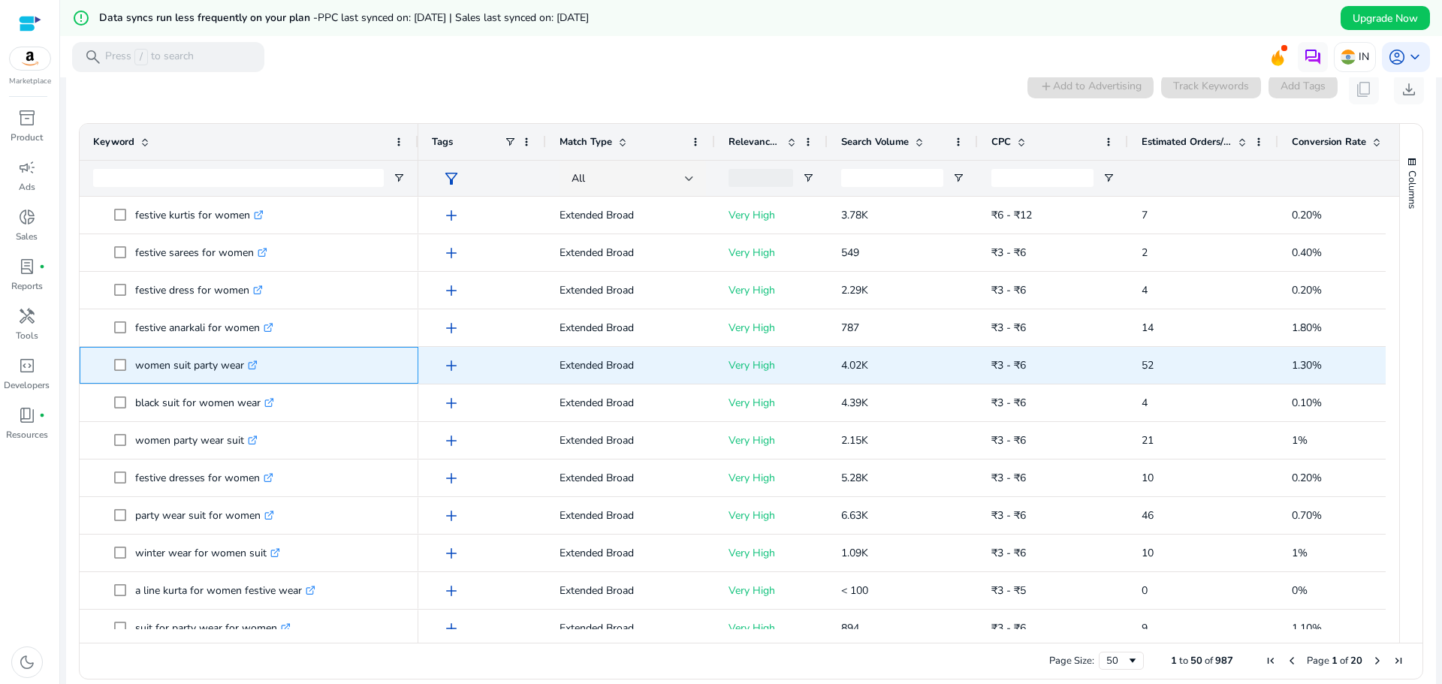
drag, startPoint x: 245, startPoint y: 366, endPoint x: 135, endPoint y: 366, distance: 109.6
click at [135, 366] on p "women suit party wear .st0{fill:#2c8af8}" at bounding box center [196, 365] width 122 height 31
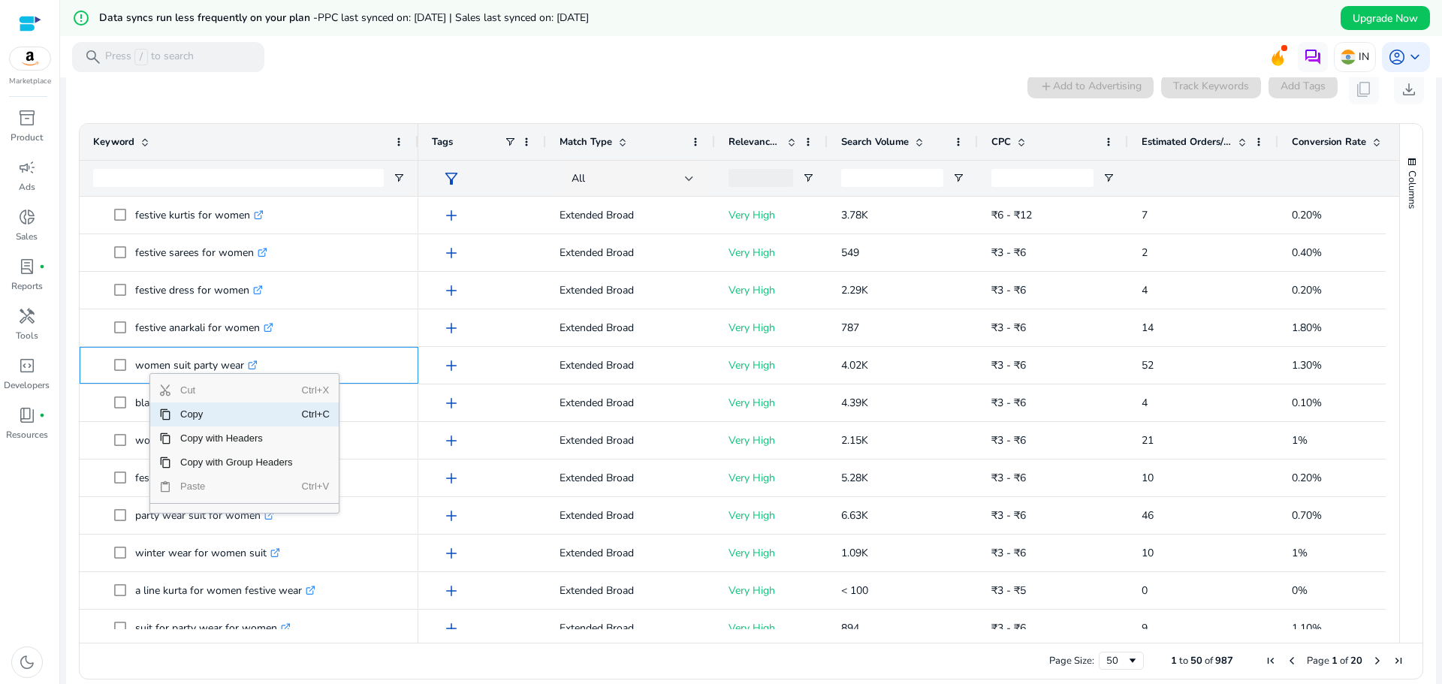
click at [195, 412] on span "Copy" at bounding box center [236, 415] width 131 height 24
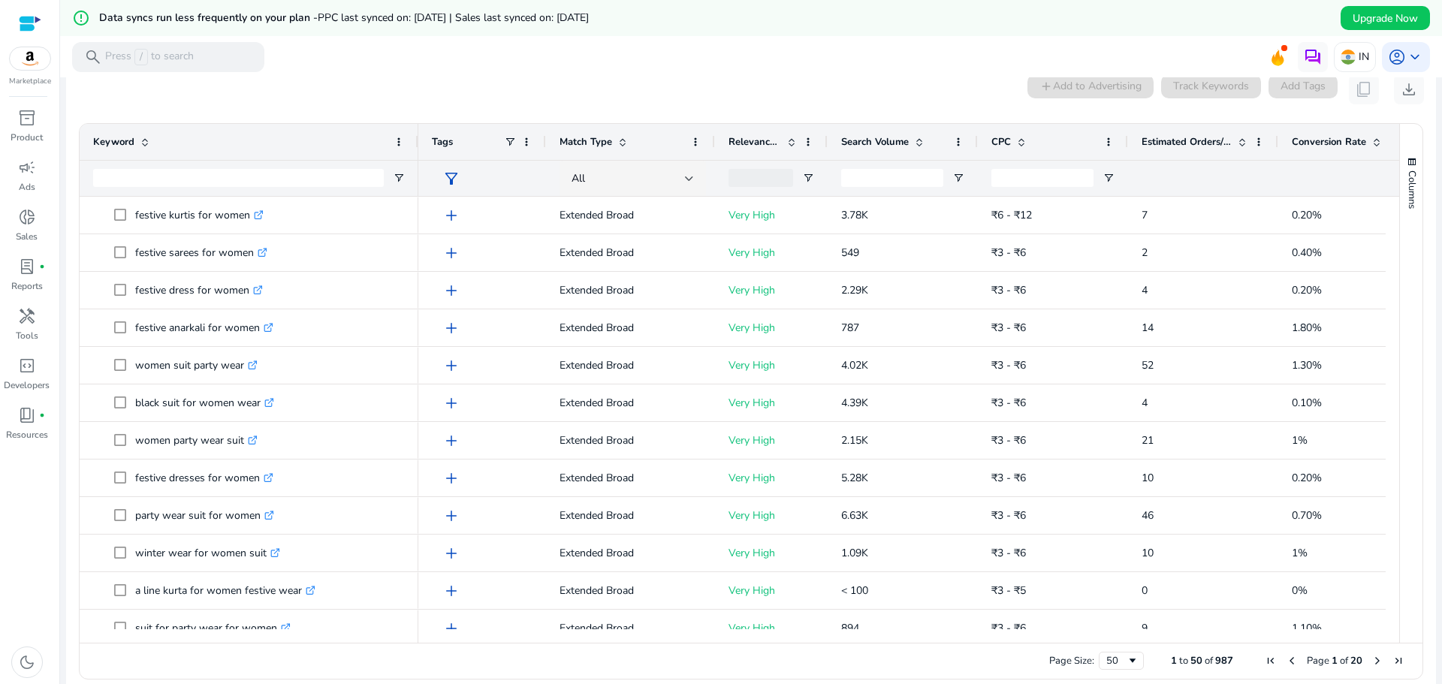
click at [691, 65] on mat-toolbar "search Press / to search IN account_circle keyboard_arrow_down" at bounding box center [751, 56] width 1382 height 41
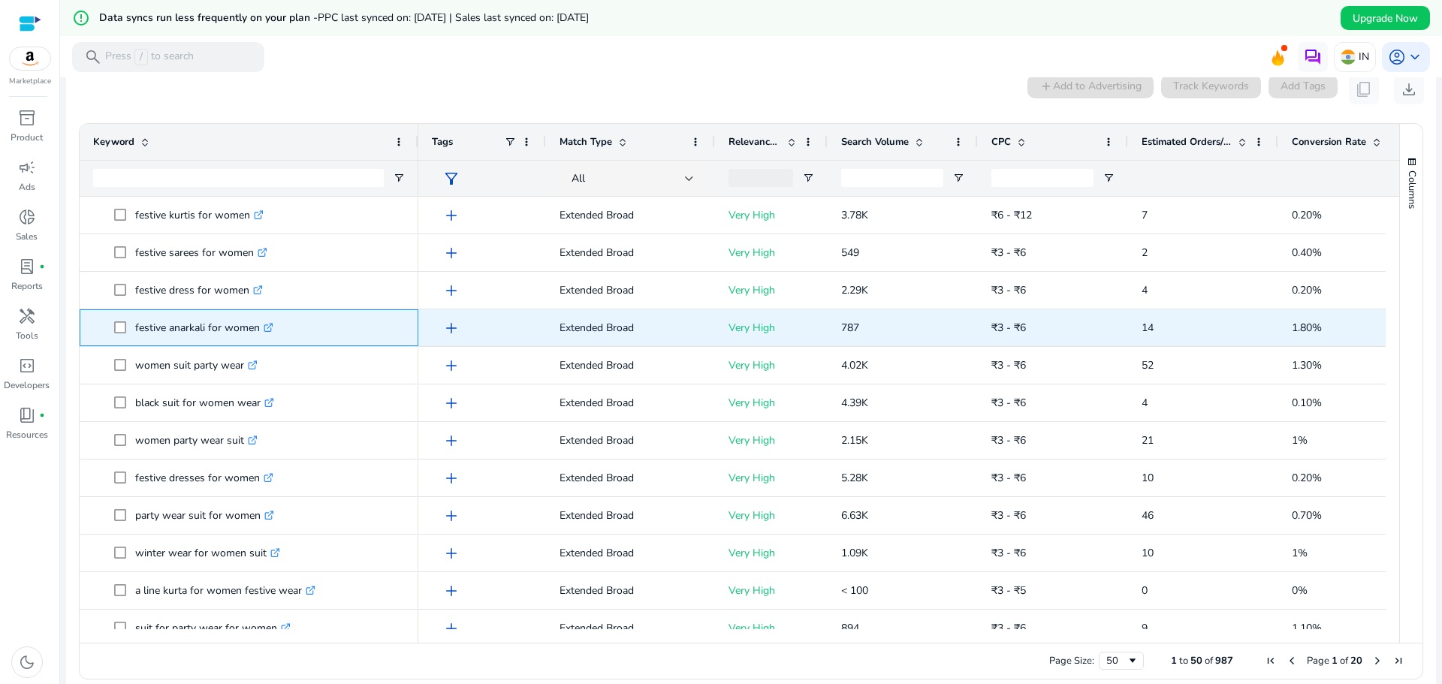
drag, startPoint x: 260, startPoint y: 330, endPoint x: 134, endPoint y: 330, distance: 126.2
click at [134, 330] on span "festive anarkali for women .st0{fill:#2c8af8}" at bounding box center [259, 327] width 291 height 31
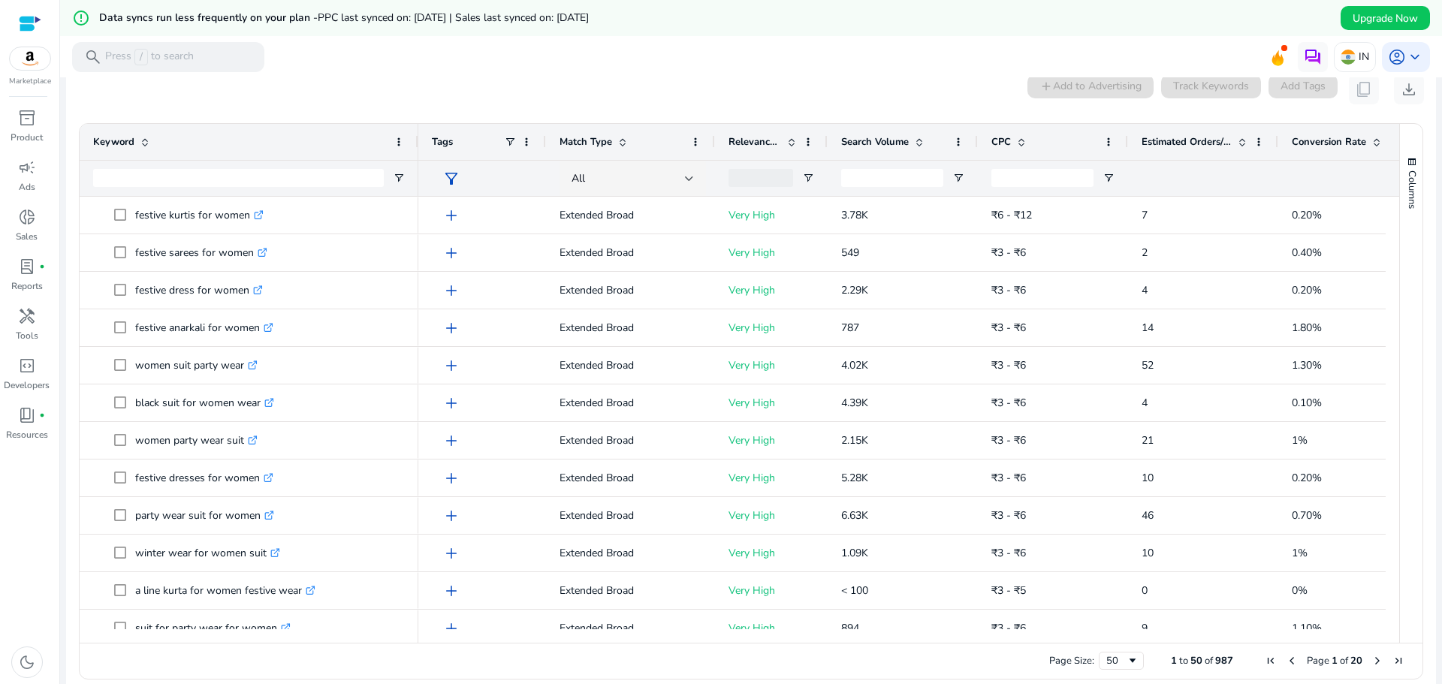
click at [877, 67] on mat-toolbar "search Press / to search IN account_circle keyboard_arrow_down" at bounding box center [751, 56] width 1382 height 41
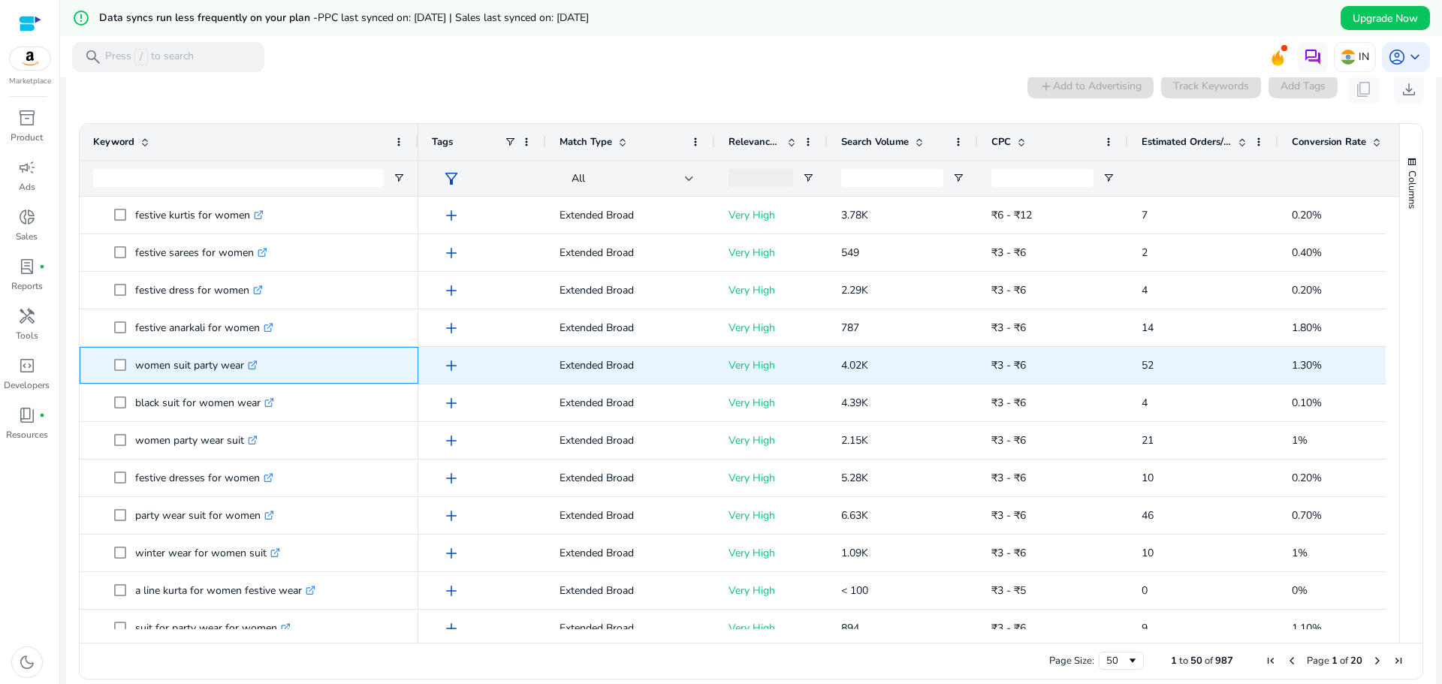
drag, startPoint x: 244, startPoint y: 369, endPoint x: 126, endPoint y: 368, distance: 117.9
click at [126, 368] on span "women suit party wear .st0{fill:#2c8af8}" at bounding box center [259, 365] width 291 height 31
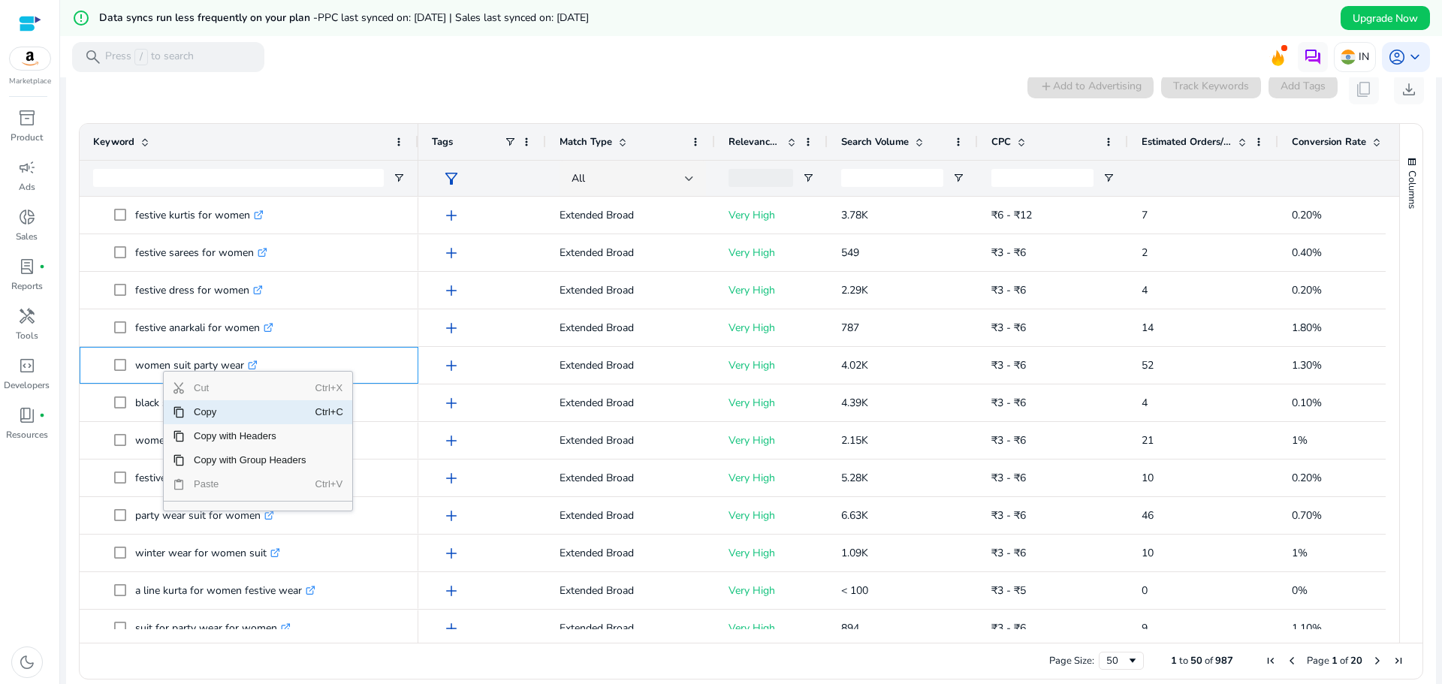
click at [198, 409] on span "Copy" at bounding box center [250, 412] width 131 height 24
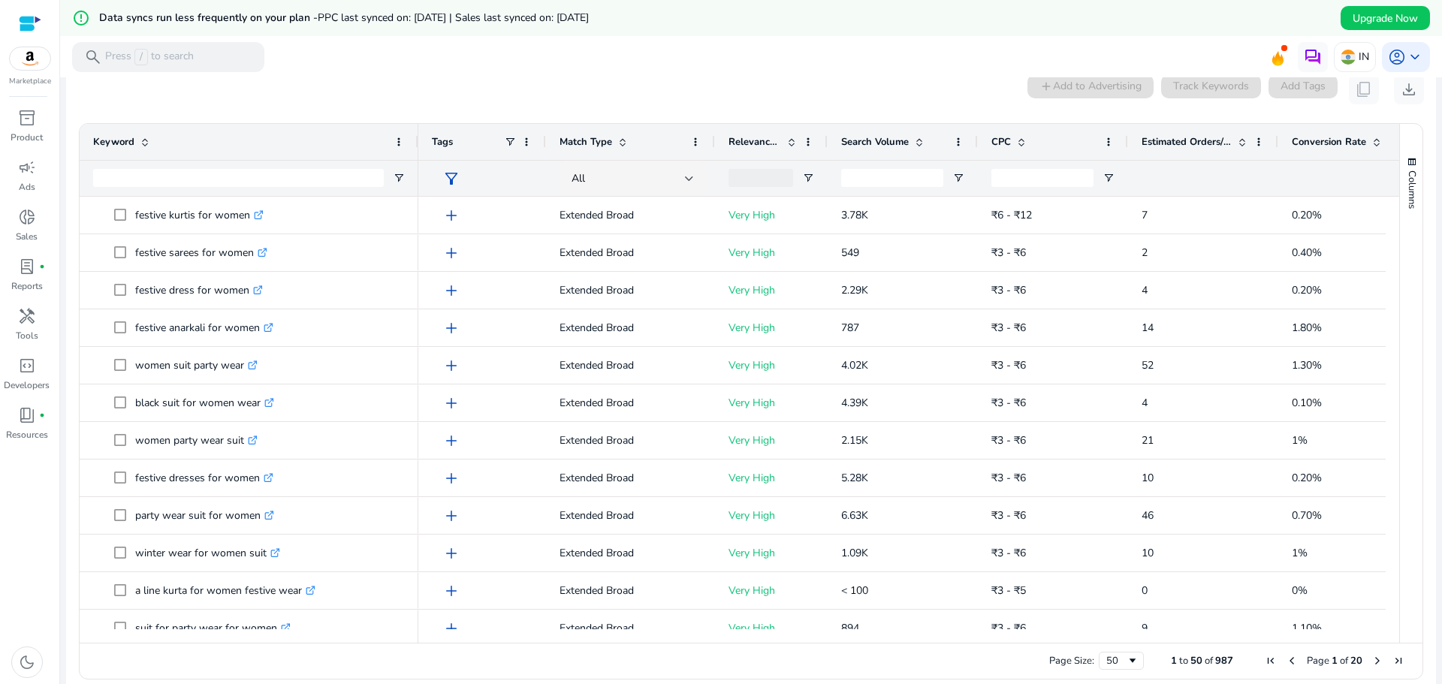
click at [793, 47] on mat-toolbar "search Press / to search IN account_circle keyboard_arrow_down" at bounding box center [751, 56] width 1382 height 41
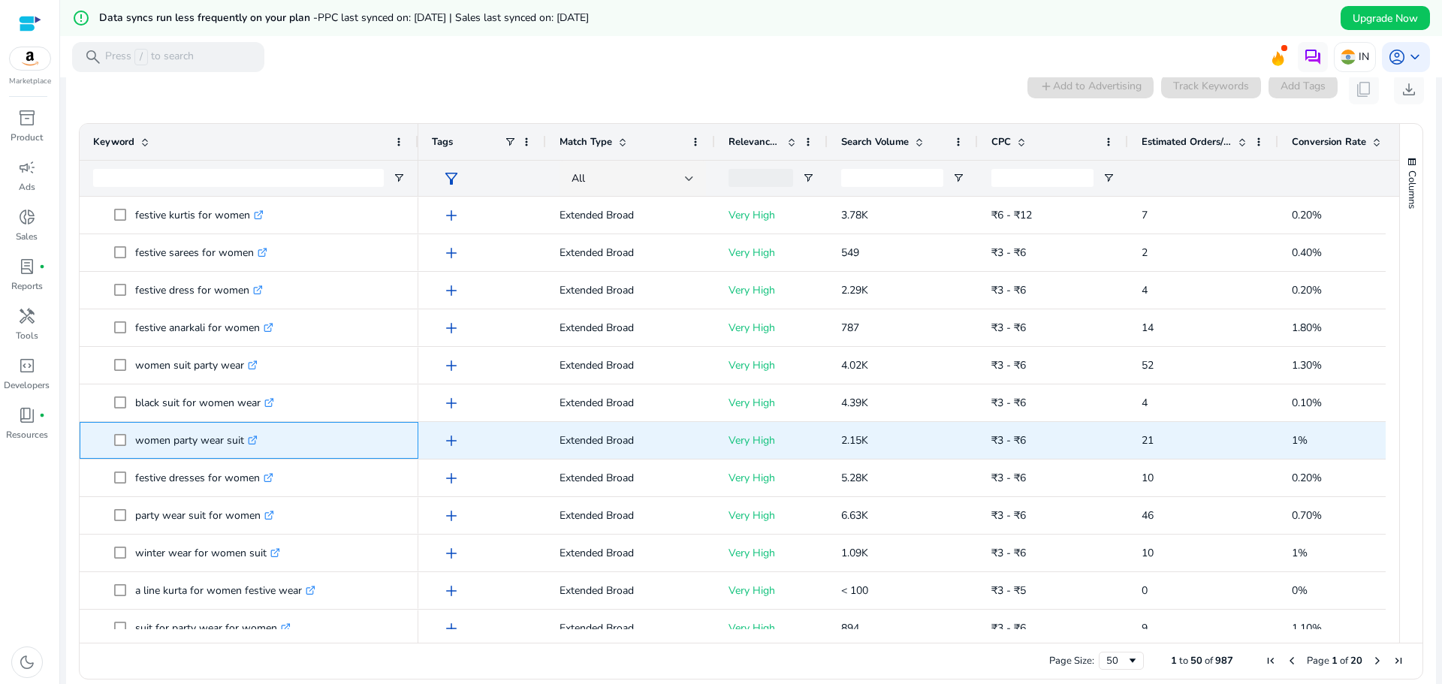
drag, startPoint x: 246, startPoint y: 442, endPoint x: 135, endPoint y: 442, distance: 111.1
click at [135, 442] on p "women party wear suit .st0{fill:#2c8af8}" at bounding box center [196, 440] width 122 height 31
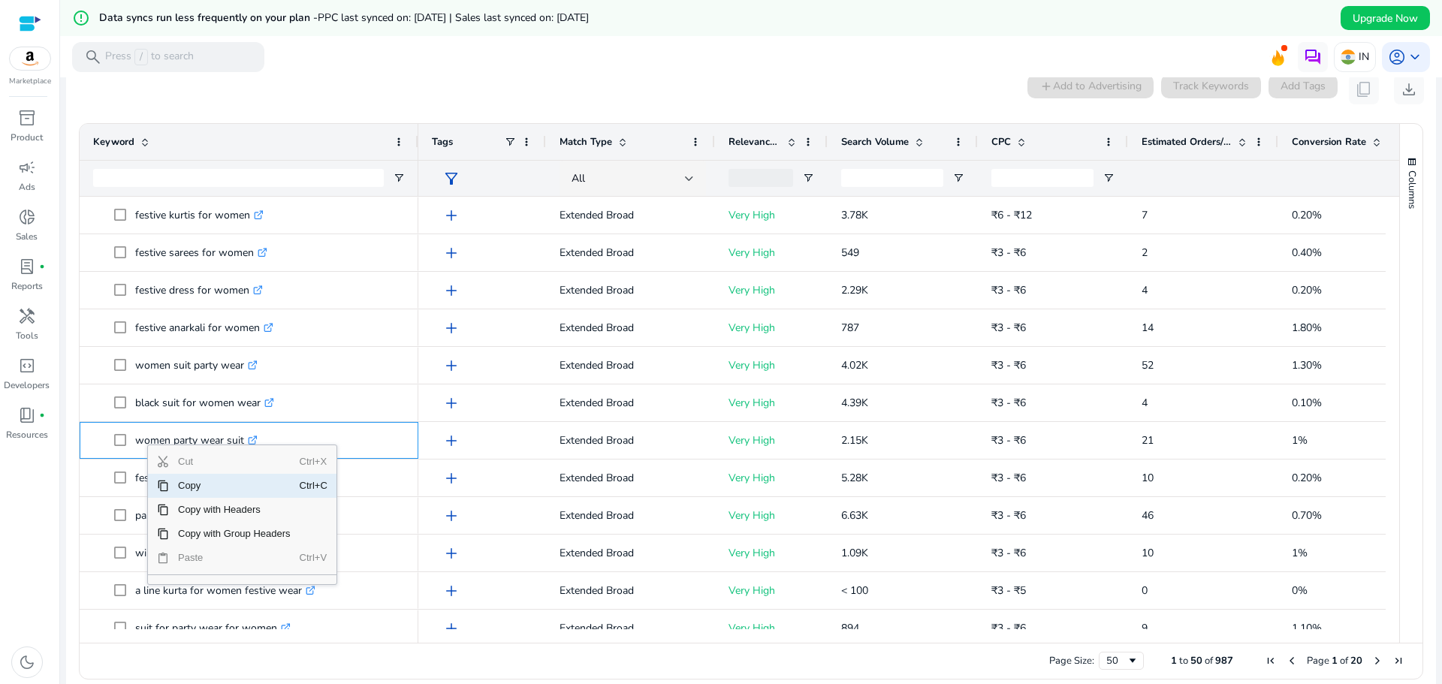
click at [191, 485] on span "Copy" at bounding box center [234, 486] width 131 height 24
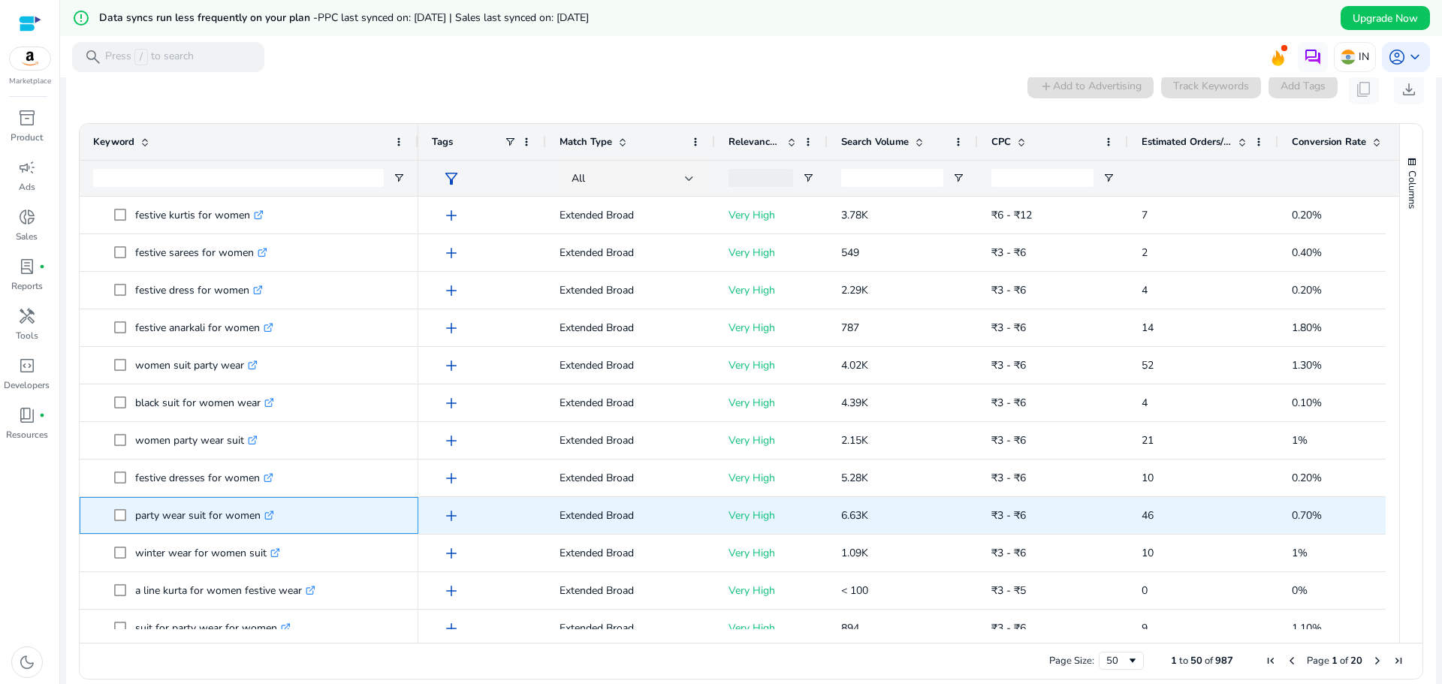
drag, startPoint x: 261, startPoint y: 517, endPoint x: 138, endPoint y: 517, distance: 122.4
click at [138, 517] on p "party wear suit for women .st0{fill:#2c8af8}" at bounding box center [204, 515] width 139 height 31
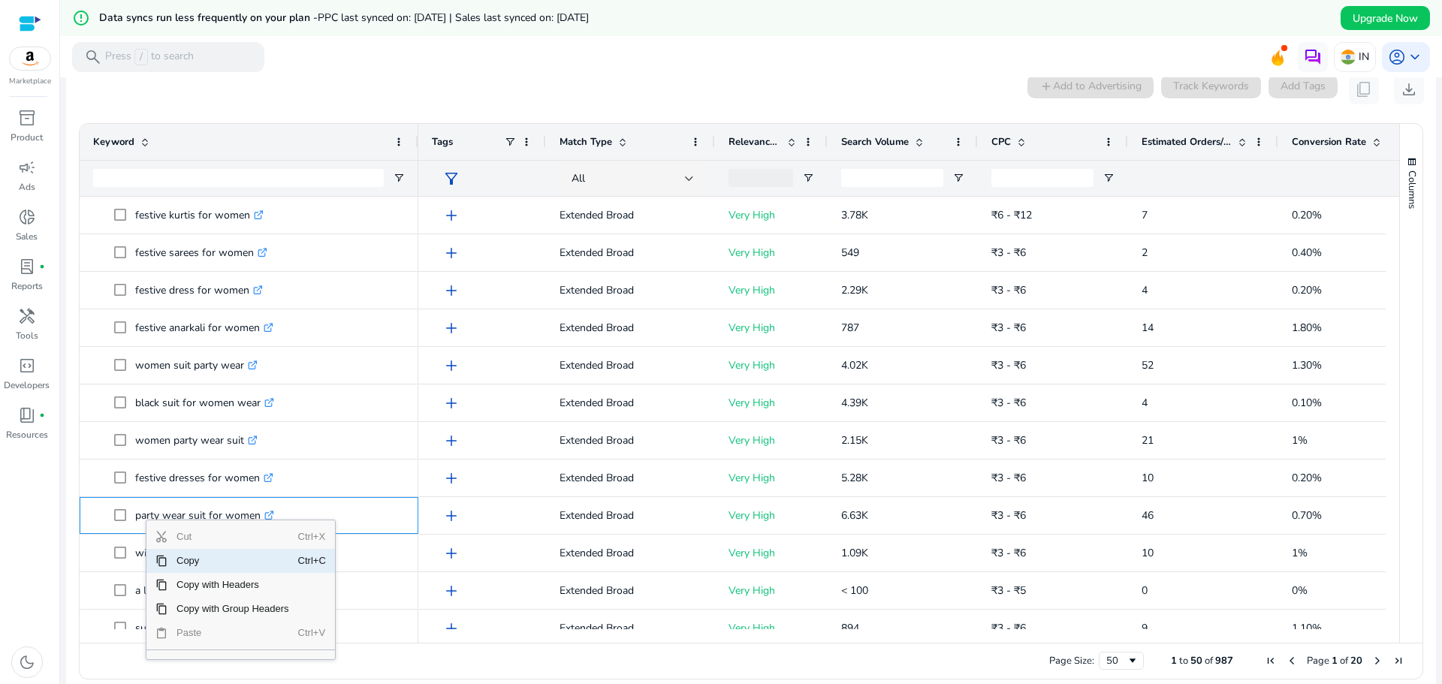
click at [192, 561] on span "Copy" at bounding box center [232, 561] width 131 height 24
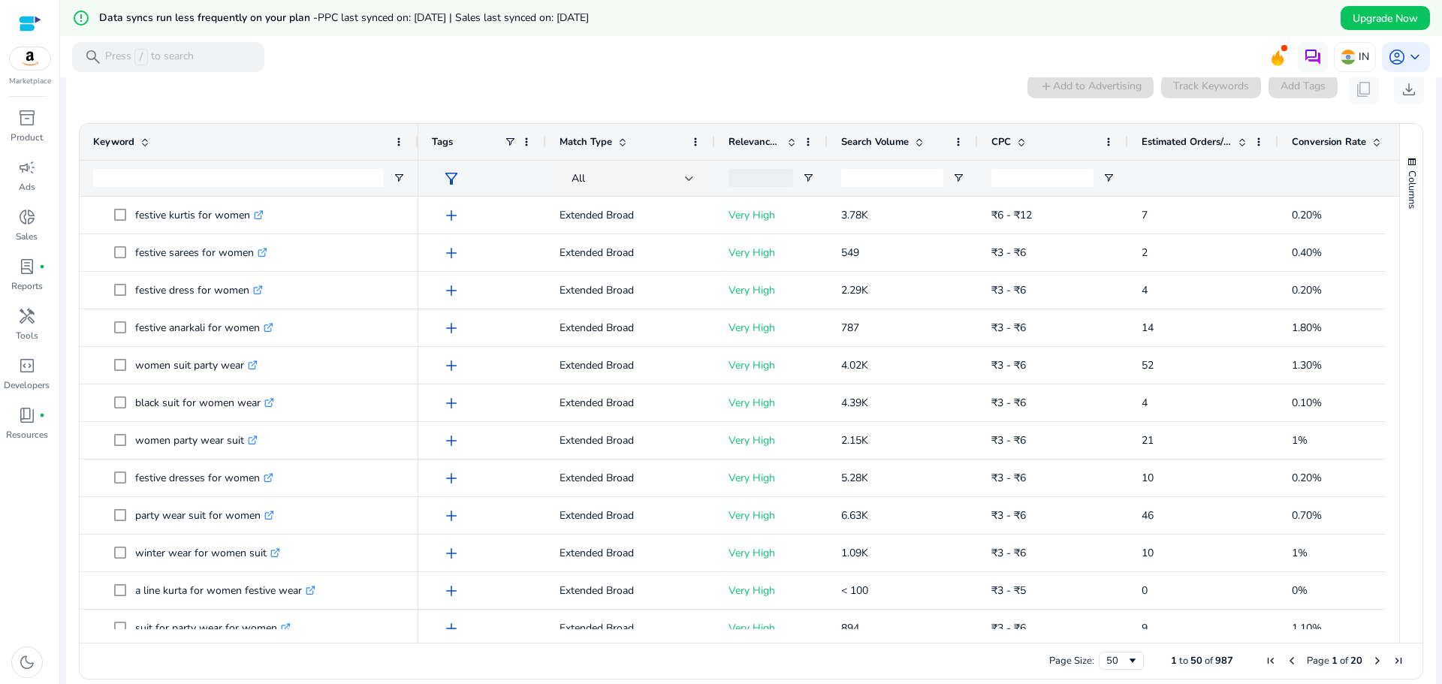
click at [716, 46] on mat-toolbar "search Press / to search IN account_circle keyboard_arrow_down" at bounding box center [751, 56] width 1382 height 41
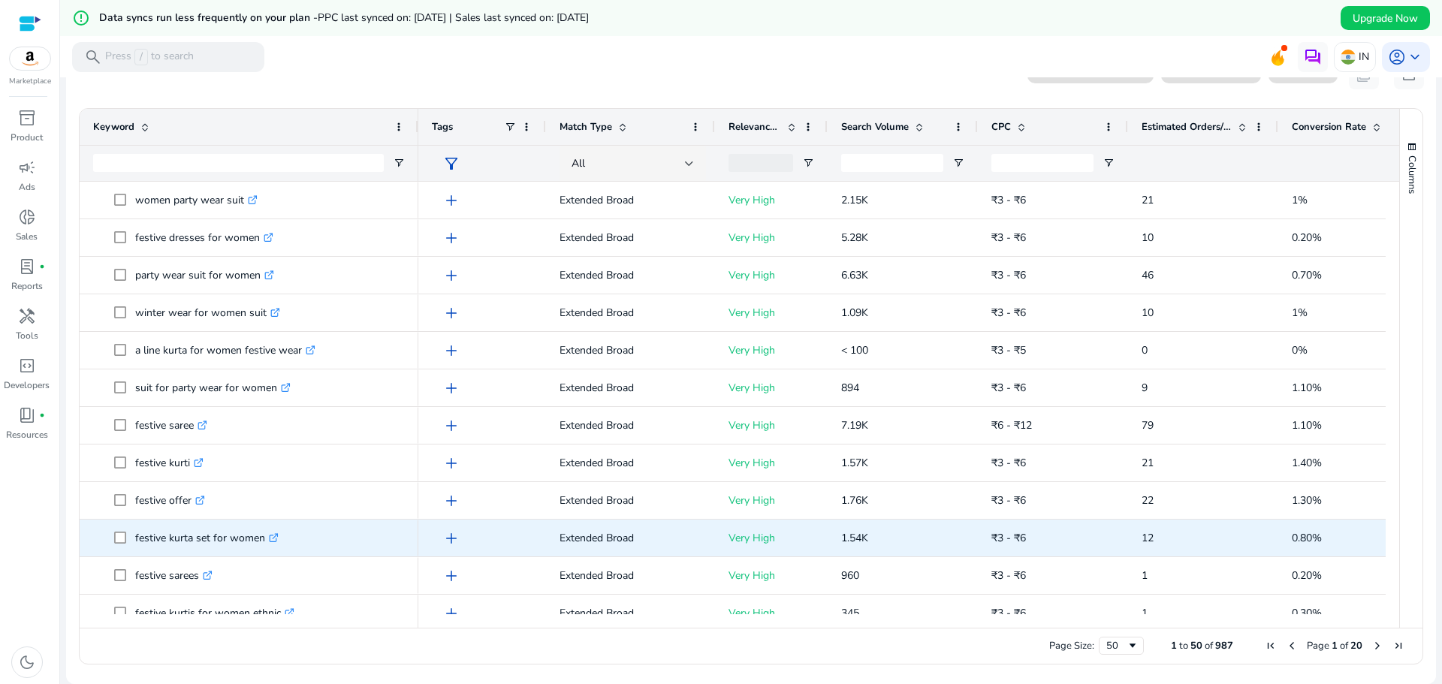
scroll to position [751, 0]
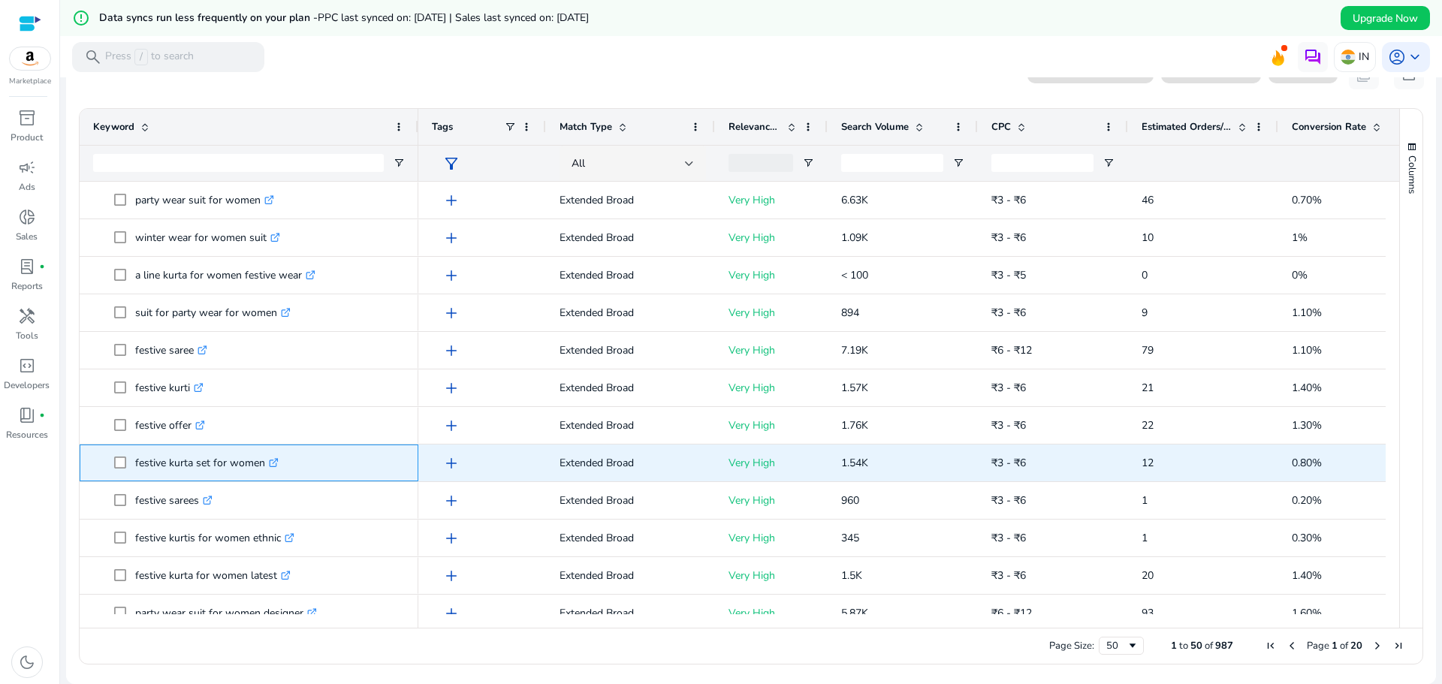
drag, startPoint x: 264, startPoint y: 466, endPoint x: 134, endPoint y: 466, distance: 130.7
click at [134, 466] on span "festive kurta set for women .st0{fill:#2c8af8}" at bounding box center [259, 463] width 291 height 31
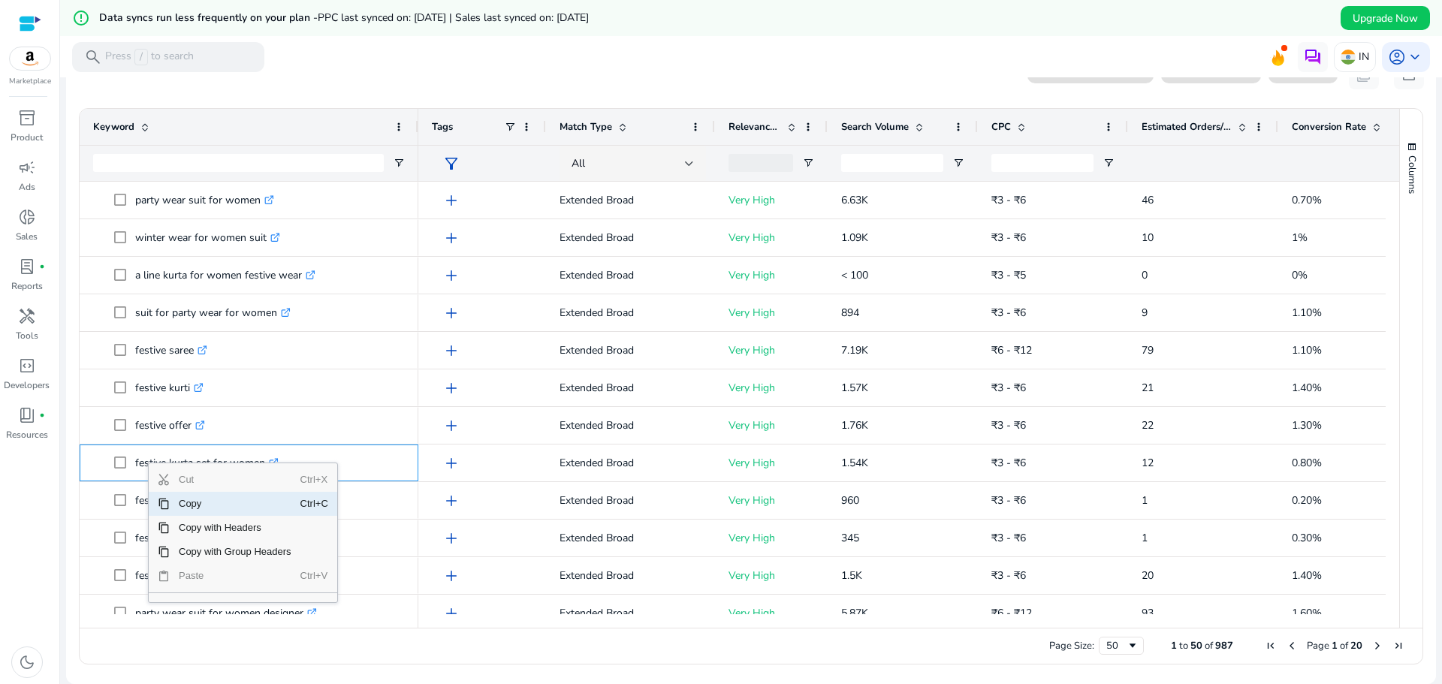
click at [187, 499] on span "Copy" at bounding box center [235, 504] width 131 height 24
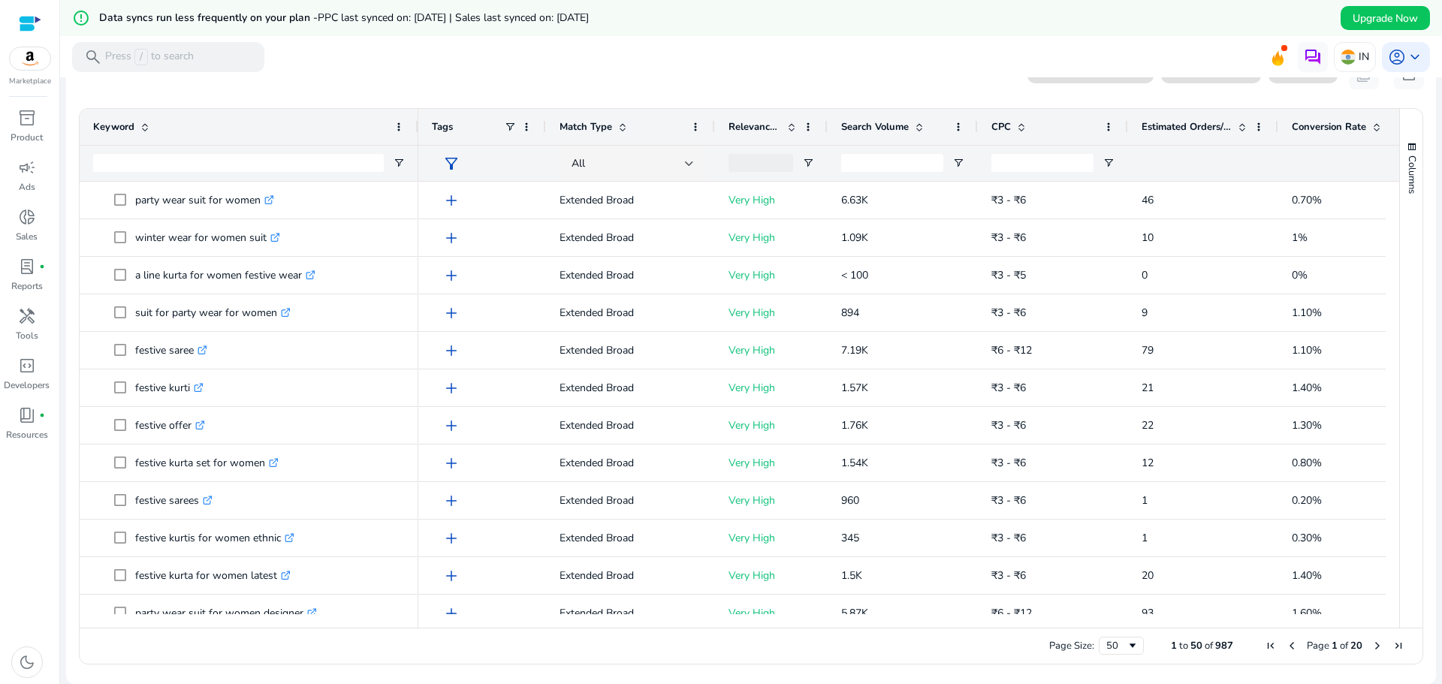
click at [789, 52] on mat-toolbar "search Press / to search IN account_circle keyboard_arrow_down" at bounding box center [751, 56] width 1382 height 41
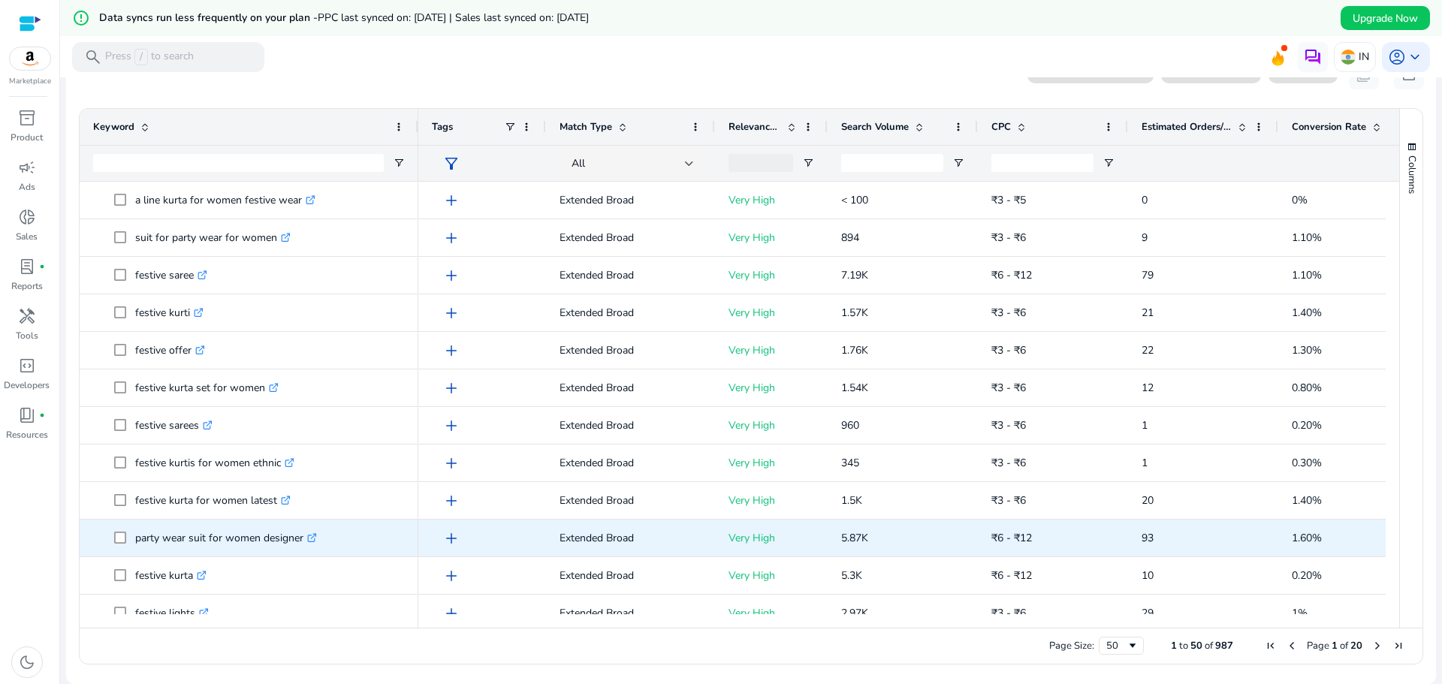
scroll to position [901, 0]
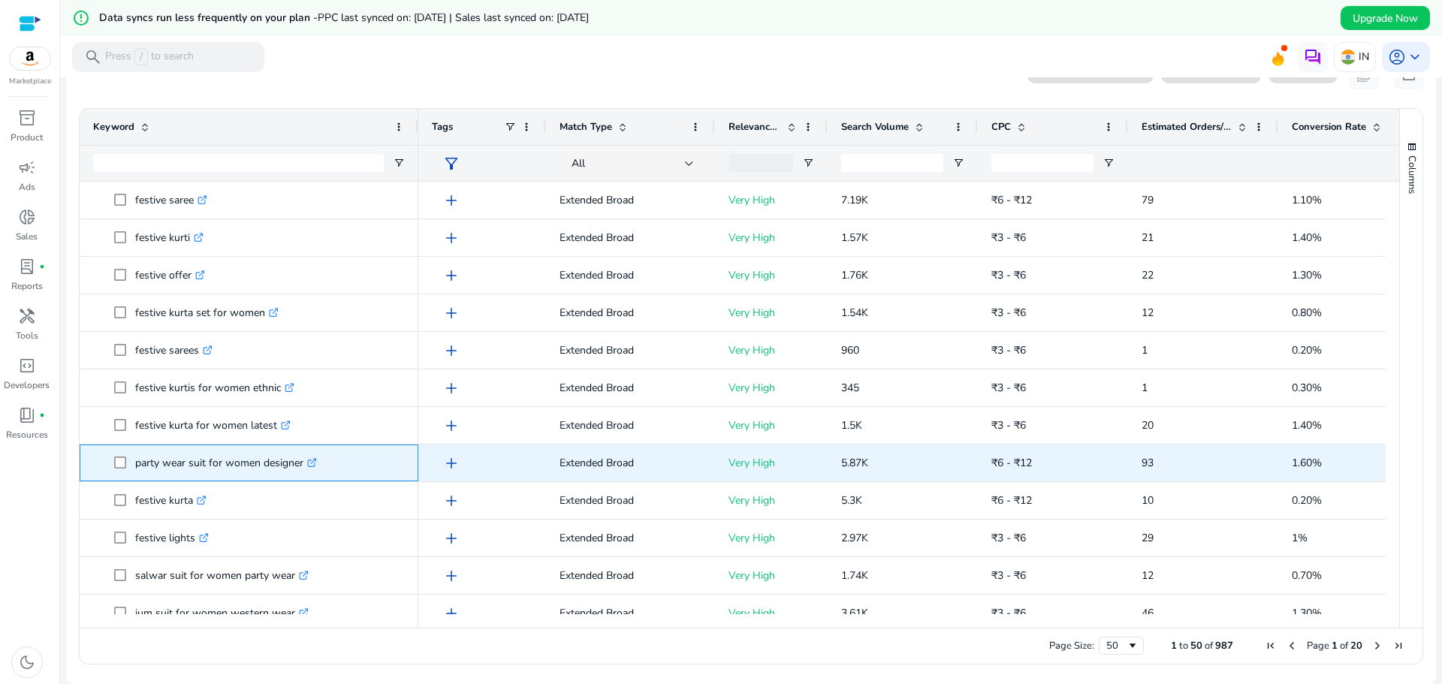
click at [304, 466] on p "party wear suit for women designer .st0{fill:#2c8af8}" at bounding box center [226, 463] width 182 height 31
drag, startPoint x: 304, startPoint y: 466, endPoint x: 134, endPoint y: 466, distance: 169.7
click at [134, 466] on span "party wear suit for women designer .st0{fill:#2c8af8}" at bounding box center [259, 463] width 291 height 31
copy span "party wear suit for women designer"
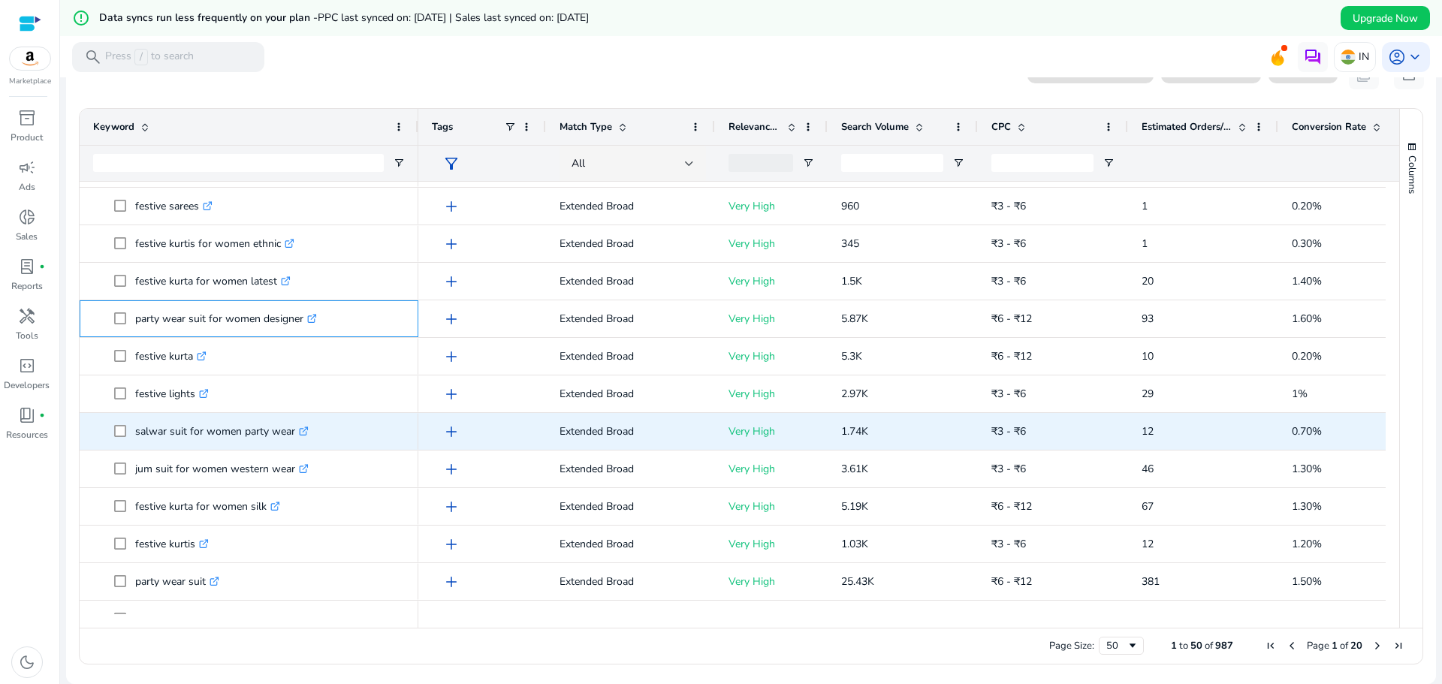
scroll to position [1051, 0]
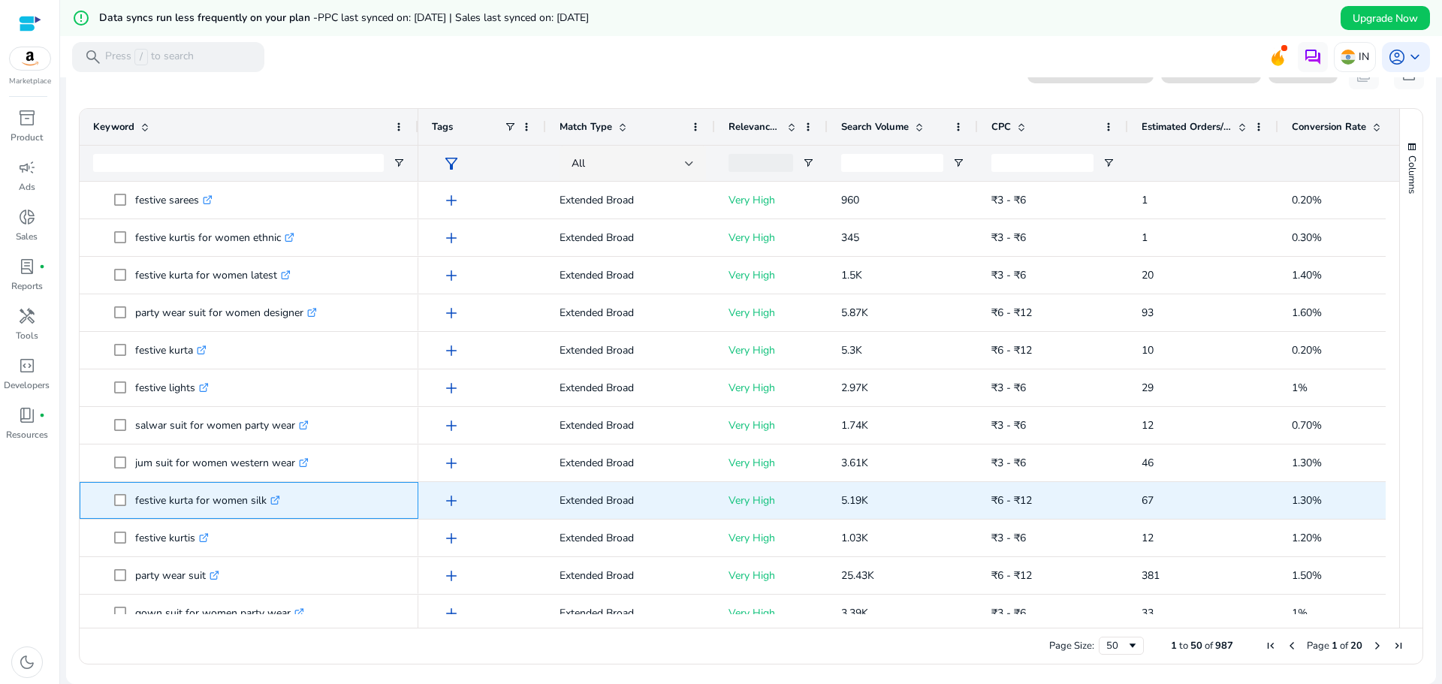
drag, startPoint x: 264, startPoint y: 503, endPoint x: 137, endPoint y: 505, distance: 126.9
click at [137, 505] on p "festive kurta for women silk .st0{fill:#2c8af8}" at bounding box center [207, 500] width 145 height 31
drag, startPoint x: 267, startPoint y: 502, endPoint x: 134, endPoint y: 518, distance: 134.7
click at [134, 518] on div "festive kurta for women silk .st0{fill:#2c8af8}" at bounding box center [249, 500] width 339 height 37
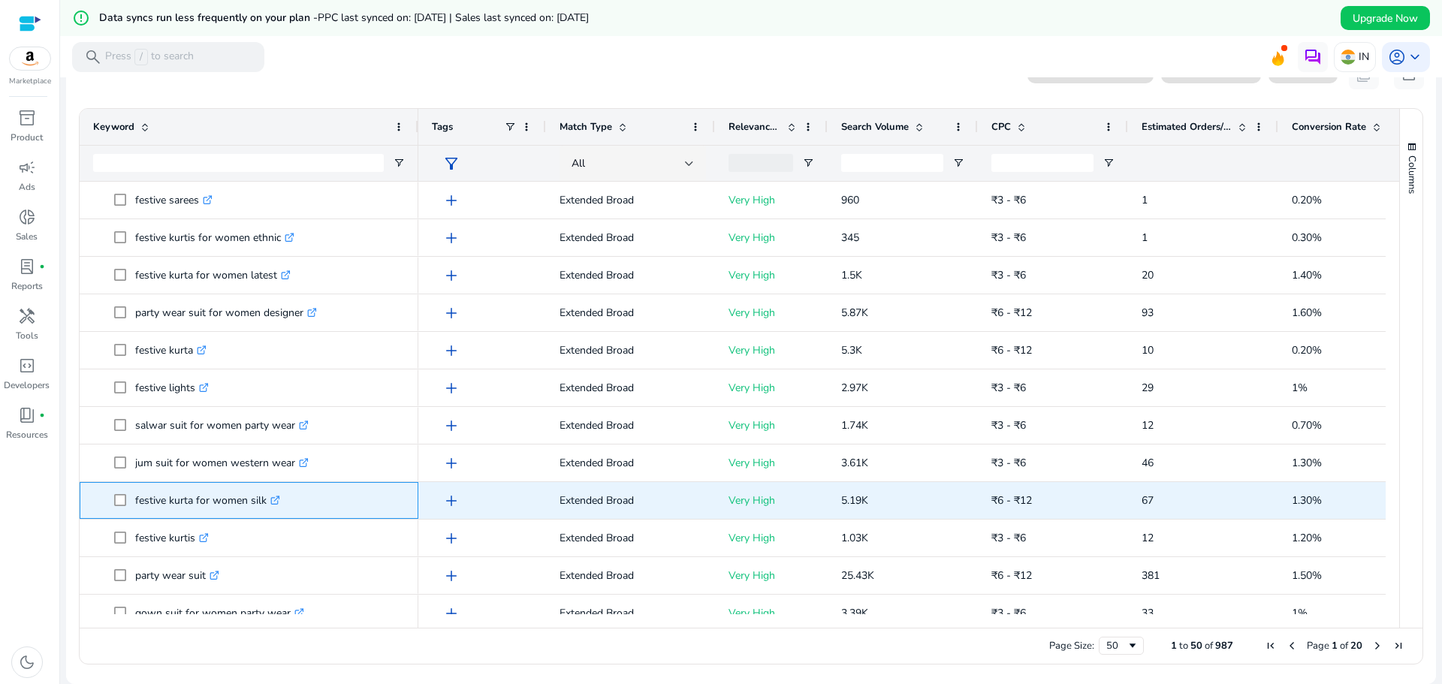
copy span "festive kurta for women silk"
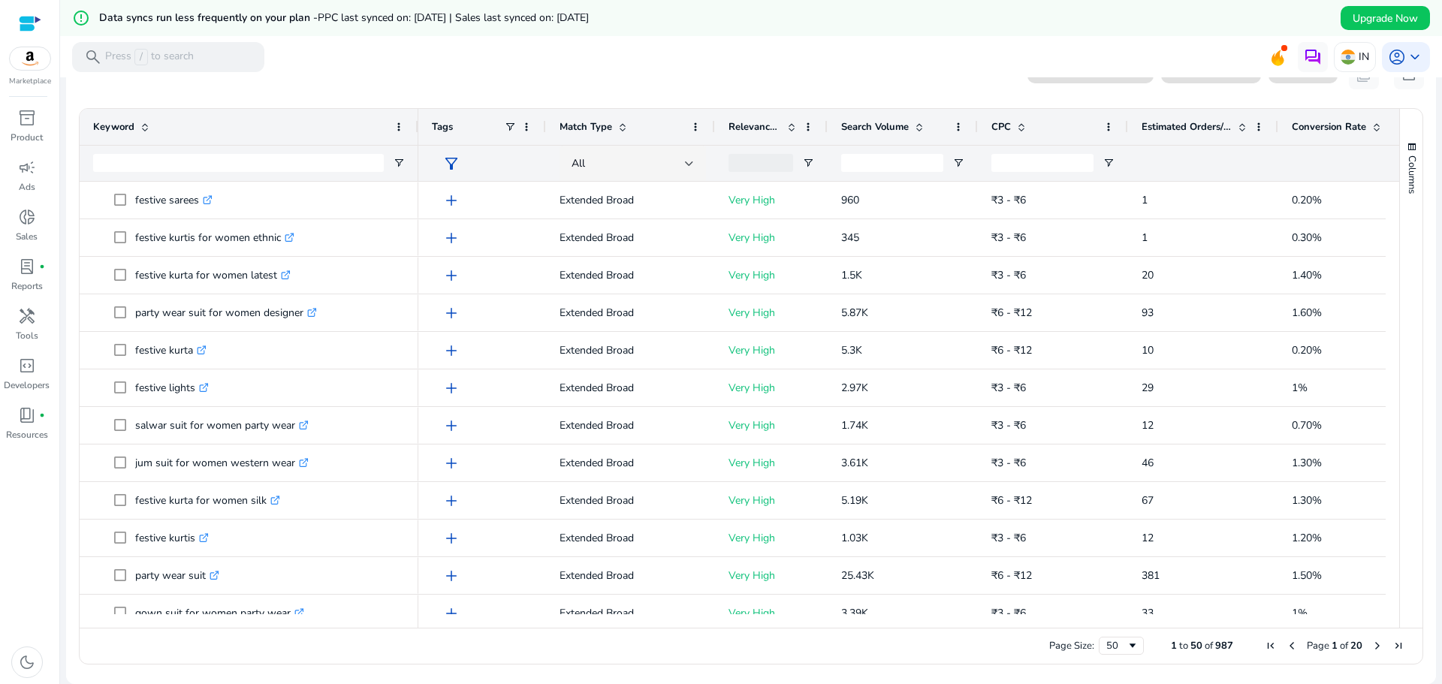
click at [960, 23] on div "error_outline Data syncs run less frequently on your plan - PPC last synced on:…" at bounding box center [751, 18] width 1382 height 36
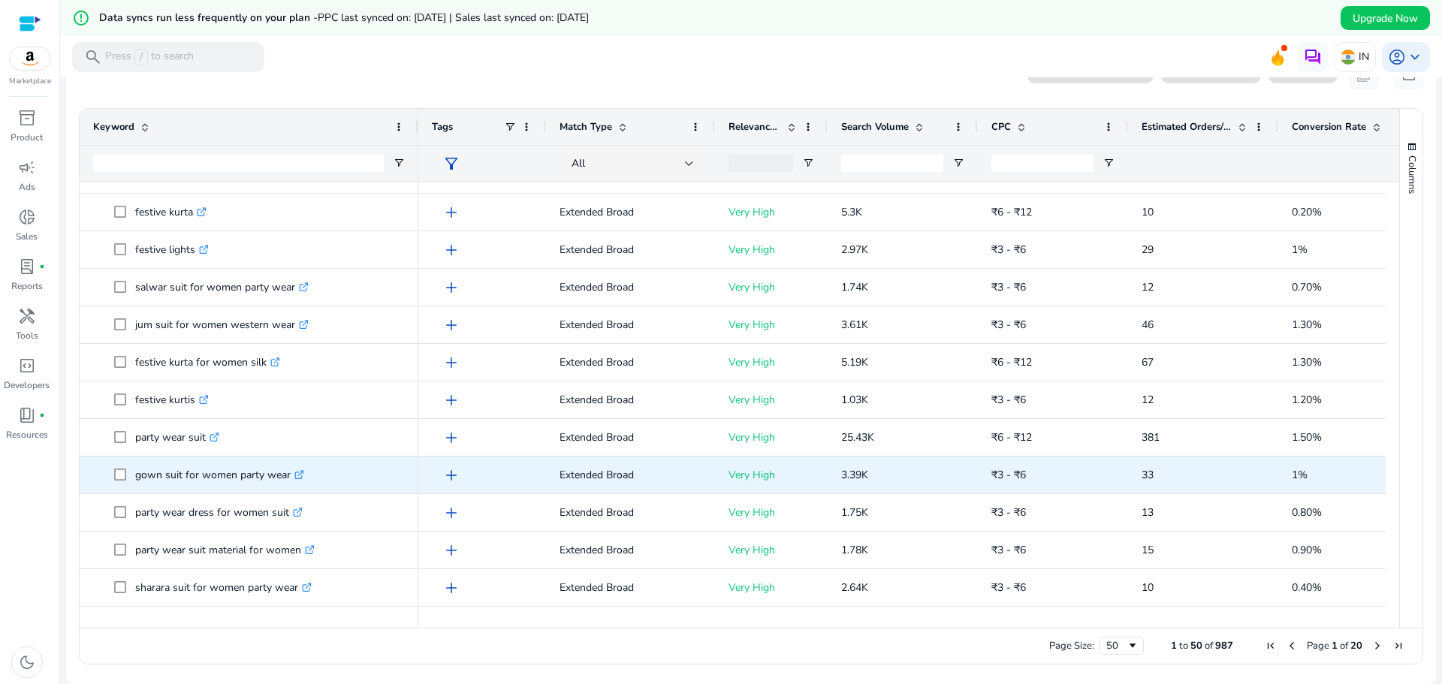
scroll to position [1202, 0]
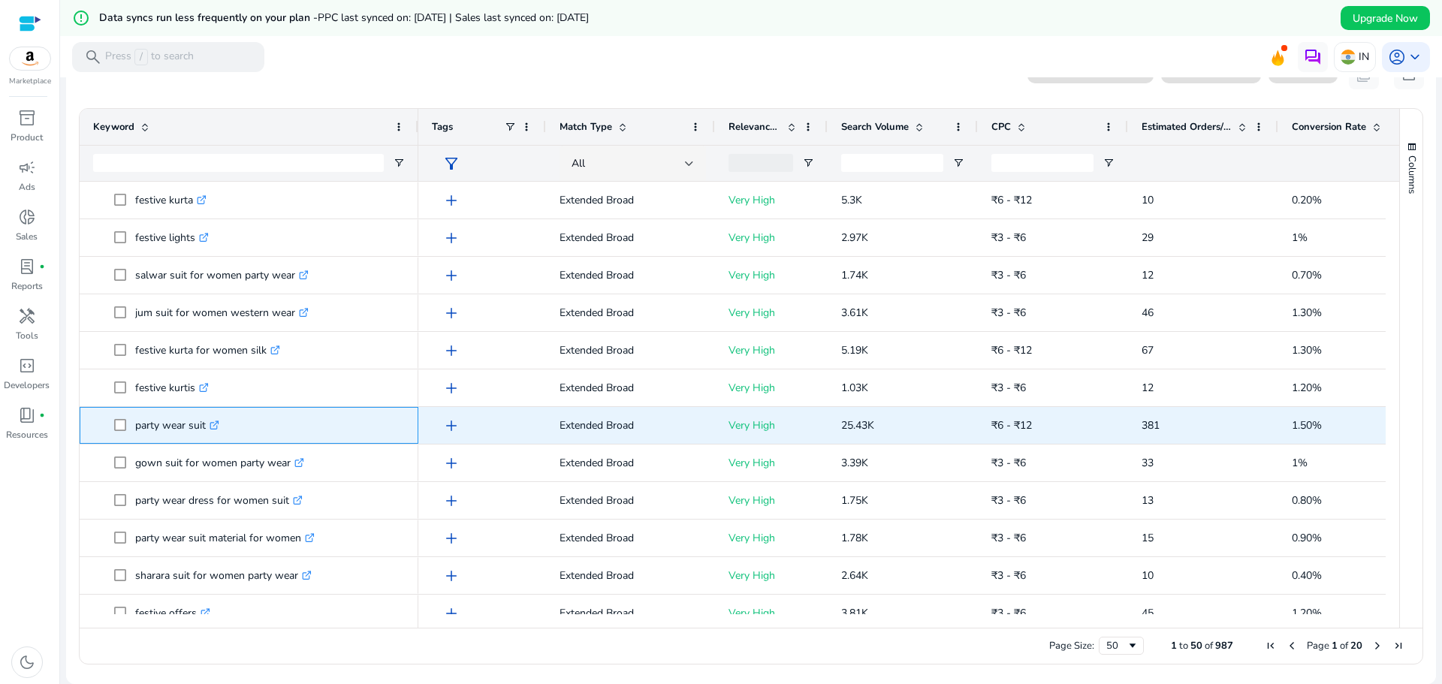
drag, startPoint x: 206, startPoint y: 428, endPoint x: 134, endPoint y: 428, distance: 71.3
click at [134, 428] on span "party wear suit .st0{fill:#2c8af8}" at bounding box center [259, 425] width 291 height 31
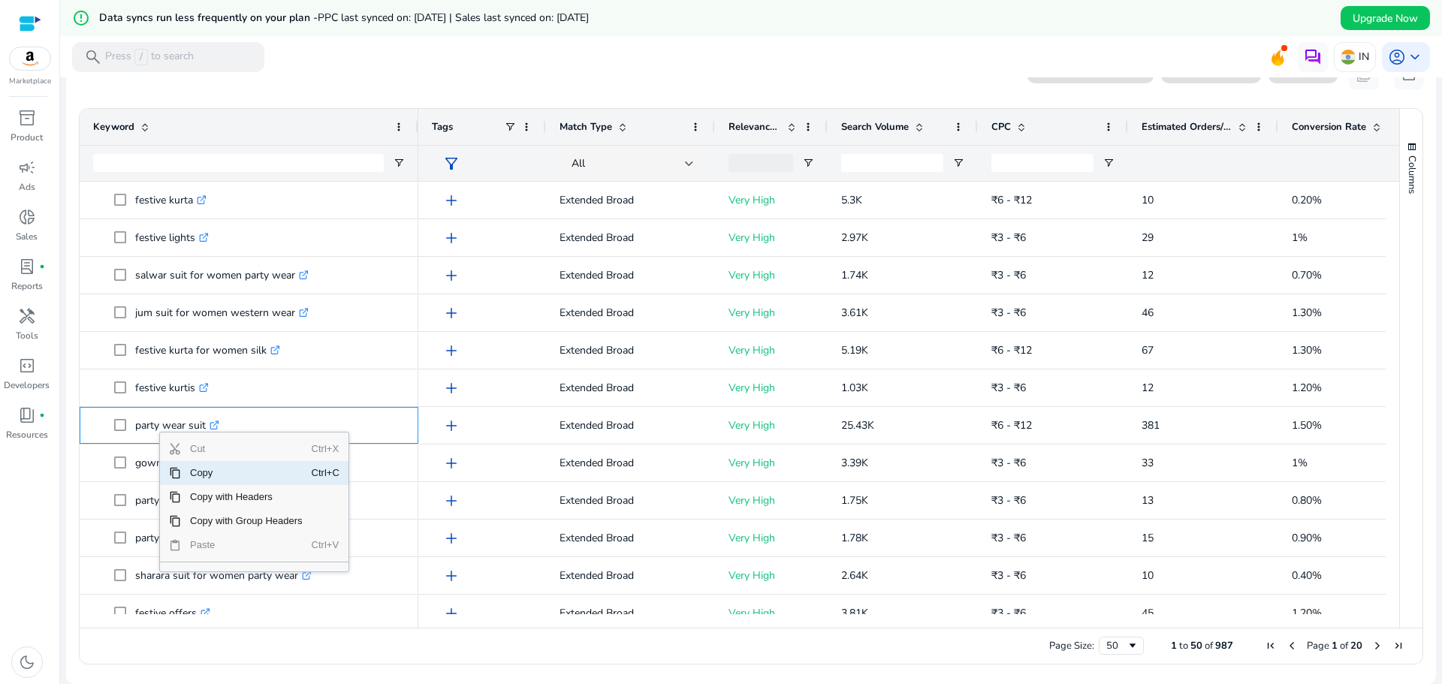
click at [201, 469] on span "Copy" at bounding box center [246, 473] width 131 height 24
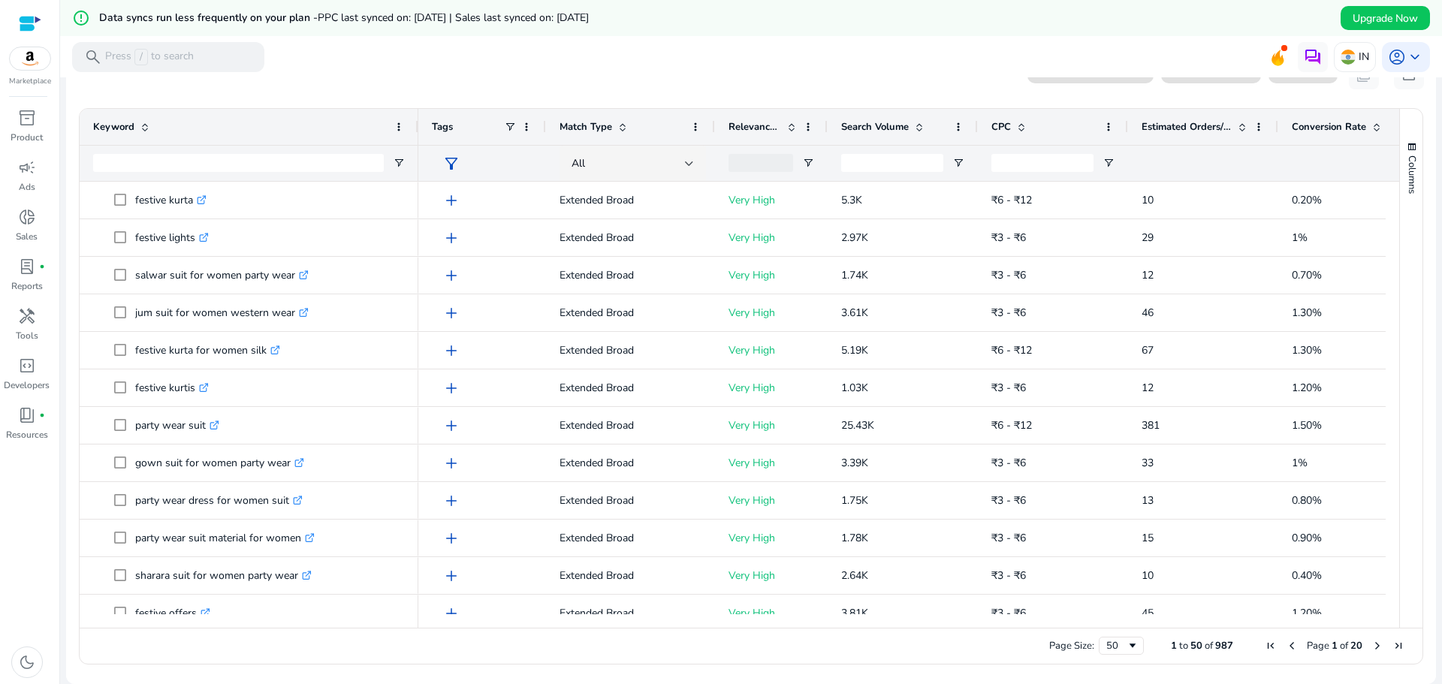
click at [764, 56] on mat-toolbar "search Press / to search IN account_circle keyboard_arrow_down" at bounding box center [751, 56] width 1382 height 41
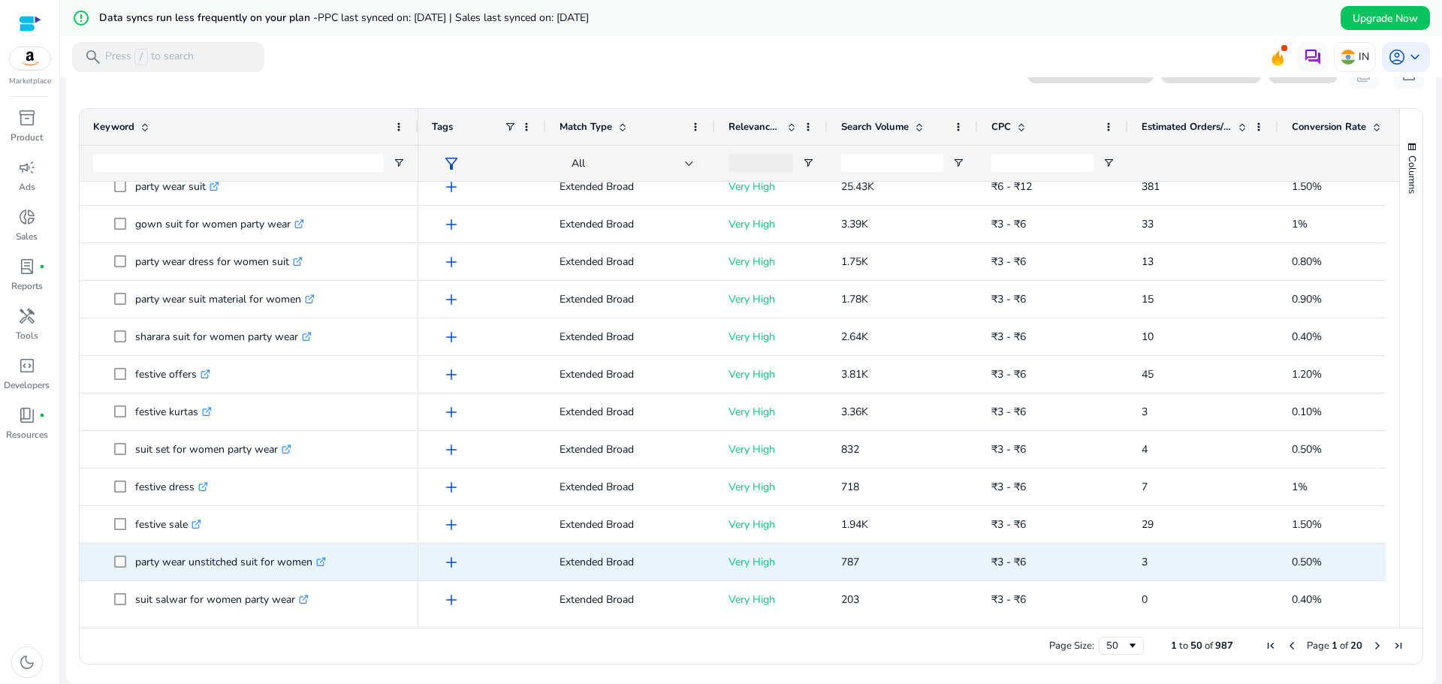
scroll to position [1445, 0]
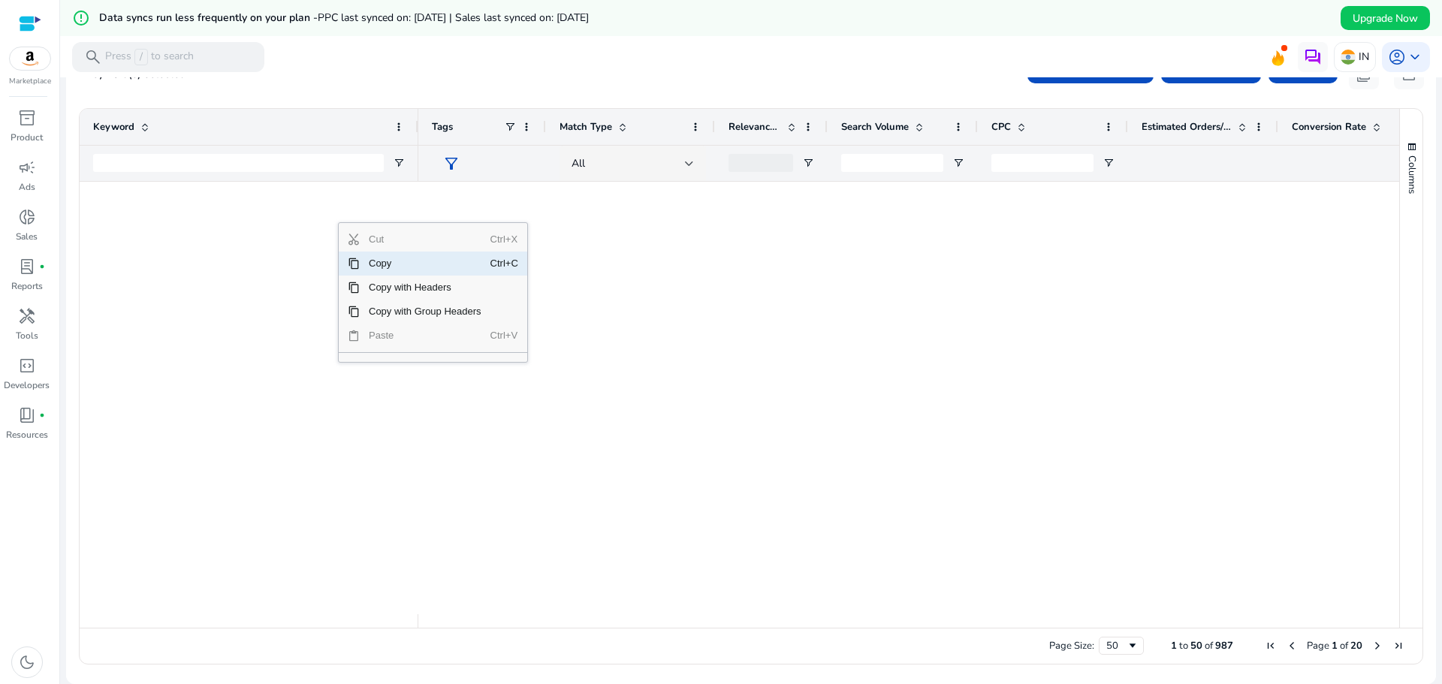
scroll to position [1445, 0]
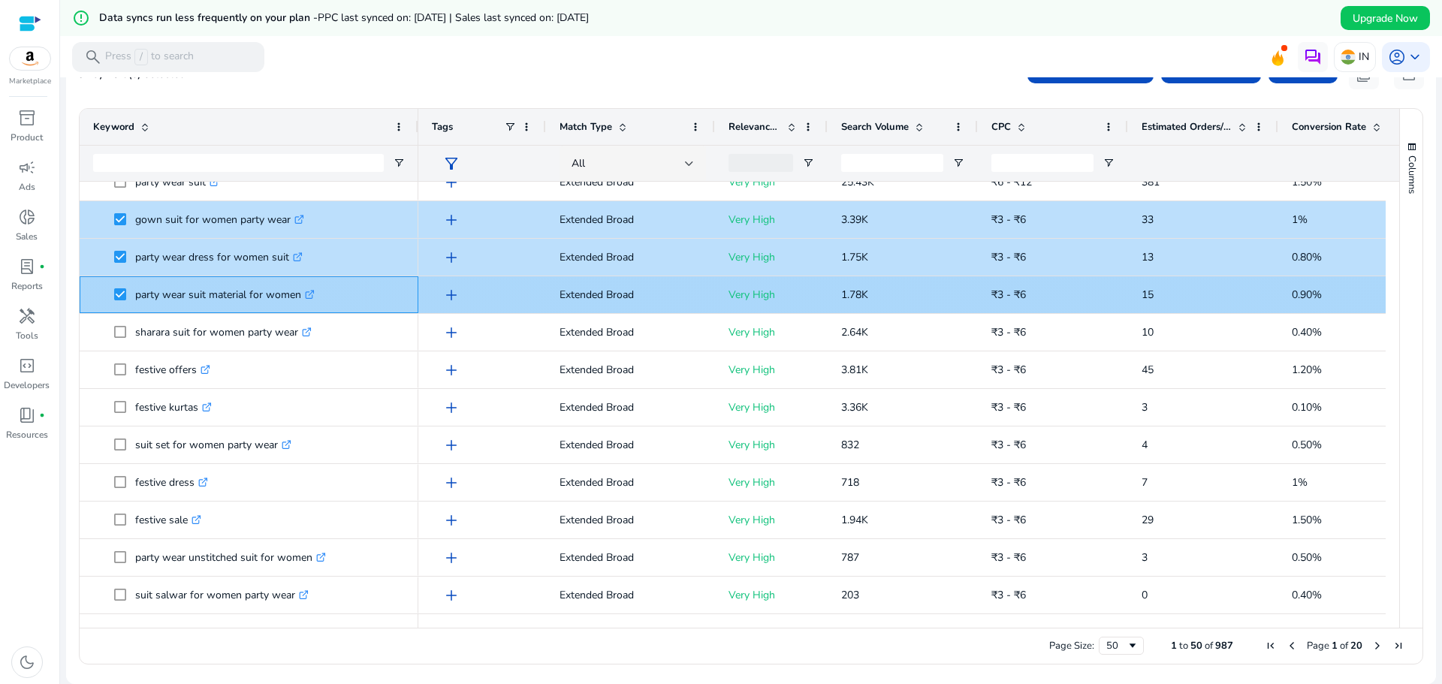
click at [113, 303] on span "party wear suit material for women .st0{fill:#2c8af8}" at bounding box center [249, 294] width 312 height 31
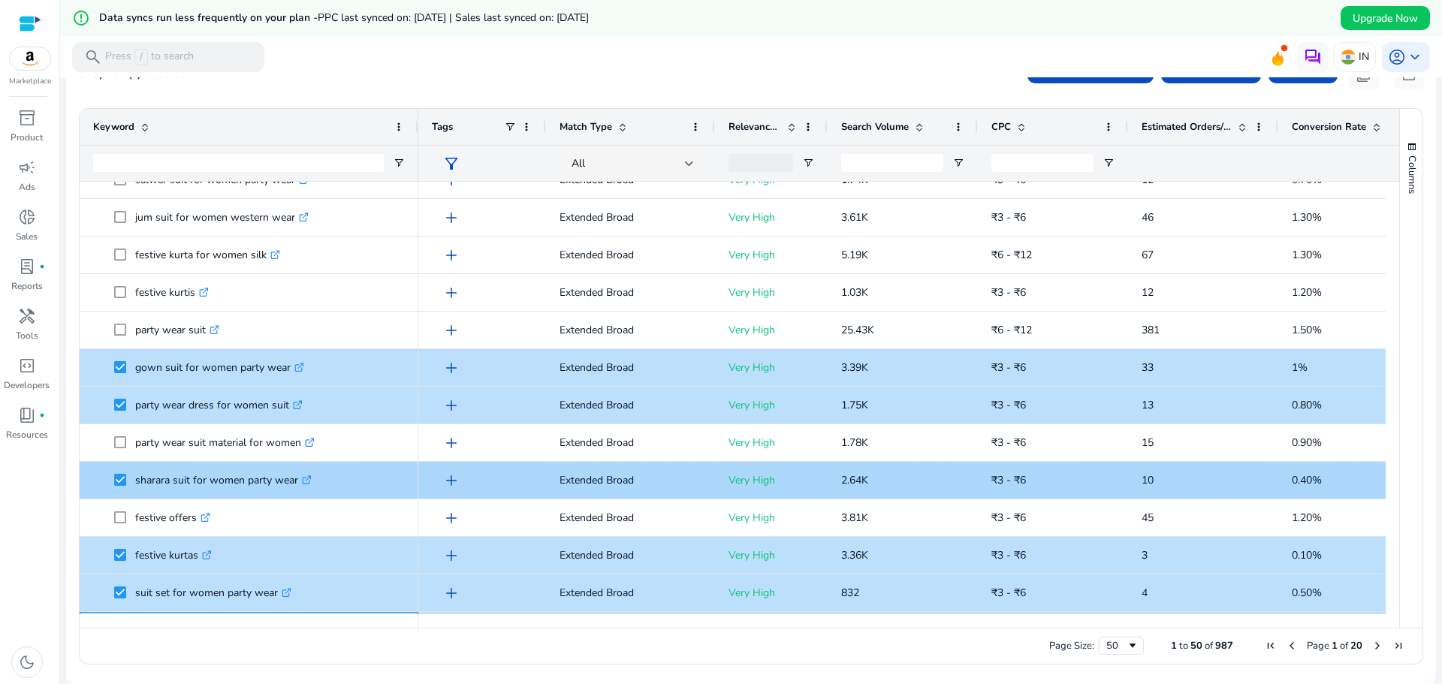
scroll to position [1144, 0]
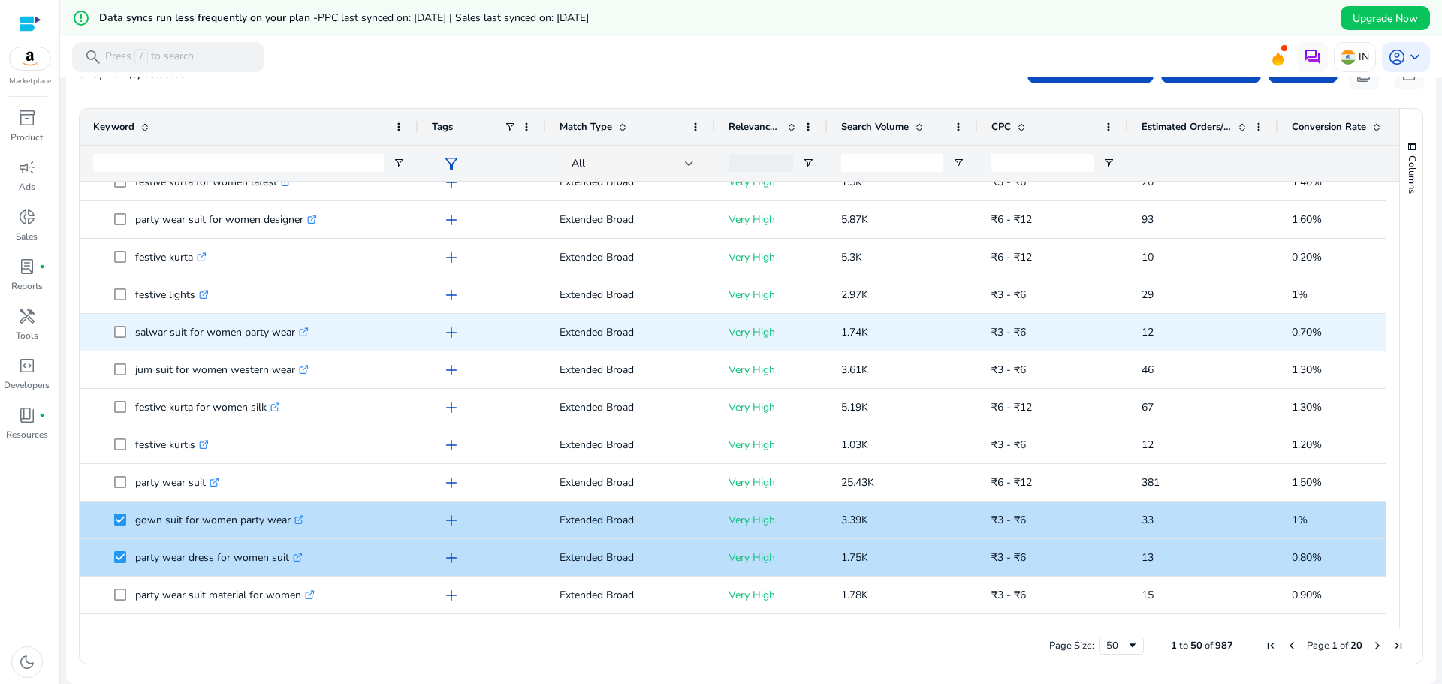
click at [131, 336] on span at bounding box center [124, 332] width 21 height 31
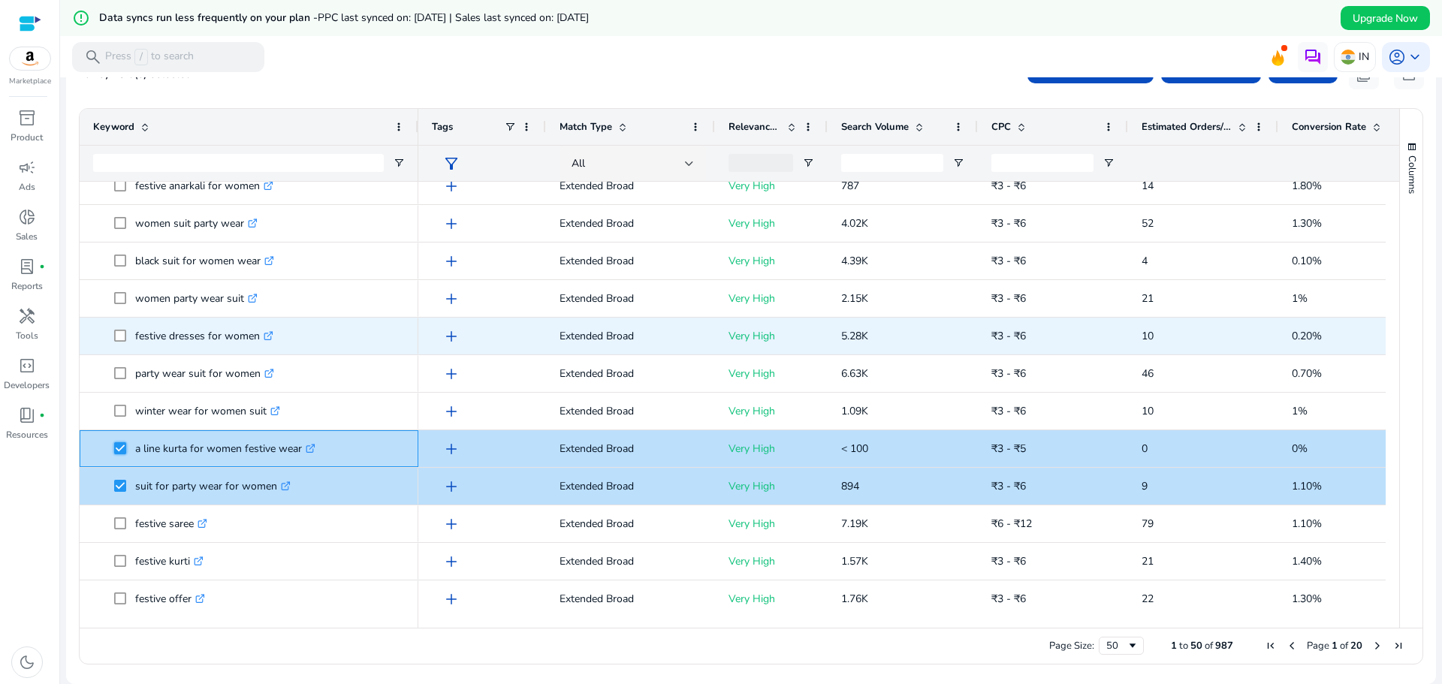
scroll to position [0, 0]
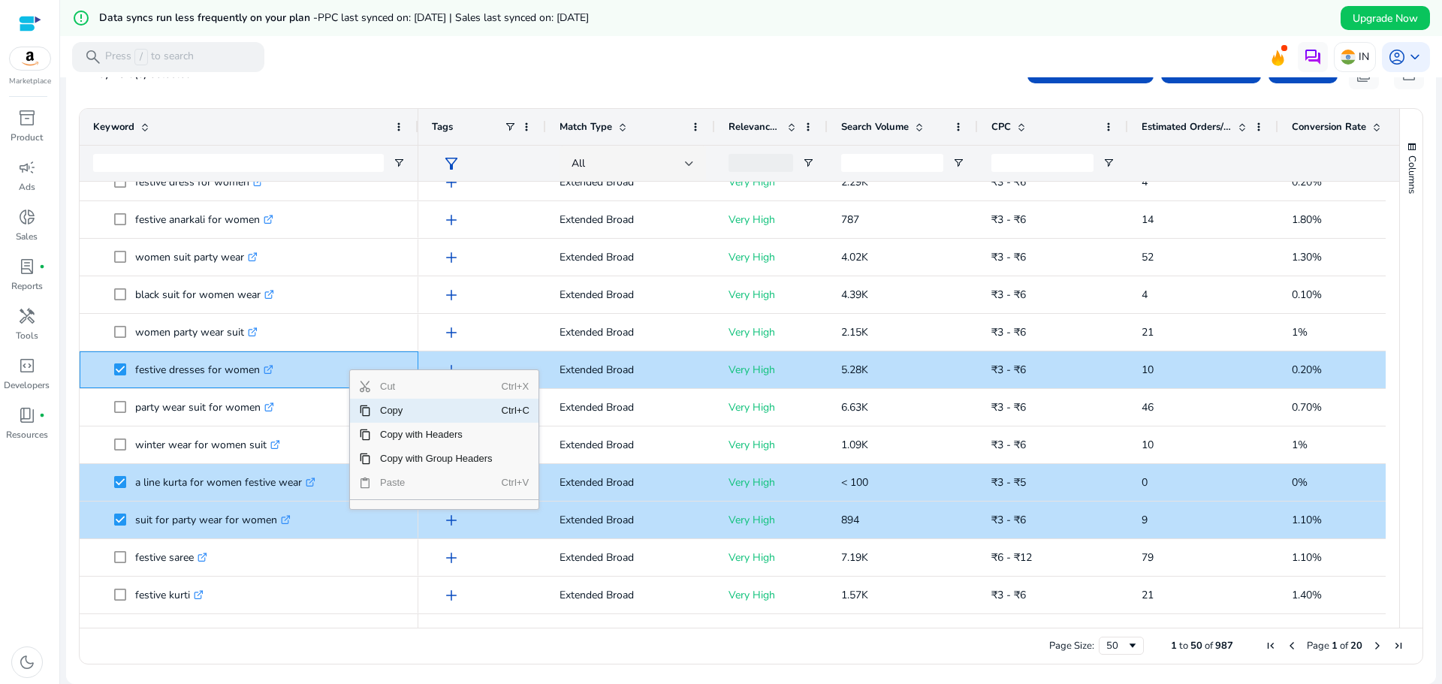
click at [390, 408] on span "Copy" at bounding box center [436, 411] width 131 height 24
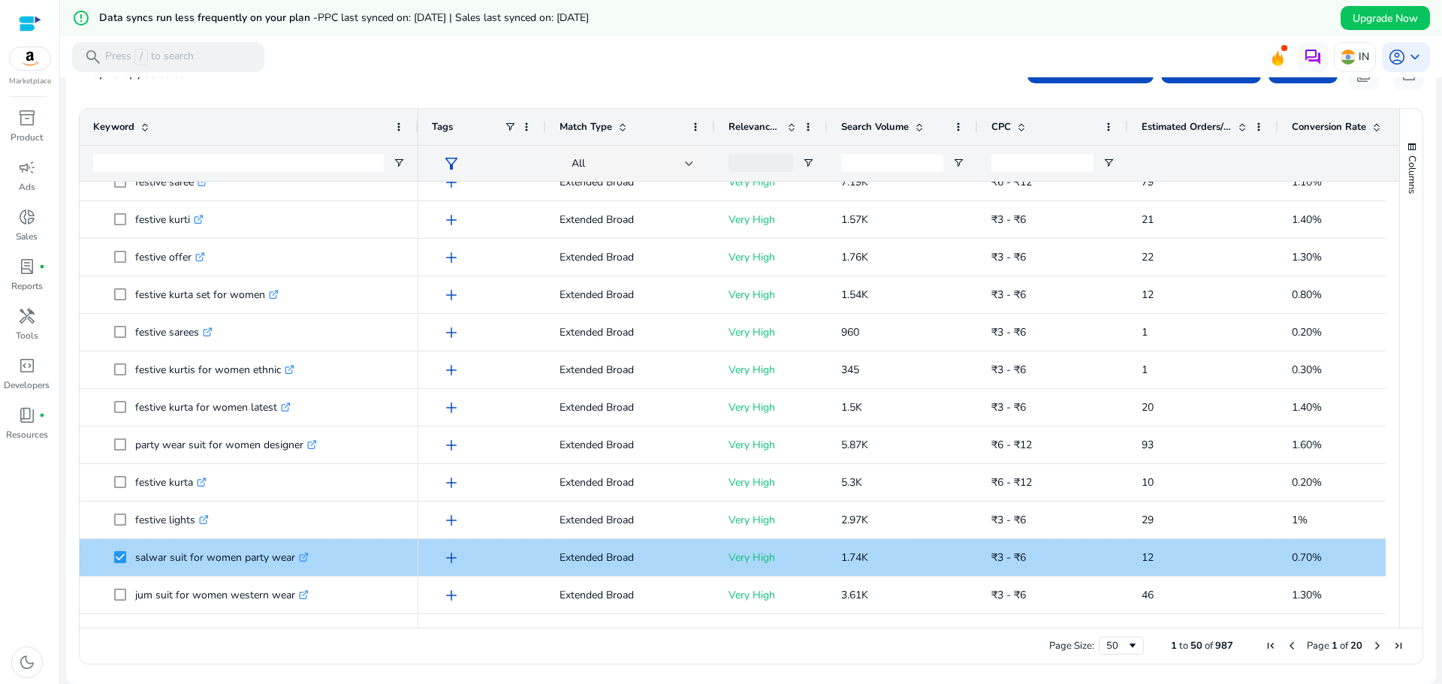
click at [127, 556] on span at bounding box center [124, 557] width 21 height 31
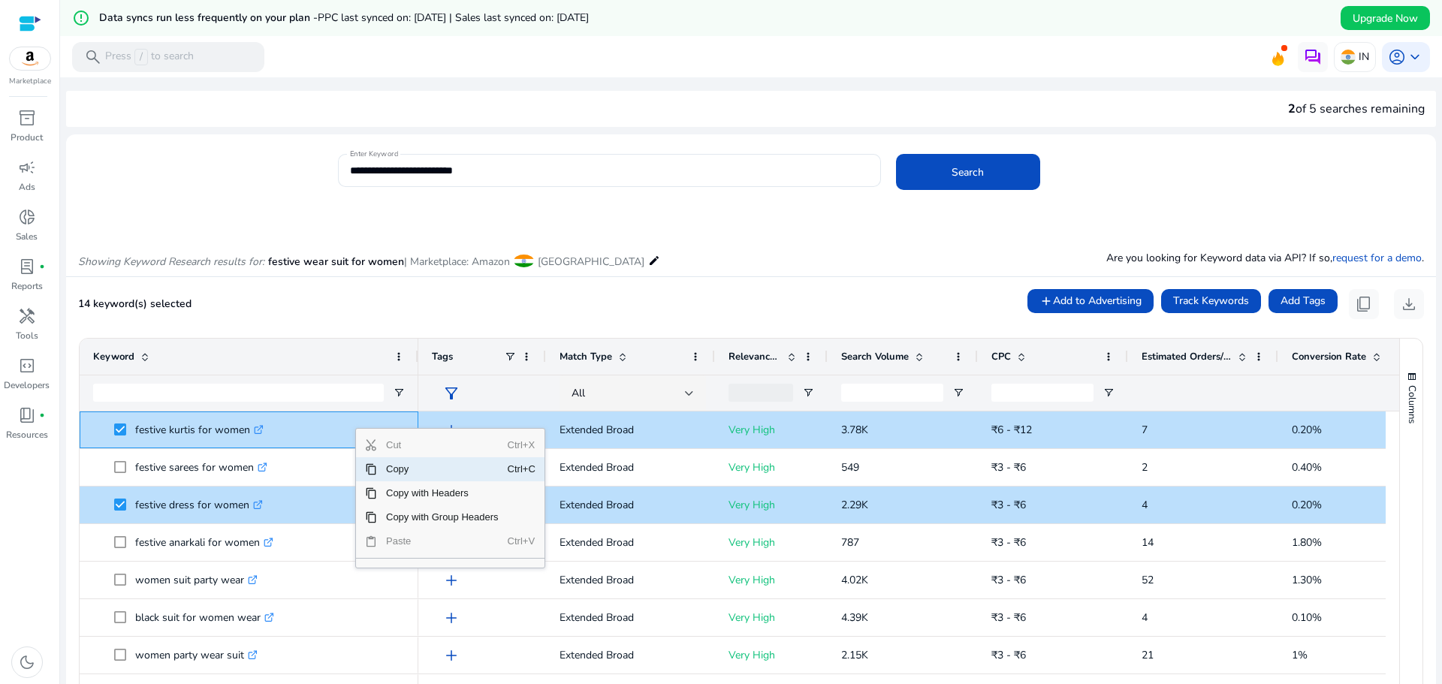
click at [409, 471] on span "Copy" at bounding box center [442, 469] width 131 height 24
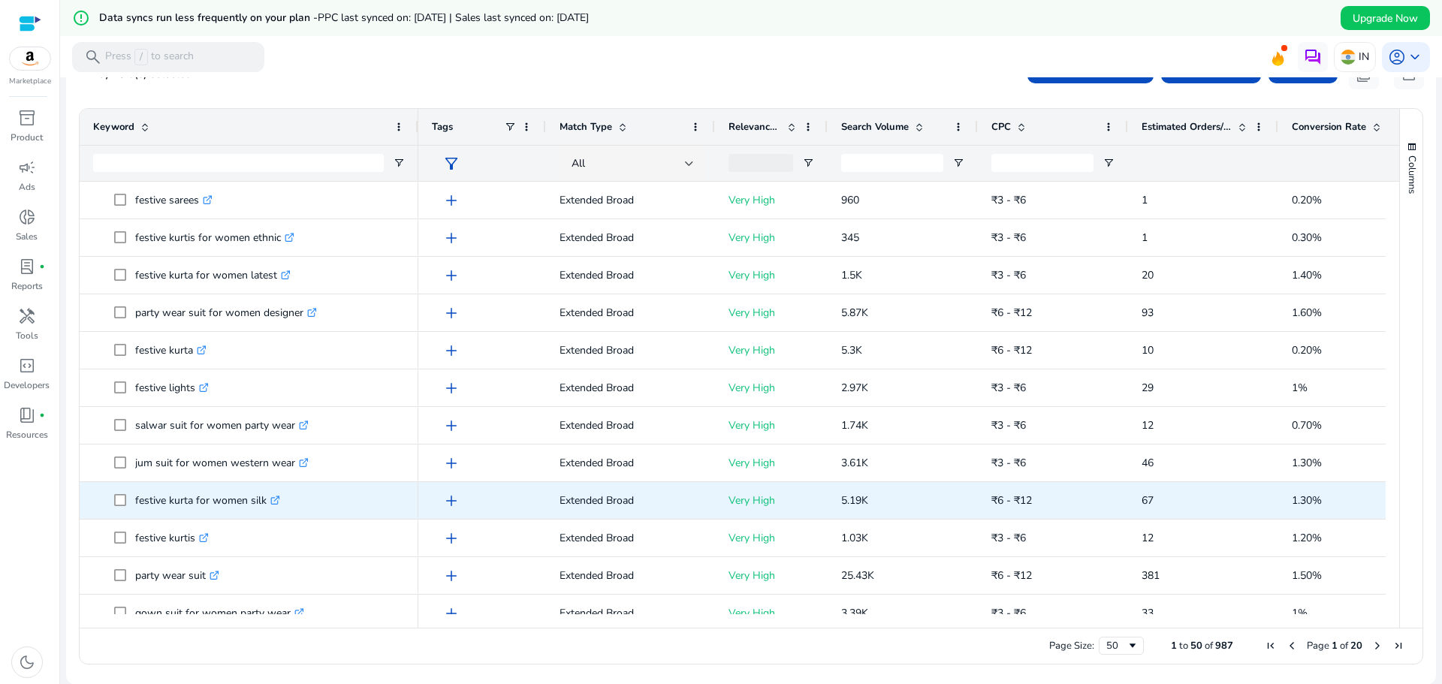
scroll to position [1108, 0]
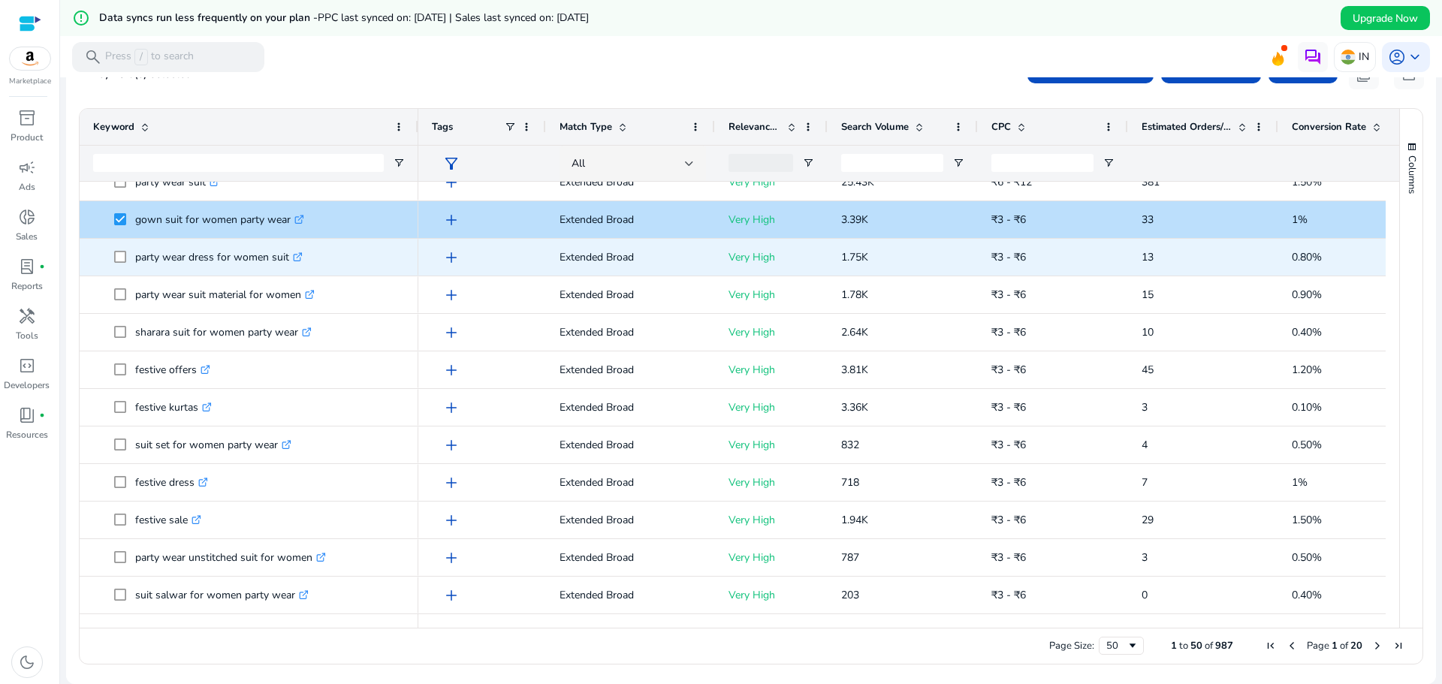
click at [113, 267] on span "party wear dress for women suit .st0{fill:#2c8af8}" at bounding box center [249, 257] width 312 height 31
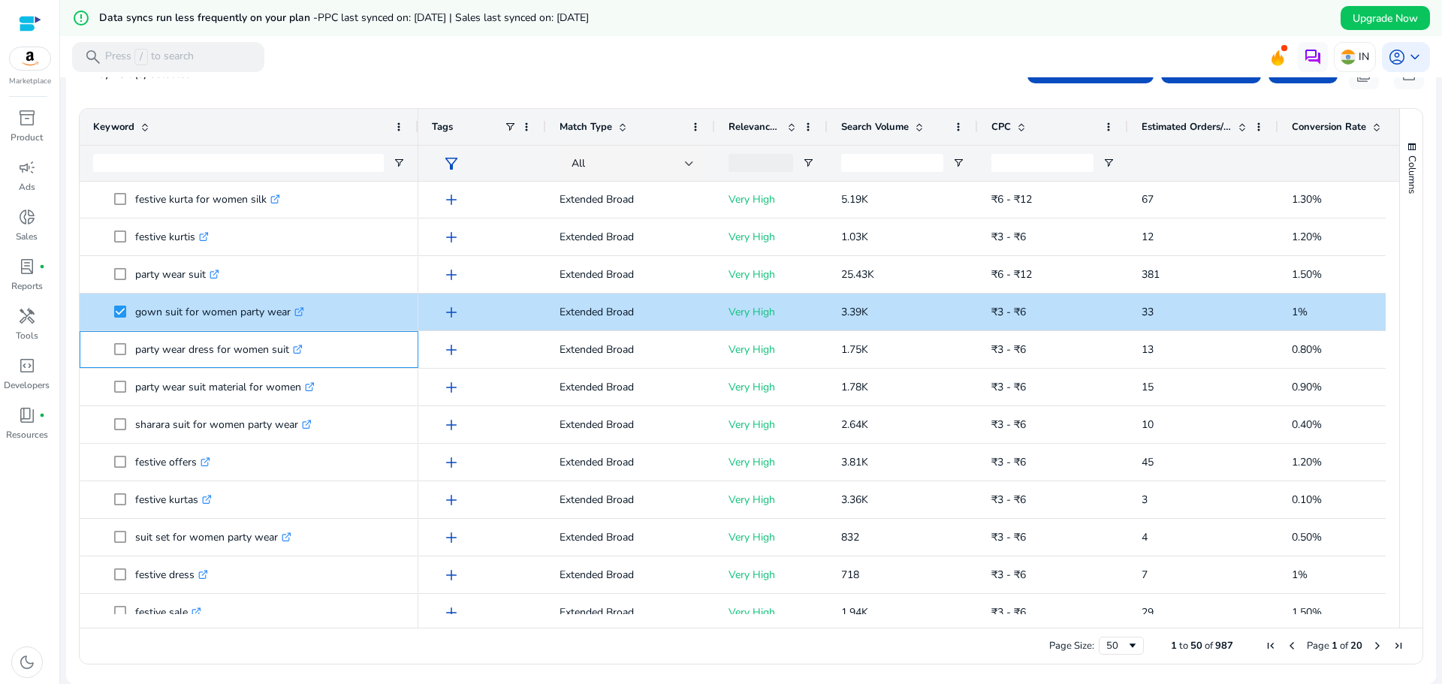
scroll to position [1241, 0]
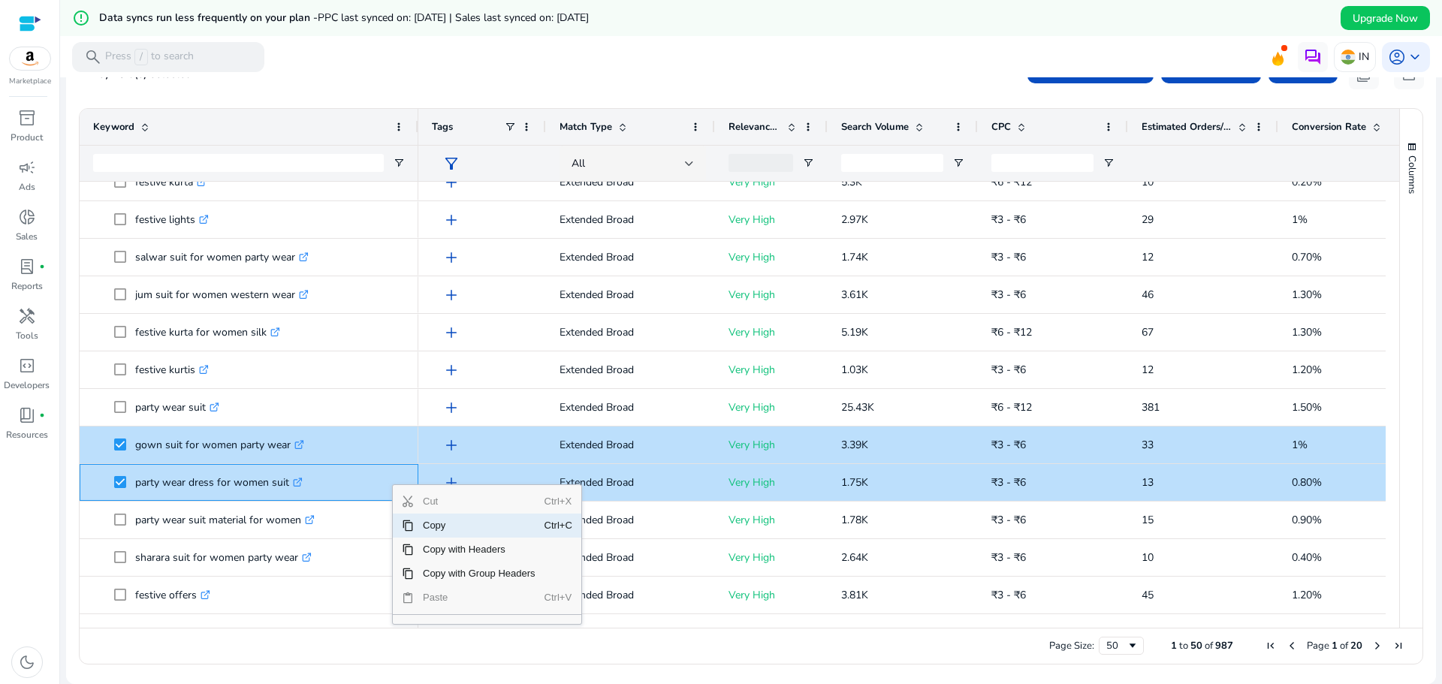
click at [439, 528] on span "Copy" at bounding box center [479, 526] width 131 height 24
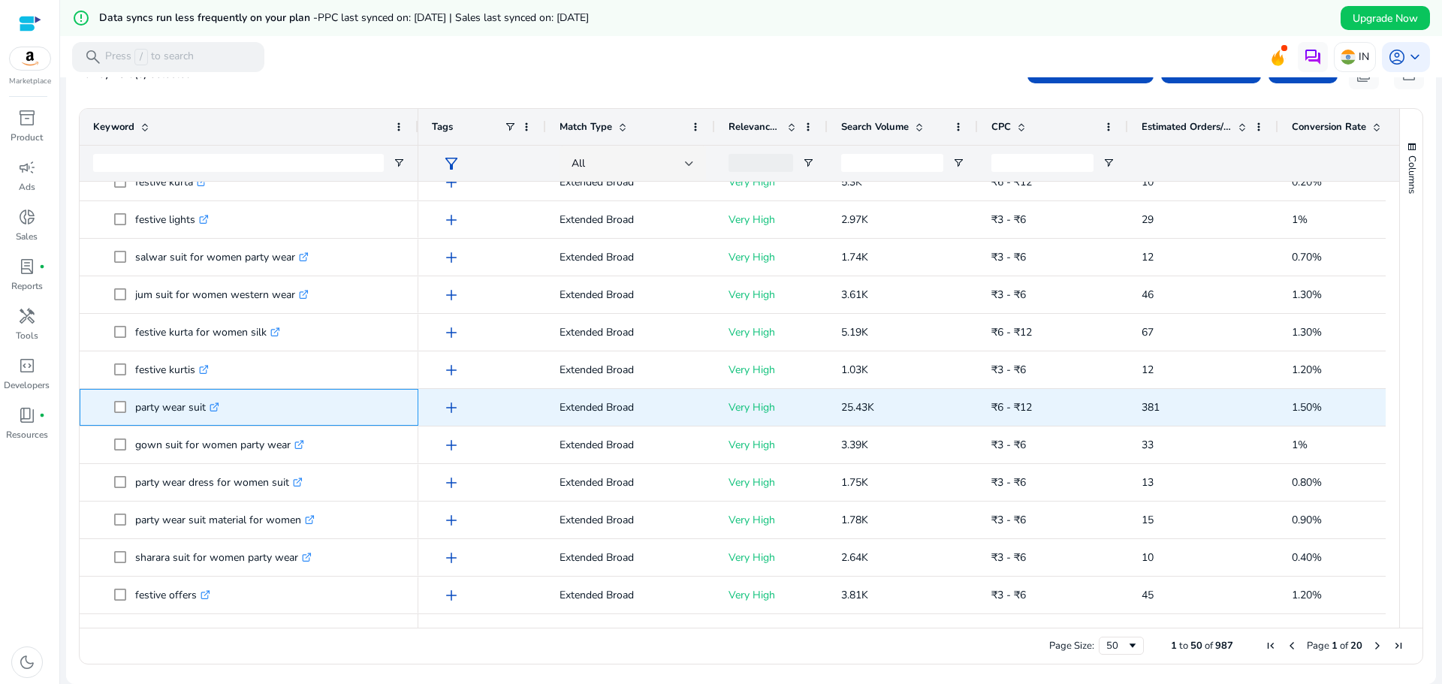
drag, startPoint x: 134, startPoint y: 410, endPoint x: 206, endPoint y: 411, distance: 72.1
click at [206, 411] on span "party wear suit .st0{fill:#2c8af8}" at bounding box center [259, 407] width 291 height 31
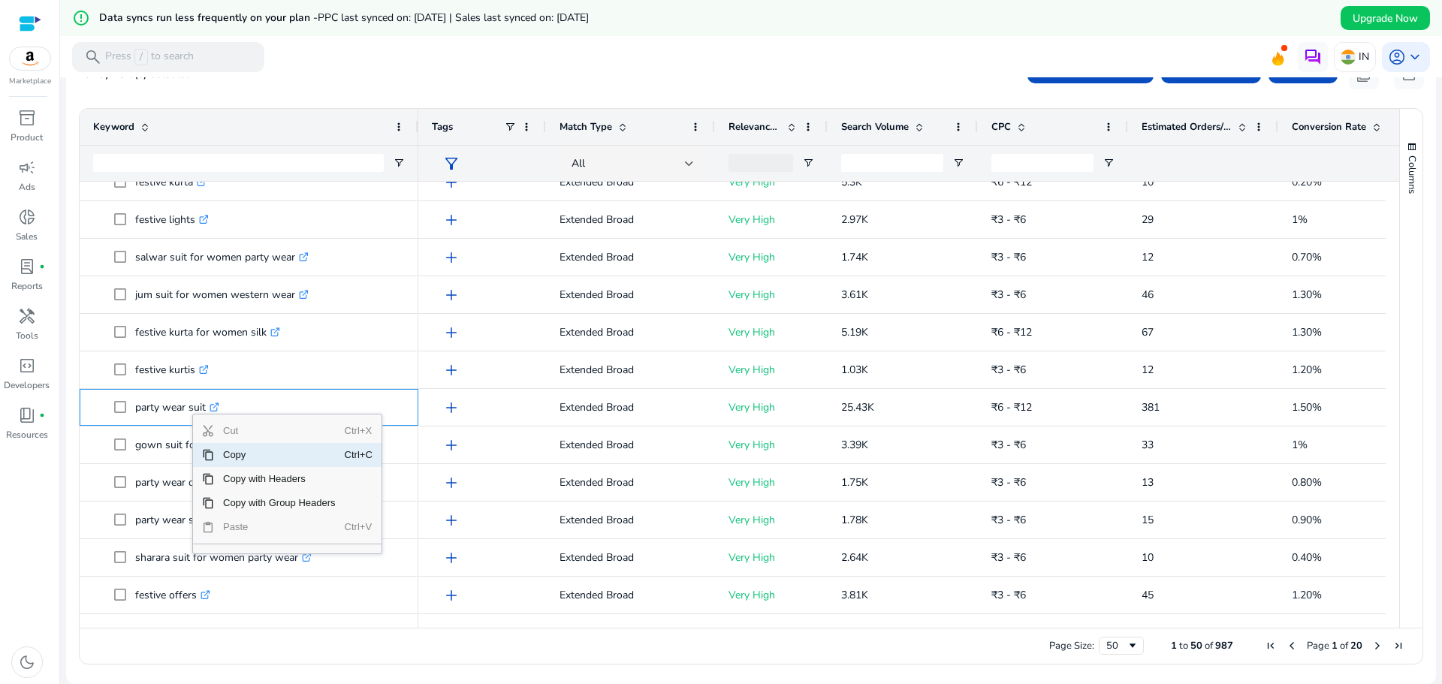
click at [226, 451] on span "Copy" at bounding box center [279, 455] width 131 height 24
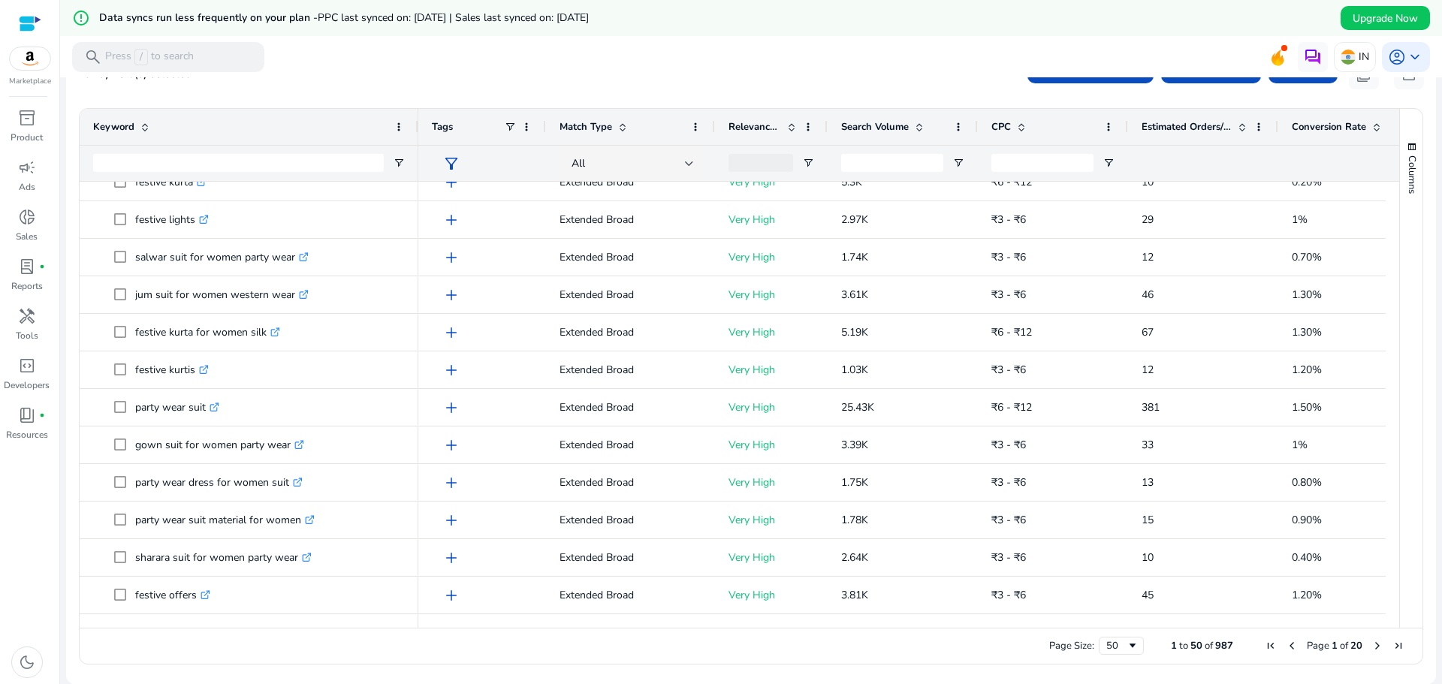
click at [776, 44] on mat-toolbar "search Press / to search IN account_circle keyboard_arrow_down" at bounding box center [751, 56] width 1382 height 41
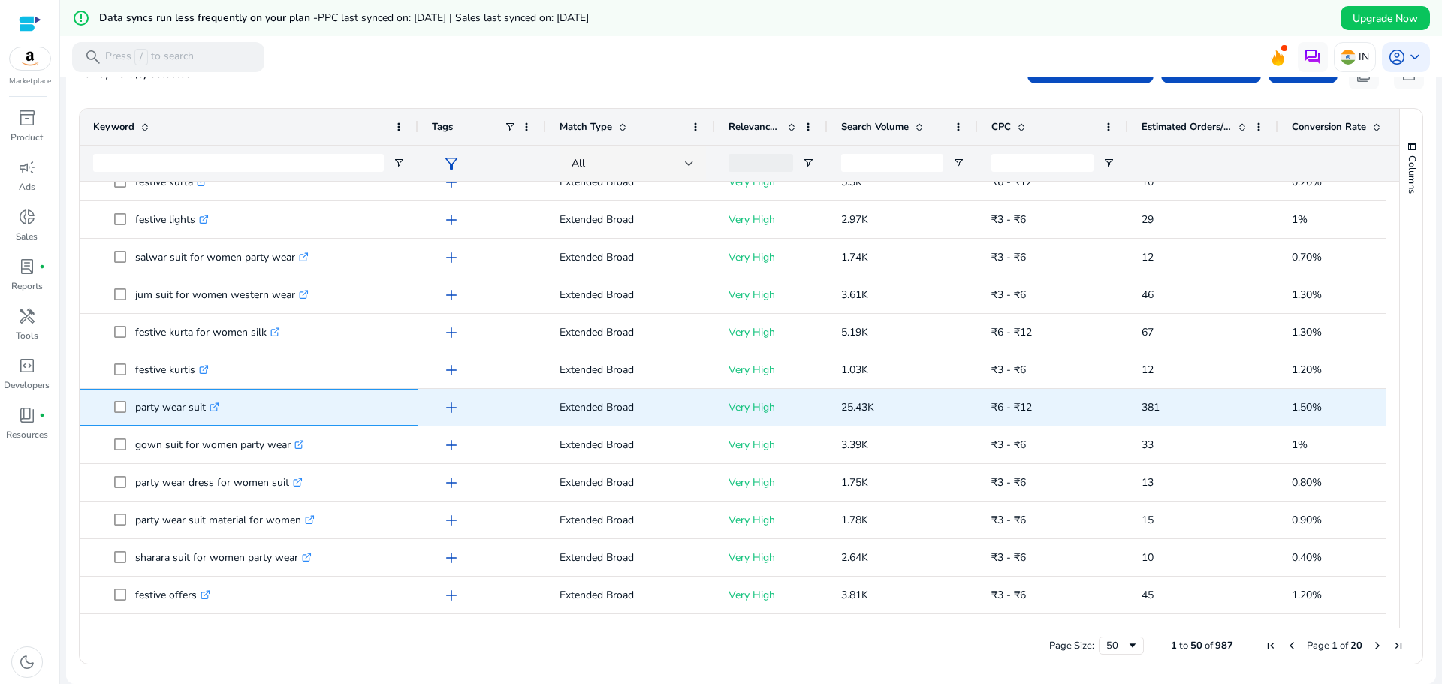
drag, startPoint x: 135, startPoint y: 409, endPoint x: 207, endPoint y: 409, distance: 71.3
click at [207, 409] on p "party wear suit .st0{fill:#2c8af8}" at bounding box center [177, 407] width 84 height 31
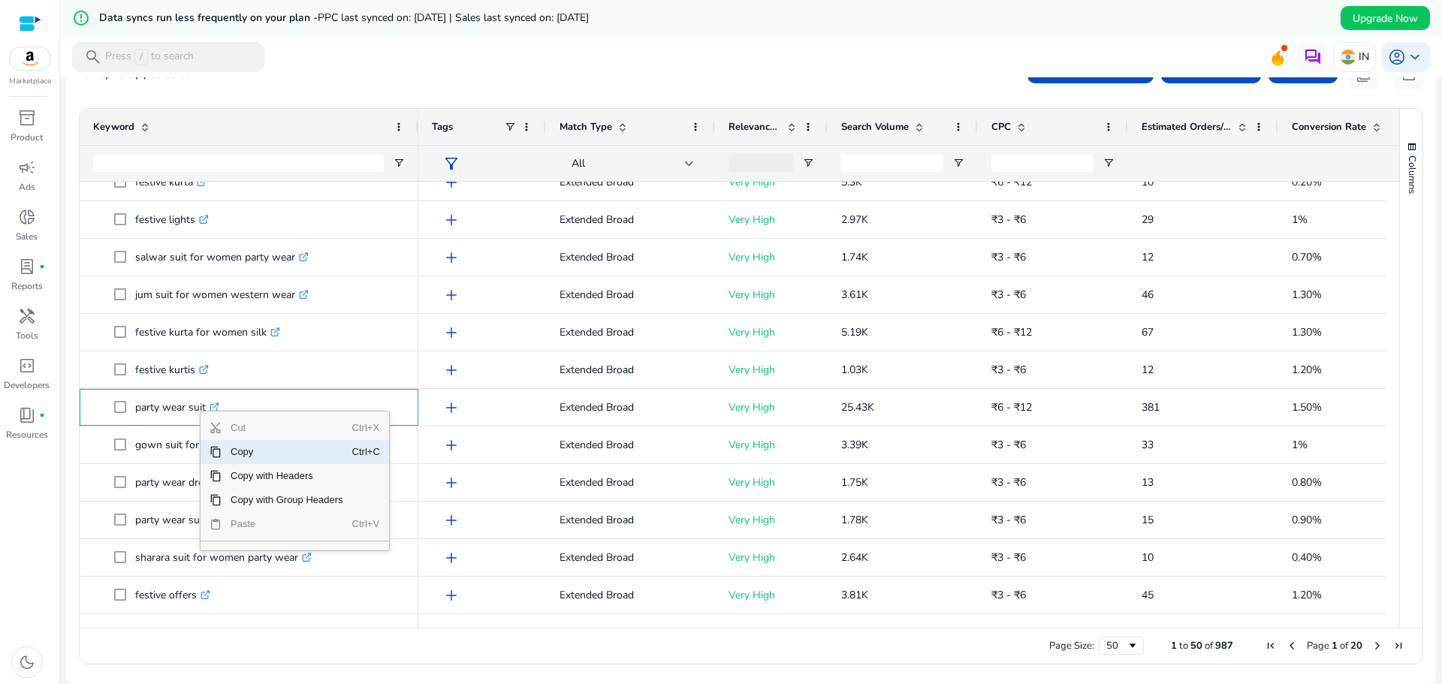
click at [242, 454] on span "Copy" at bounding box center [287, 452] width 131 height 24
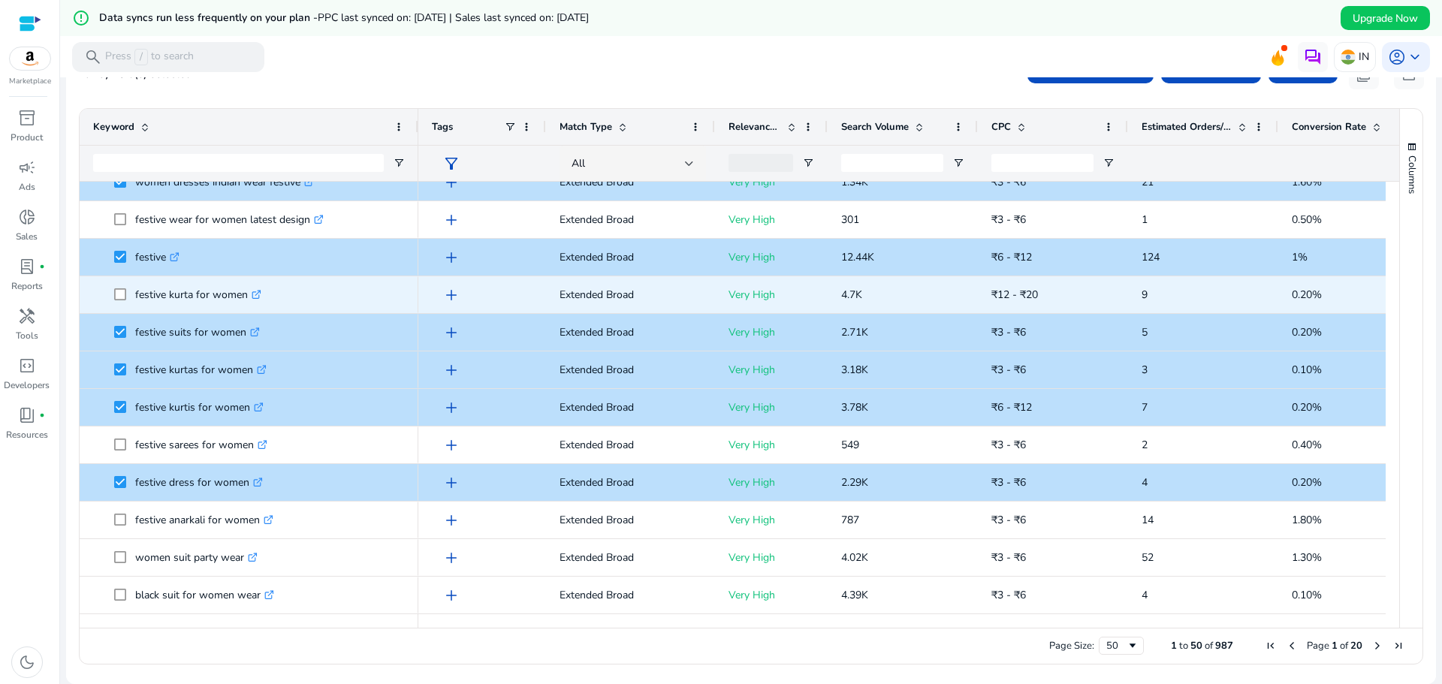
scroll to position [215, 0]
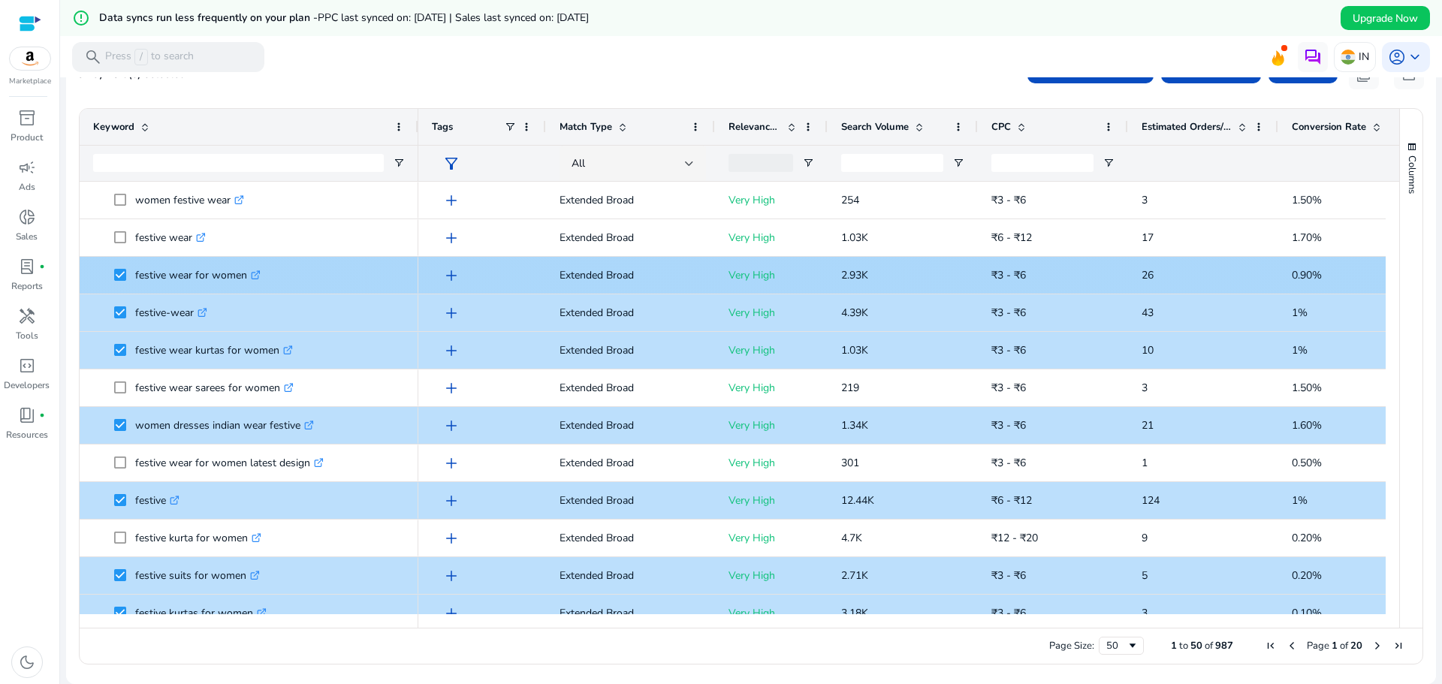
click at [128, 276] on span at bounding box center [124, 275] width 21 height 31
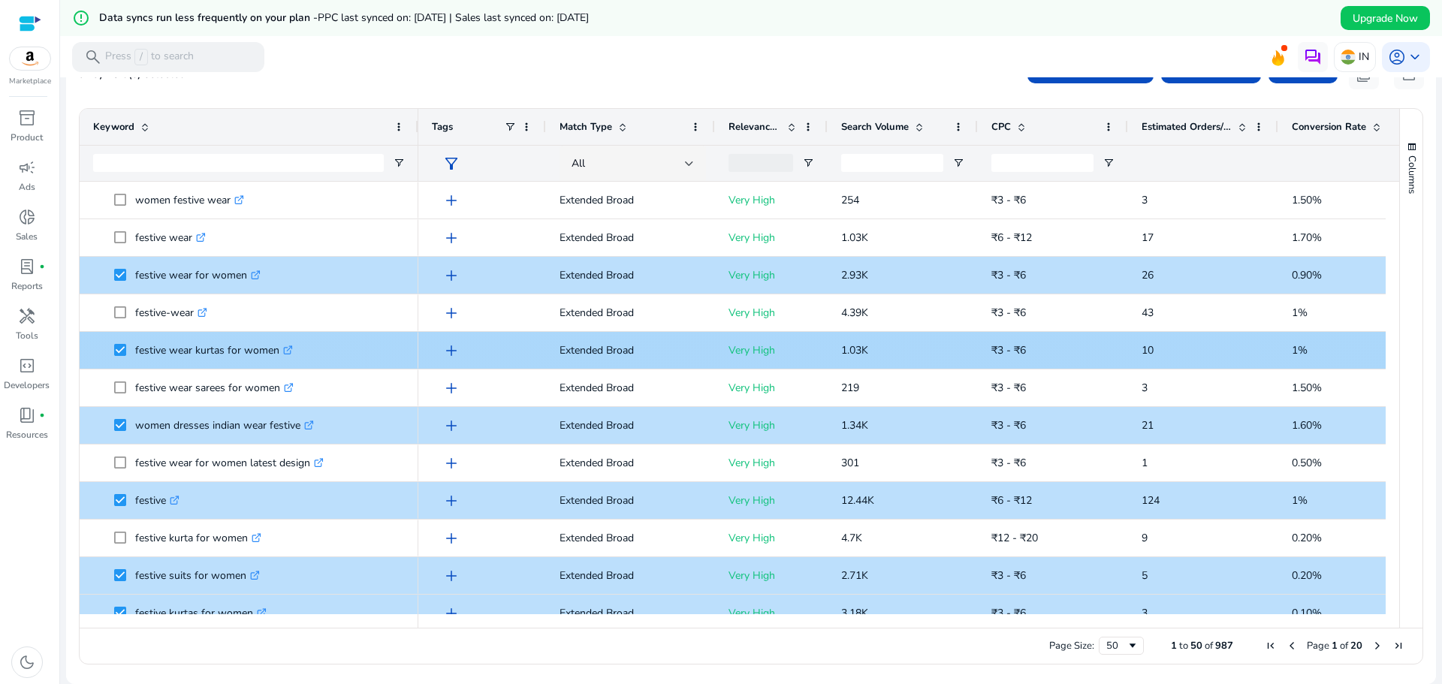
drag, startPoint x: 127, startPoint y: 356, endPoint x: 123, endPoint y: 370, distance: 14.8
click at [127, 355] on span at bounding box center [124, 350] width 21 height 31
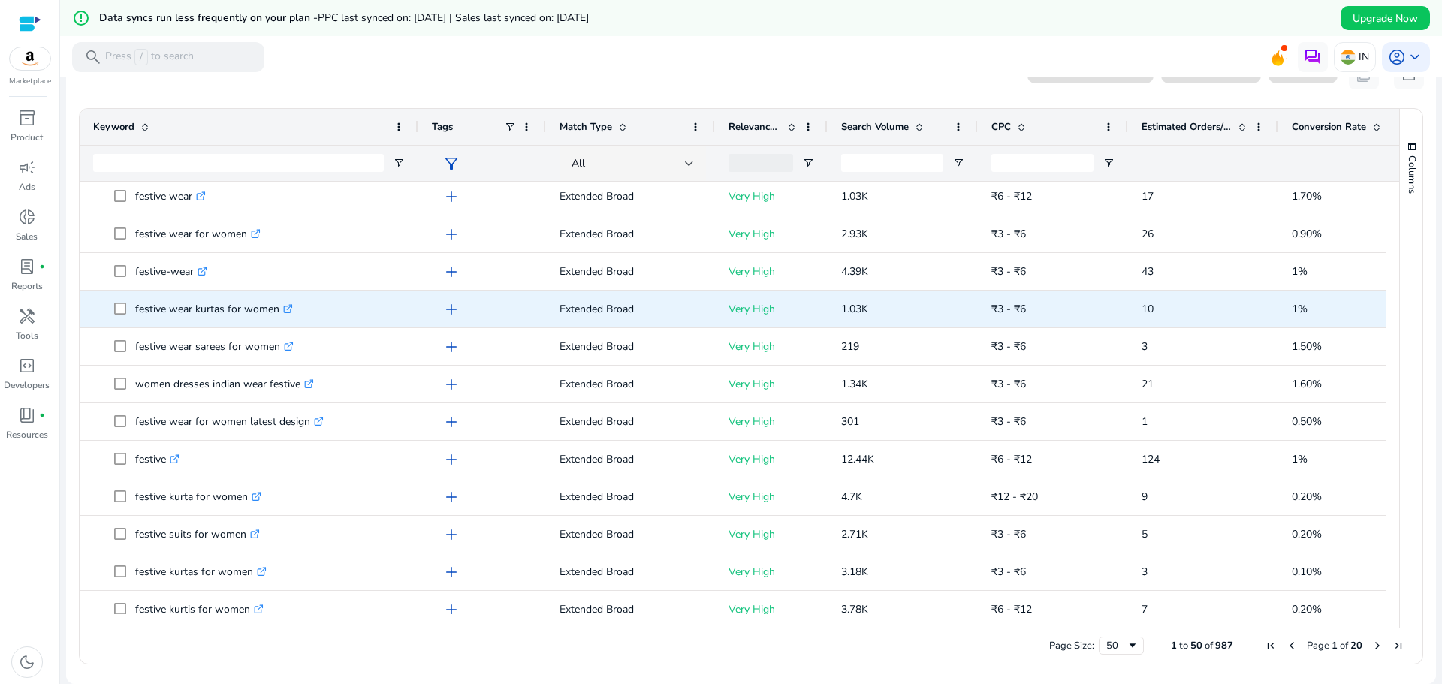
scroll to position [0, 0]
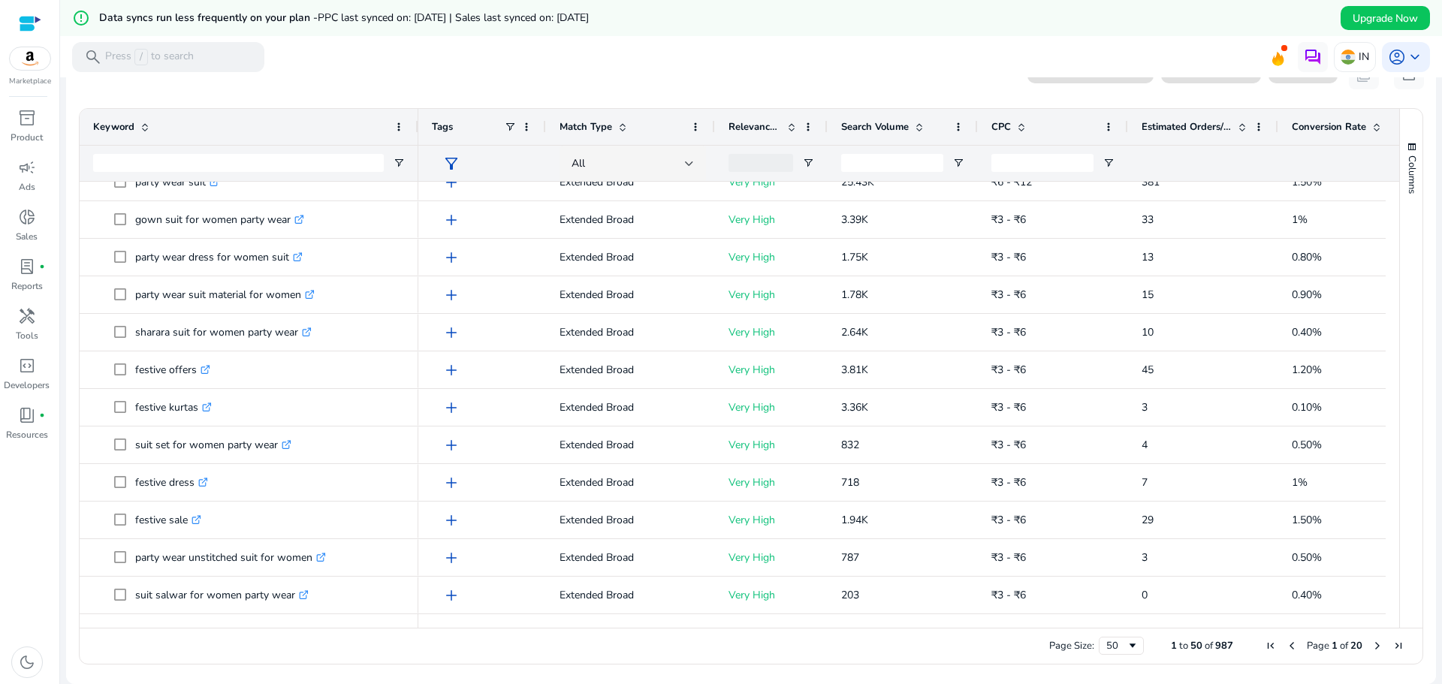
click at [1226, 128] on span "Estimated Orders/Month" at bounding box center [1186, 127] width 90 height 14
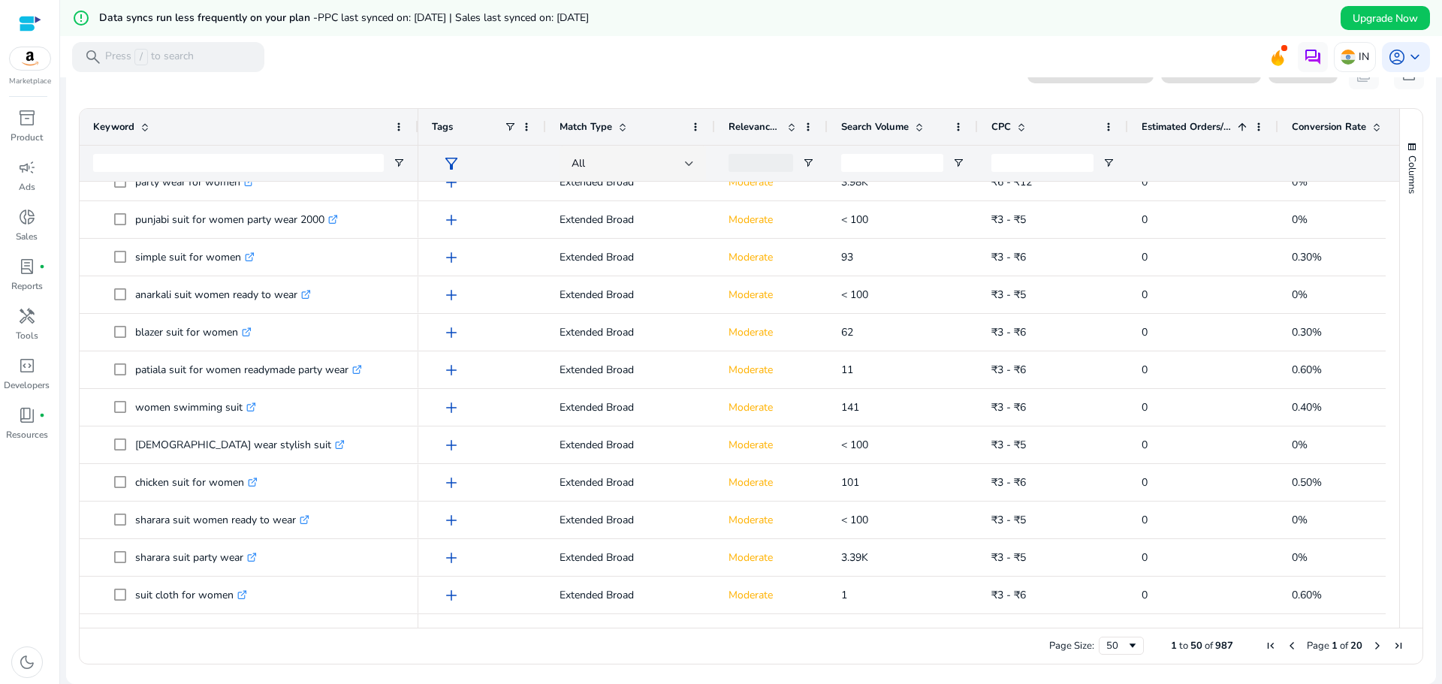
click at [1226, 128] on span "Estimated Orders/Month" at bounding box center [1186, 127] width 90 height 14
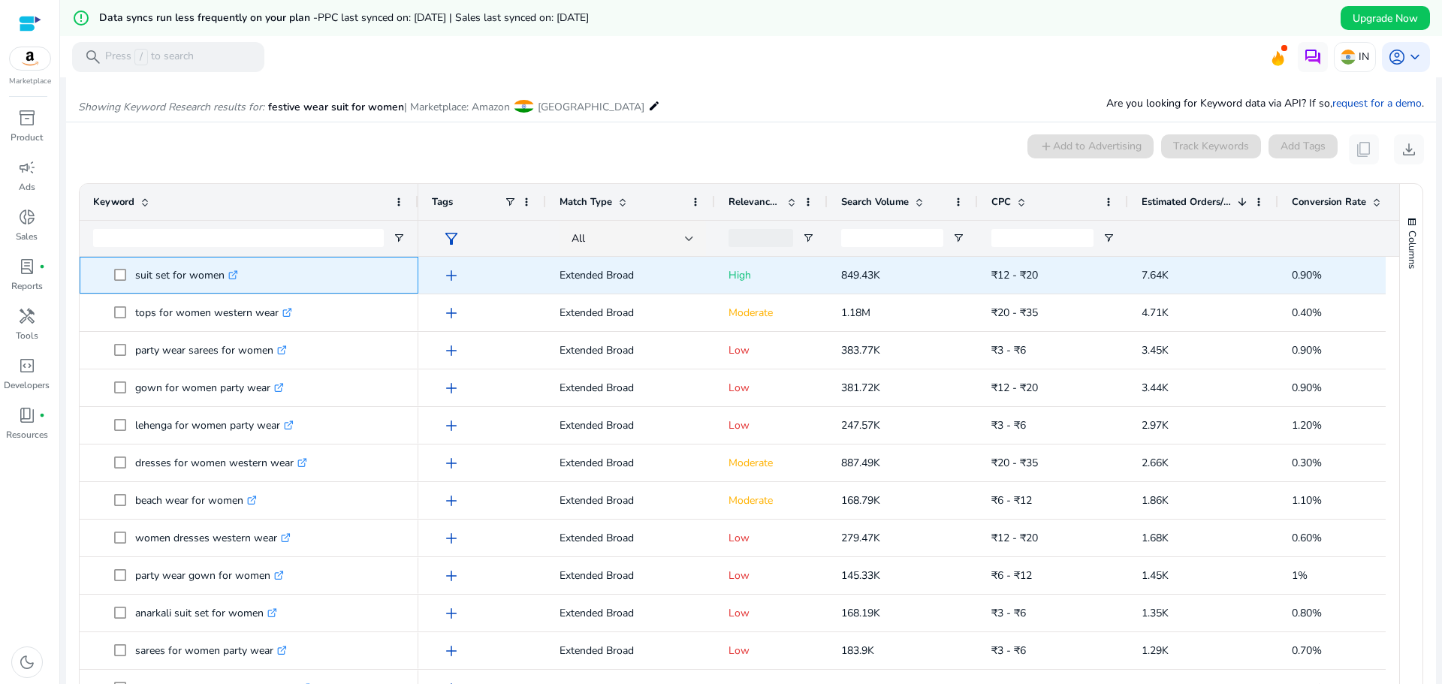
drag, startPoint x: 196, startPoint y: 276, endPoint x: 132, endPoint y: 276, distance: 63.8
click at [132, 276] on span "suit set for women .st0{fill:#2c8af8}" at bounding box center [259, 275] width 291 height 31
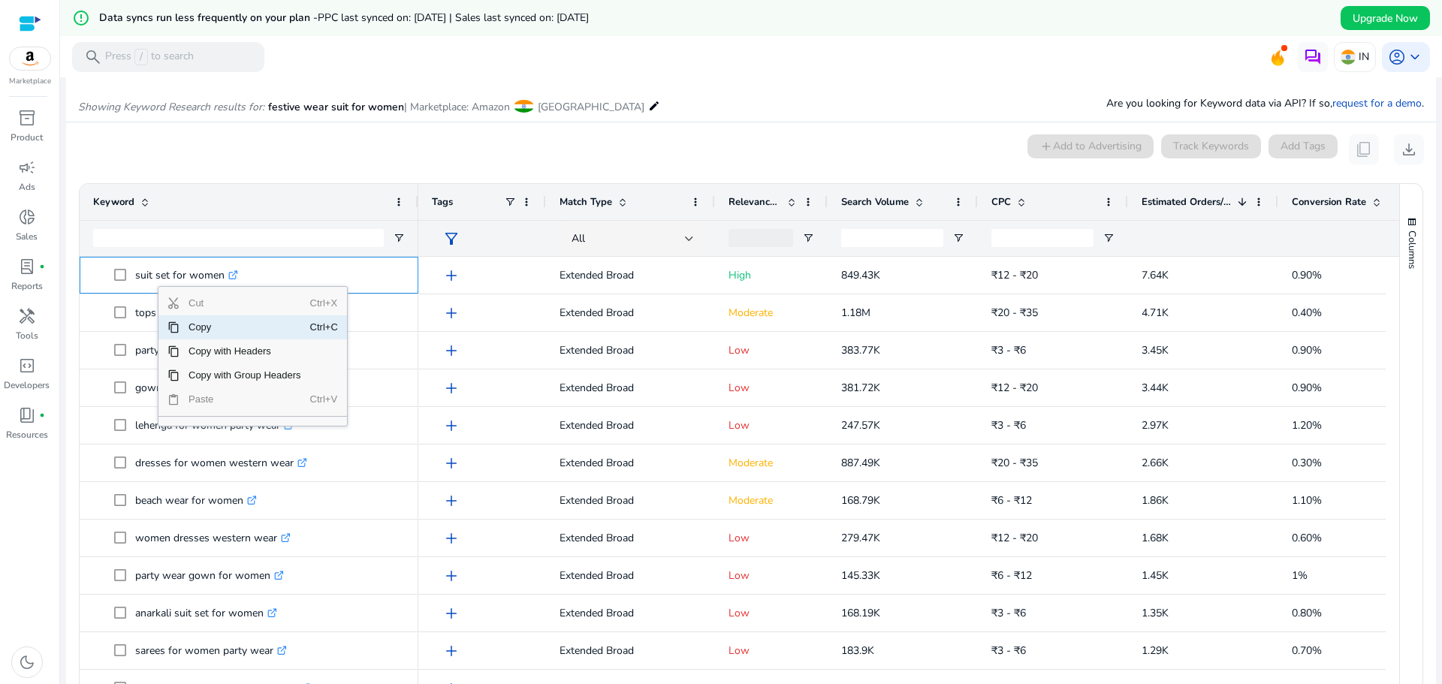
click at [201, 327] on span "Copy" at bounding box center [244, 327] width 131 height 24
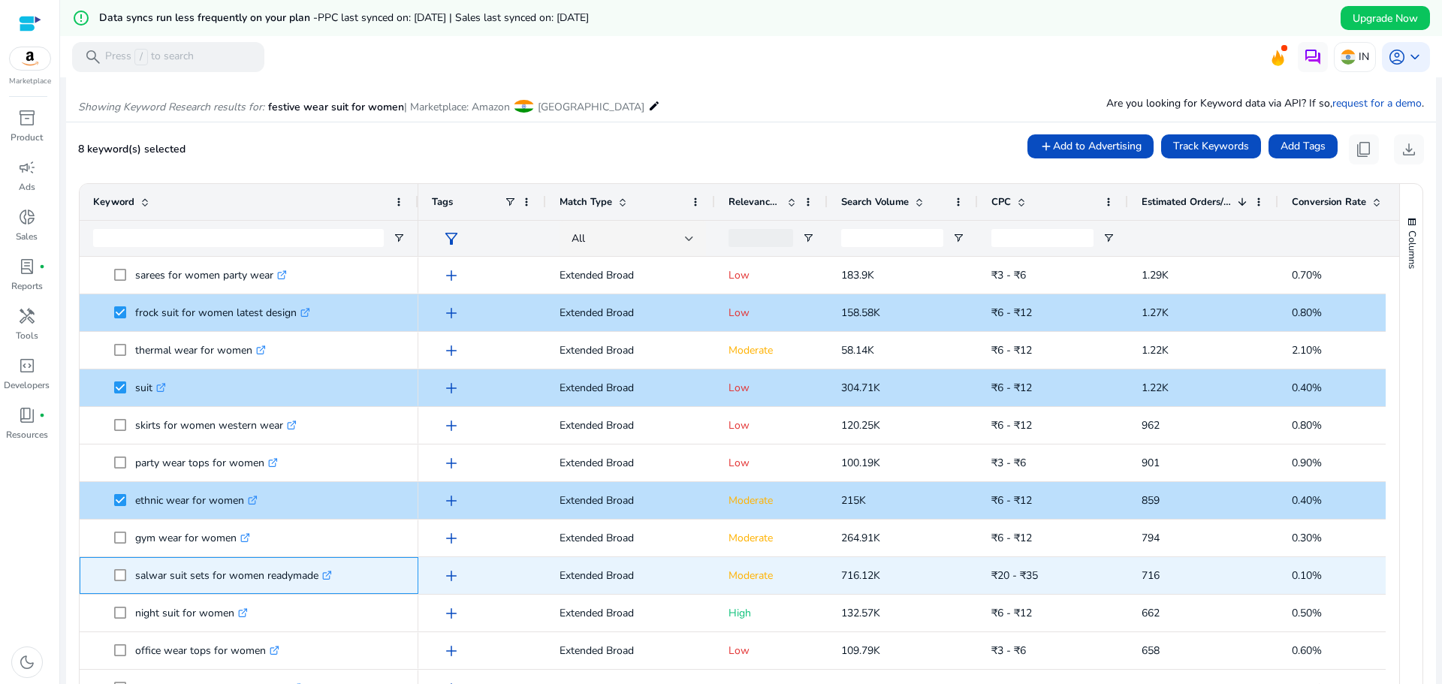
click at [112, 576] on span "salwar suit sets for women readymade .st0{fill:#2c8af8}" at bounding box center [249, 575] width 312 height 31
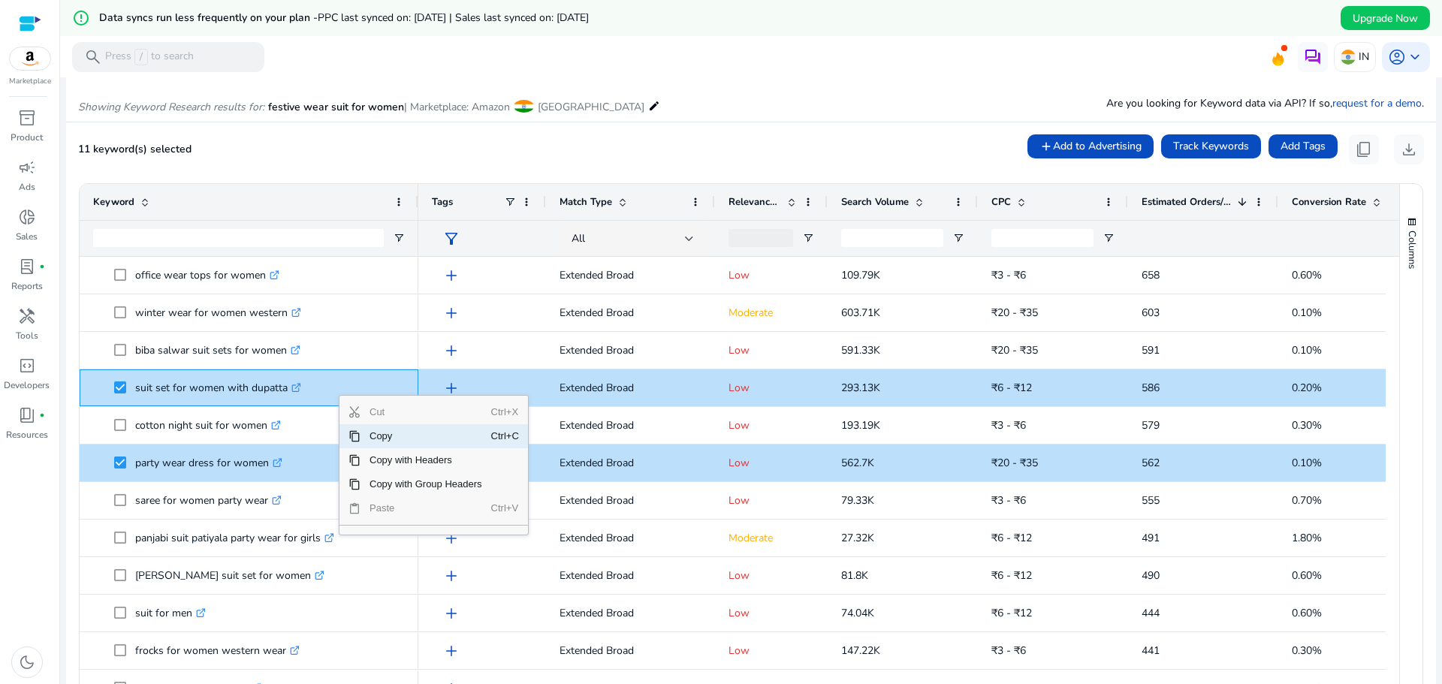
click at [379, 439] on span "Copy" at bounding box center [425, 436] width 131 height 24
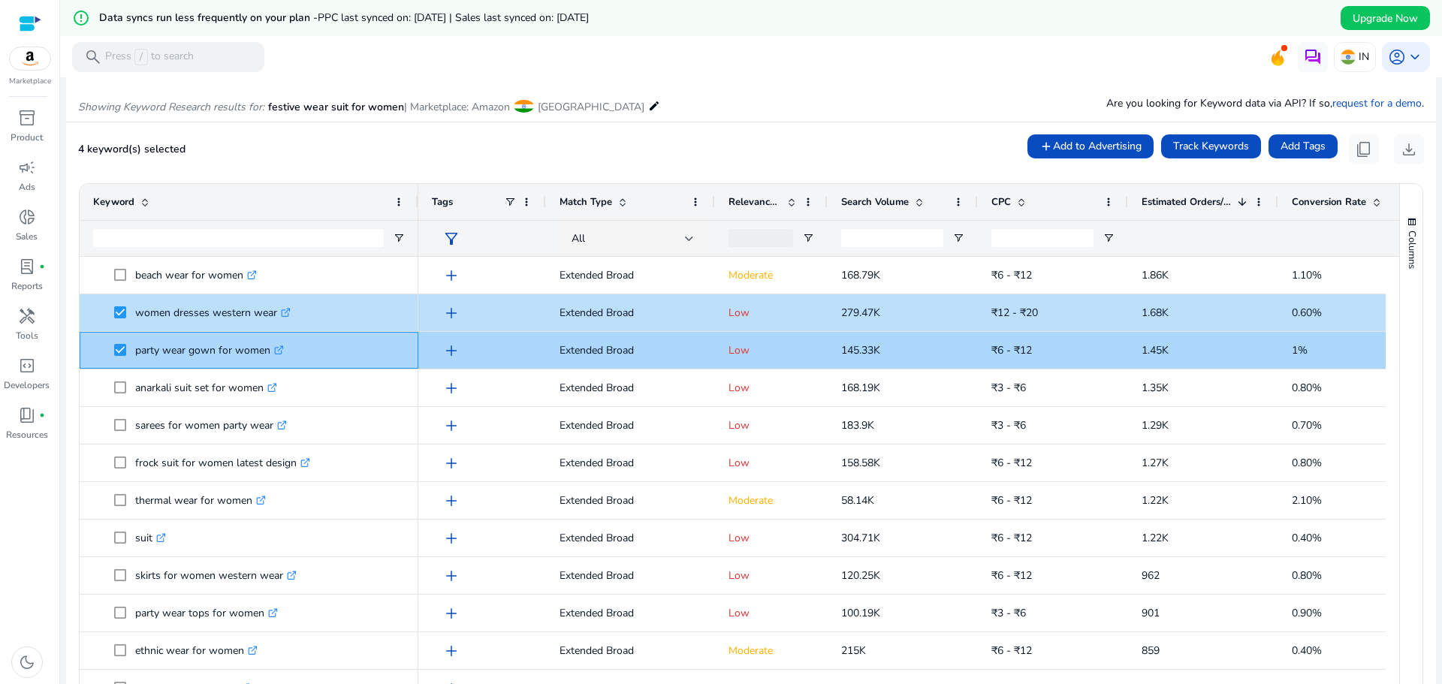
click at [116, 357] on span at bounding box center [124, 350] width 21 height 31
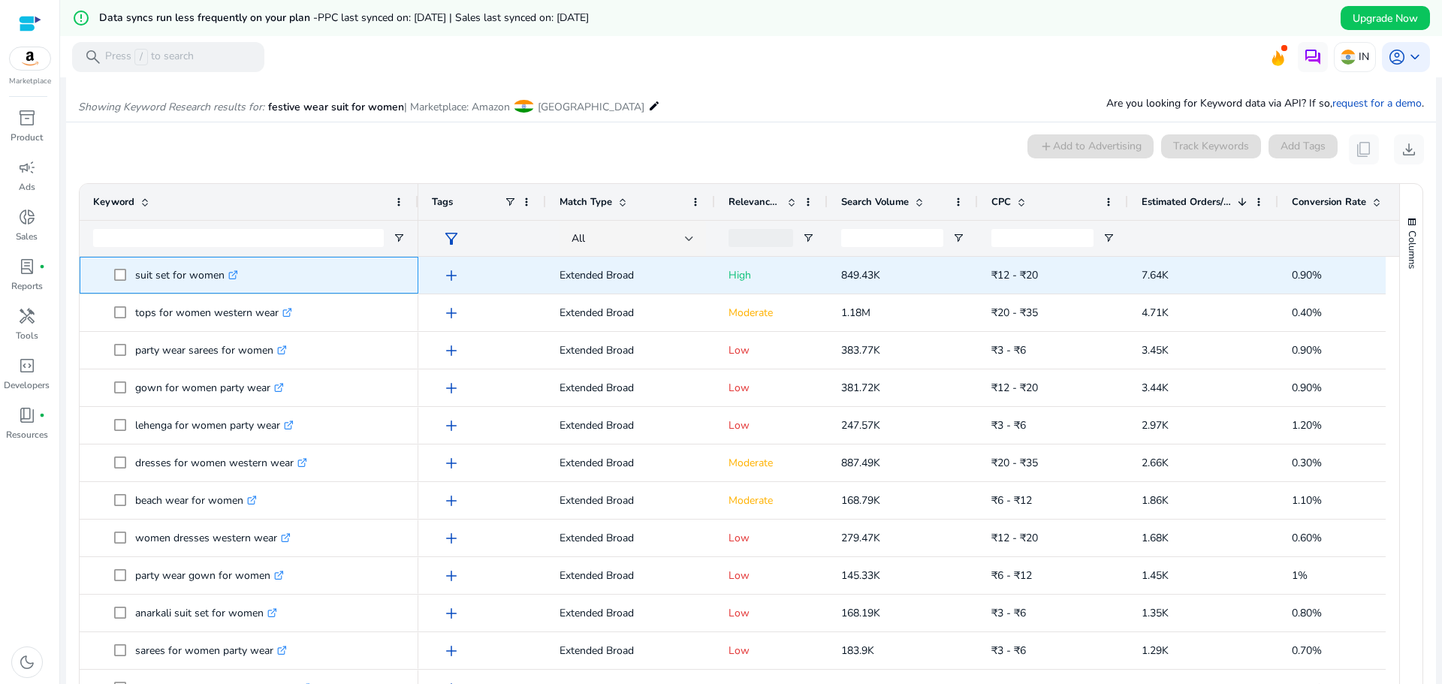
drag, startPoint x: 223, startPoint y: 280, endPoint x: 137, endPoint y: 278, distance: 85.6
click at [137, 278] on p "suit set for women .st0{fill:#2c8af8}" at bounding box center [186, 275] width 103 height 31
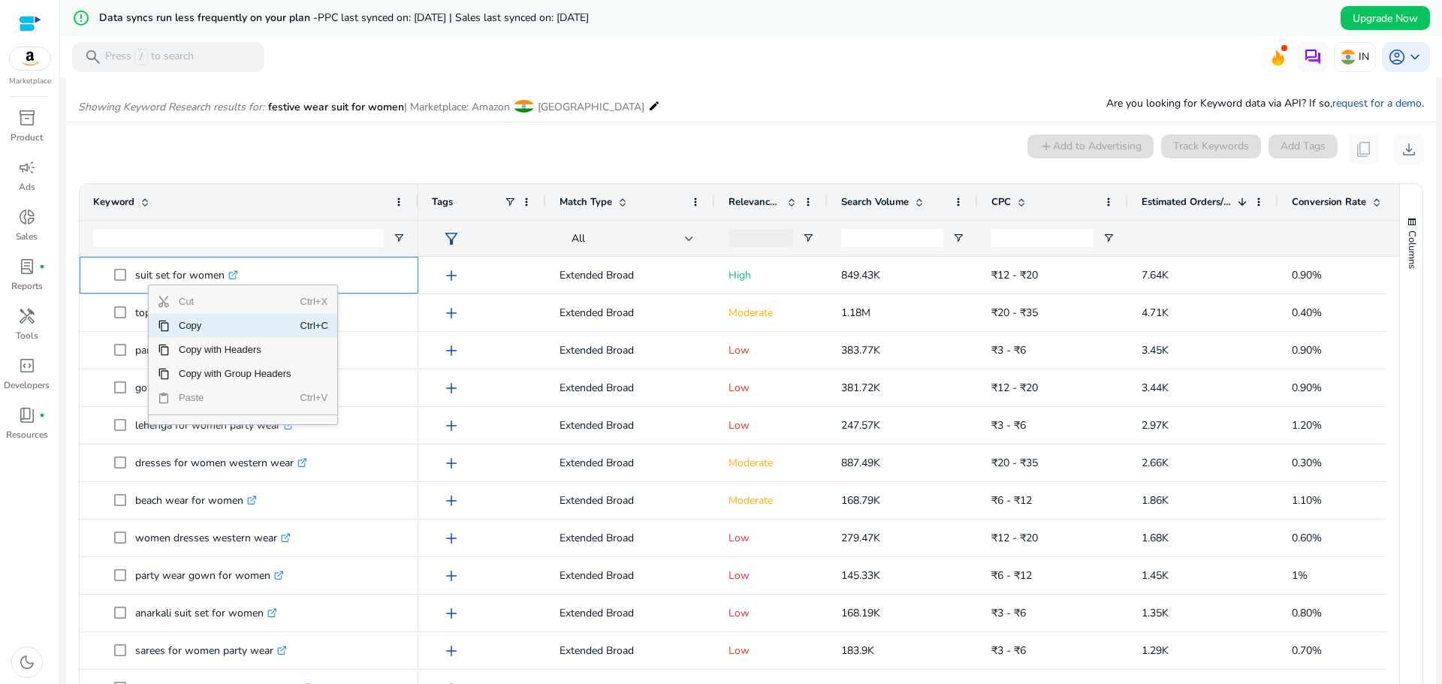
click at [175, 322] on span "Copy" at bounding box center [235, 326] width 131 height 24
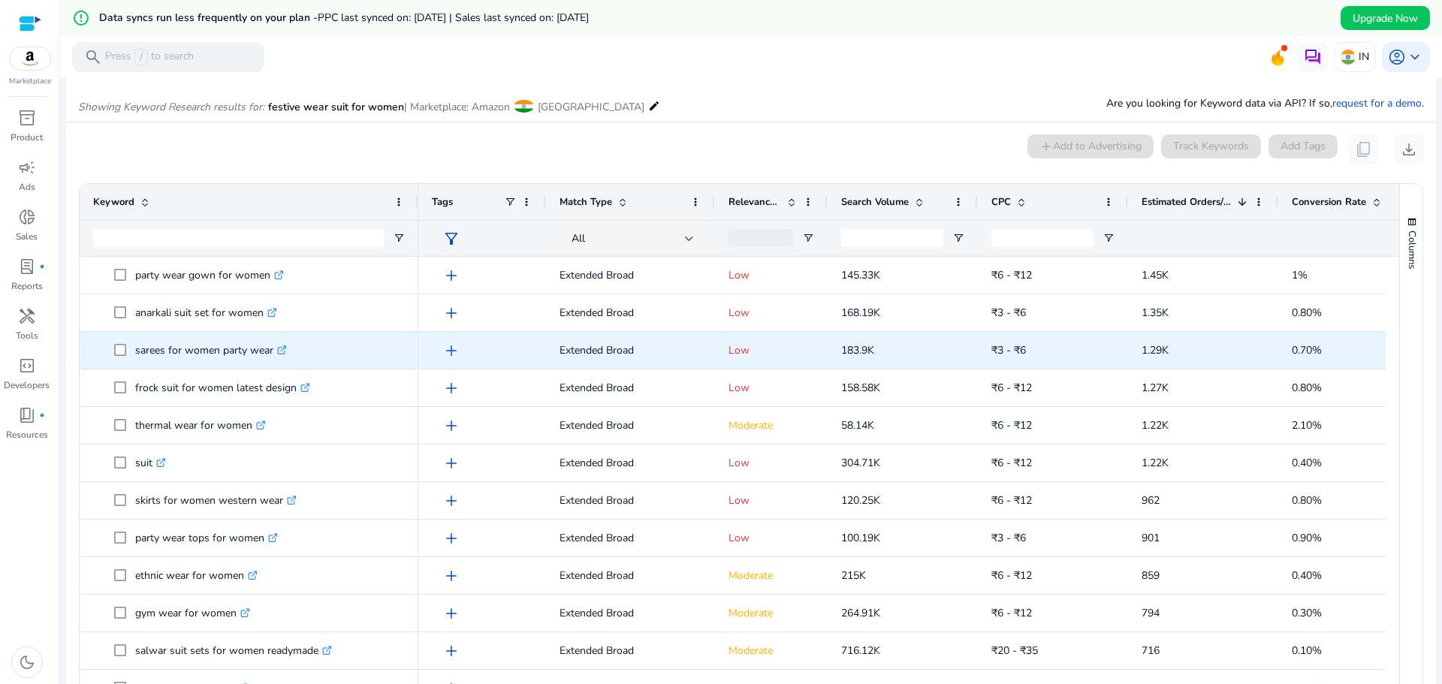
scroll to position [300, 0]
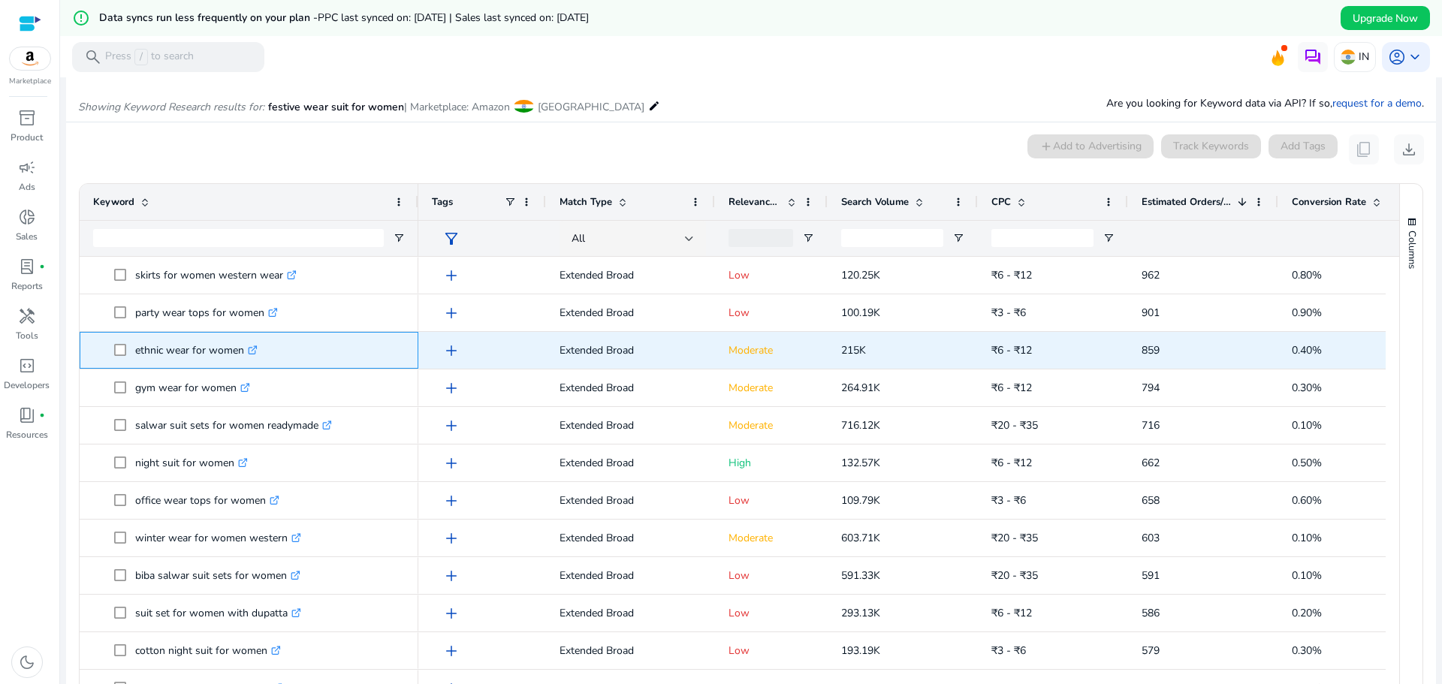
drag, startPoint x: 244, startPoint y: 357, endPoint x: 134, endPoint y: 347, distance: 110.1
click at [134, 347] on span "ethnic wear for women .st0{fill:#2c8af8}" at bounding box center [259, 350] width 291 height 31
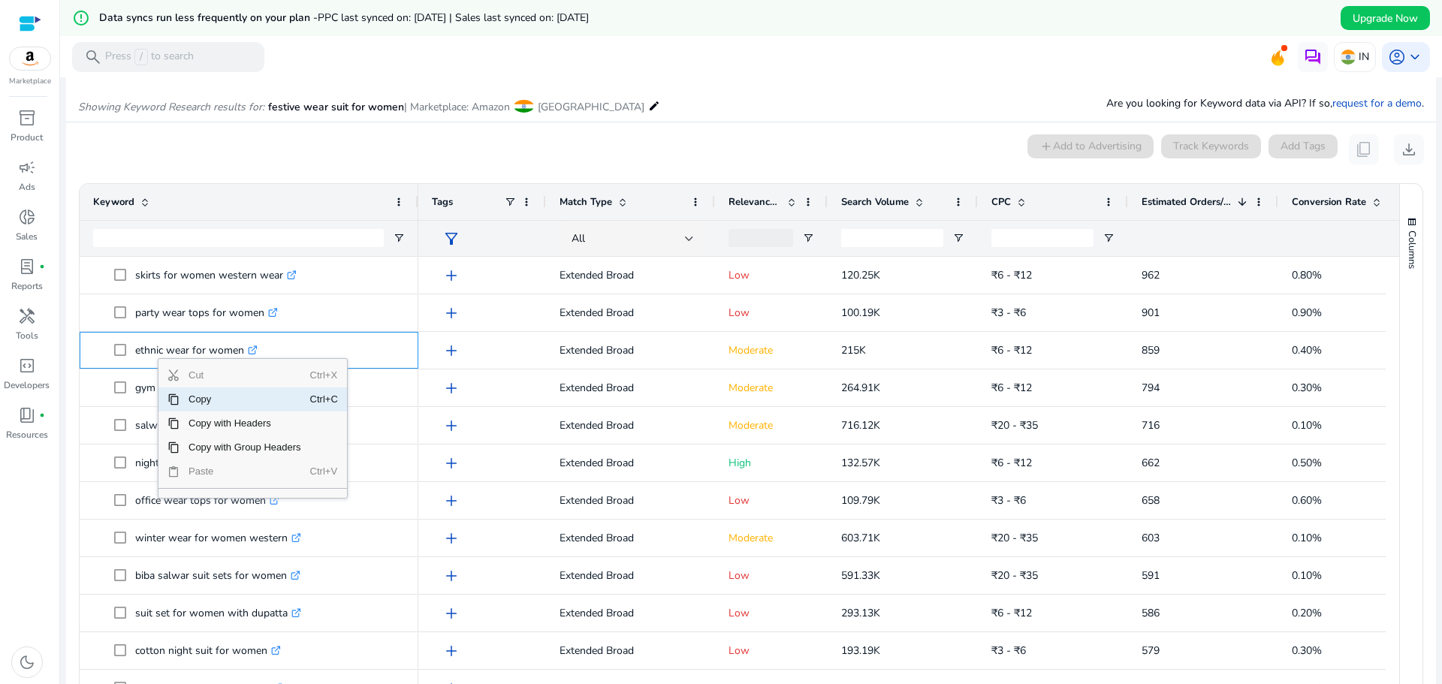
click at [198, 396] on span "Copy" at bounding box center [244, 399] width 131 height 24
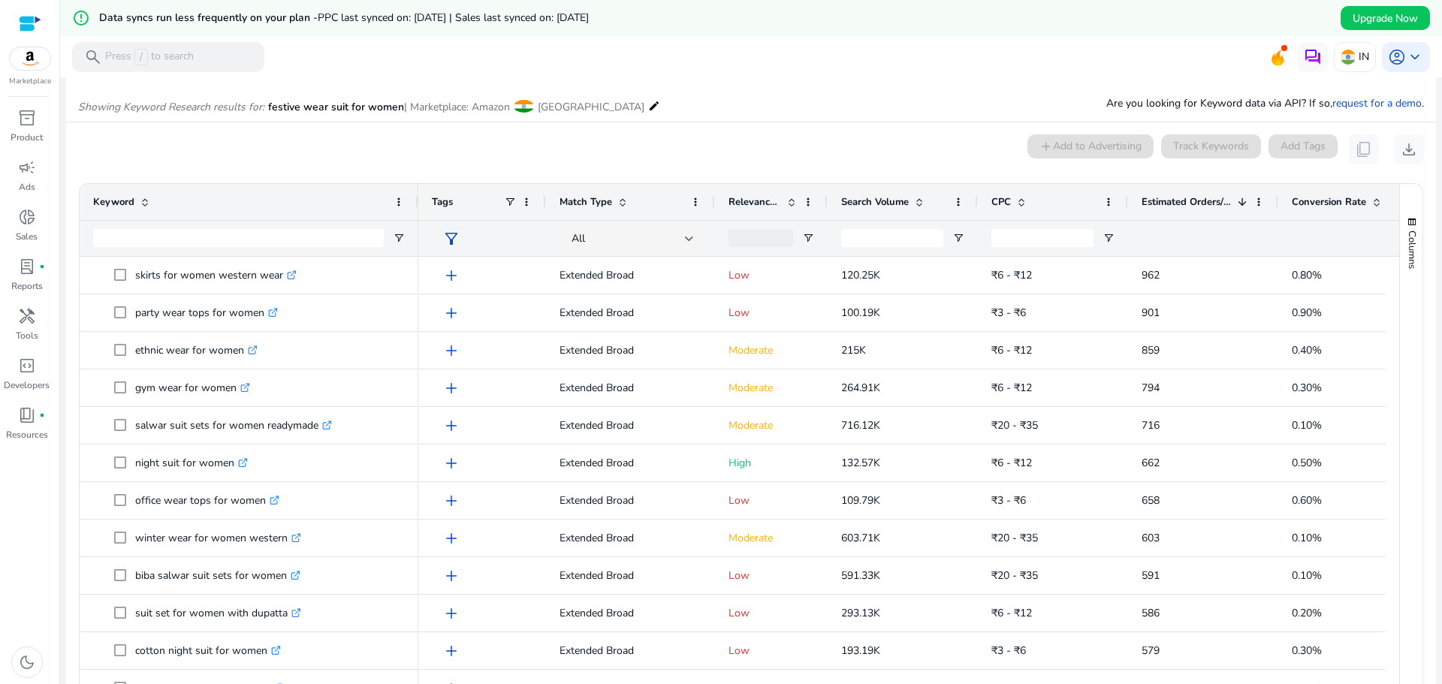
click at [662, 137] on div "0 keyword(s) selected add Add to Advertising Track Keywords Add Tags content_co…" at bounding box center [751, 149] width 1346 height 30
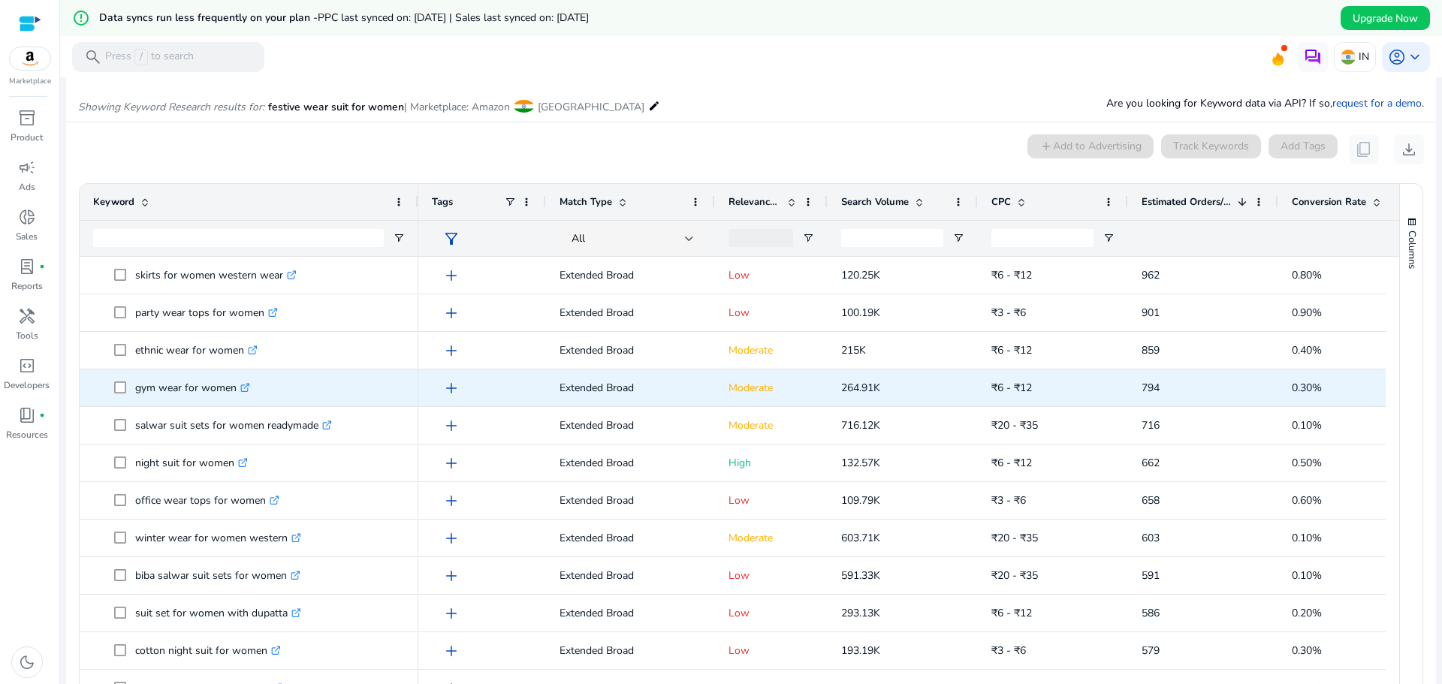
scroll to position [574, 0]
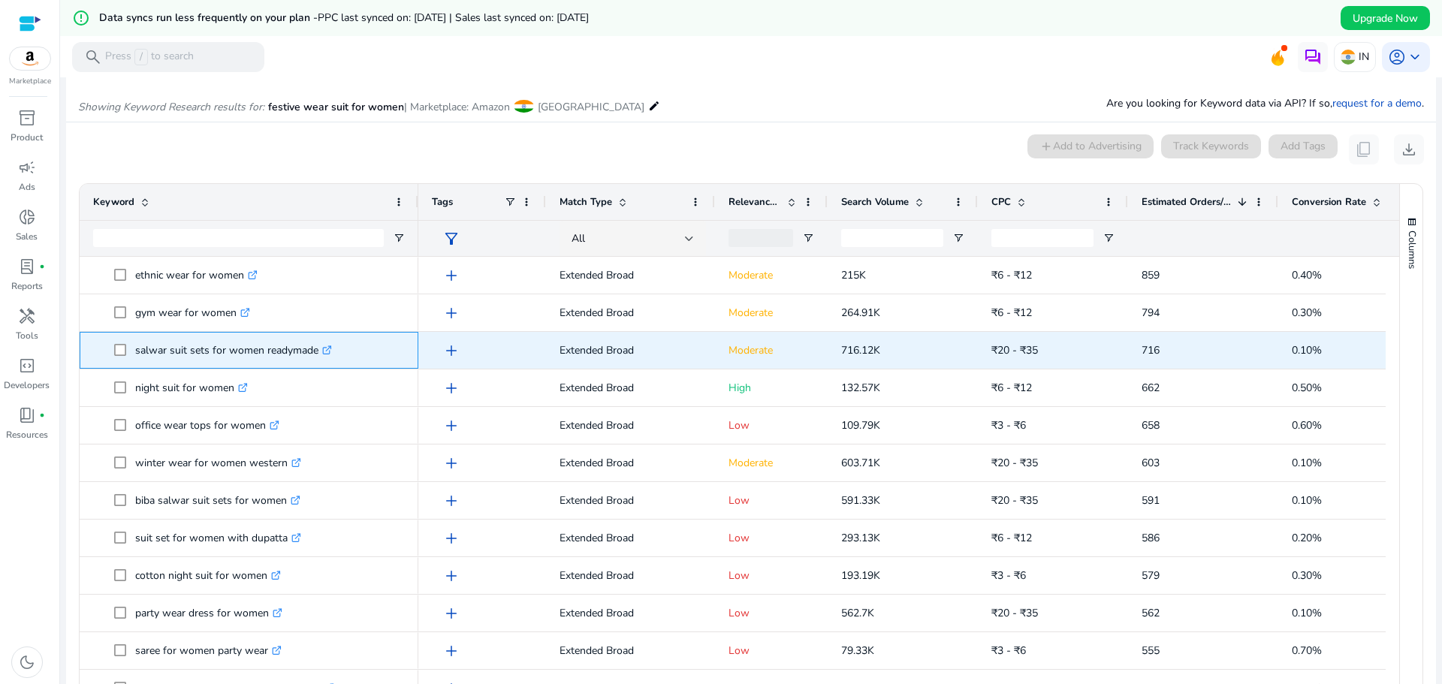
drag, startPoint x: 318, startPoint y: 353, endPoint x: 135, endPoint y: 359, distance: 183.3
click at [135, 359] on p "salwar suit sets for women readymade .st0{fill:#2c8af8}" at bounding box center [233, 350] width 197 height 31
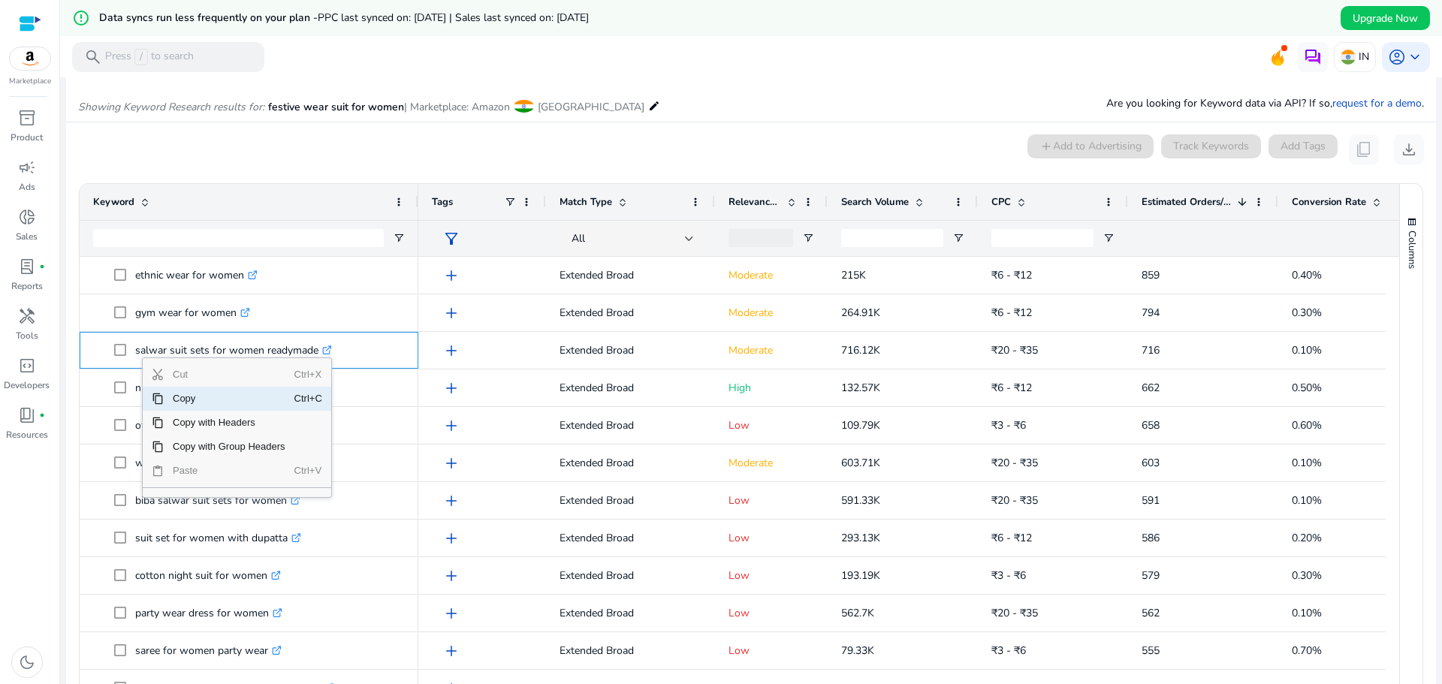
click at [183, 400] on span "Copy" at bounding box center [229, 399] width 131 height 24
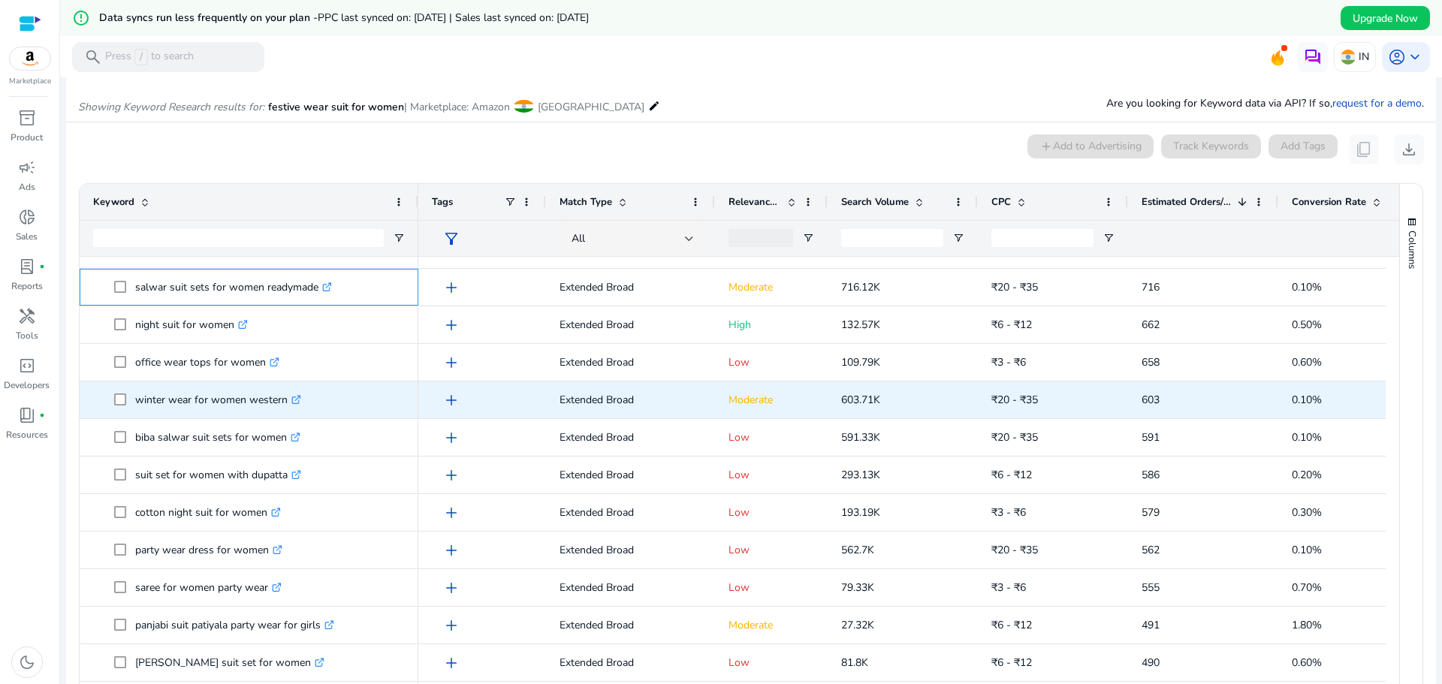
scroll to position [676, 0]
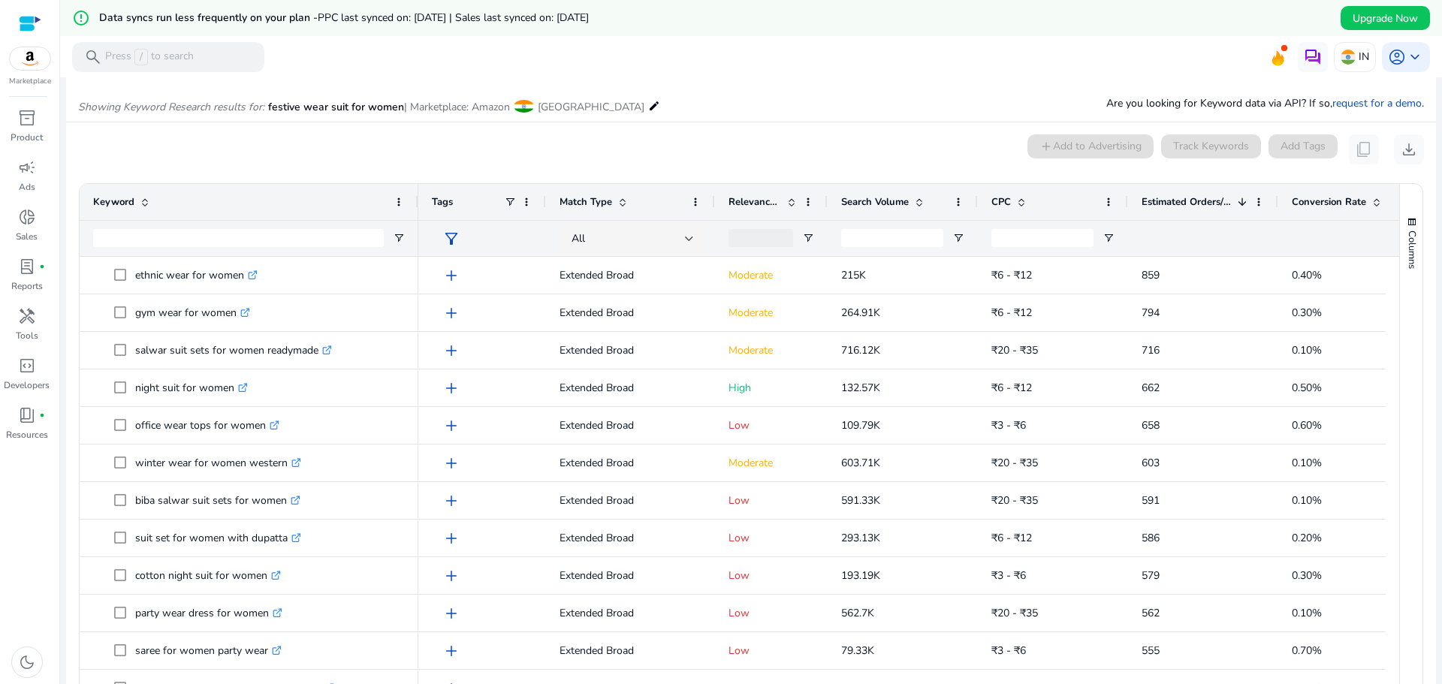
click at [460, 129] on mat-card "0 keyword(s) selected add Add to Advertising Track Keywords Add Tags content_co…" at bounding box center [751, 440] width 1370 height 637
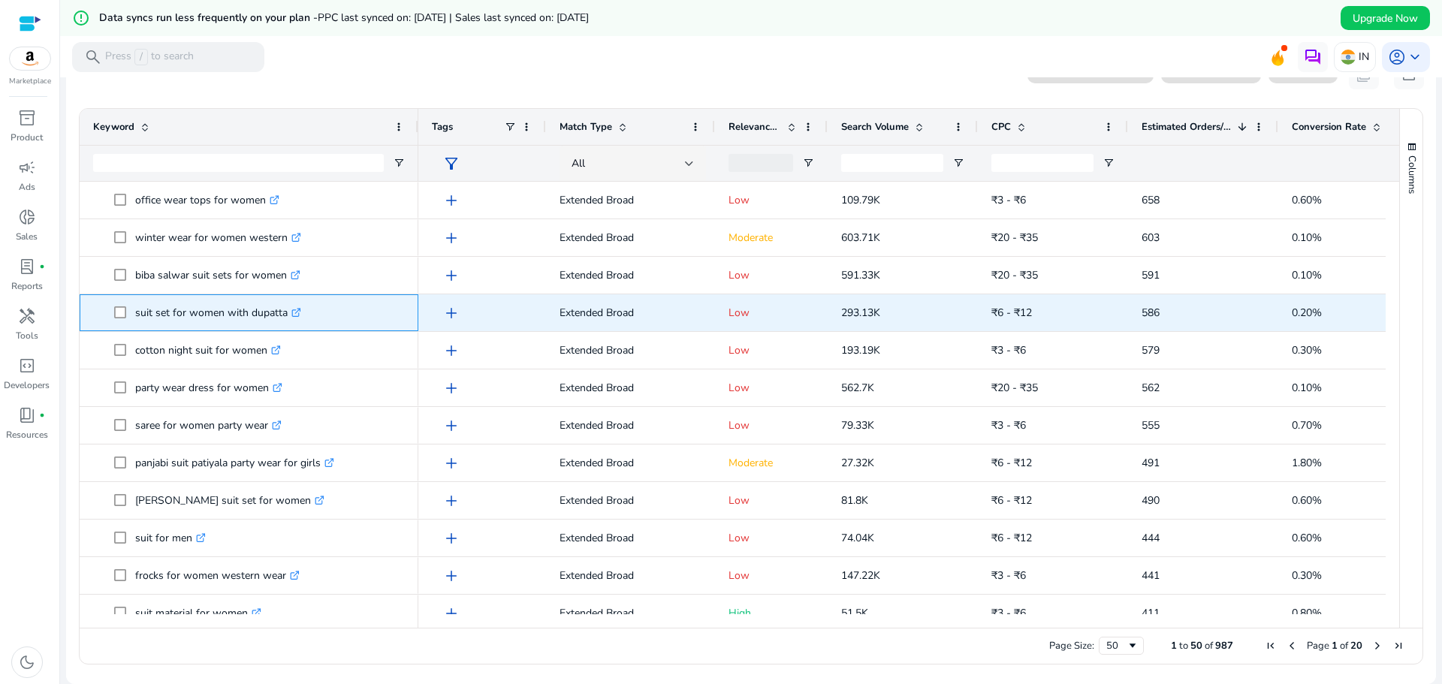
drag, startPoint x: 286, startPoint y: 317, endPoint x: 132, endPoint y: 315, distance: 154.0
click at [132, 315] on span "suit set for women with dupatta .st0{fill:#2c8af8}" at bounding box center [259, 312] width 291 height 31
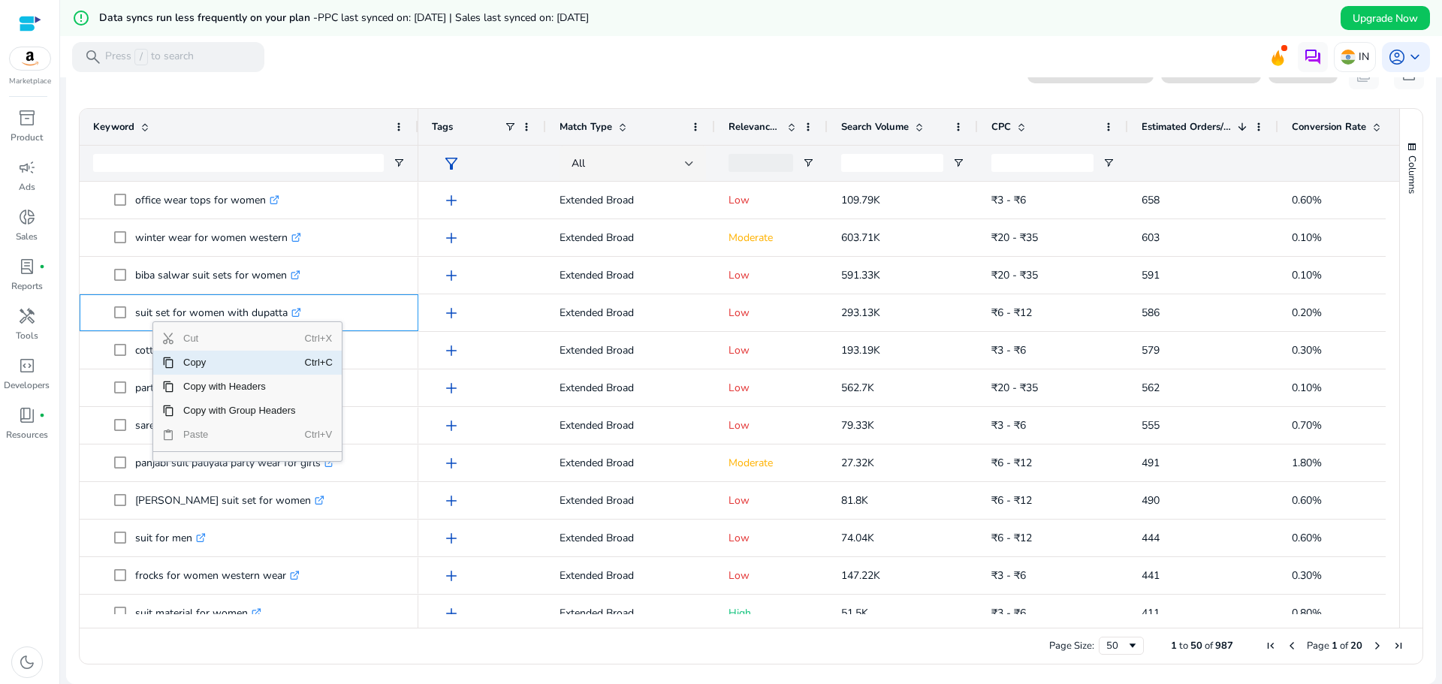
click at [191, 367] on span "Copy" at bounding box center [239, 363] width 131 height 24
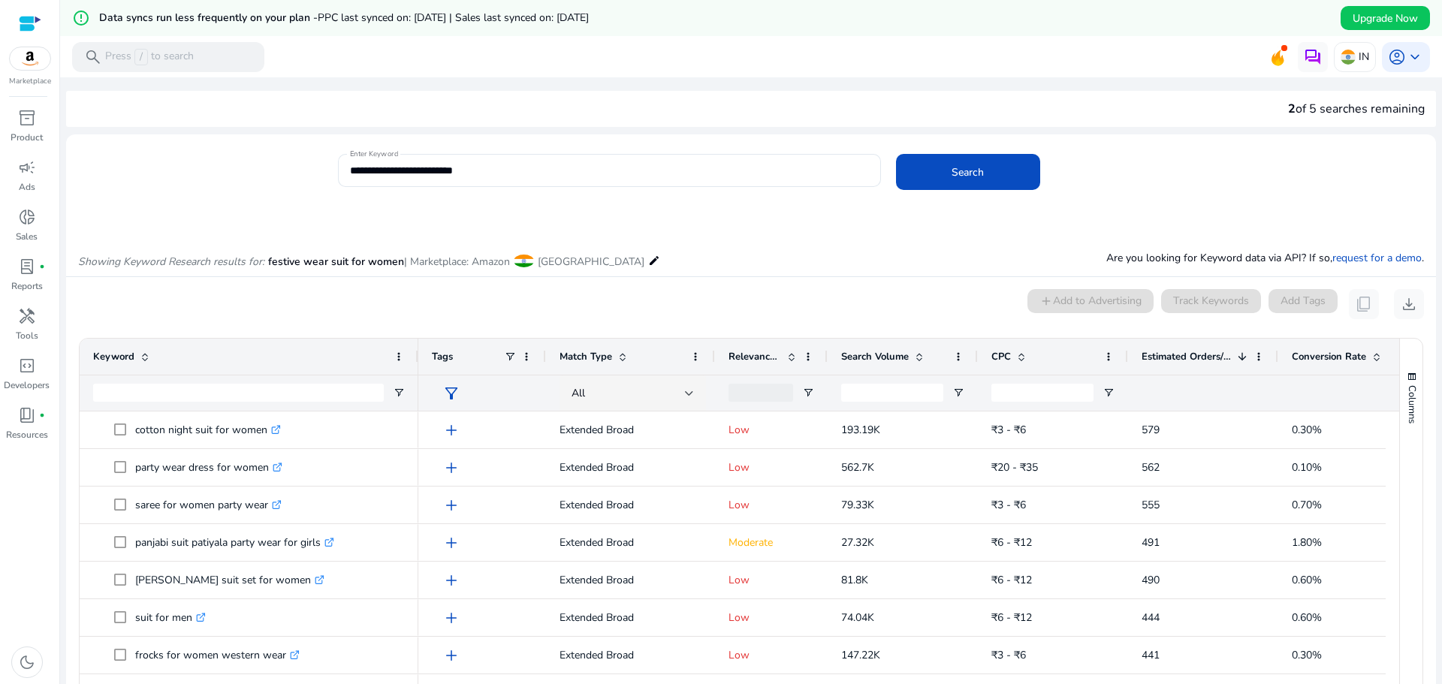
click at [1239, 360] on span at bounding box center [1242, 357] width 12 height 12
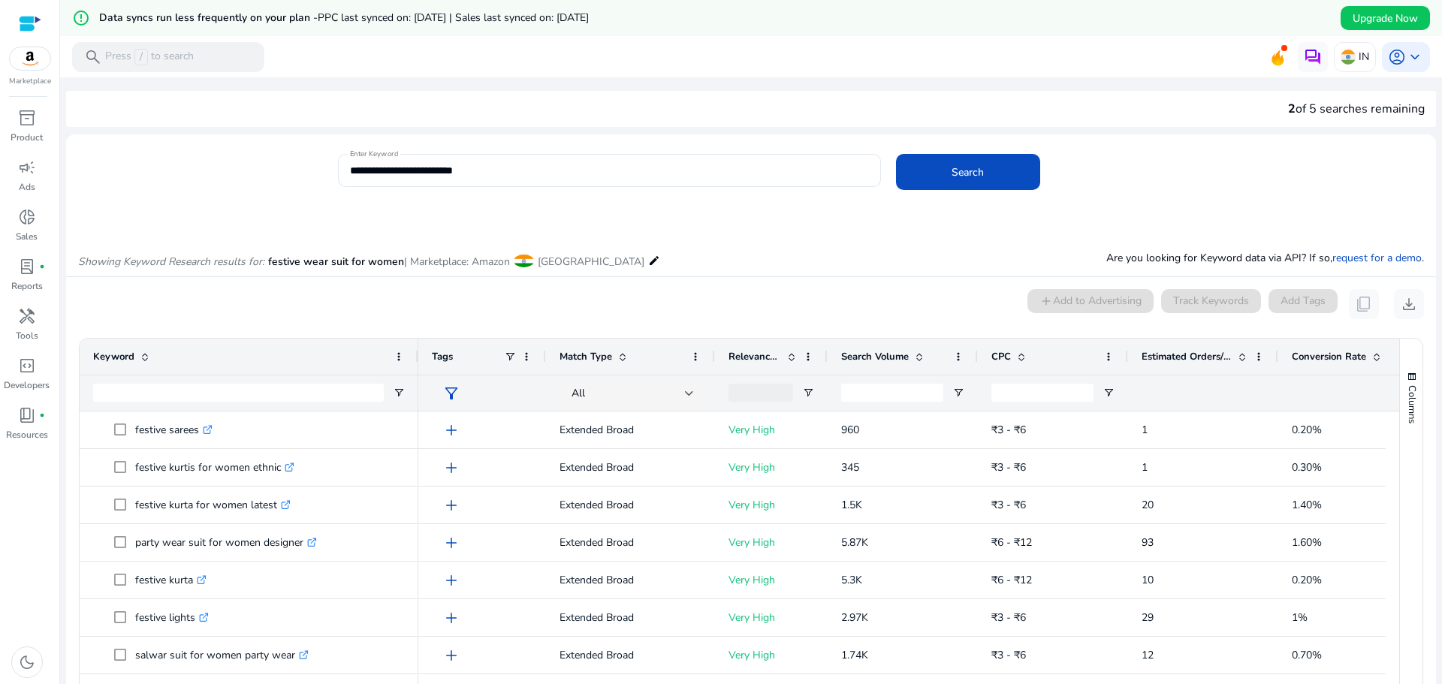
click at [1242, 355] on span at bounding box center [1242, 357] width 12 height 12
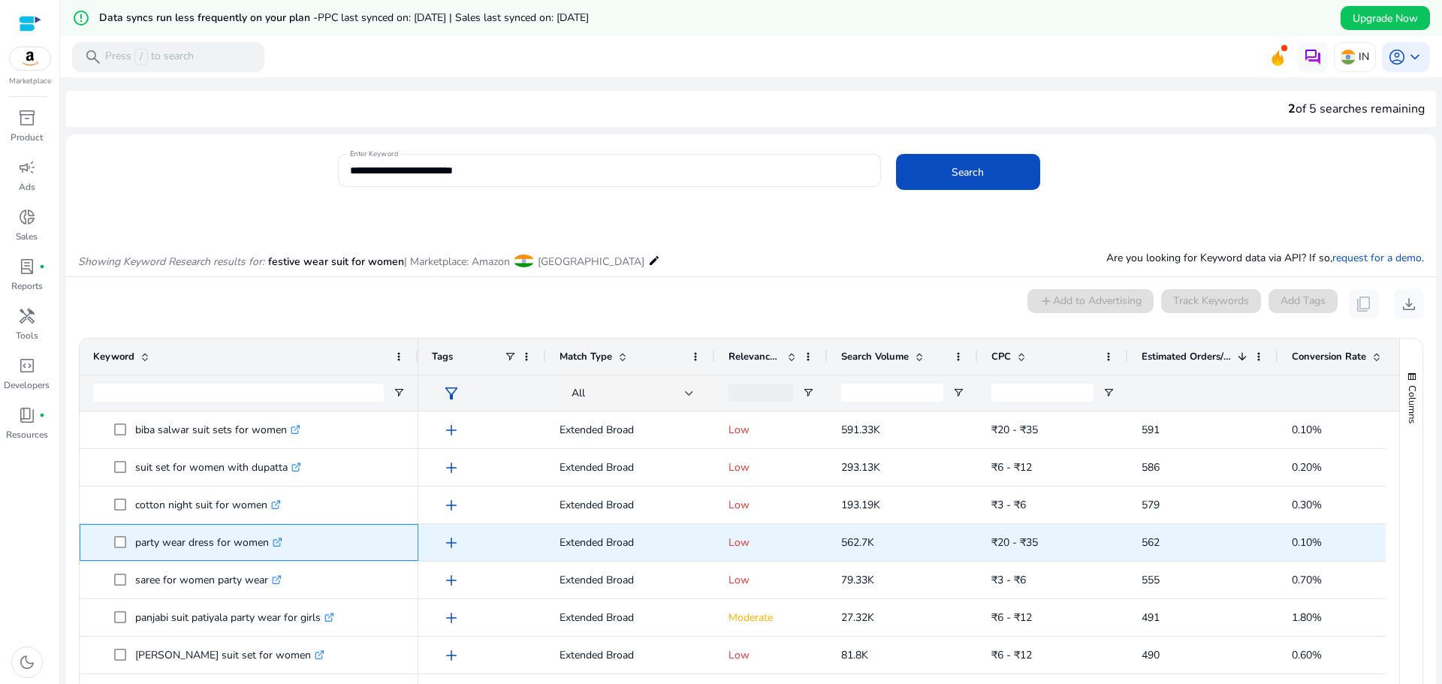
drag, startPoint x: 269, startPoint y: 541, endPoint x: 210, endPoint y: 540, distance: 58.6
click at [210, 540] on p "party wear dress for women .st0{fill:#2c8af8}" at bounding box center [208, 542] width 147 height 31
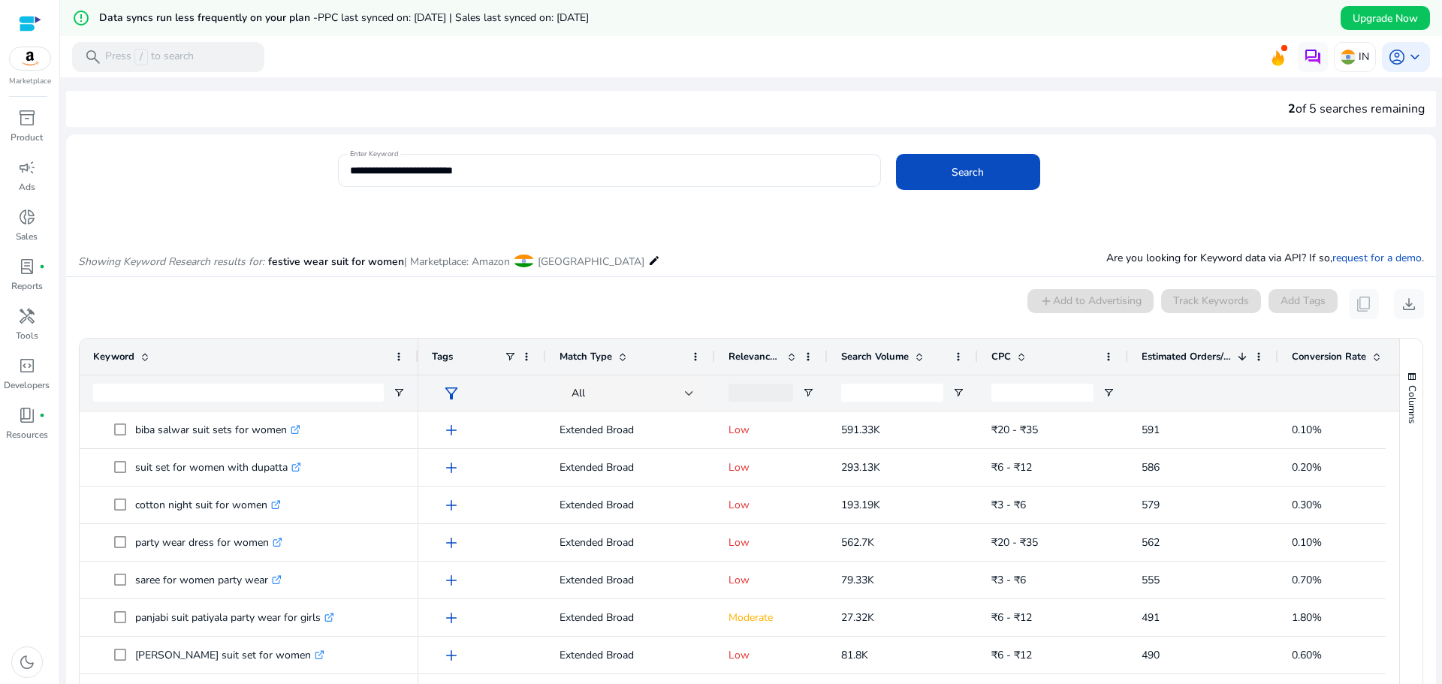
click at [656, 259] on div "Showing Keyword Research results for: festive wear suit for women | Marketplace…" at bounding box center [751, 246] width 1370 height 62
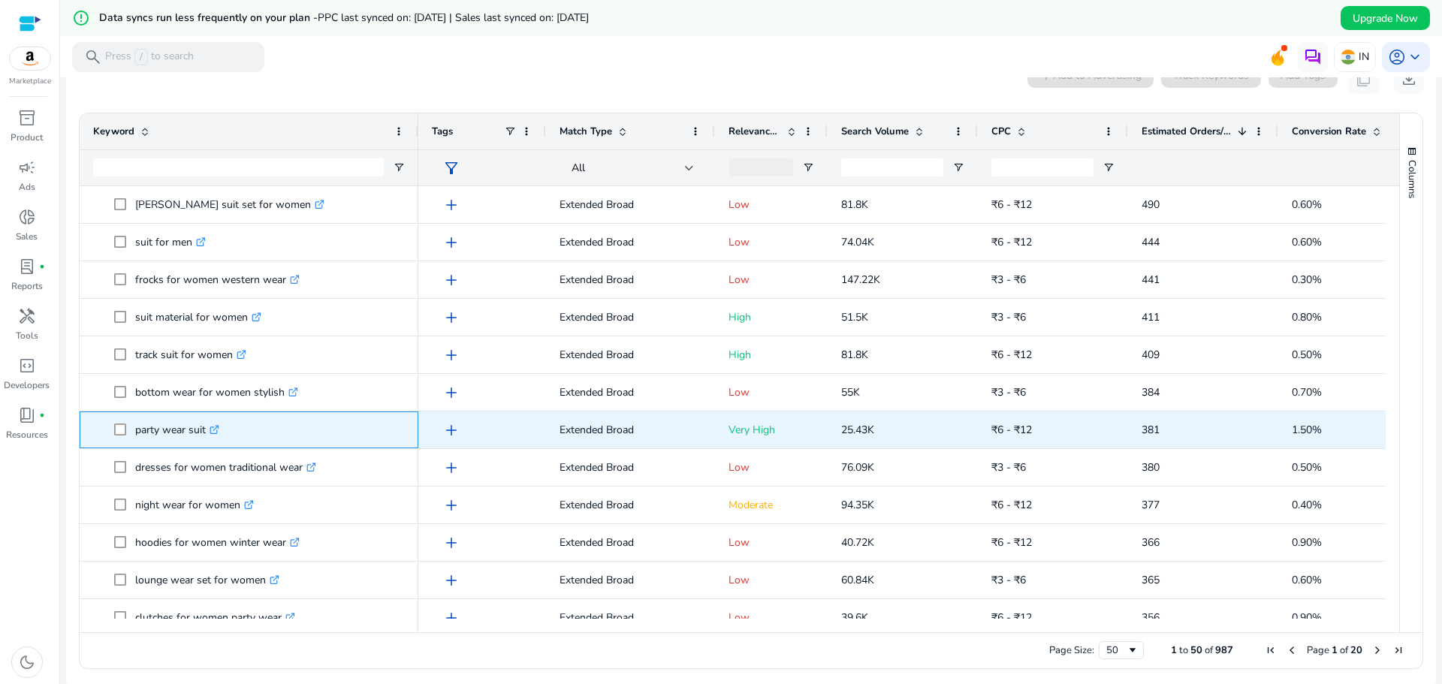
drag, startPoint x: 207, startPoint y: 430, endPoint x: 137, endPoint y: 435, distance: 70.0
click at [134, 433] on span "party wear suit .st0{fill:#2c8af8}" at bounding box center [259, 430] width 291 height 31
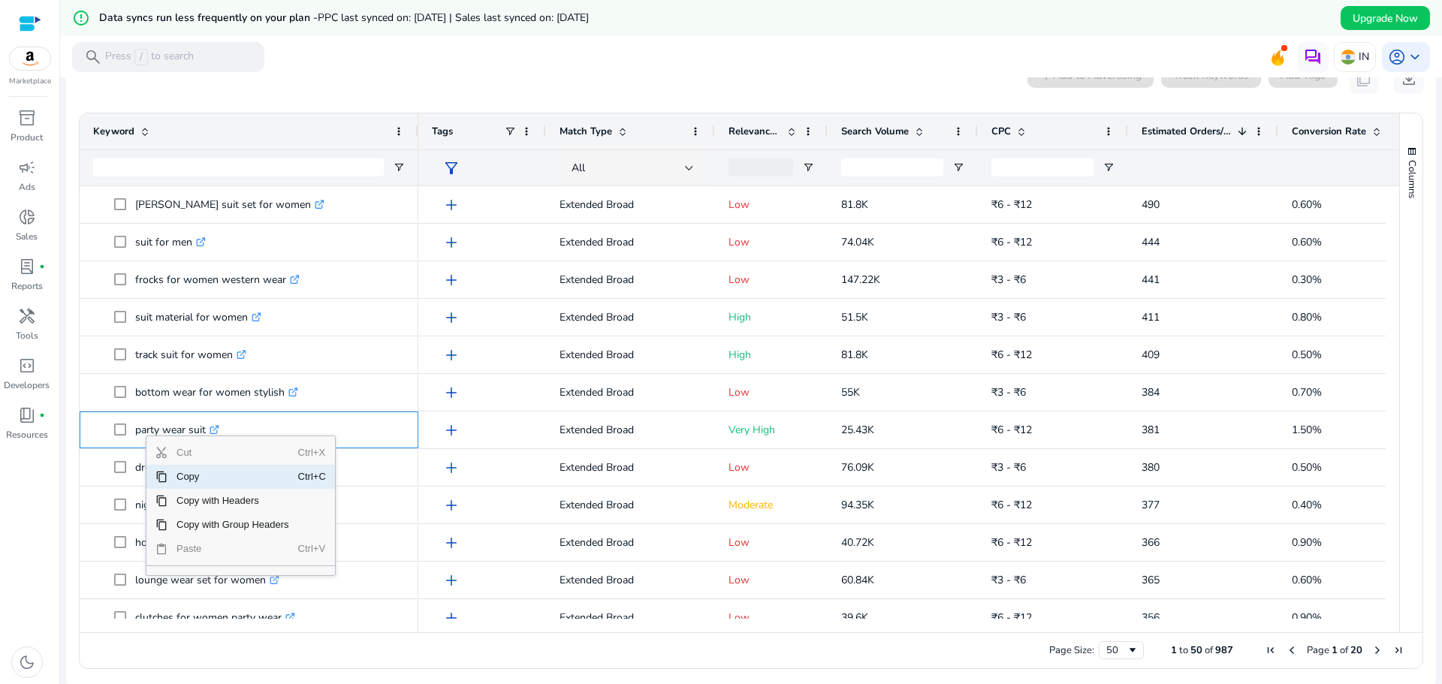
click at [198, 475] on span "Copy" at bounding box center [232, 477] width 131 height 24
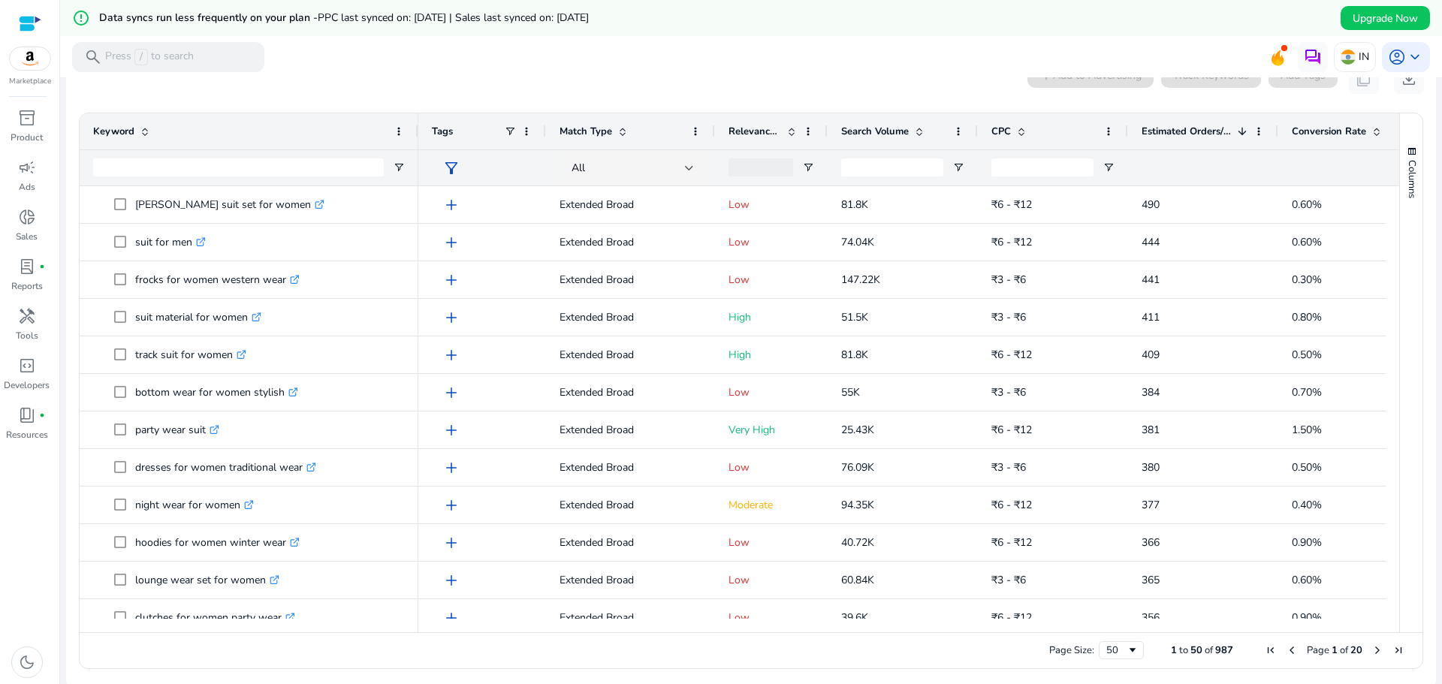
click at [847, 74] on mat-toolbar "search Press / to search IN account_circle keyboard_arrow_down" at bounding box center [751, 56] width 1382 height 41
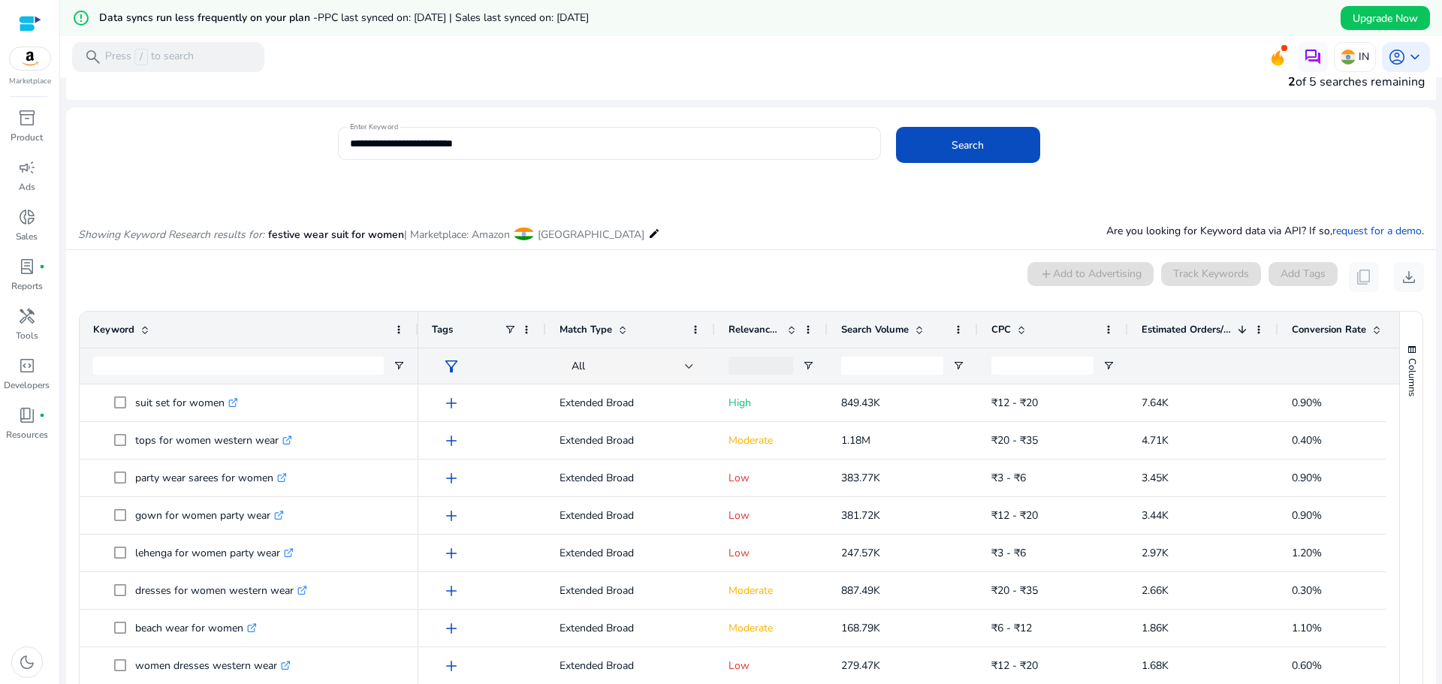
scroll to position [15, 0]
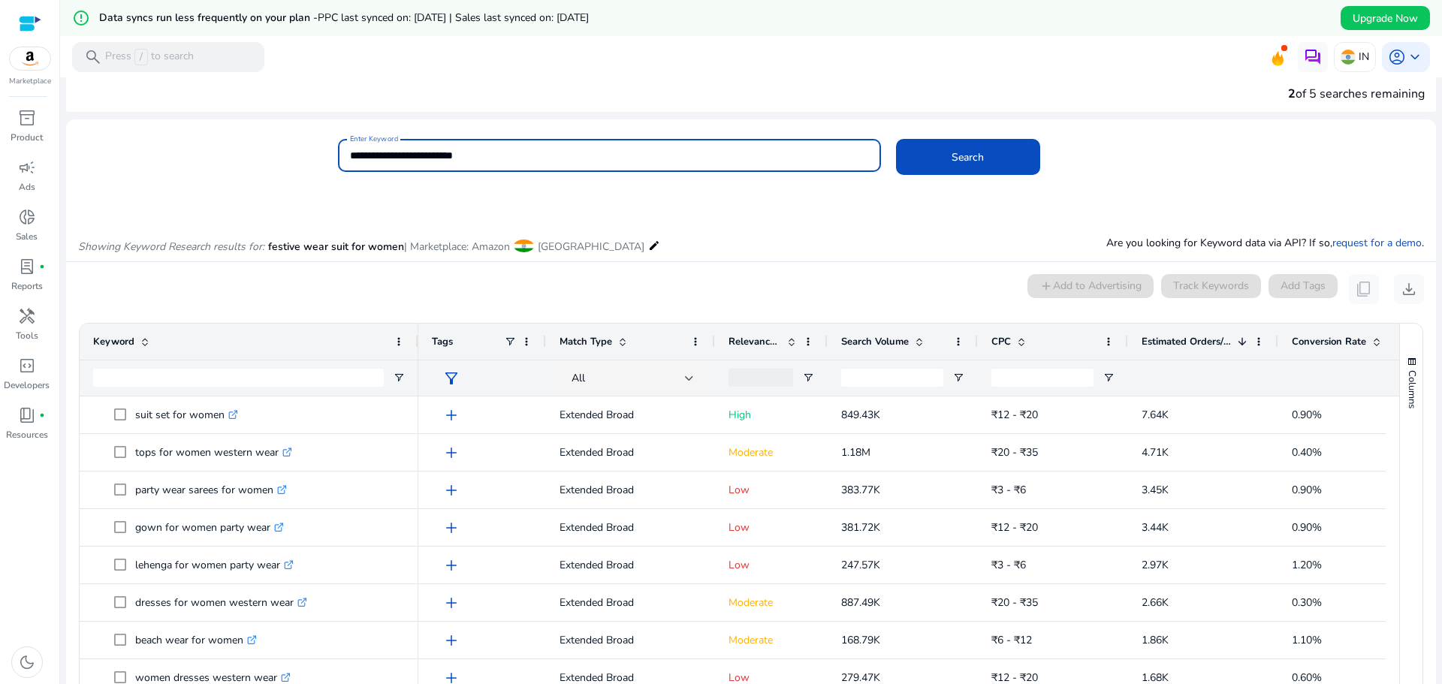
drag, startPoint x: 493, startPoint y: 158, endPoint x: 329, endPoint y: 158, distance: 164.5
click at [329, 158] on div "**********" at bounding box center [745, 163] width 1358 height 49
paste input
type input "**********"
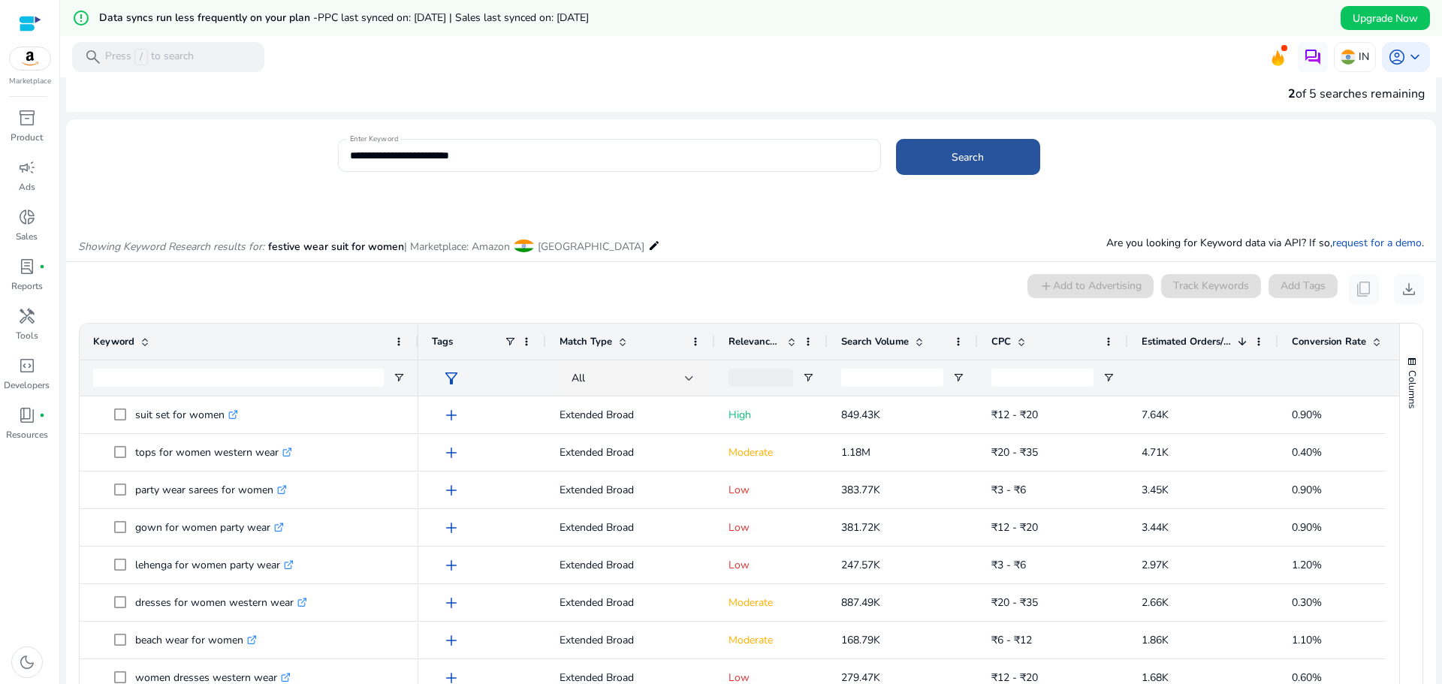
click at [999, 152] on span at bounding box center [968, 157] width 144 height 36
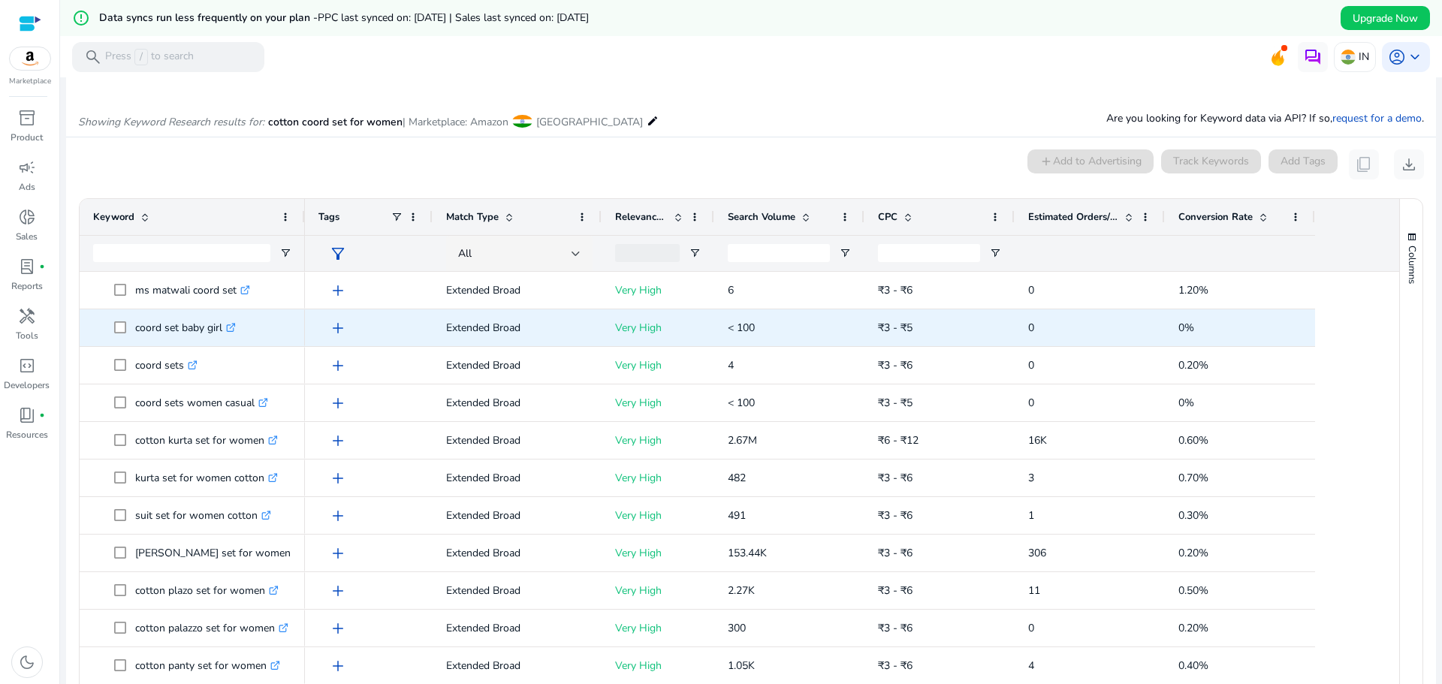
scroll to position [150, 0]
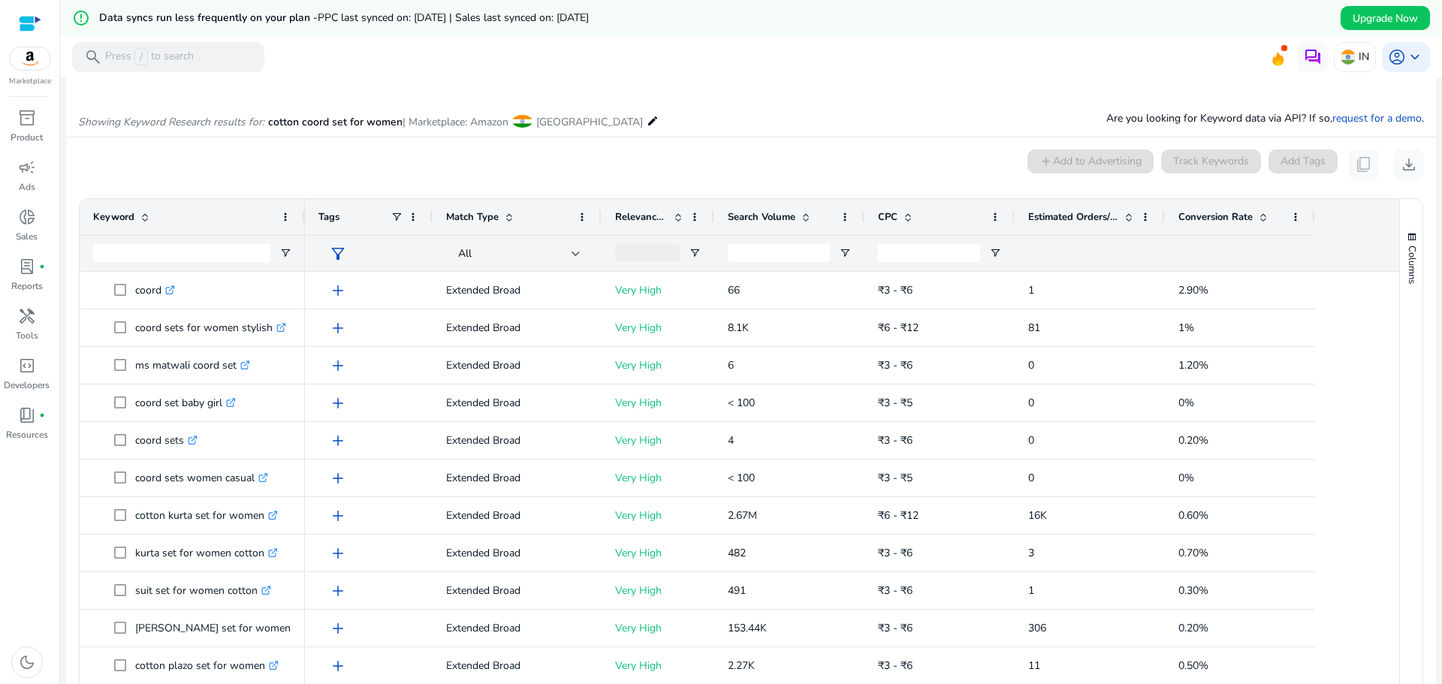
click at [1123, 216] on span at bounding box center [1129, 217] width 12 height 12
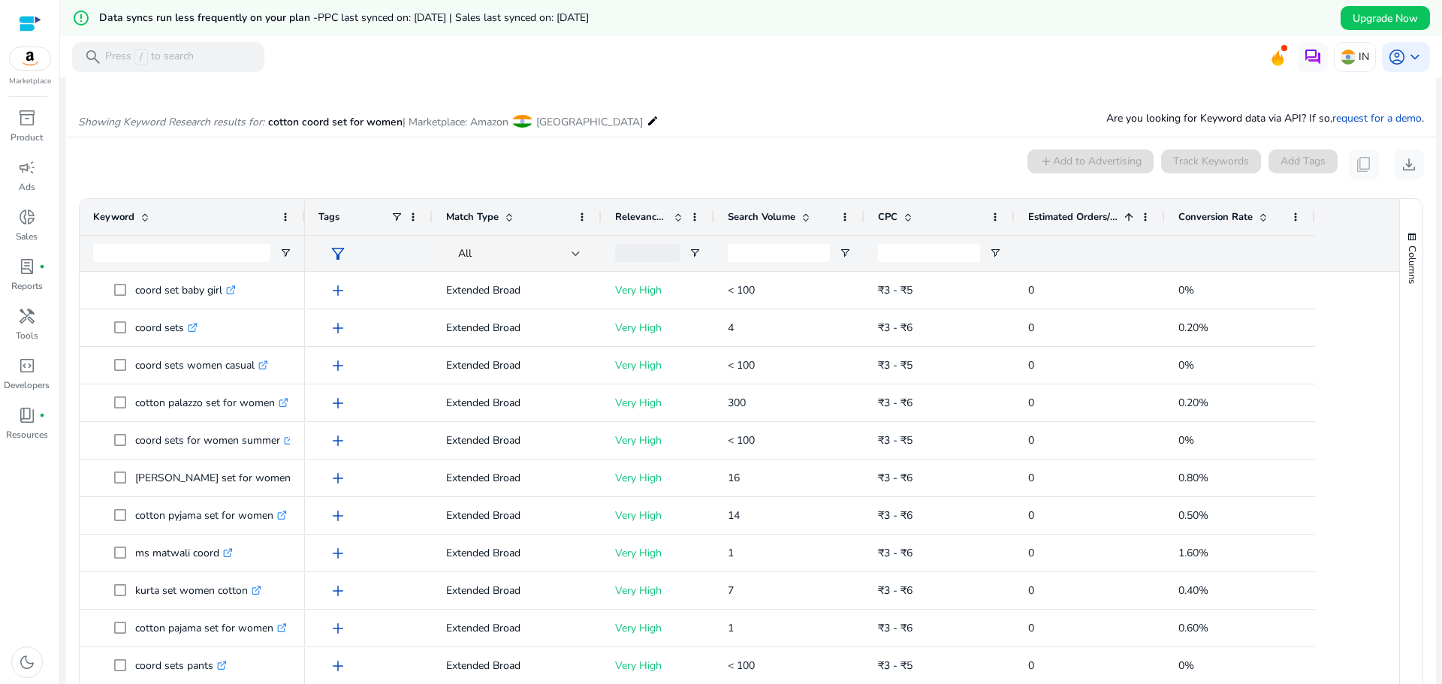
click at [1123, 216] on span at bounding box center [1129, 217] width 12 height 12
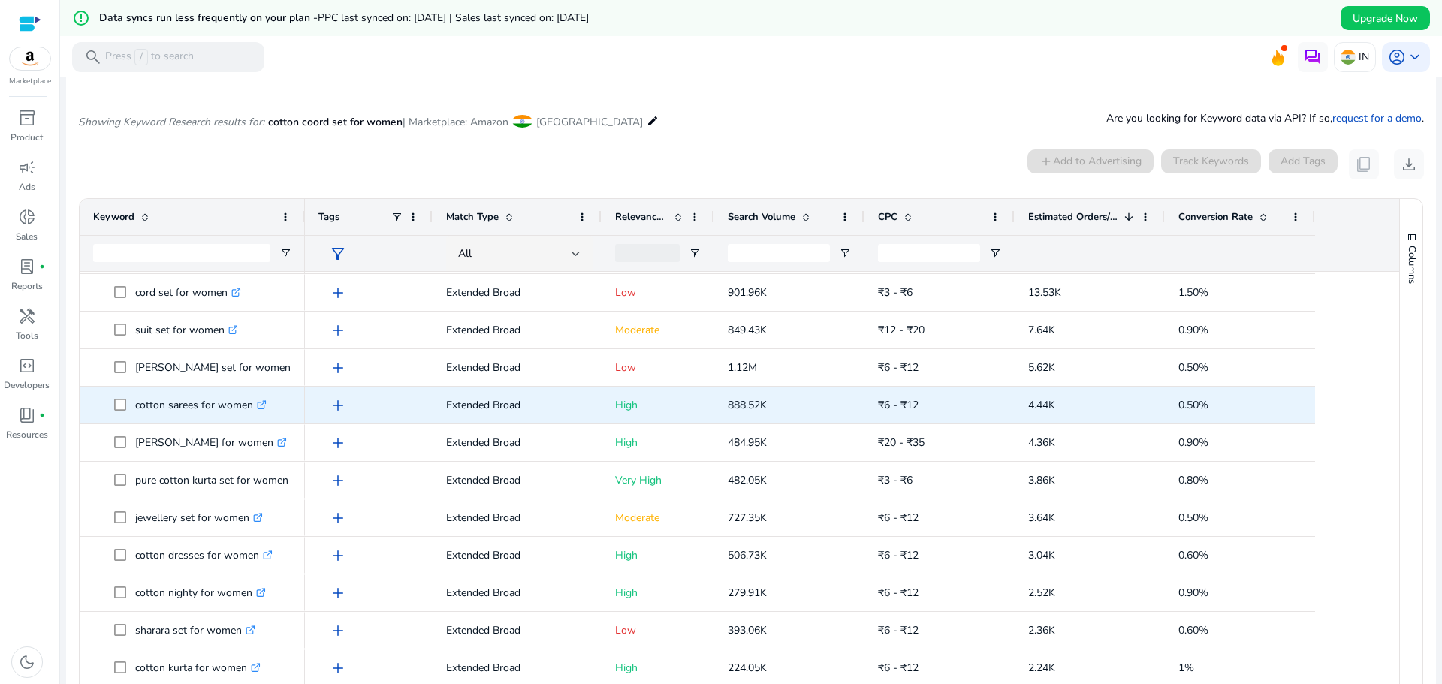
scroll to position [0, 0]
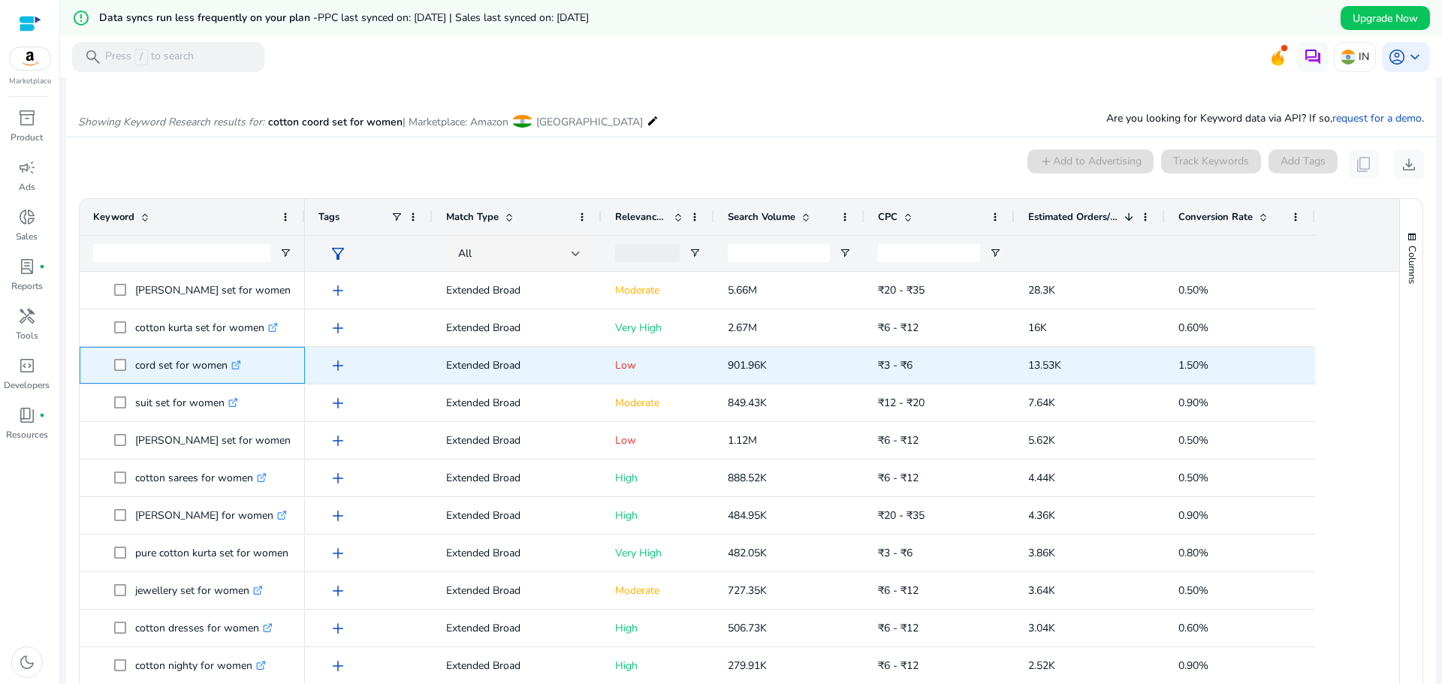
drag, startPoint x: 228, startPoint y: 369, endPoint x: 131, endPoint y: 369, distance: 97.6
click at [132, 369] on span "cord set for women .st0{fill:#2c8af8}" at bounding box center [202, 365] width 177 height 31
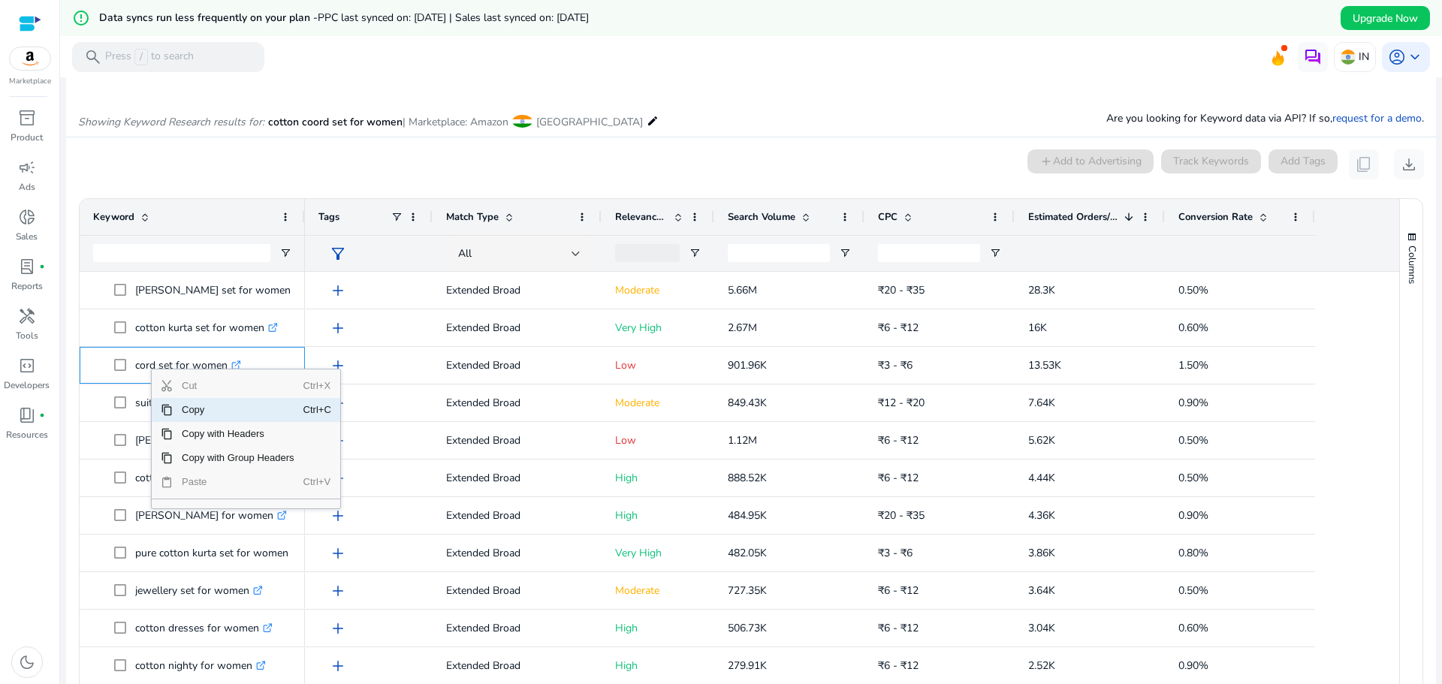
click at [210, 412] on span "Copy" at bounding box center [238, 410] width 131 height 24
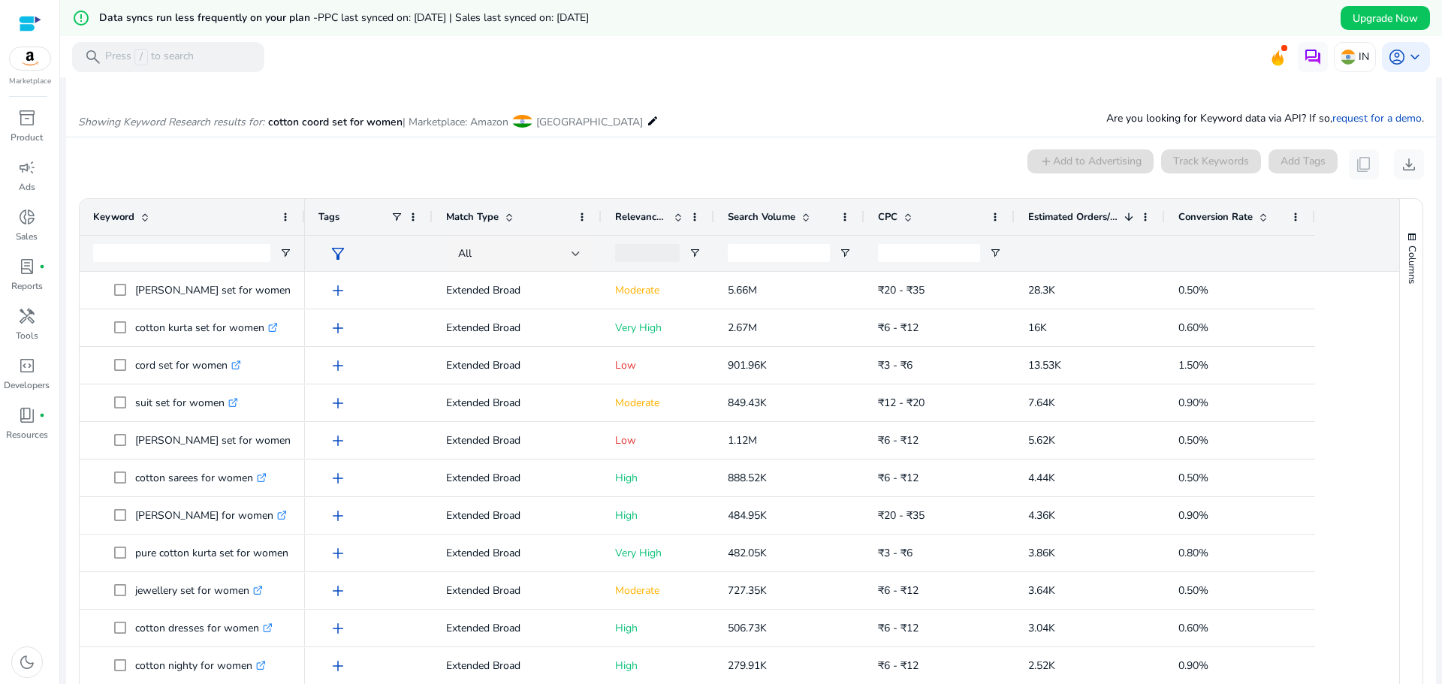
click at [514, 168] on div "0 keyword(s) selected add Add to Advertising Track Keywords Add Tags content_co…" at bounding box center [751, 164] width 1346 height 30
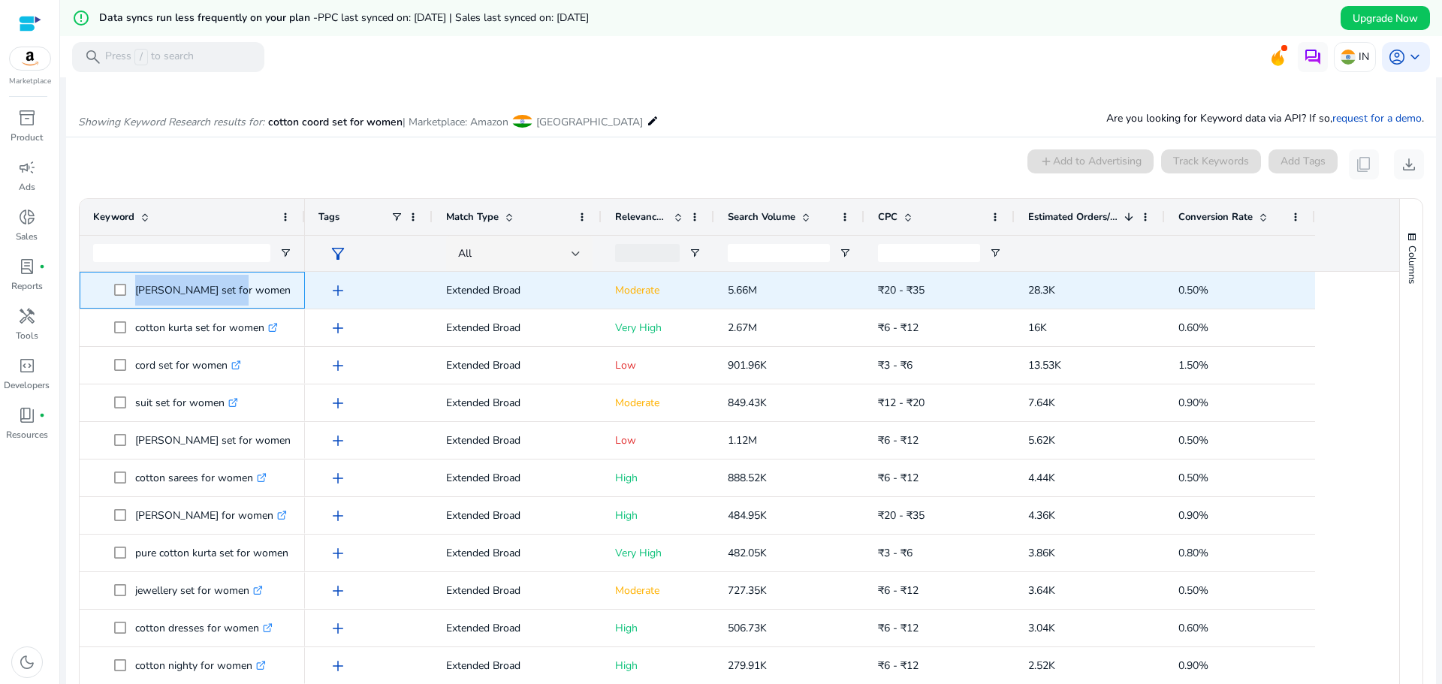
drag, startPoint x: 231, startPoint y: 294, endPoint x: 128, endPoint y: 291, distance: 102.9
click at [128, 291] on span "[PERSON_NAME] set for women .st0{fill:#2c8af8}" at bounding box center [202, 290] width 177 height 31
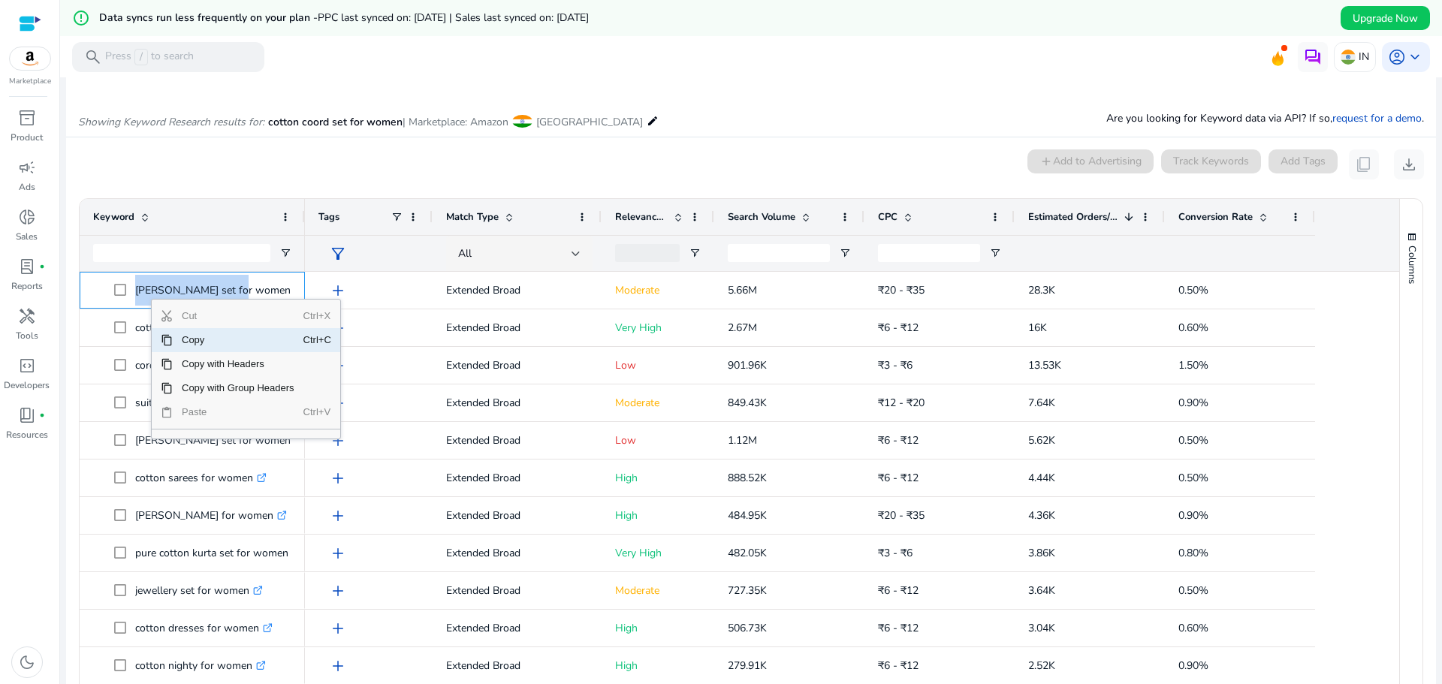
click at [188, 340] on span "Copy" at bounding box center [238, 340] width 131 height 24
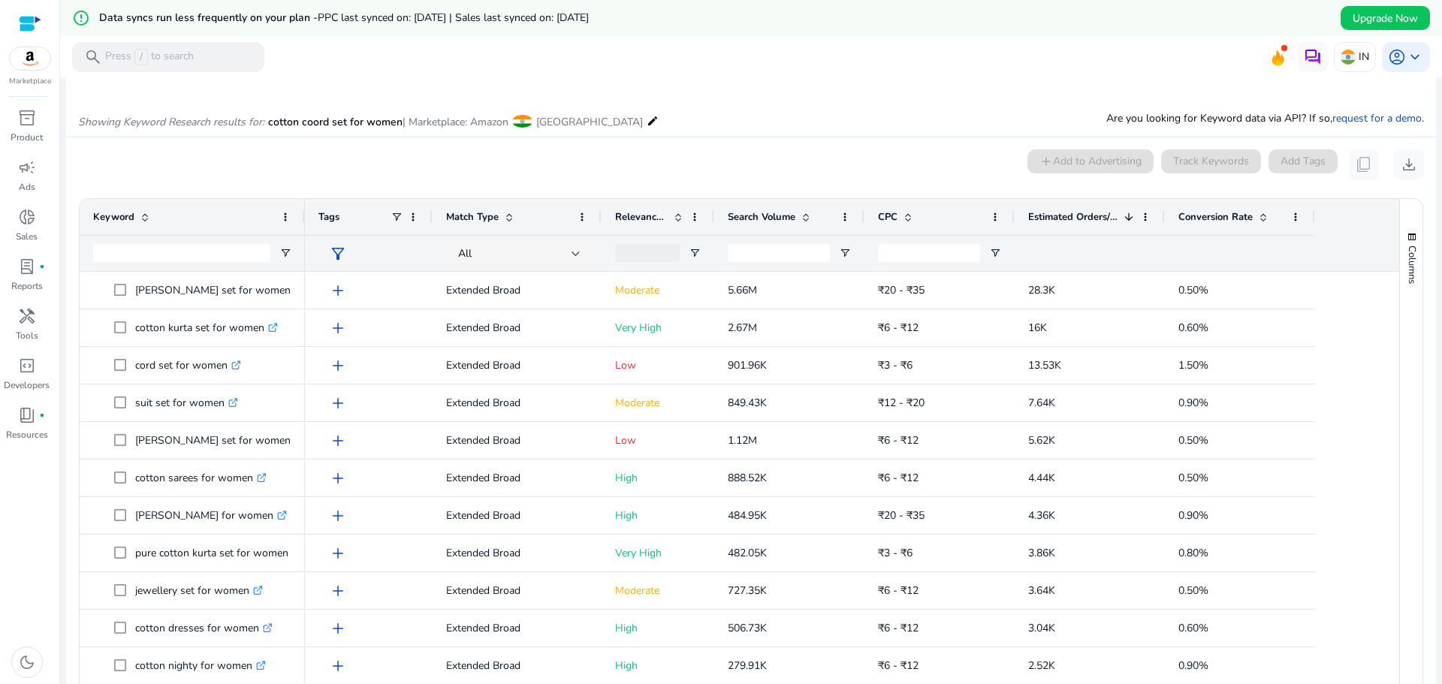
click at [751, 109] on div "Showing Keyword Research results for: cotton coord set for women | Marketplace:…" at bounding box center [751, 106] width 1370 height 62
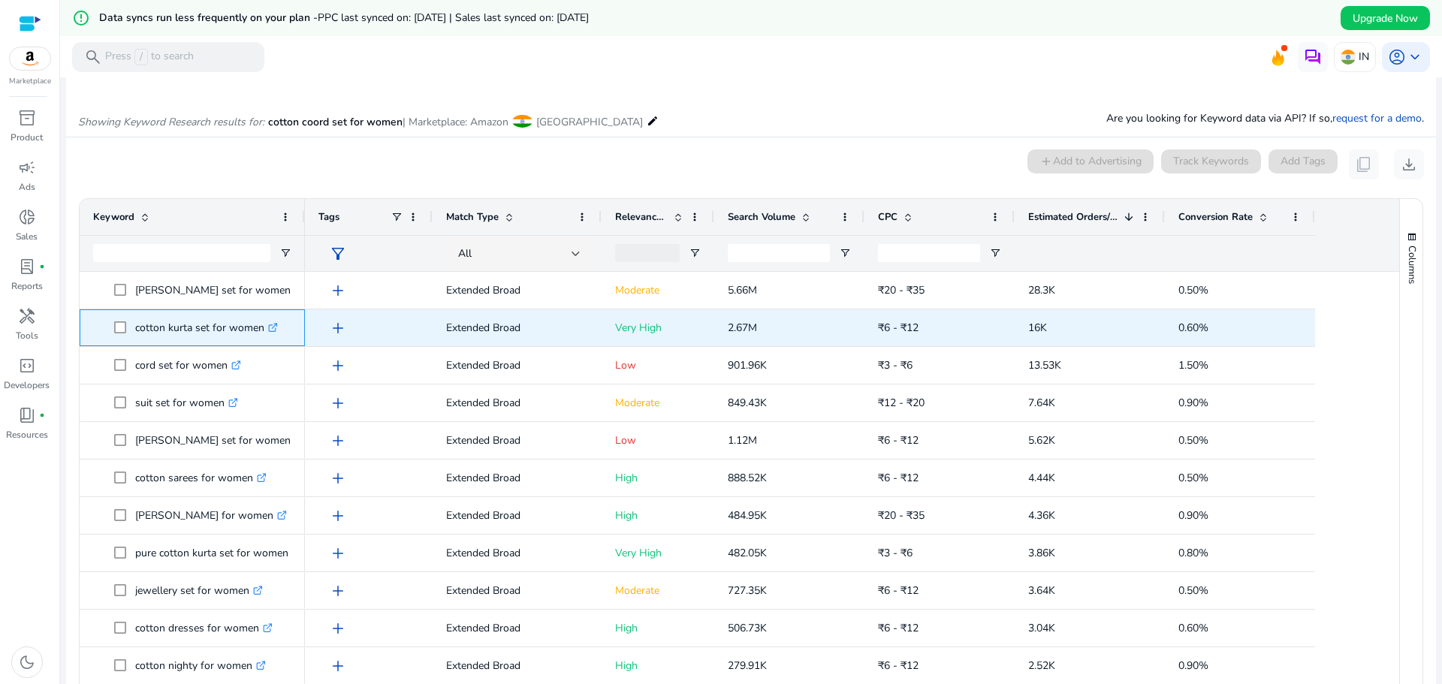
drag, startPoint x: 264, startPoint y: 334, endPoint x: 126, endPoint y: 334, distance: 137.4
click at [126, 334] on span "cotton kurta set for women .st0{fill:#2c8af8}" at bounding box center [202, 327] width 177 height 31
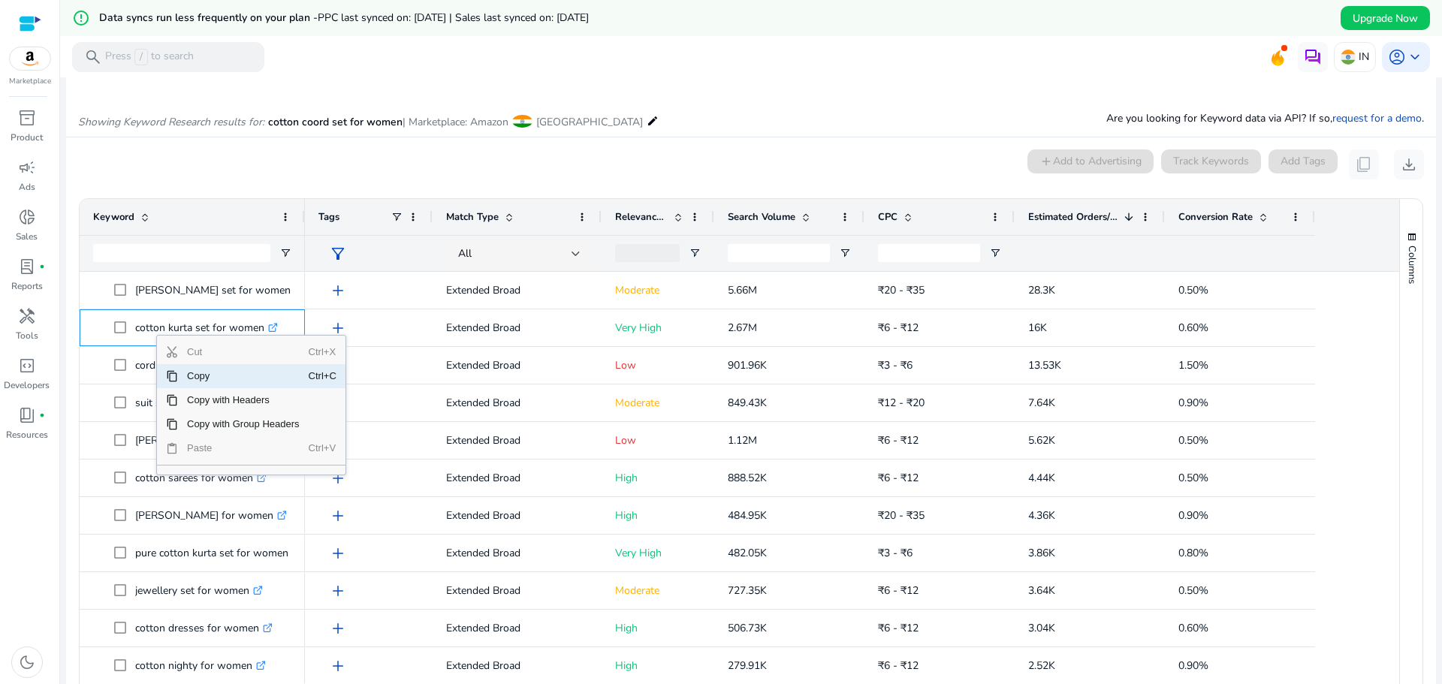
click at [203, 375] on span "Copy" at bounding box center [243, 376] width 131 height 24
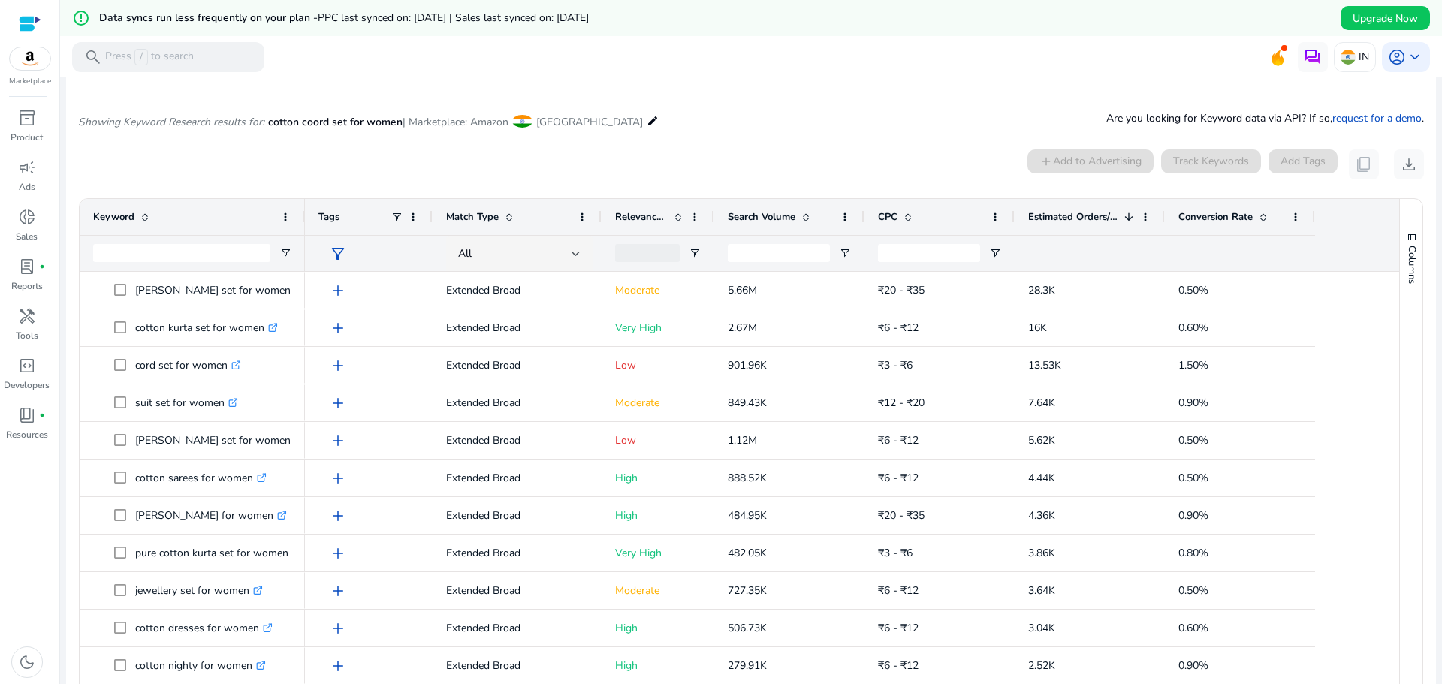
click at [758, 120] on div "Showing Keyword Research results for: cotton coord set for women | Marketplace:…" at bounding box center [751, 106] width 1370 height 62
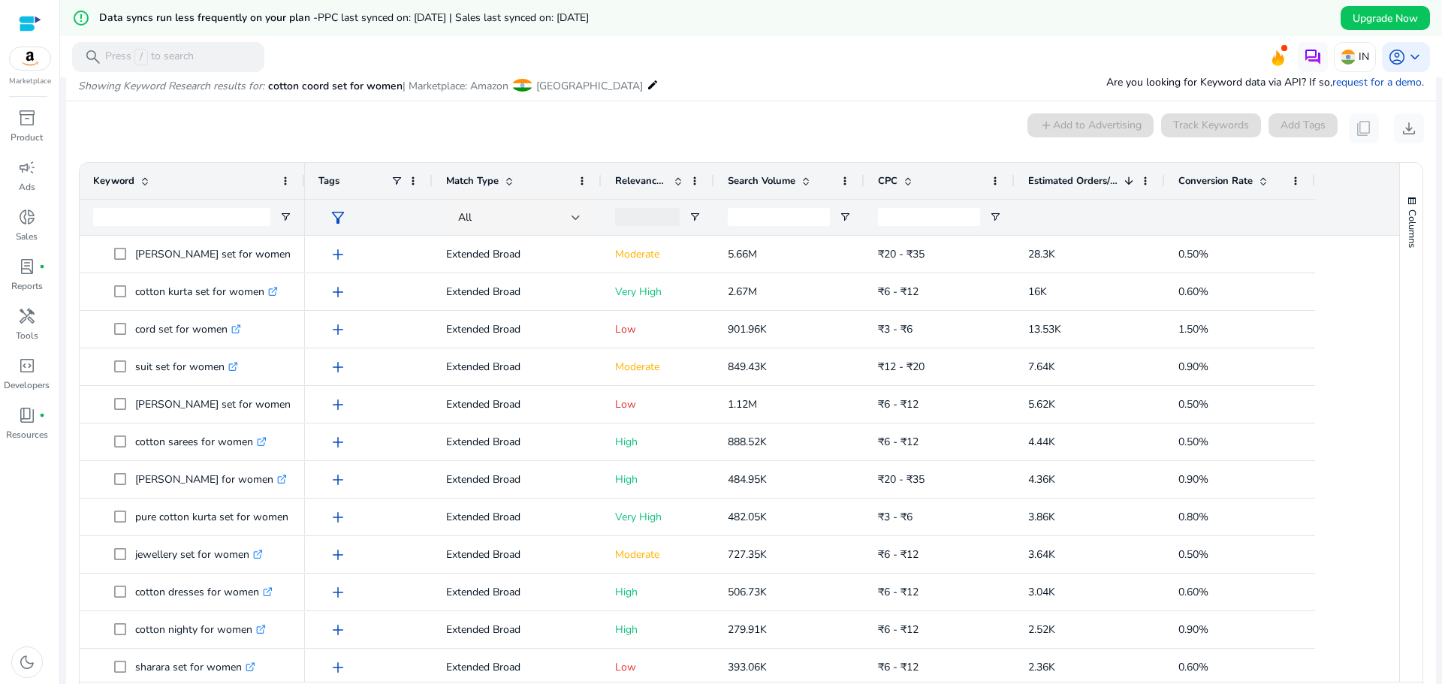
scroll to position [215, 0]
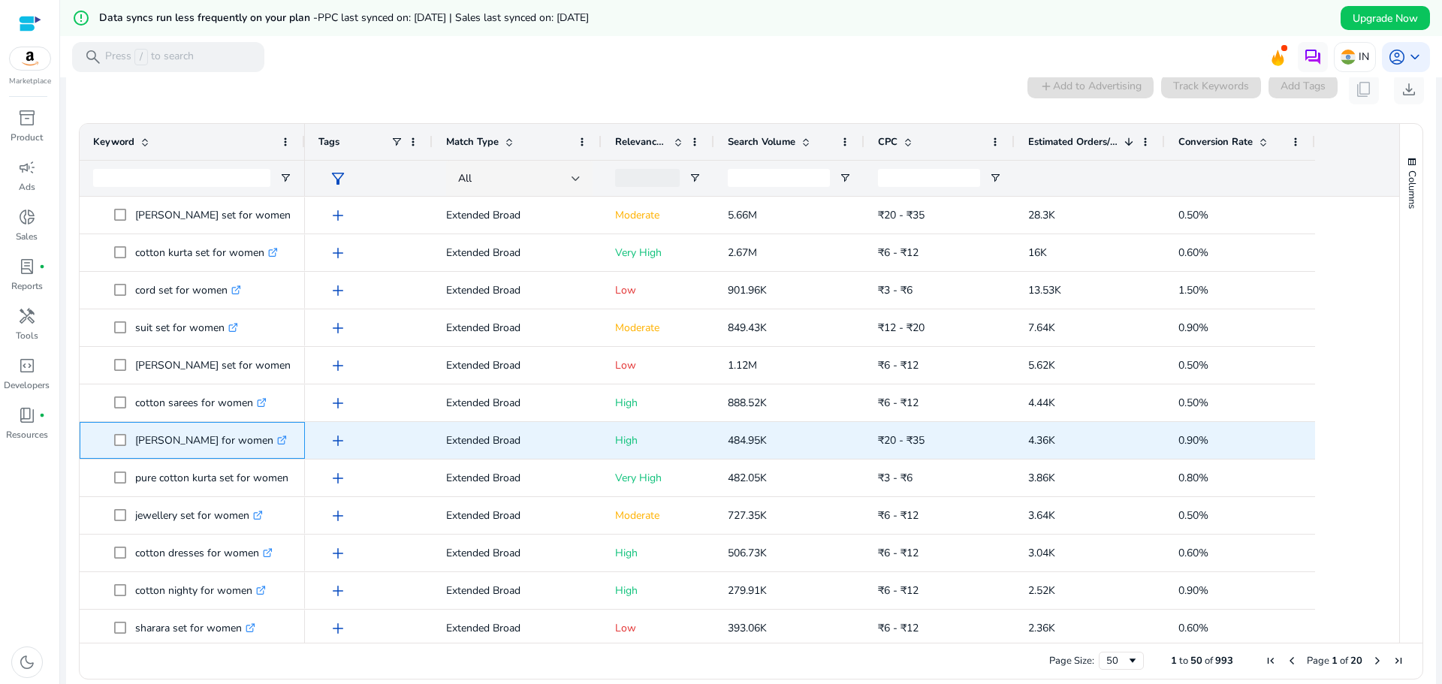
drag, startPoint x: 248, startPoint y: 444, endPoint x: 134, endPoint y: 444, distance: 114.1
click at [134, 444] on span "[PERSON_NAME] for women .st0{fill:#2c8af8}" at bounding box center [202, 440] width 177 height 31
click at [199, 448] on p "[PERSON_NAME] for women .st0{fill:#2c8af8}" at bounding box center [211, 440] width 152 height 31
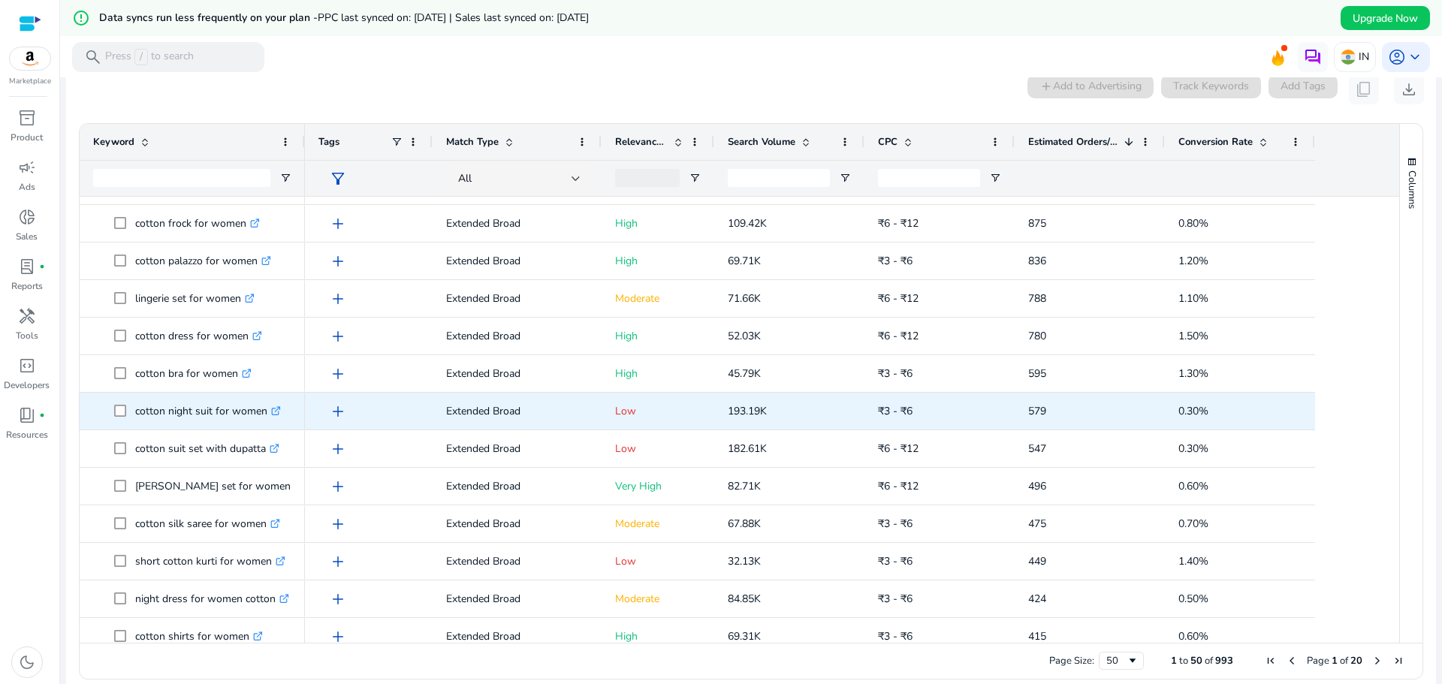
scroll to position [900, 0]
